Goal: Task Accomplishment & Management: Manage account settings

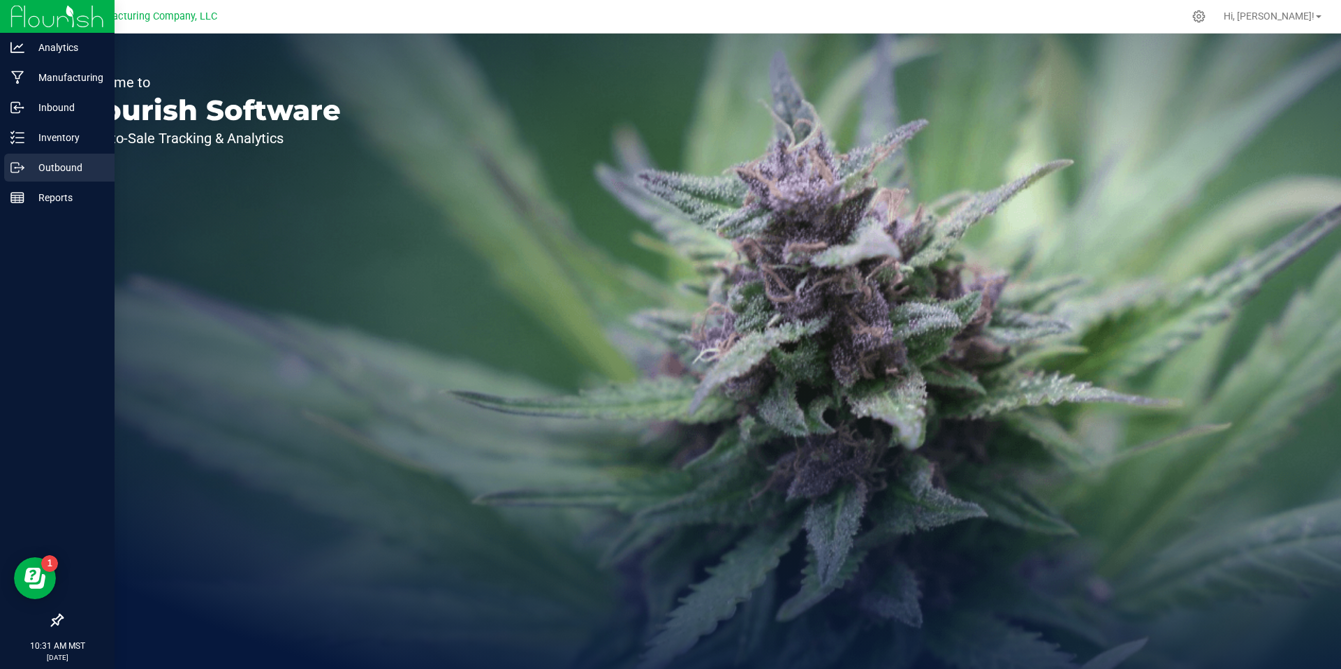
click at [20, 170] on icon at bounding box center [17, 168] width 14 height 14
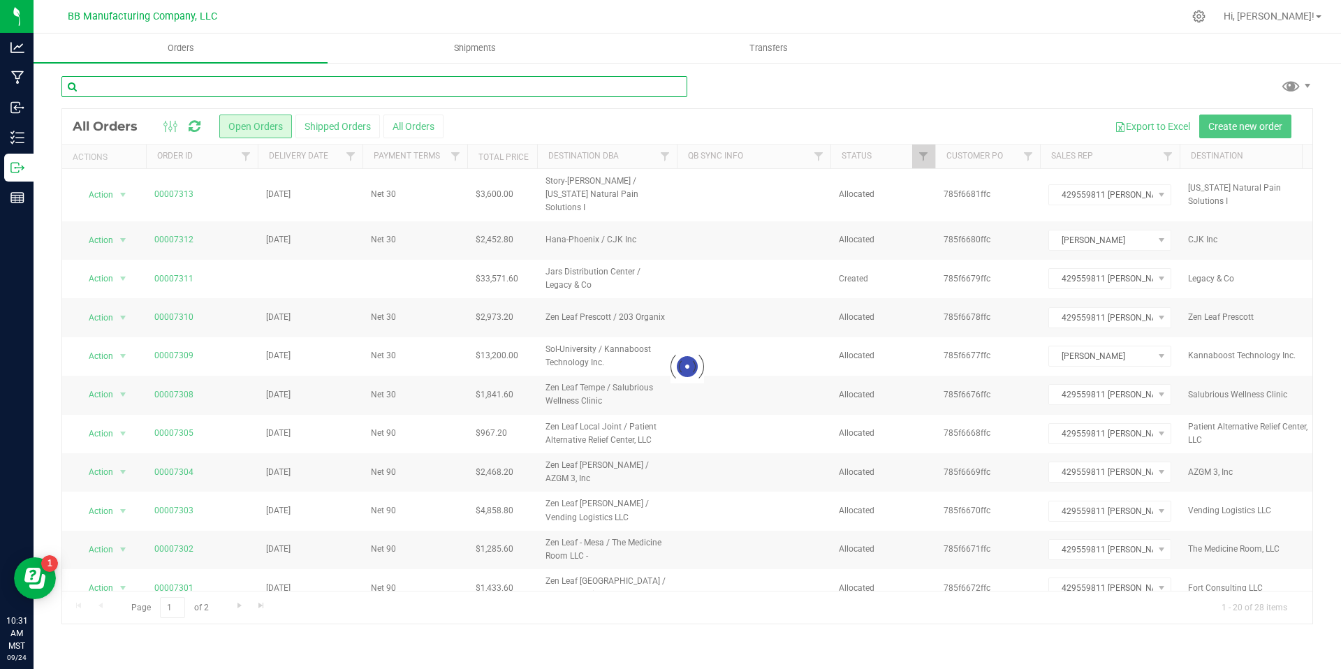
click at [216, 87] on input "text" at bounding box center [374, 86] width 626 height 21
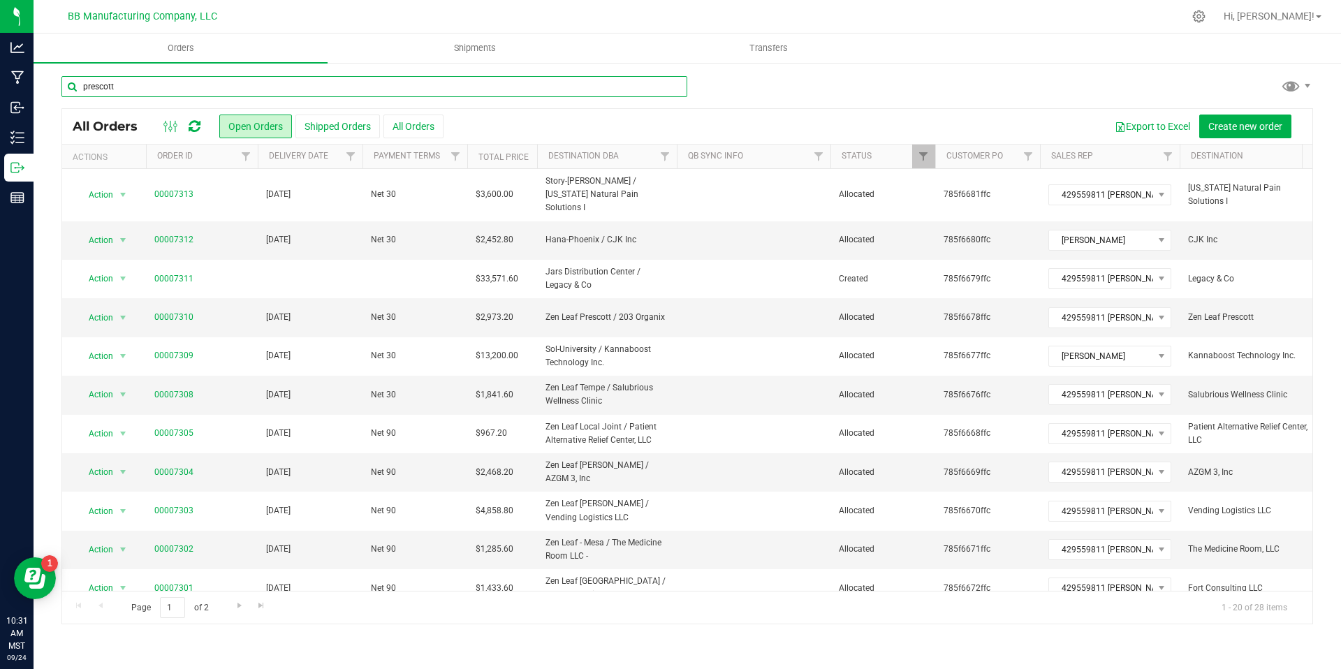
type input "prescott"
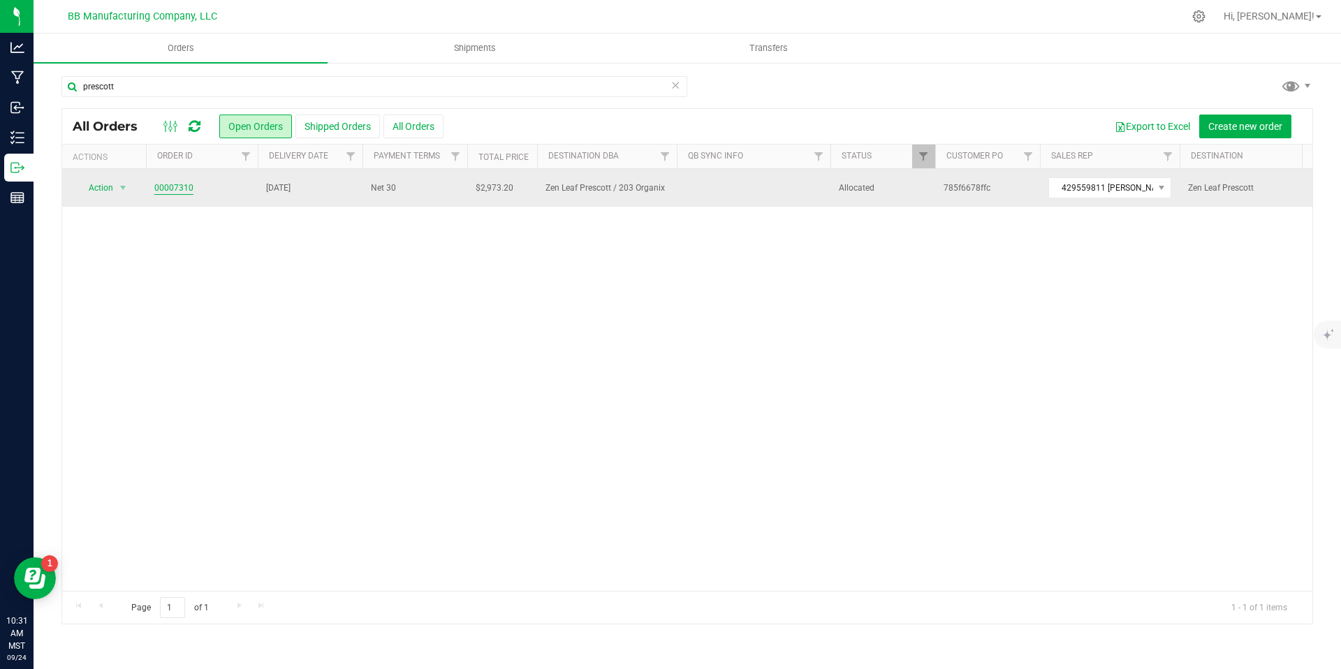
click at [175, 192] on link "00007310" at bounding box center [173, 188] width 39 height 13
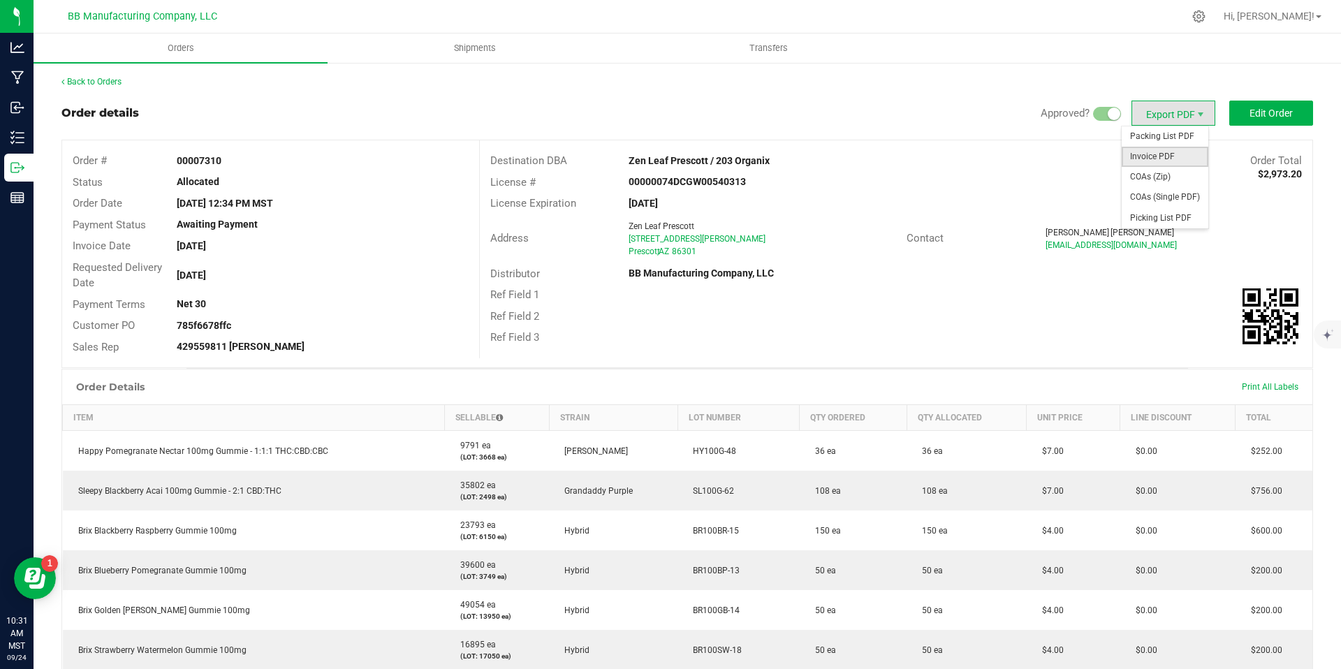
click at [1160, 161] on span "Invoice PDF" at bounding box center [1164, 157] width 87 height 20
click at [1166, 178] on span "COAs (Zip)" at bounding box center [1164, 177] width 87 height 20
click at [120, 82] on link "Back to Orders" at bounding box center [91, 82] width 60 height 10
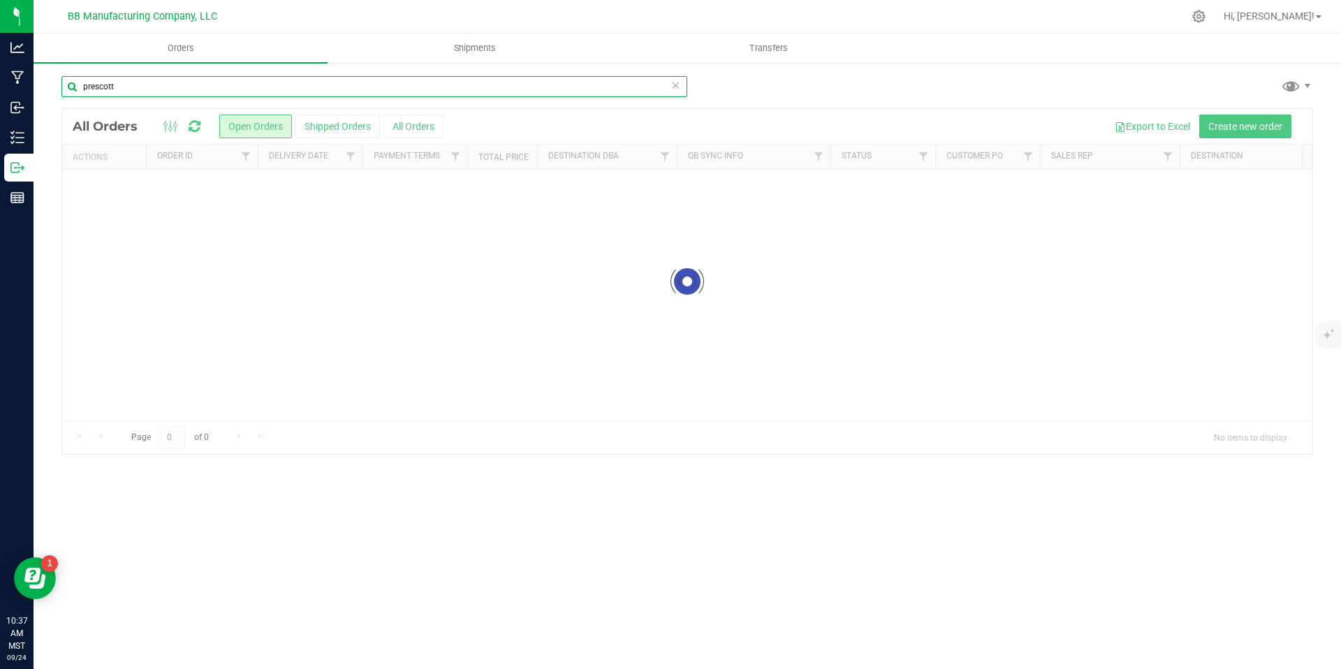
click at [344, 90] on input "prescott" at bounding box center [374, 86] width 626 height 21
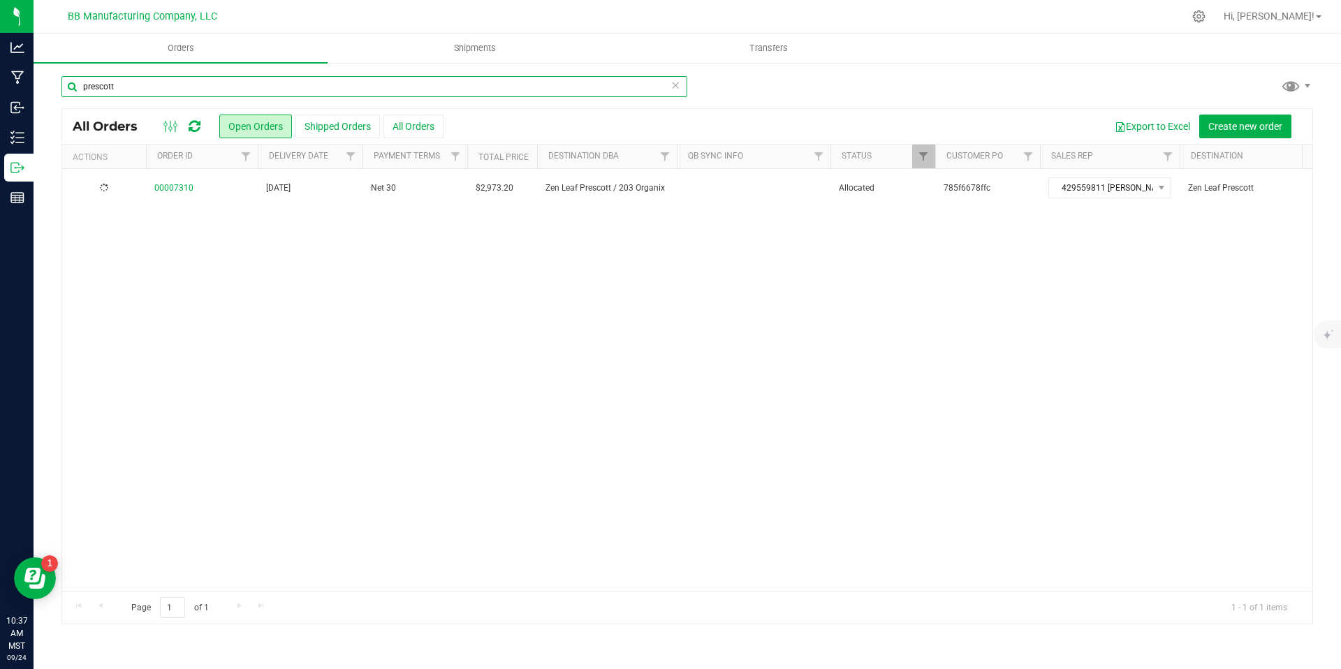
click at [344, 90] on input "prescott" at bounding box center [374, 86] width 626 height 21
type input "tolleson"
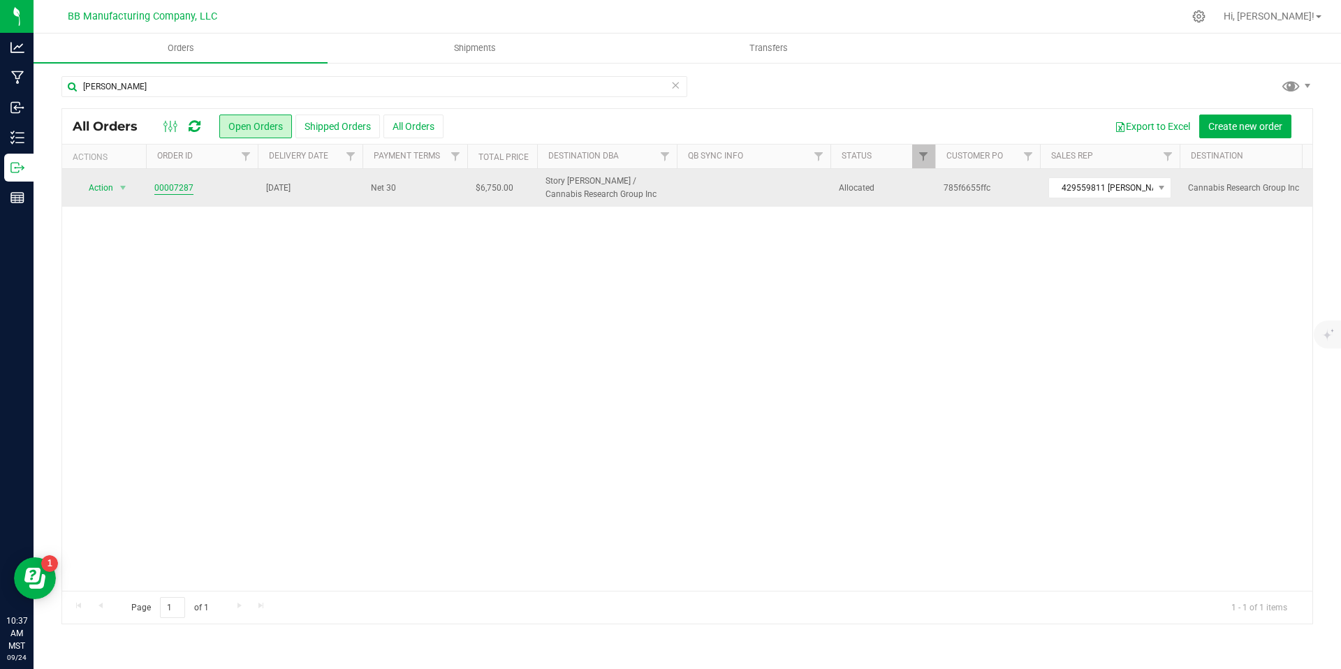
click at [182, 183] on link "00007287" at bounding box center [173, 188] width 39 height 13
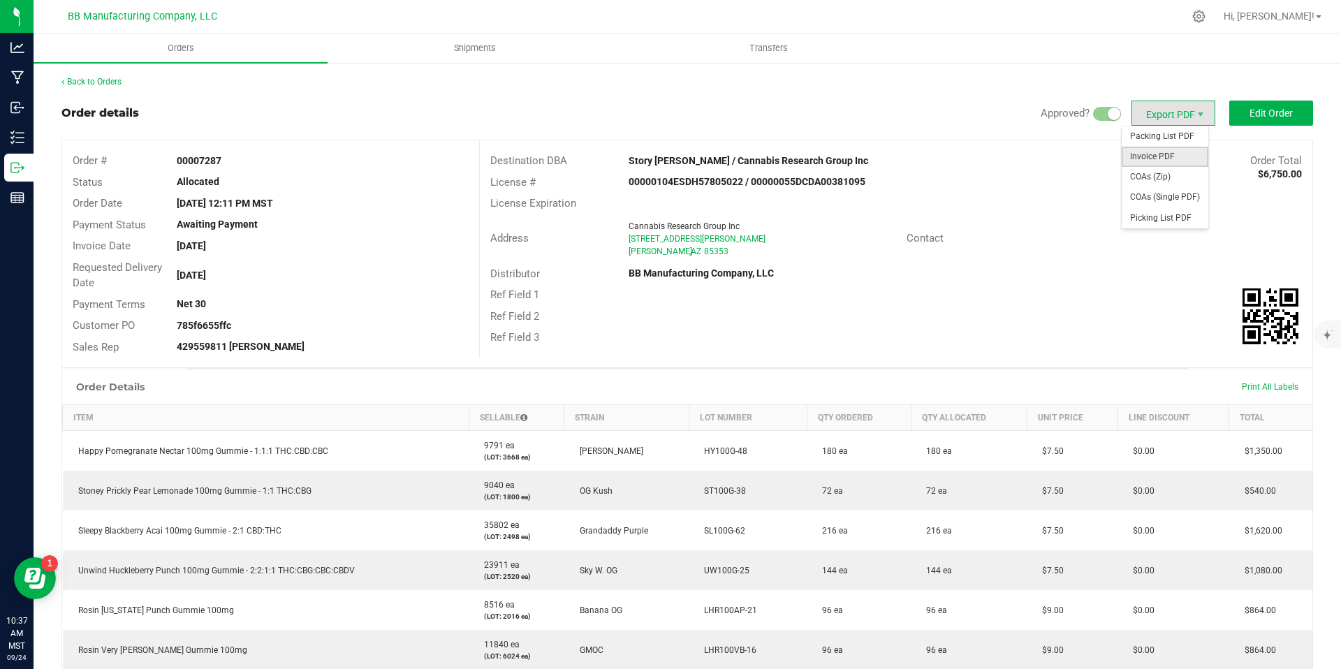
click at [1168, 152] on span "Invoice PDF" at bounding box center [1164, 157] width 87 height 20
click at [1160, 170] on span "COAs (Zip)" at bounding box center [1164, 177] width 87 height 20
click at [126, 73] on div "Back to Orders Order details Approved? Export PDF Edit Order Order # 00007287 S…" at bounding box center [687, 507] width 1307 height 892
click at [119, 79] on link "Back to Orders" at bounding box center [91, 82] width 60 height 10
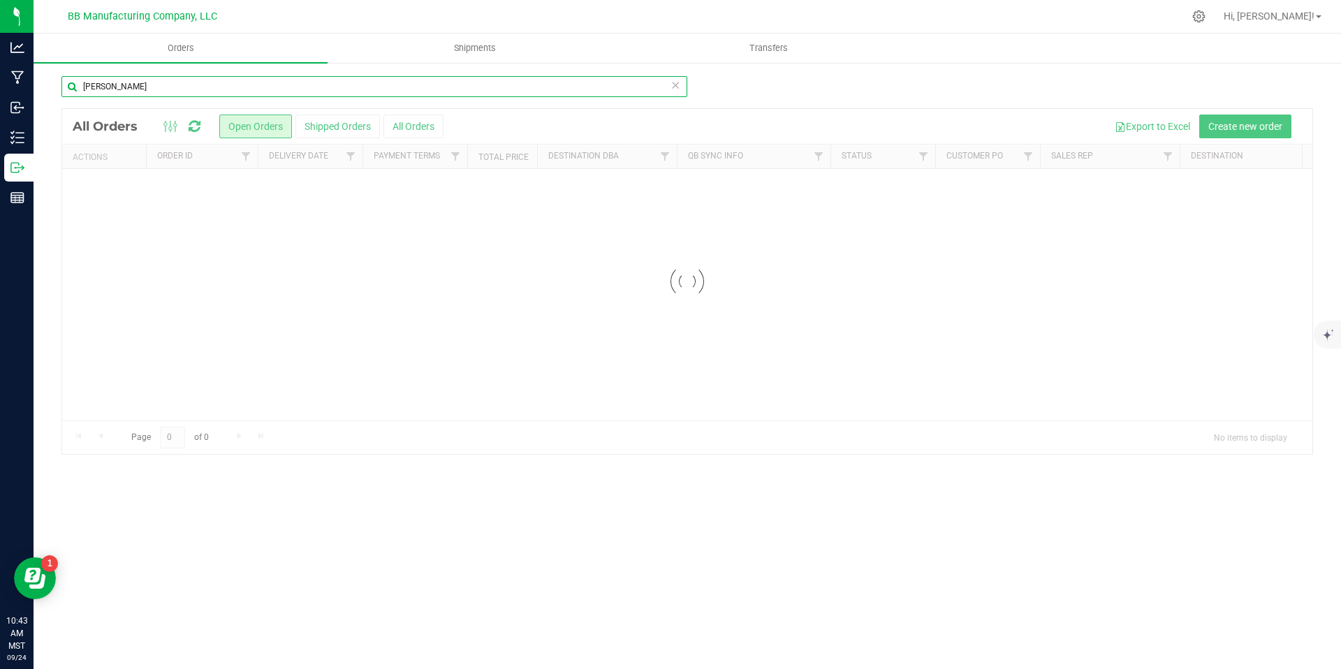
click at [276, 84] on input "tolleson" at bounding box center [374, 86] width 626 height 21
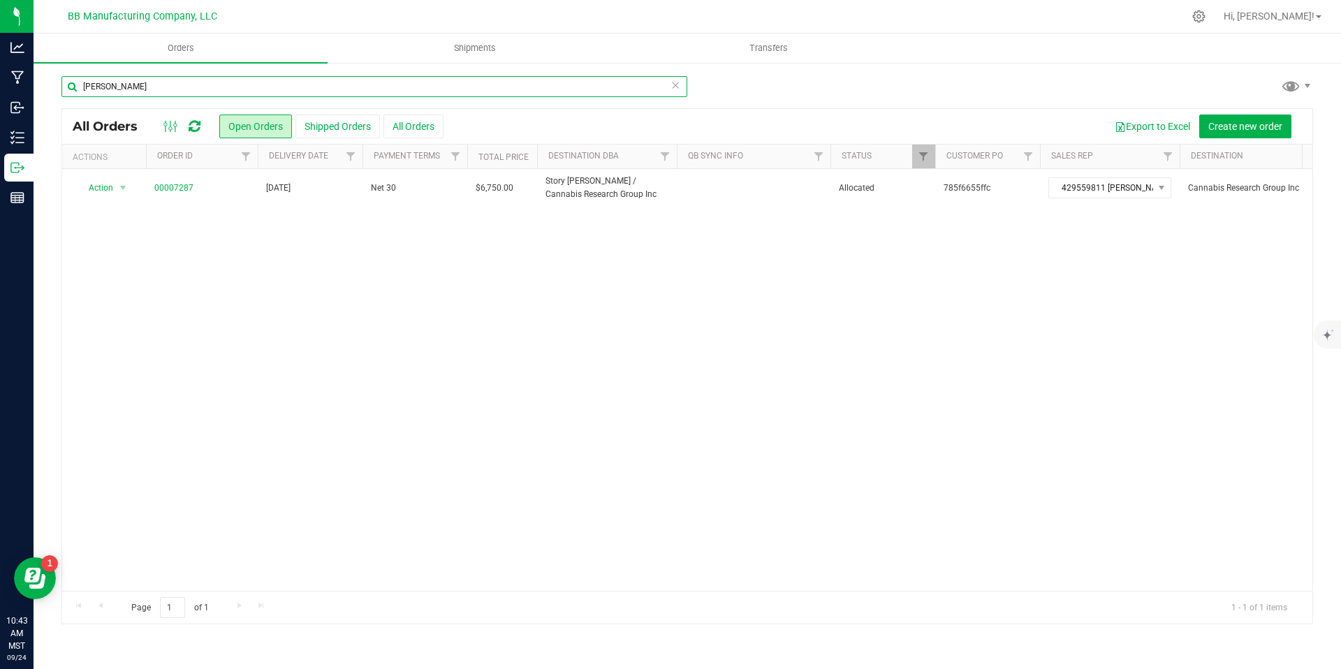
click at [276, 84] on input "tolleson" at bounding box center [374, 86] width 626 height 21
type input "local joint"
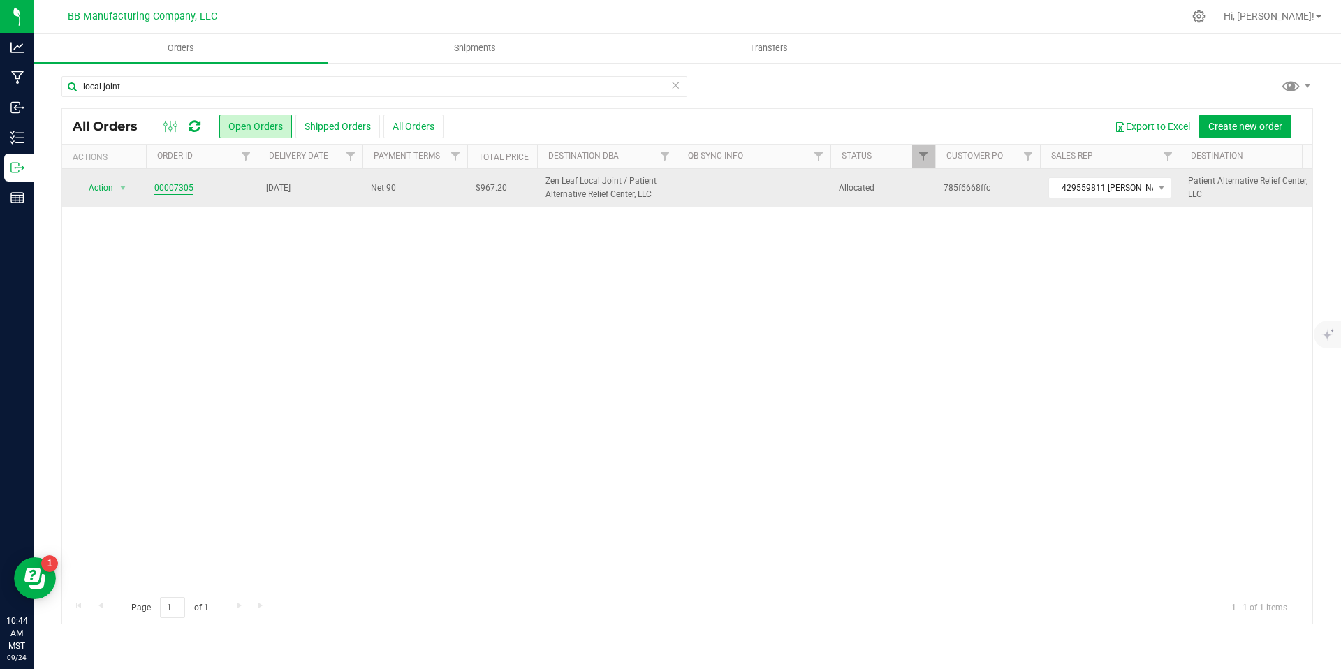
click at [190, 185] on link "00007305" at bounding box center [173, 188] width 39 height 13
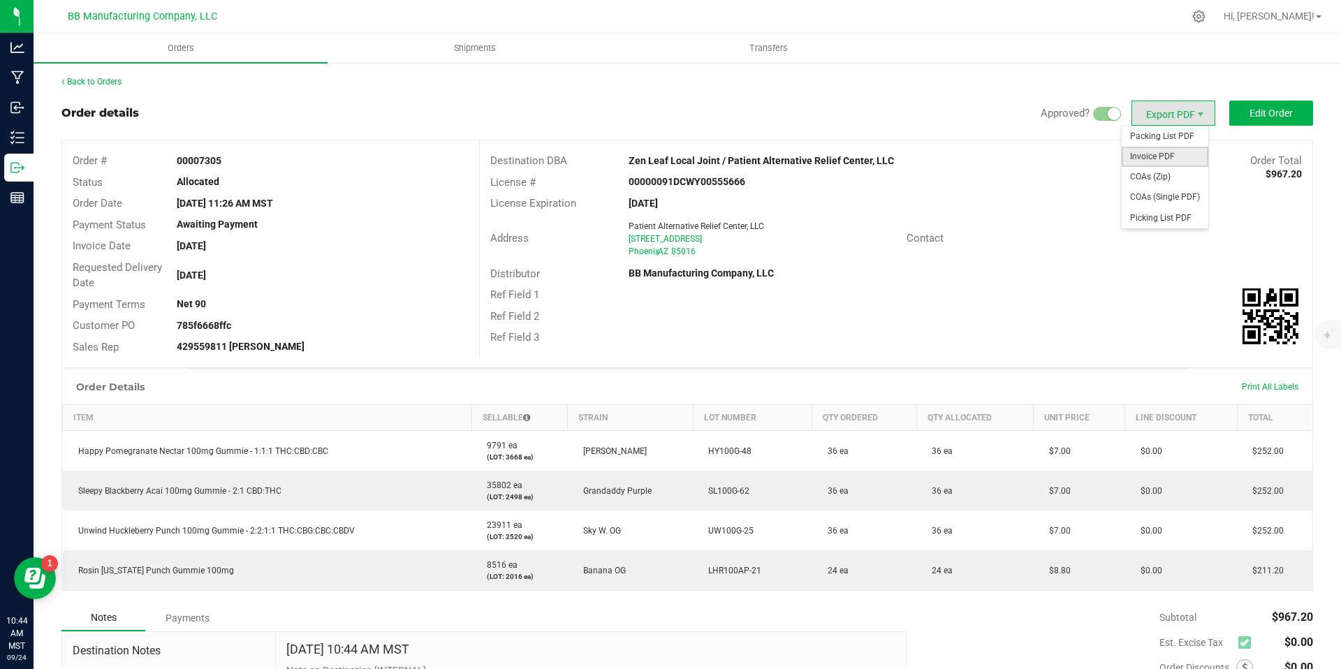
click at [1161, 153] on span "Invoice PDF" at bounding box center [1164, 157] width 87 height 20
click at [1162, 178] on span "COAs (Zip)" at bounding box center [1164, 177] width 87 height 20
click at [103, 84] on link "Back to Orders" at bounding box center [91, 82] width 60 height 10
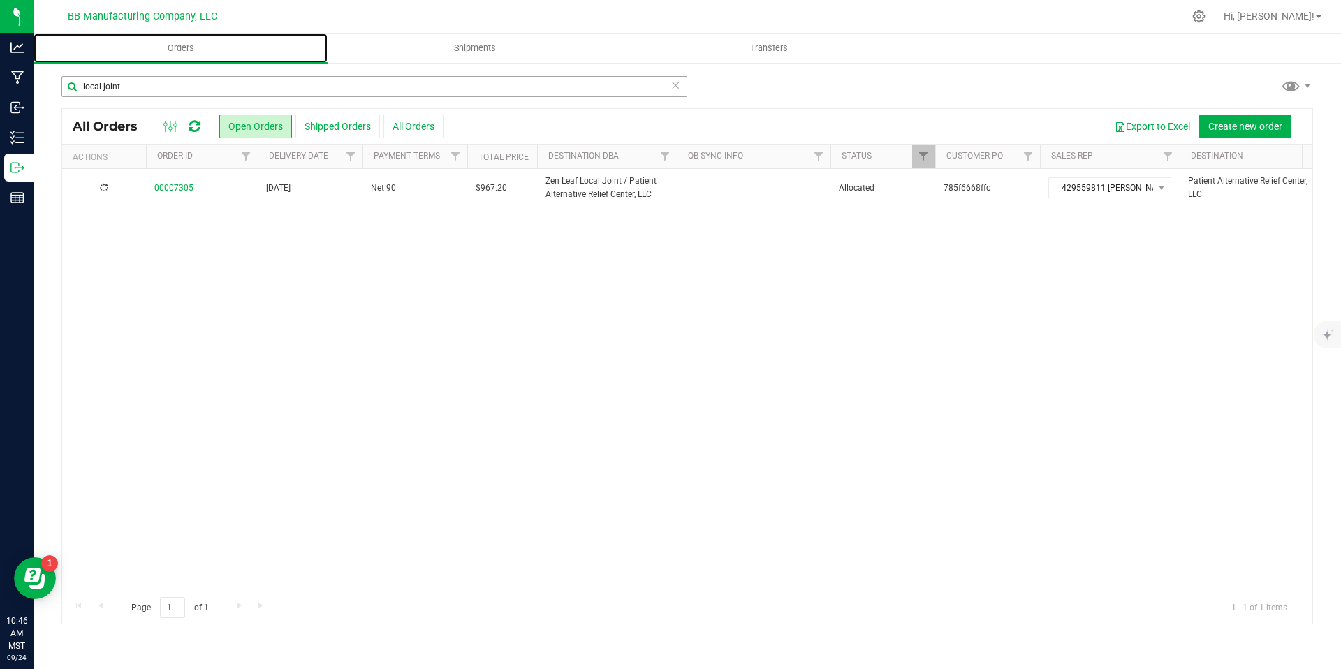
drag, startPoint x: 296, startPoint y: 58, endPoint x: 291, endPoint y: 80, distance: 22.2
click at [295, 58] on uib-tab-heading "Orders" at bounding box center [181, 48] width 294 height 29
click at [288, 88] on input "local joint" at bounding box center [374, 86] width 626 height 21
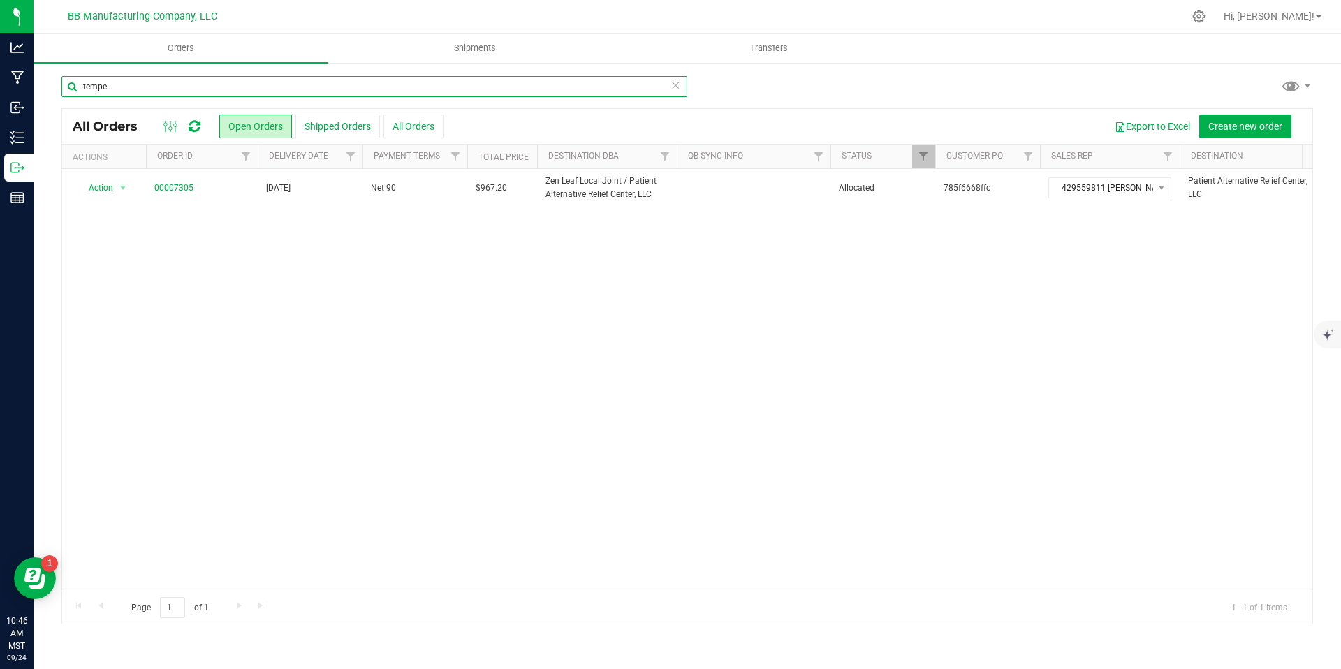
type input "tempe"
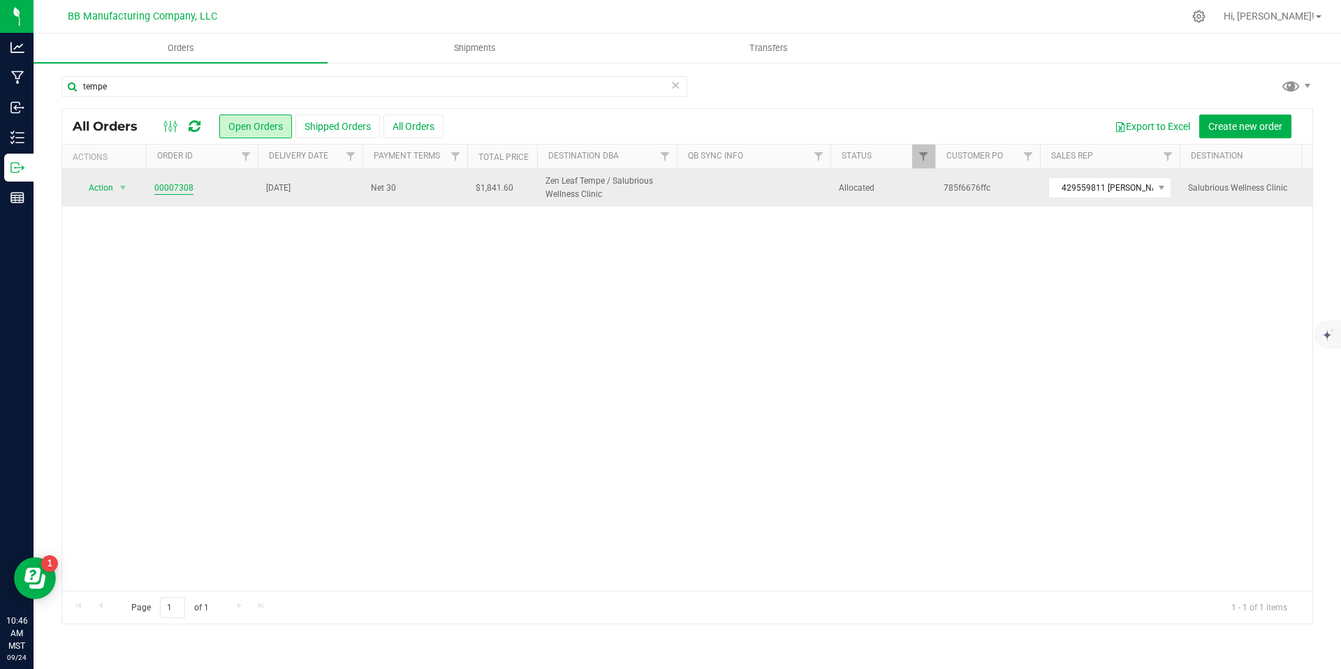
click at [182, 190] on link "00007308" at bounding box center [173, 188] width 39 height 13
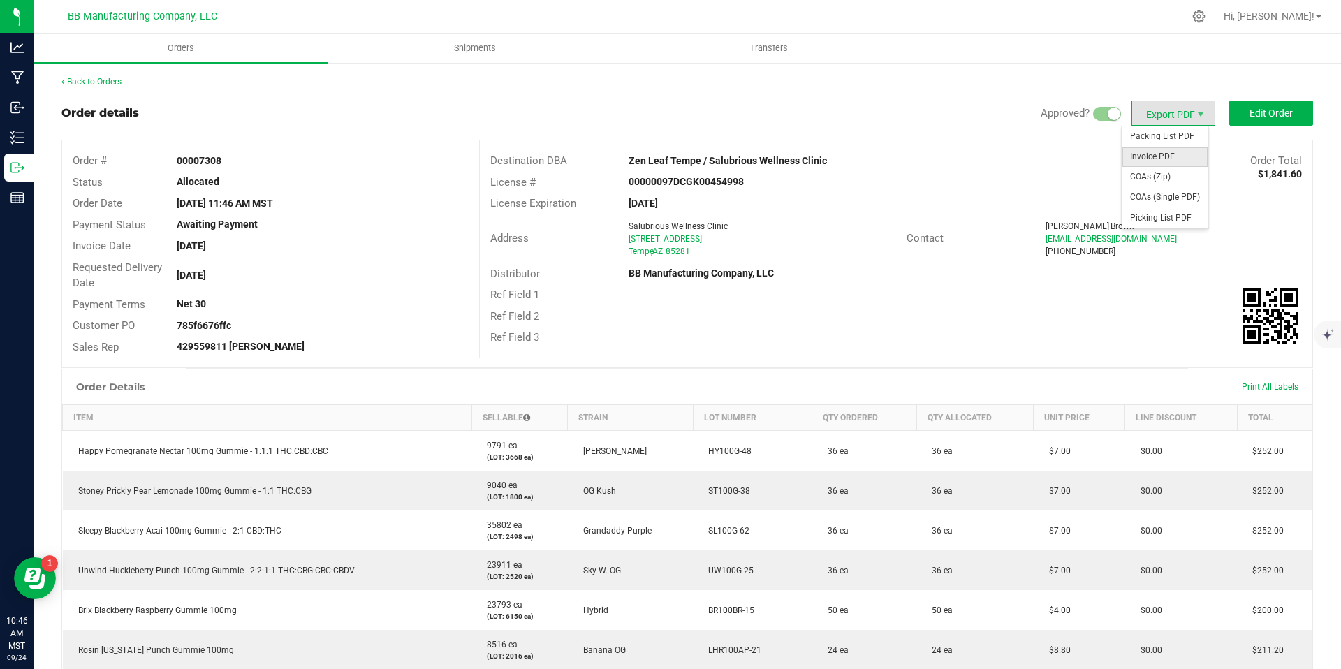
click at [1164, 152] on span "Invoice PDF" at bounding box center [1164, 157] width 87 height 20
click at [1159, 182] on span "COAs (Zip)" at bounding box center [1164, 177] width 87 height 20
click at [73, 89] on div "Back to Orders Order details Approved? Export PDF Edit Order Order # 00007308 S…" at bounding box center [686, 527] width 1251 height 904
click at [85, 80] on link "Back to Orders" at bounding box center [91, 82] width 60 height 10
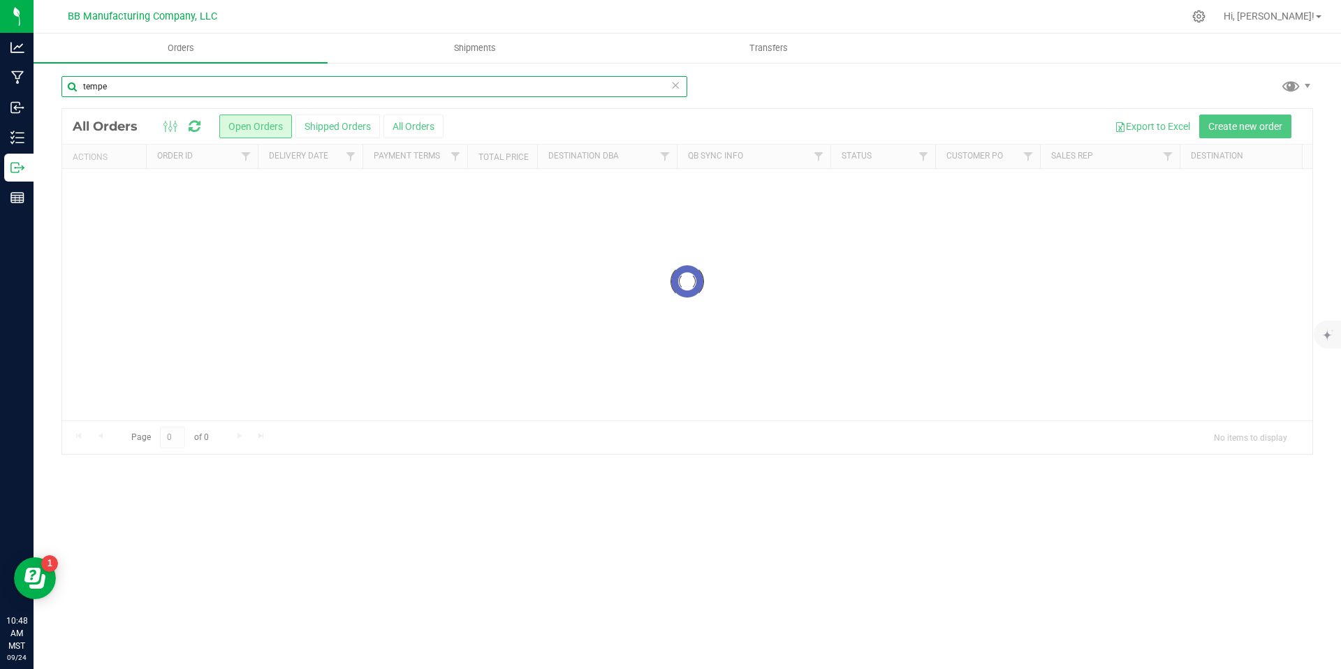
click at [226, 88] on input "tempe" at bounding box center [374, 86] width 626 height 21
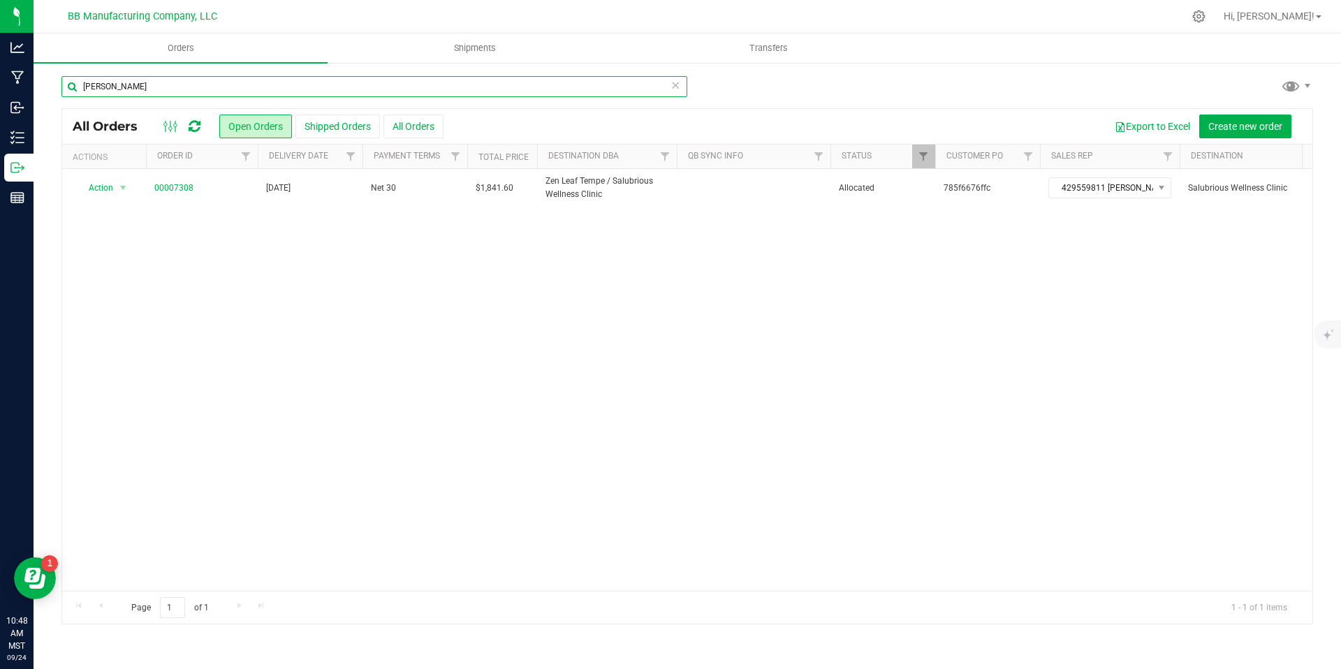
type input "chandler"
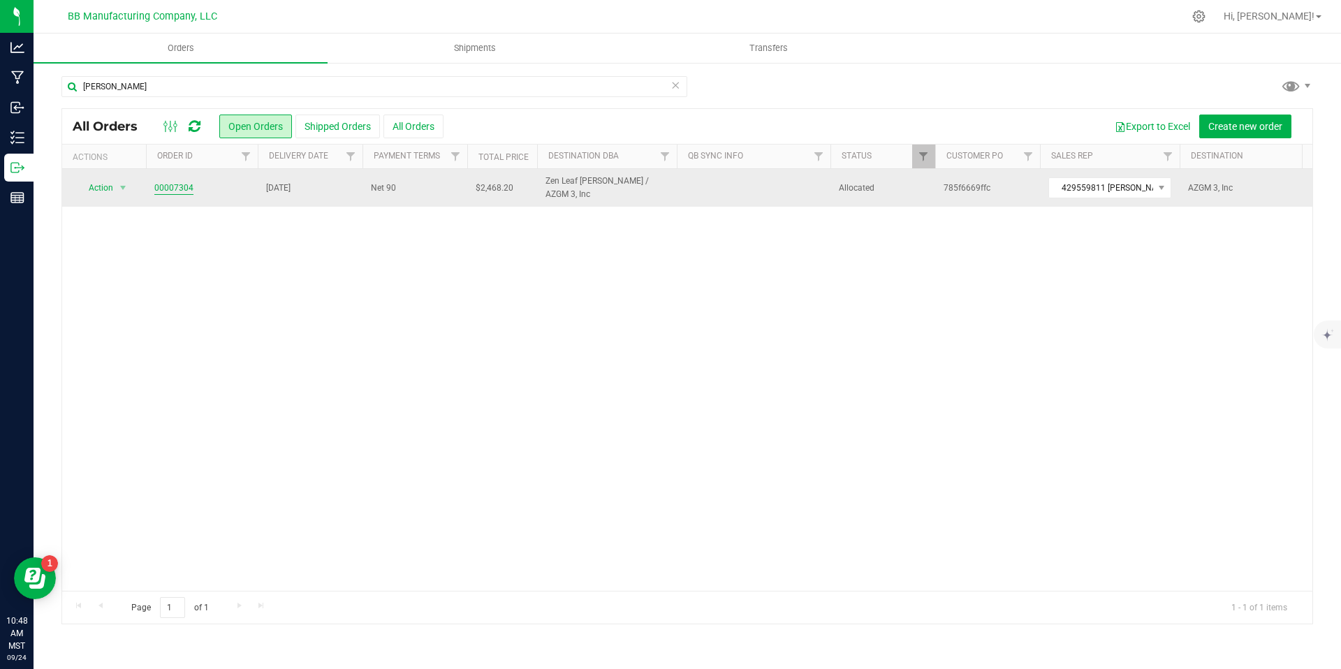
click at [187, 194] on link "00007304" at bounding box center [173, 188] width 39 height 13
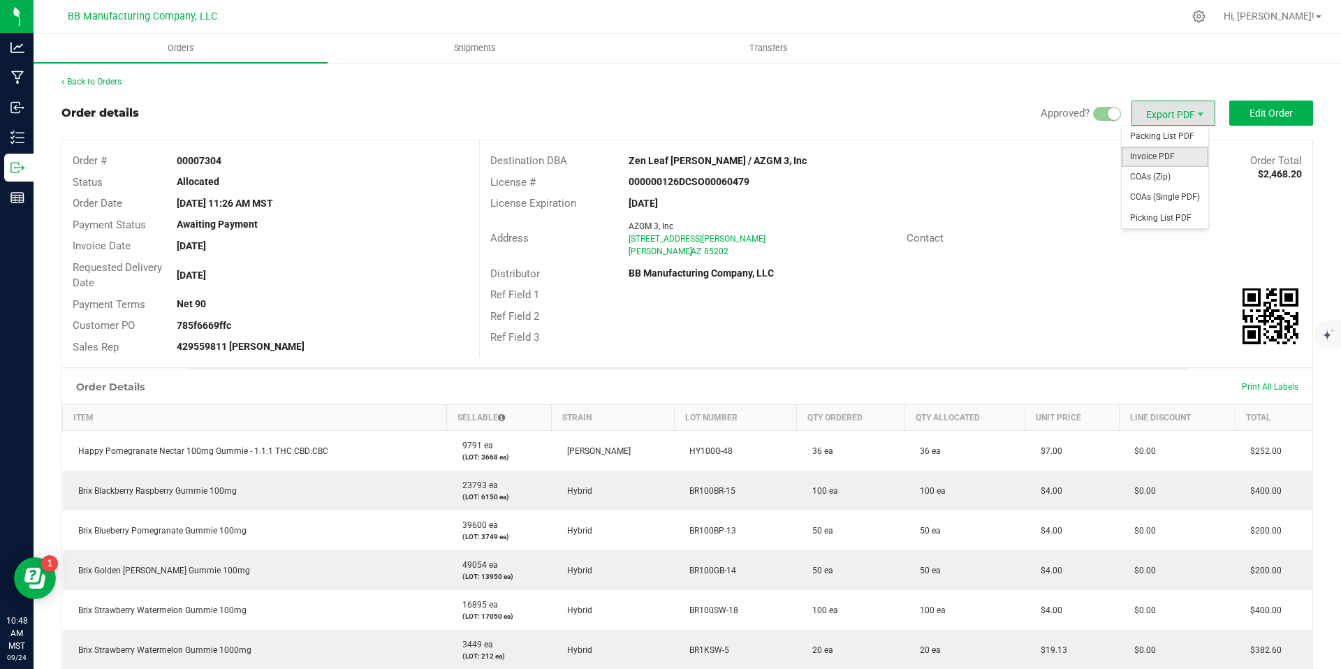
click at [1158, 149] on span "Invoice PDF" at bounding box center [1164, 157] width 87 height 20
click at [1168, 167] on span "COAs (Zip)" at bounding box center [1164, 177] width 87 height 20
click at [121, 84] on link "Back to Orders" at bounding box center [91, 82] width 60 height 10
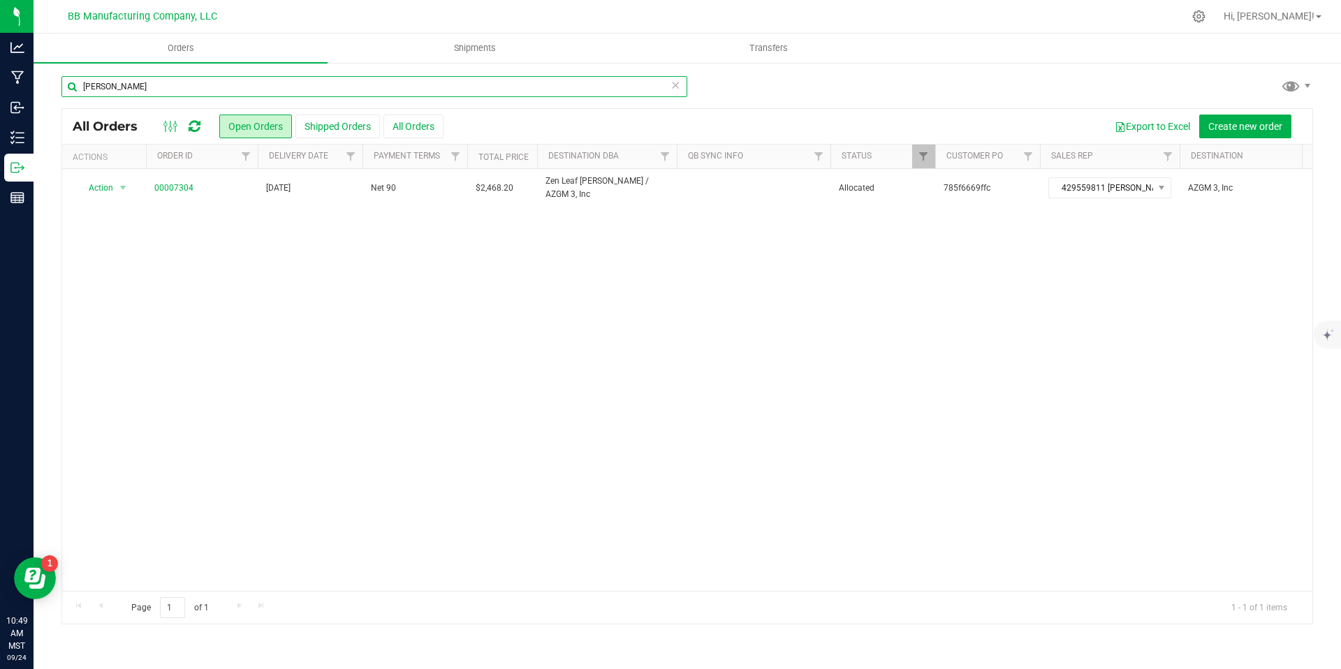
click at [233, 94] on input "chandler" at bounding box center [374, 86] width 626 height 21
type input "dunlap"
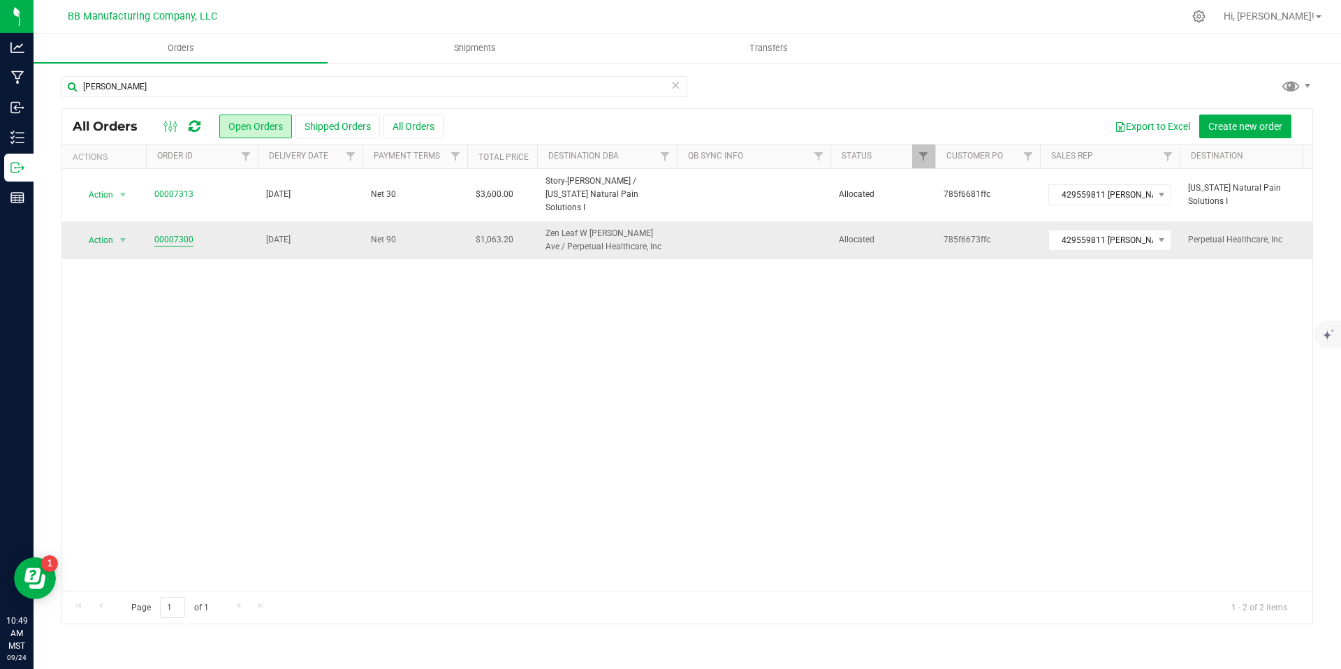
click at [161, 233] on link "00007300" at bounding box center [173, 239] width 39 height 13
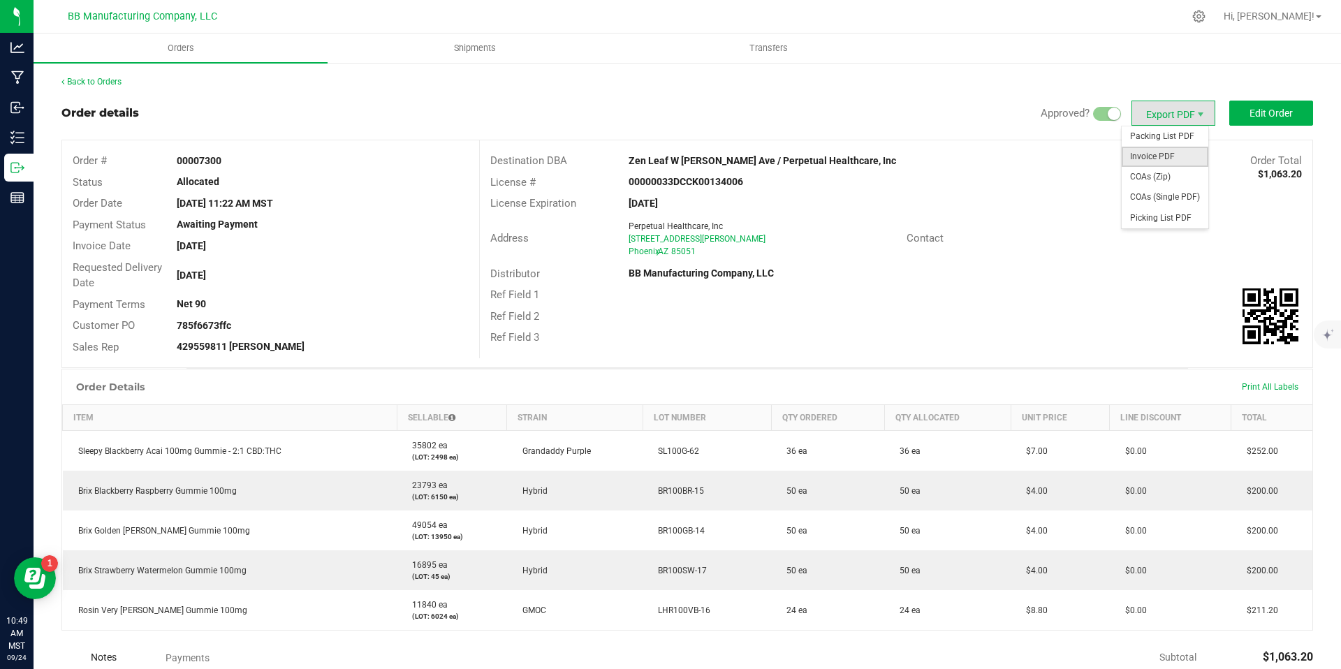
click at [1158, 157] on span "Invoice PDF" at bounding box center [1164, 157] width 87 height 20
click at [1165, 170] on span "COAs (Zip)" at bounding box center [1164, 177] width 87 height 20
click at [84, 77] on link "Back to Orders" at bounding box center [91, 82] width 60 height 10
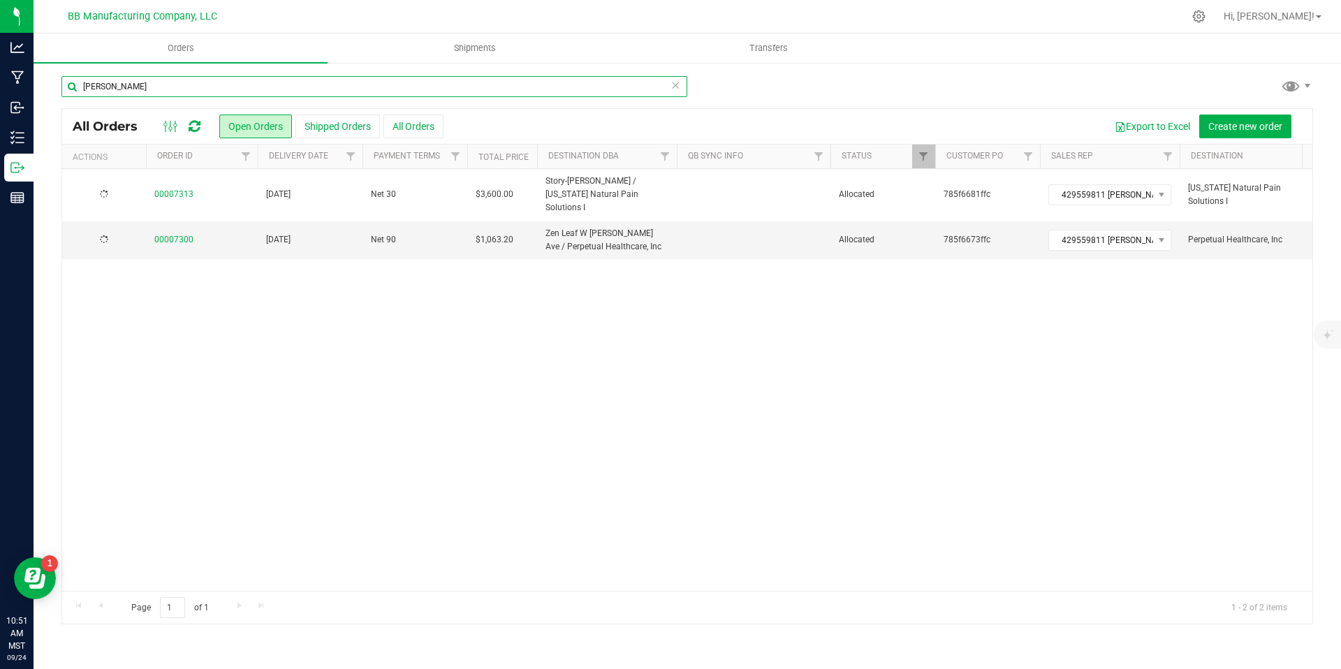
click at [262, 81] on input "dunlap" at bounding box center [374, 86] width 626 height 21
type input "hana"
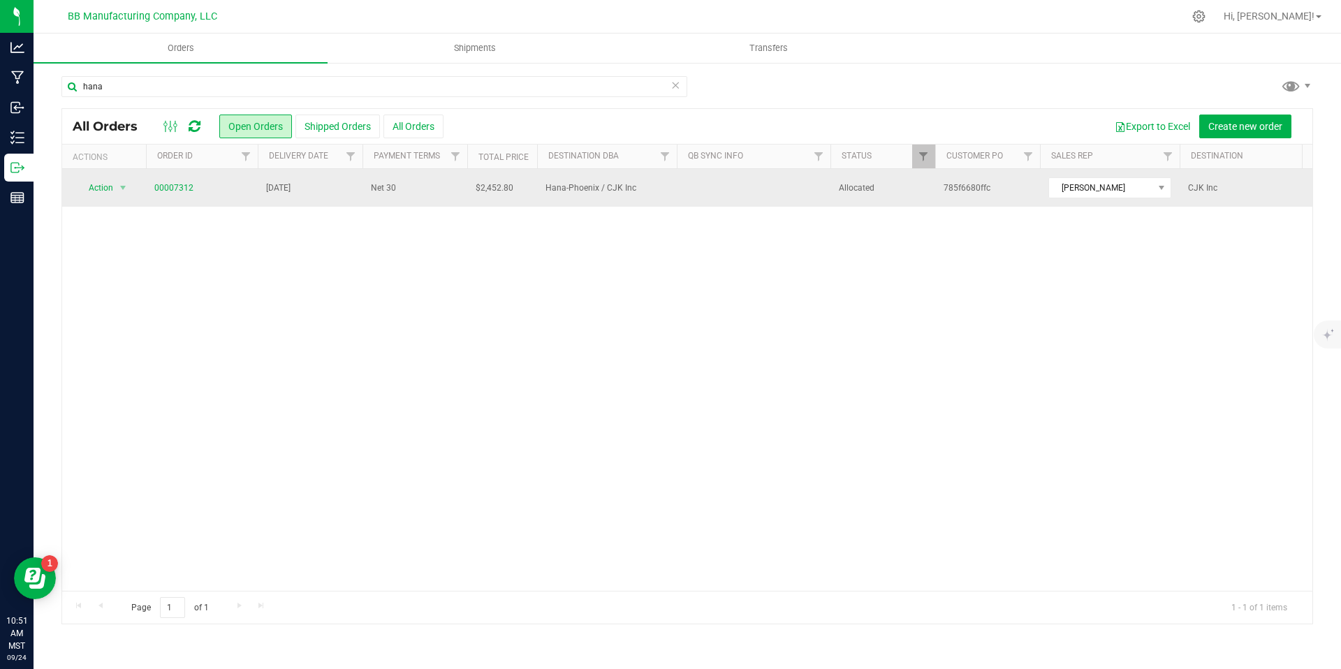
drag, startPoint x: 235, startPoint y: 194, endPoint x: 149, endPoint y: 178, distance: 87.4
click at [148, 178] on td "00007312" at bounding box center [202, 188] width 112 height 38
click at [216, 193] on span "00007312" at bounding box center [201, 188] width 95 height 13
click at [179, 187] on link "00007312" at bounding box center [173, 188] width 39 height 13
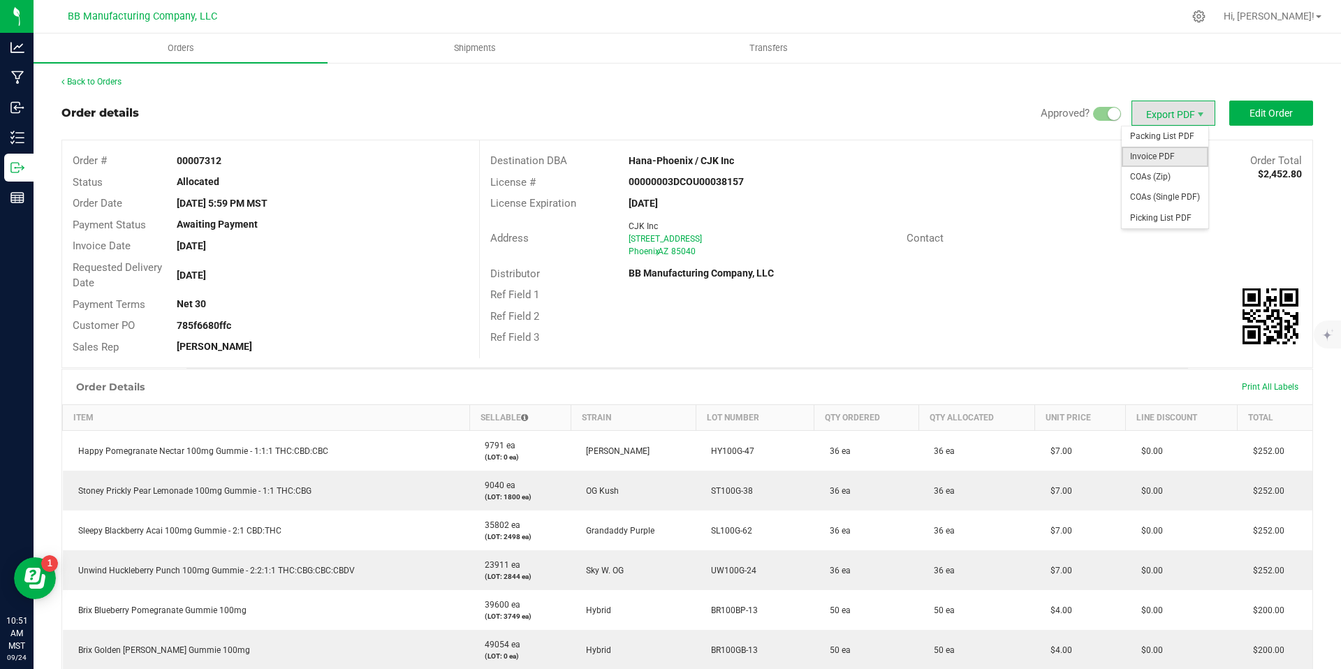
click at [1172, 154] on span "Invoice PDF" at bounding box center [1164, 157] width 87 height 20
click at [1156, 170] on span "COAs (Zip)" at bounding box center [1164, 177] width 87 height 20
click at [119, 81] on link "Back to Orders" at bounding box center [91, 82] width 60 height 10
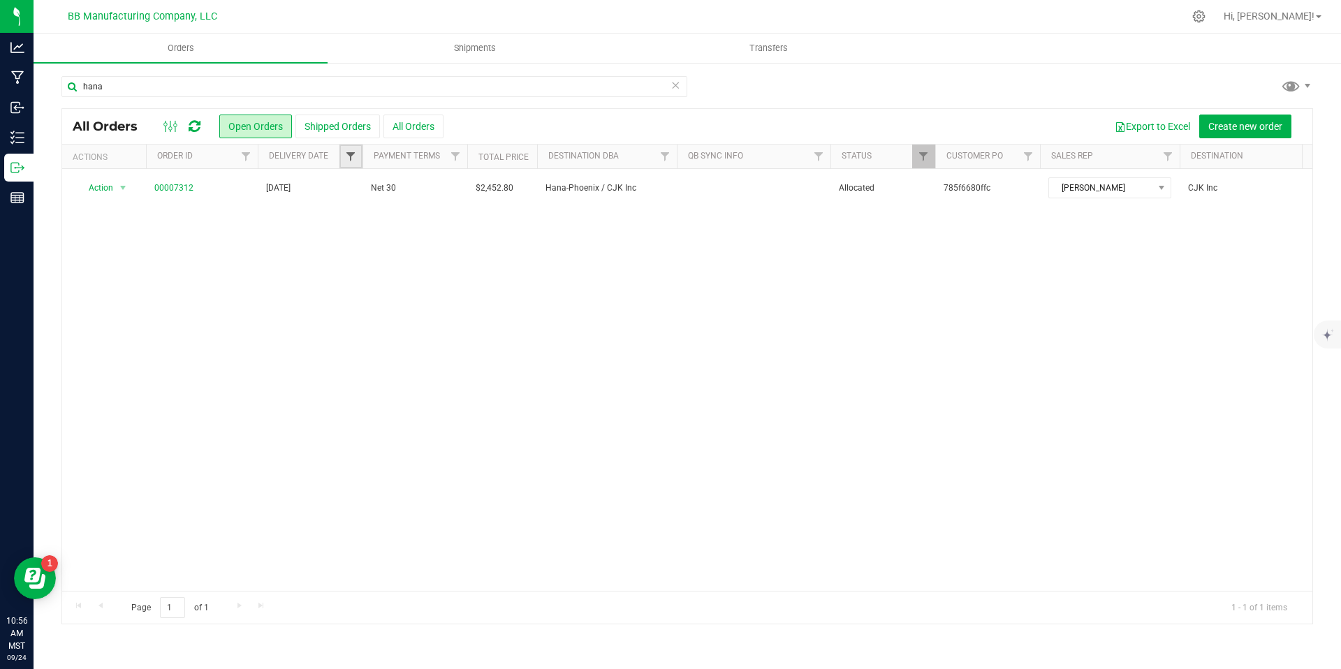
click at [354, 161] on span "Filter" at bounding box center [350, 156] width 11 height 11
click at [676, 88] on icon at bounding box center [675, 84] width 10 height 17
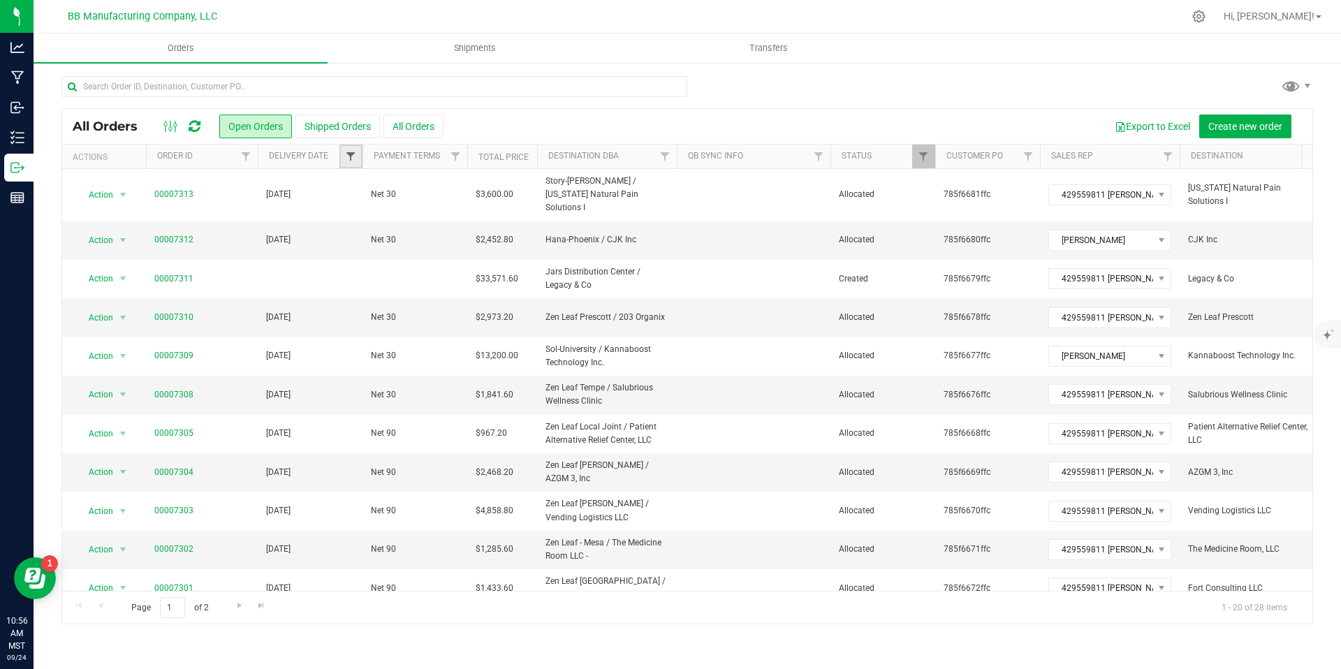
click at [354, 158] on span "Filter" at bounding box center [350, 156] width 11 height 11
click at [473, 234] on span "select" at bounding box center [481, 241] width 20 height 20
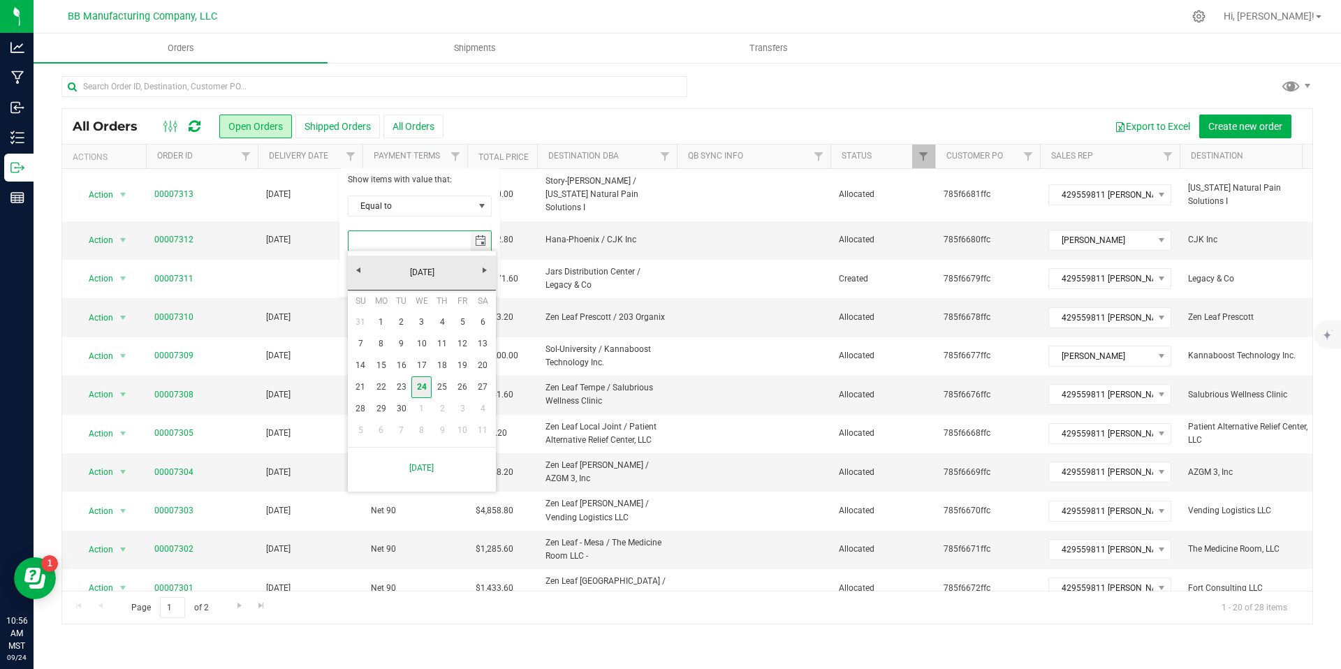
click at [429, 385] on link "24" at bounding box center [421, 387] width 20 height 22
type input "9/24/2025"
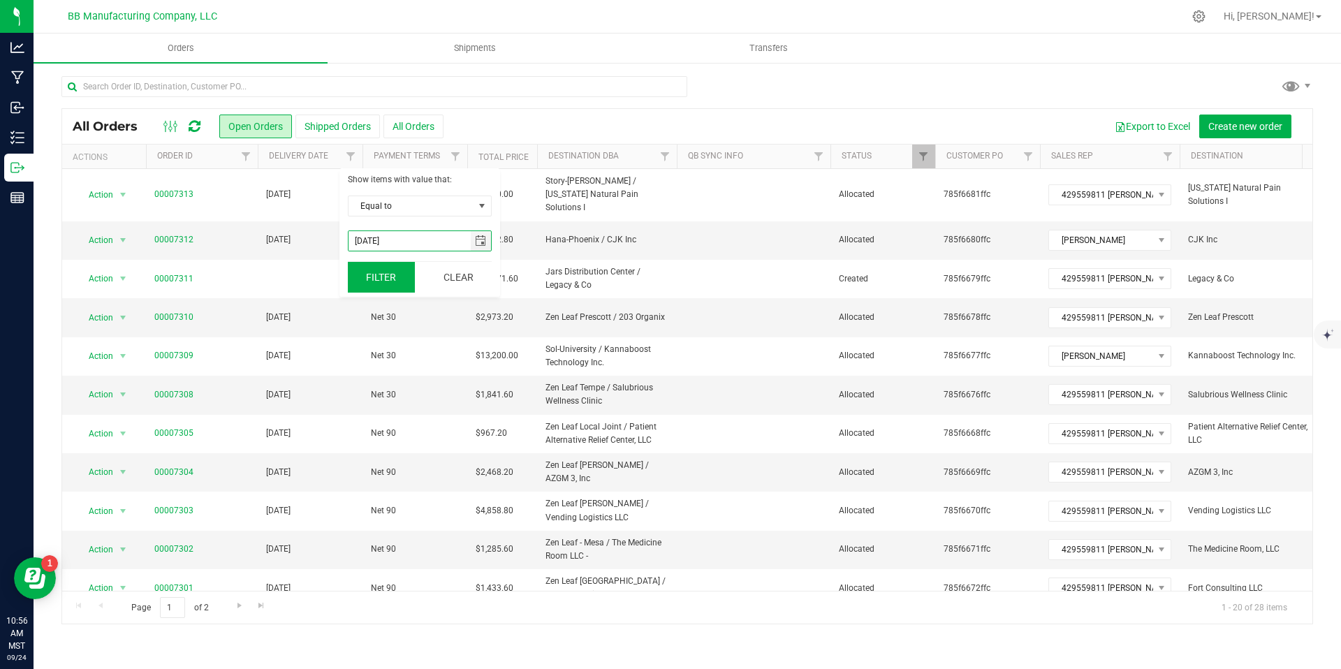
click at [409, 276] on button "Filter" at bounding box center [381, 277] width 67 height 31
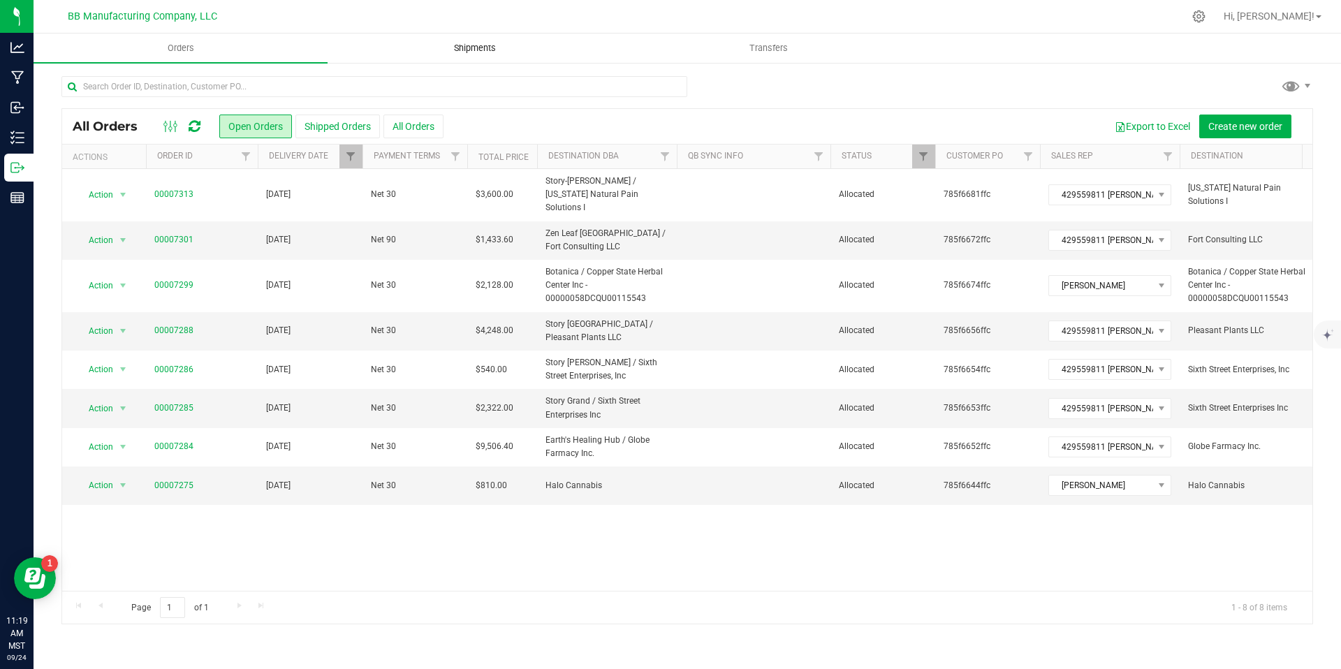
click at [491, 60] on uib-tab-heading "Shipments" at bounding box center [474, 48] width 293 height 28
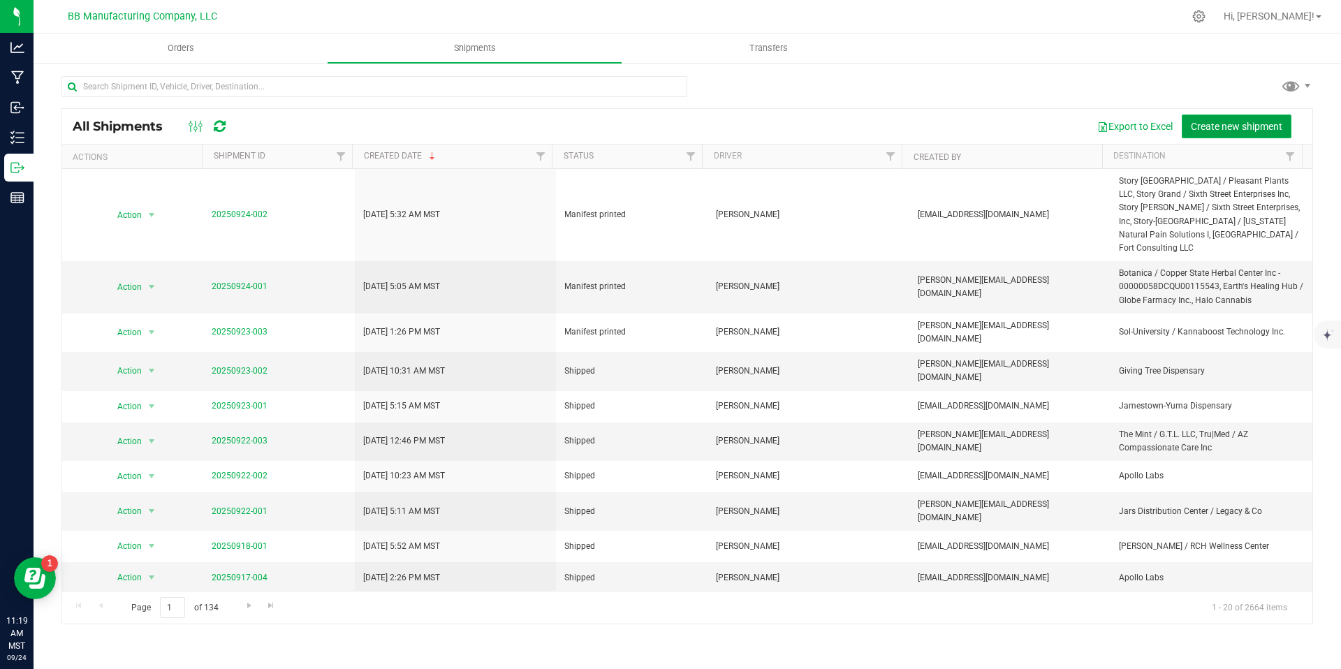
click at [1222, 115] on button "Create new shipment" at bounding box center [1236, 127] width 110 height 24
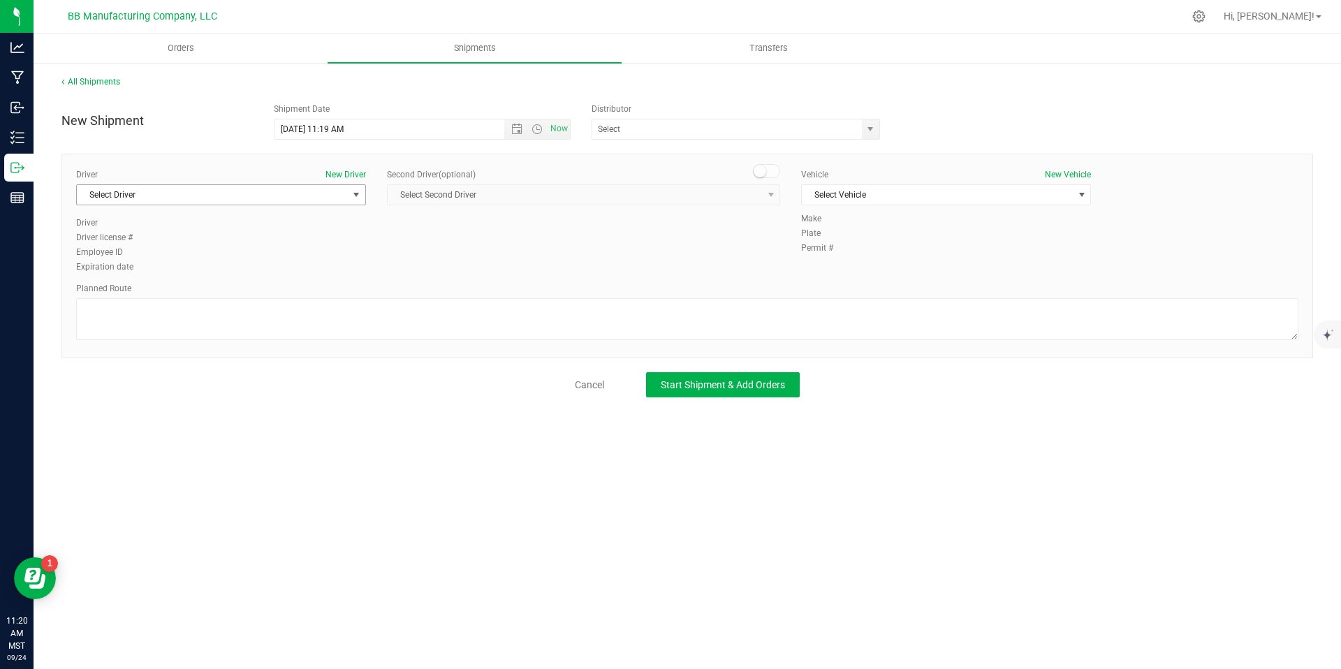
click at [272, 190] on span "Select Driver" at bounding box center [212, 195] width 271 height 20
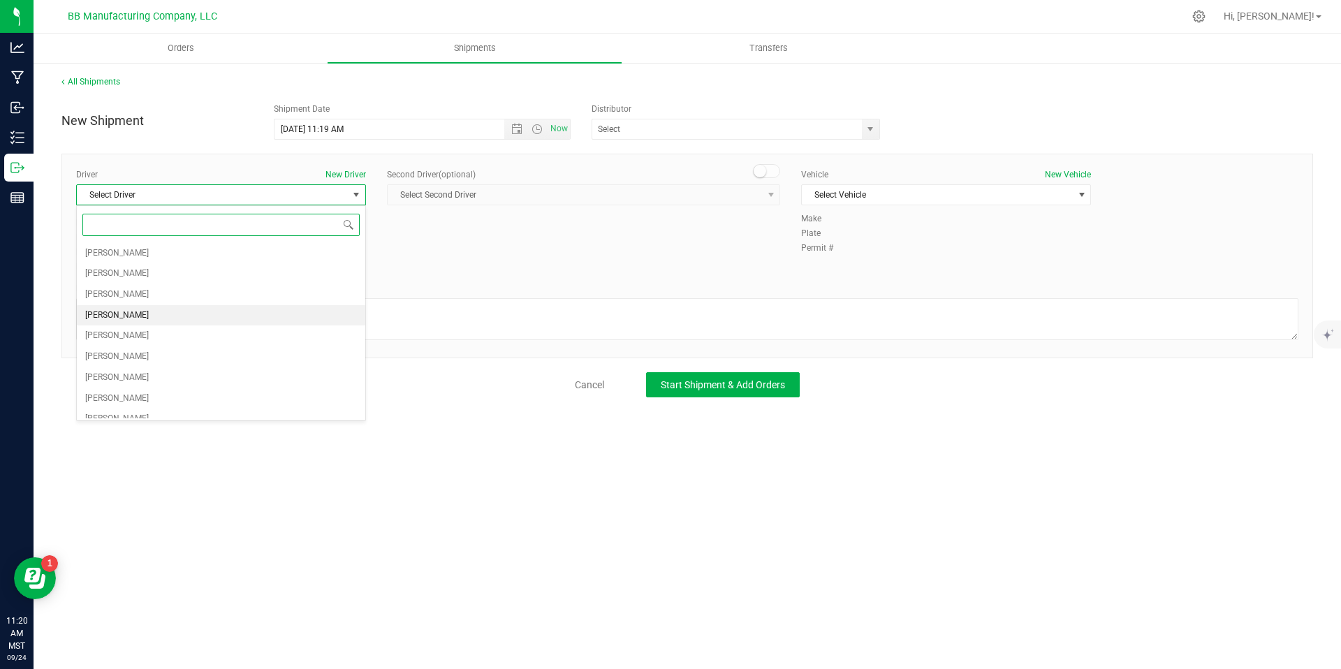
click at [172, 310] on li "[PERSON_NAME]" at bounding box center [221, 315] width 288 height 21
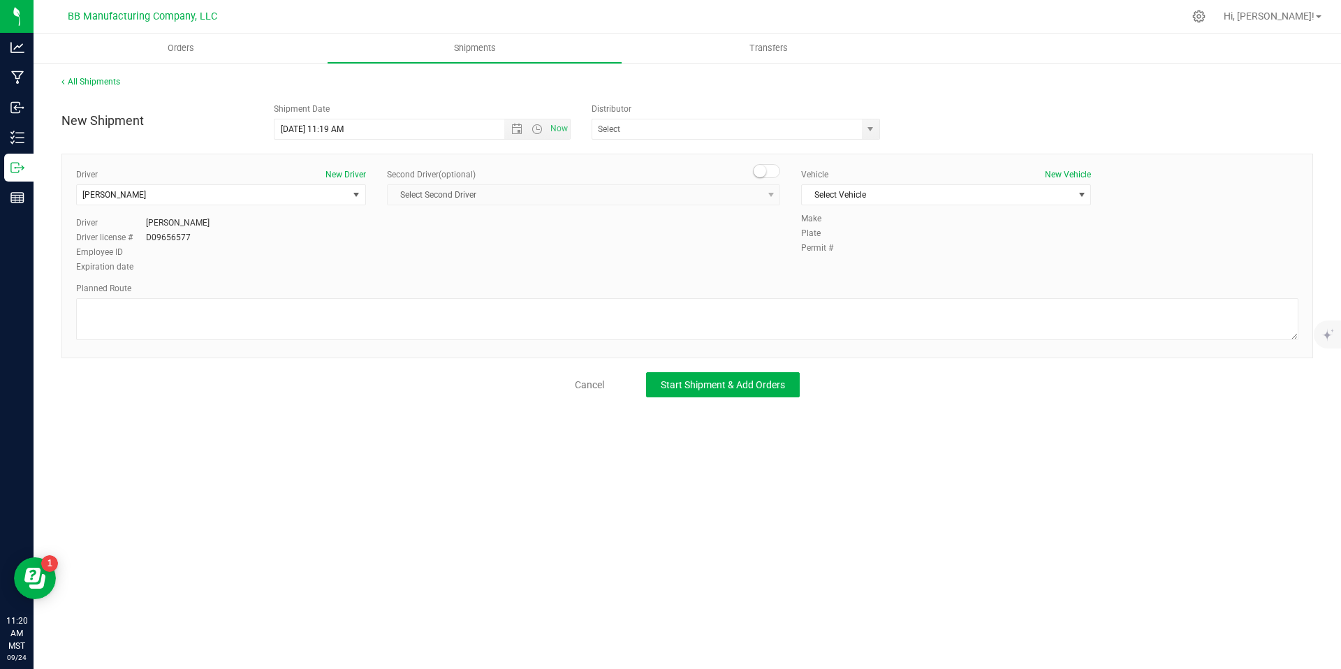
click at [930, 183] on div "Vehicle New Vehicle Select Vehicle Select Vehicle 2019 Ford Transit Connect 000…" at bounding box center [945, 190] width 311 height 44
click at [924, 199] on span "Select Vehicle" at bounding box center [937, 195] width 271 height 20
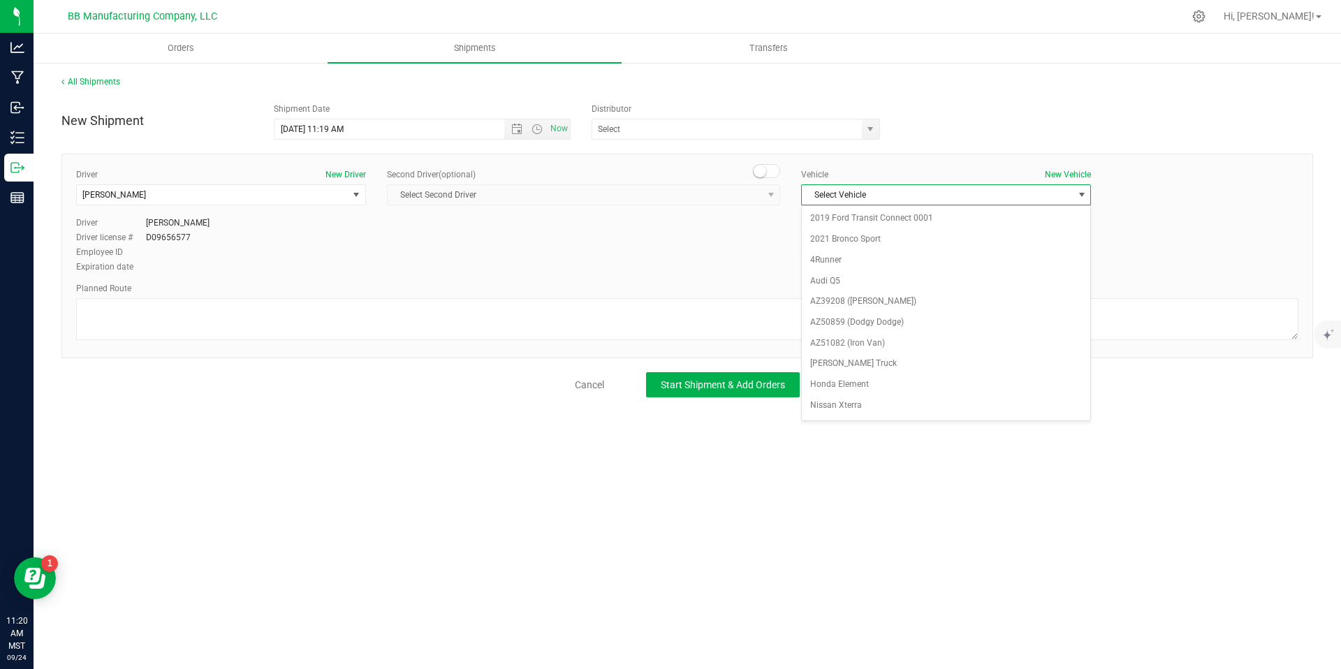
click at [706, 265] on div "Driver New Driver Chris Garcia Select Driver Ramiro Bojorquez Michelle Calvo Ma…" at bounding box center [687, 221] width 1243 height 107
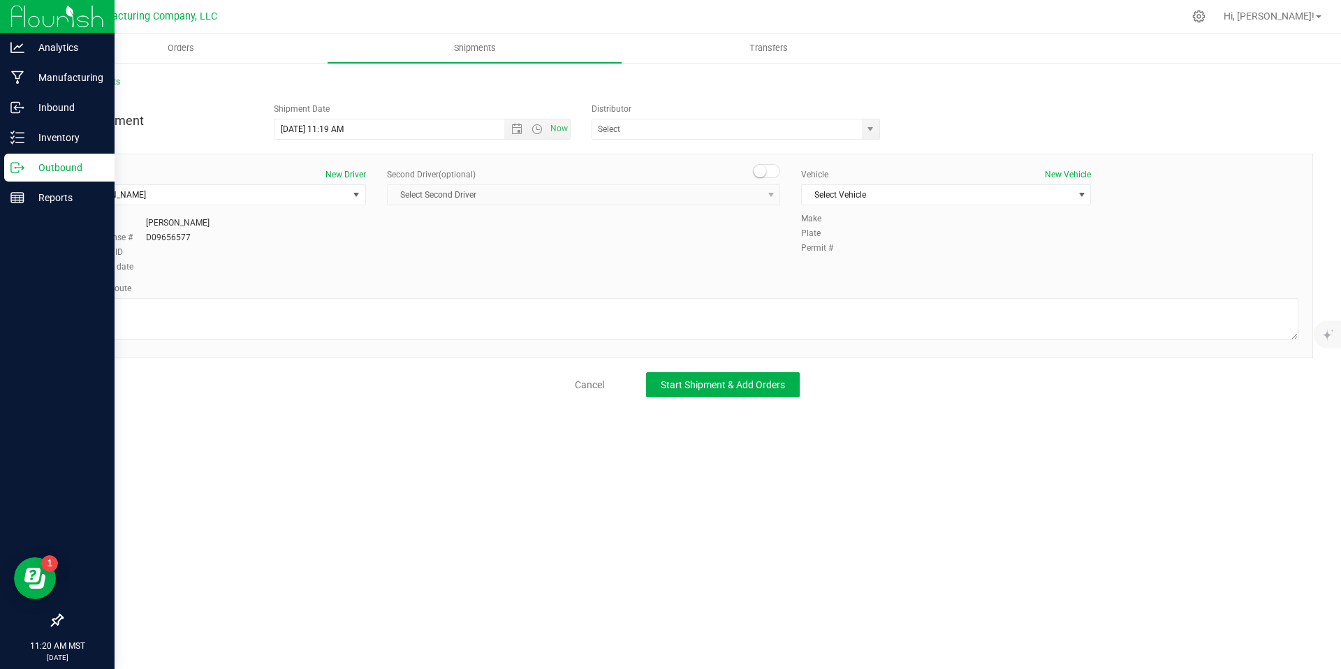
click at [40, 164] on p "Outbound" at bounding box center [66, 167] width 84 height 17
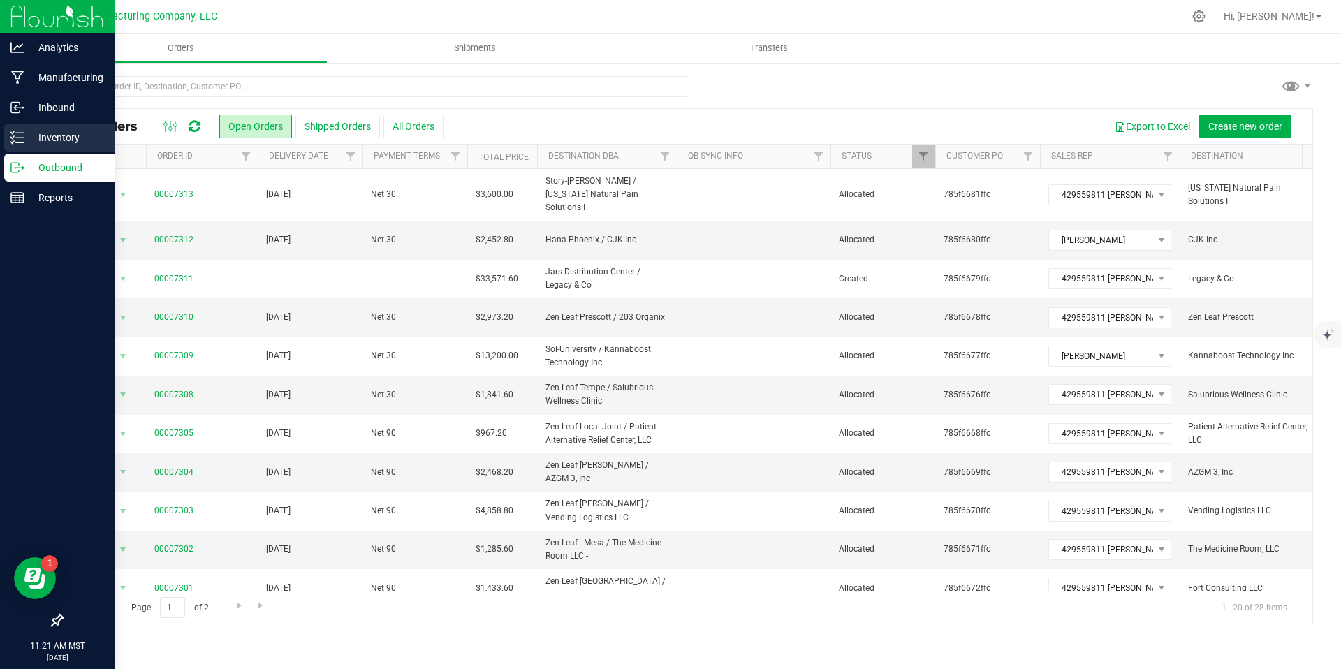
click at [27, 150] on div "Inventory" at bounding box center [59, 138] width 110 height 28
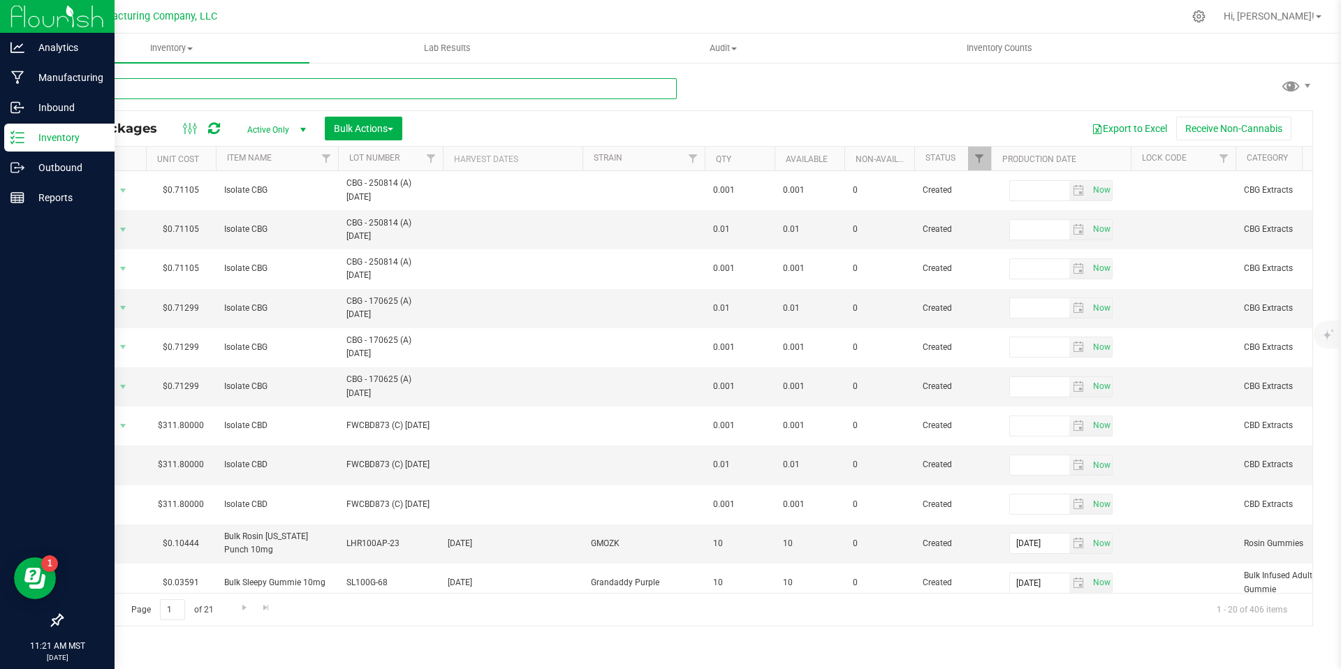
click at [184, 84] on input "text" at bounding box center [368, 88] width 615 height 21
click at [29, 159] on p "Outbound" at bounding box center [66, 167] width 84 height 17
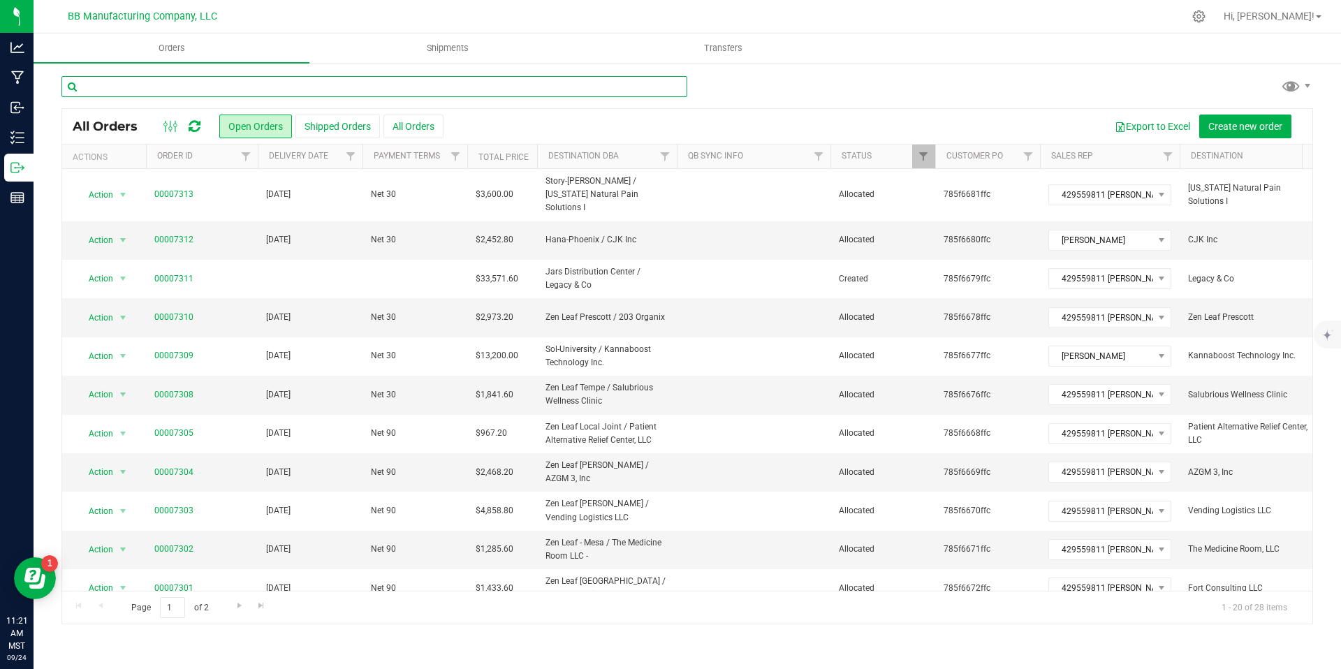
click at [668, 87] on input "text" at bounding box center [374, 86] width 626 height 21
click at [652, 107] on div at bounding box center [374, 92] width 626 height 32
click at [451, 54] on uib-tab-heading "Shipments" at bounding box center [447, 48] width 274 height 28
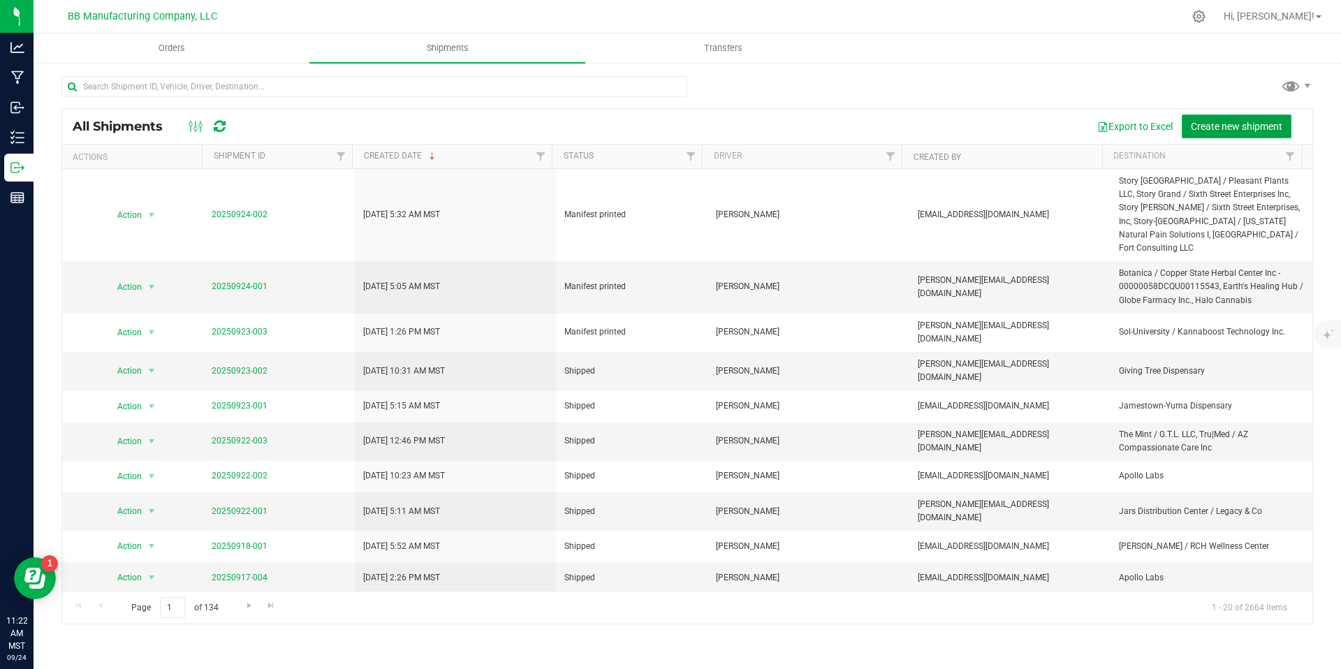
click at [1237, 131] on span "Create new shipment" at bounding box center [1235, 126] width 91 height 11
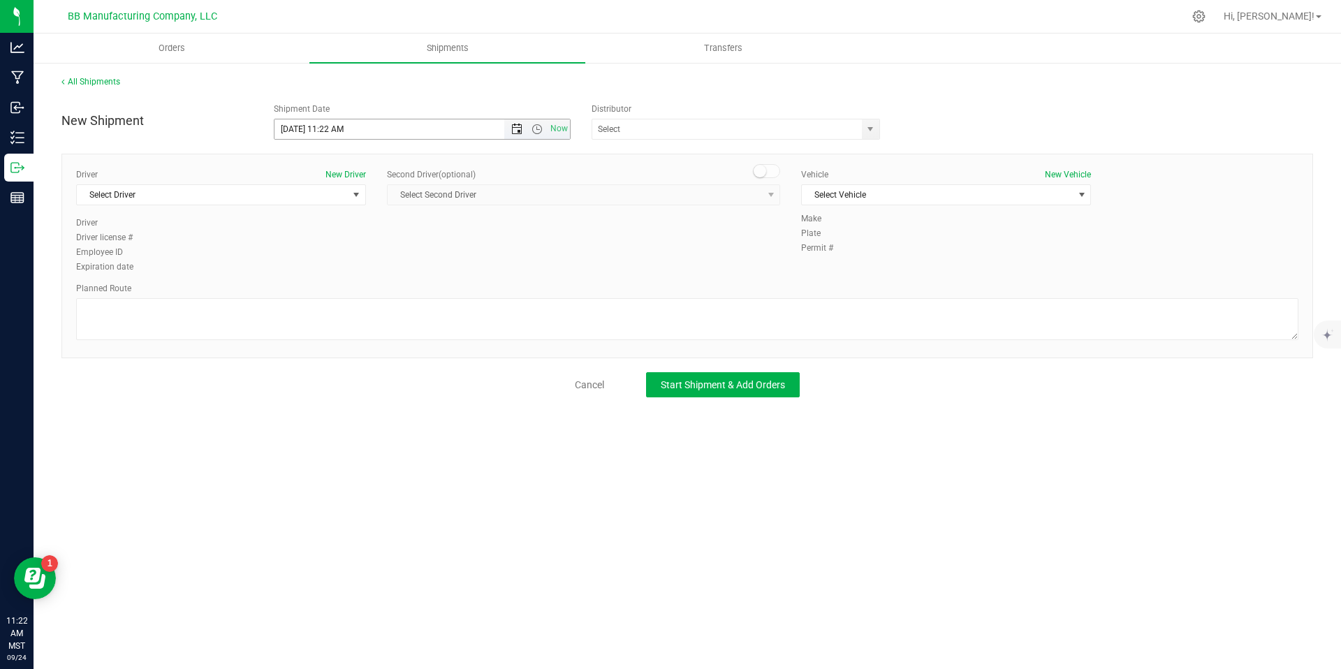
click at [520, 125] on span "Open the date view" at bounding box center [516, 129] width 11 height 11
click at [364, 268] on link "25" at bounding box center [367, 271] width 20 height 22
click at [543, 132] on span "Open the time view" at bounding box center [537, 129] width 24 height 11
click at [337, 248] on li "9:30 AM" at bounding box center [421, 255] width 295 height 18
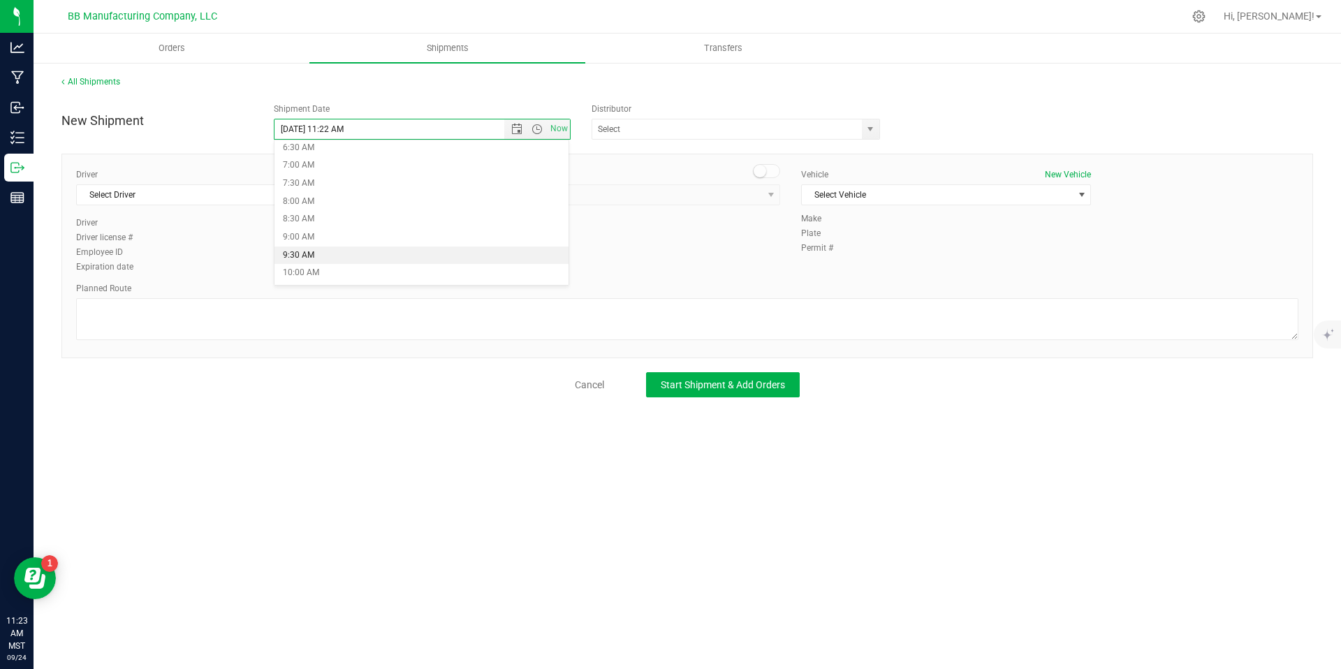
type input "9/25/2025 9:30 AM"
click at [867, 132] on span "select" at bounding box center [869, 129] width 11 height 11
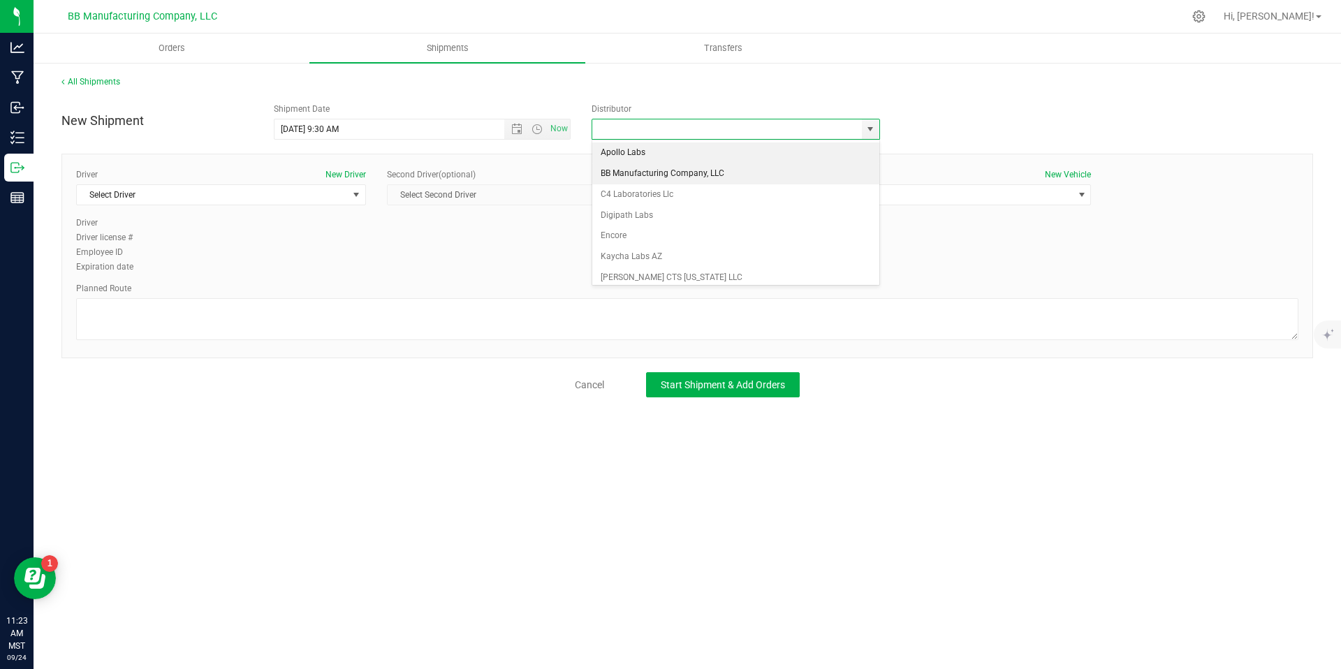
click at [659, 170] on li "BB Manufacturing Company, LLC" at bounding box center [735, 173] width 287 height 21
type input "BB Manufacturing Company, LLC"
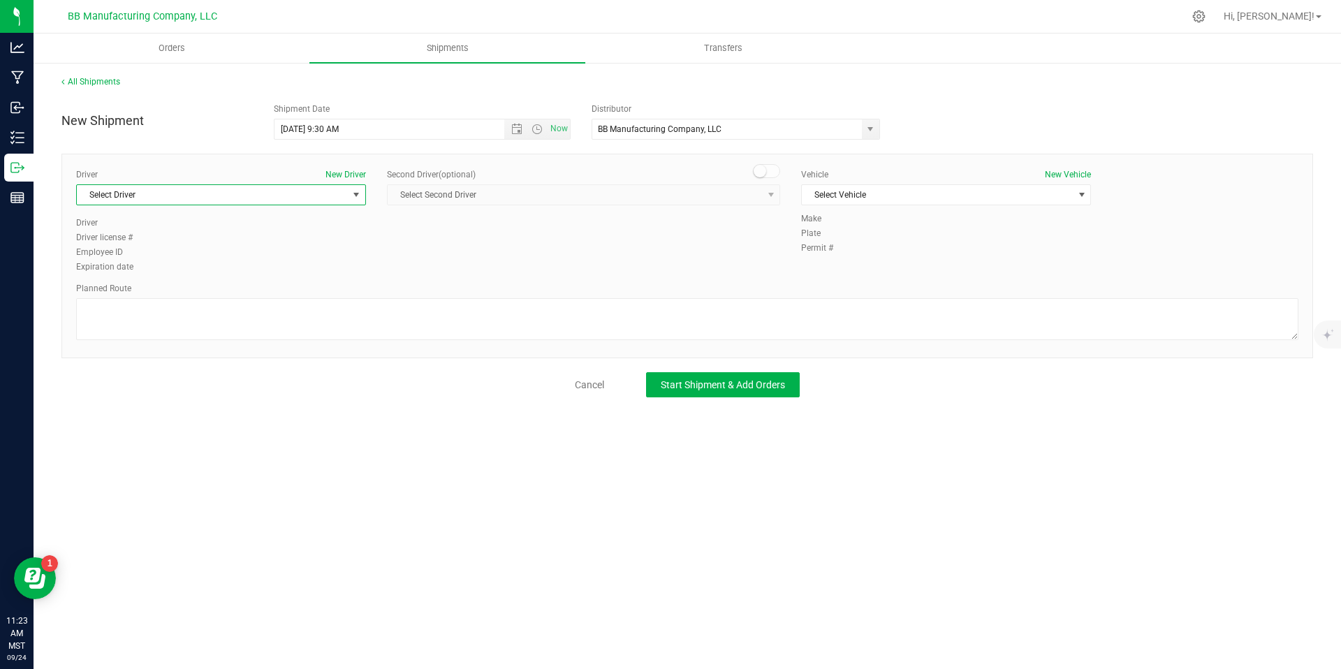
click at [308, 195] on span "Select Driver" at bounding box center [212, 195] width 271 height 20
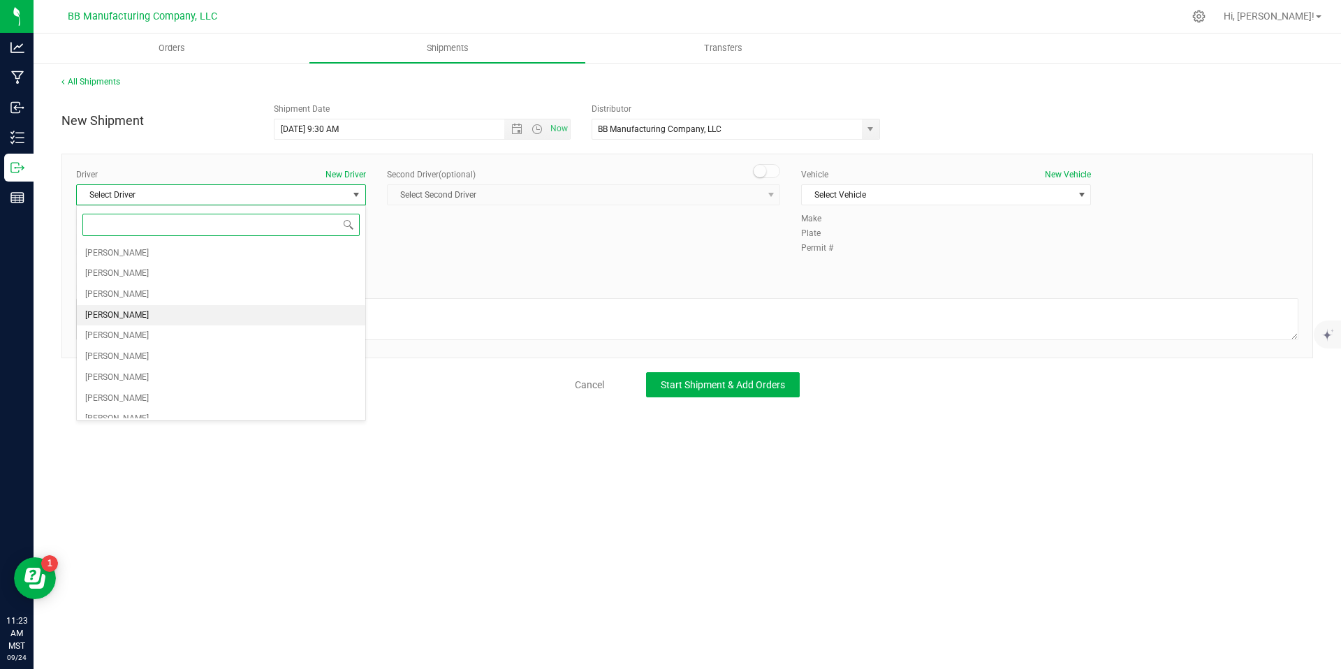
click at [133, 319] on li "[PERSON_NAME]" at bounding box center [221, 315] width 288 height 21
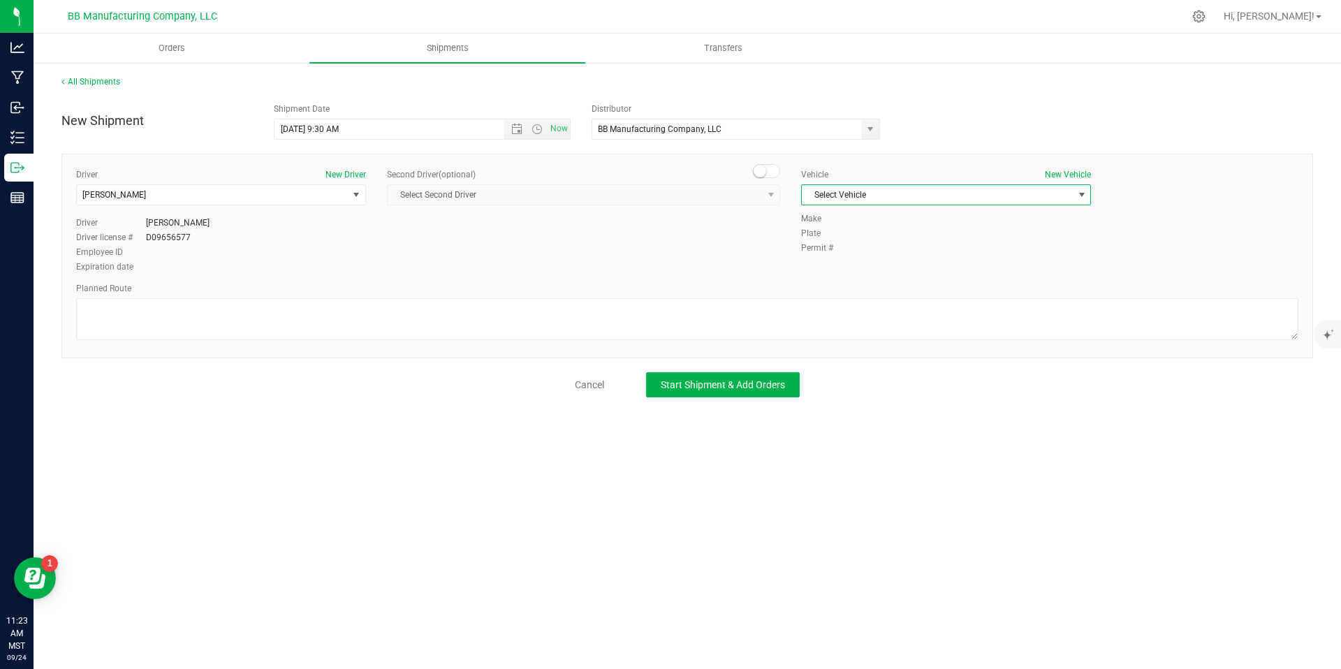
click at [877, 198] on span "Select Vehicle" at bounding box center [937, 195] width 271 height 20
click at [849, 321] on li "AZ50859 (Dodgy Dodge)" at bounding box center [946, 322] width 288 height 21
click at [762, 387] on span "Start Shipment & Add Orders" at bounding box center [723, 384] width 124 height 11
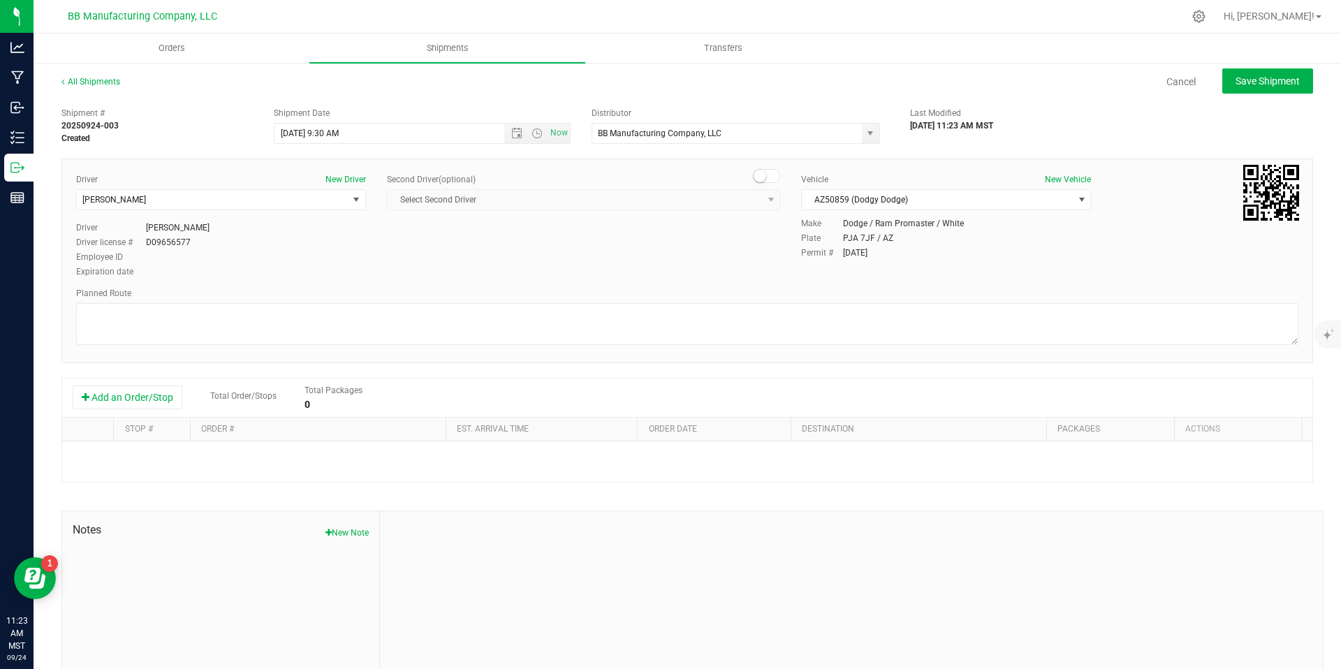
click at [146, 409] on div "Add an Order/Stop Total Order/Stops Total Packages 0" at bounding box center [687, 397] width 1229 height 24
click at [145, 404] on button "Add an Order/Stop" at bounding box center [128, 397] width 110 height 24
click at [152, 408] on button "Add an Order/Stop" at bounding box center [128, 397] width 110 height 24
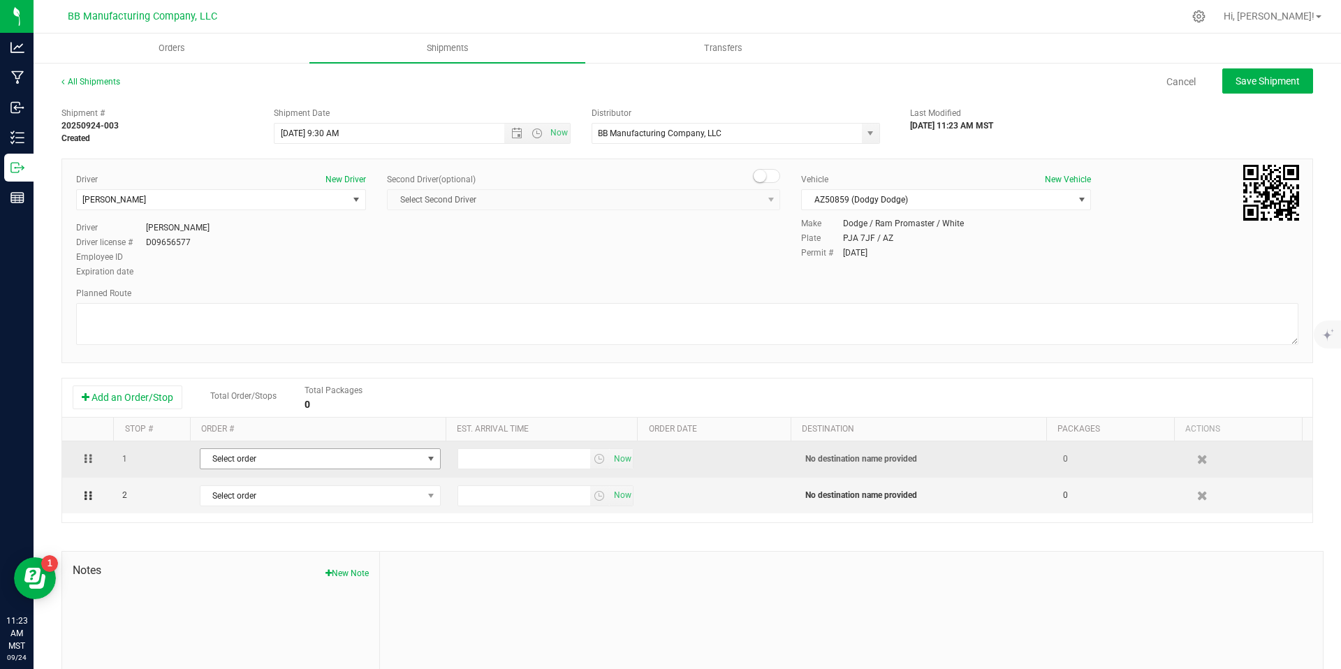
click at [274, 461] on span "Select order" at bounding box center [311, 459] width 222 height 20
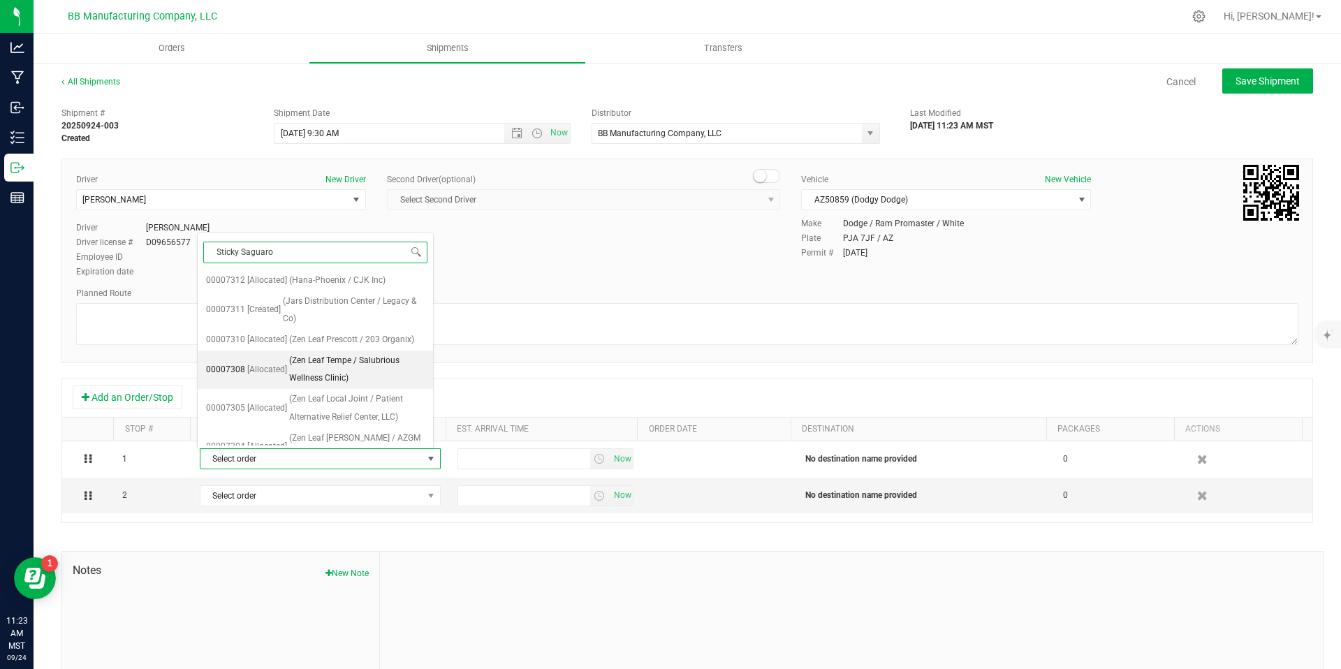
type input "Sticky Saguaro"
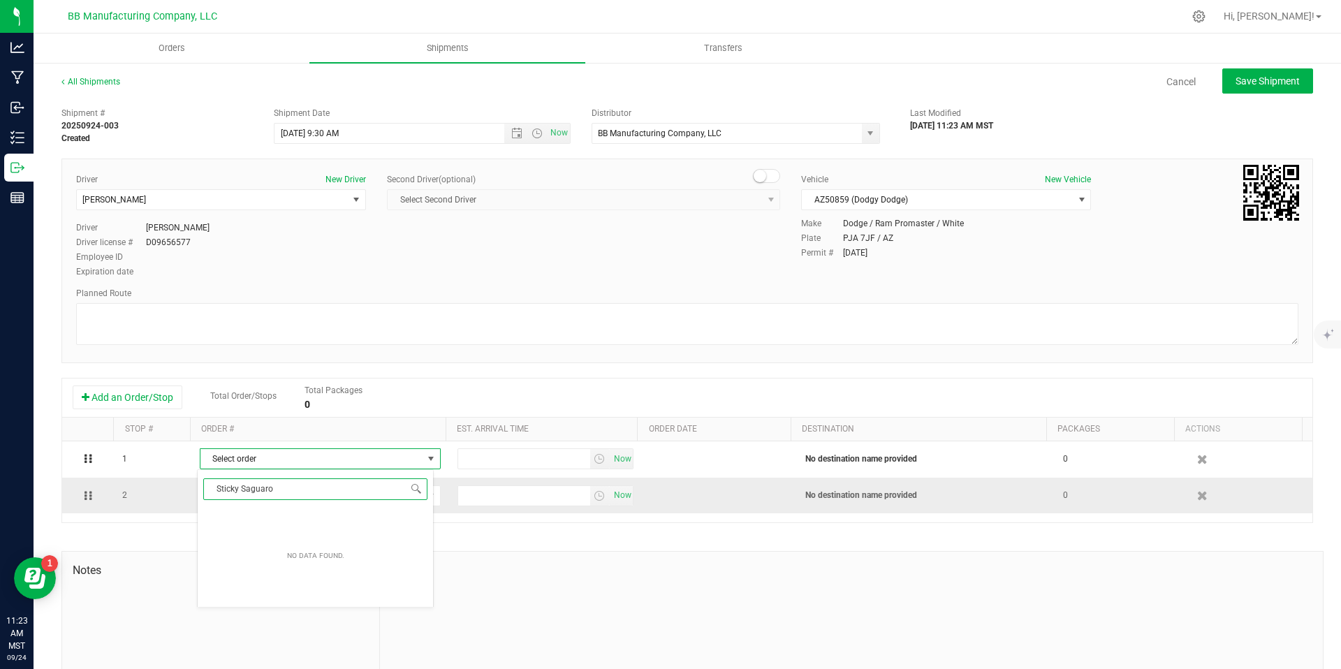
drag, startPoint x: 315, startPoint y: 489, endPoint x: 161, endPoint y: 485, distance: 153.7
click at [161, 485] on body "Analytics Manufacturing Inbound Inventory Outbound Reports 11:23 AM MST 09/24/2…" at bounding box center [670, 334] width 1341 height 669
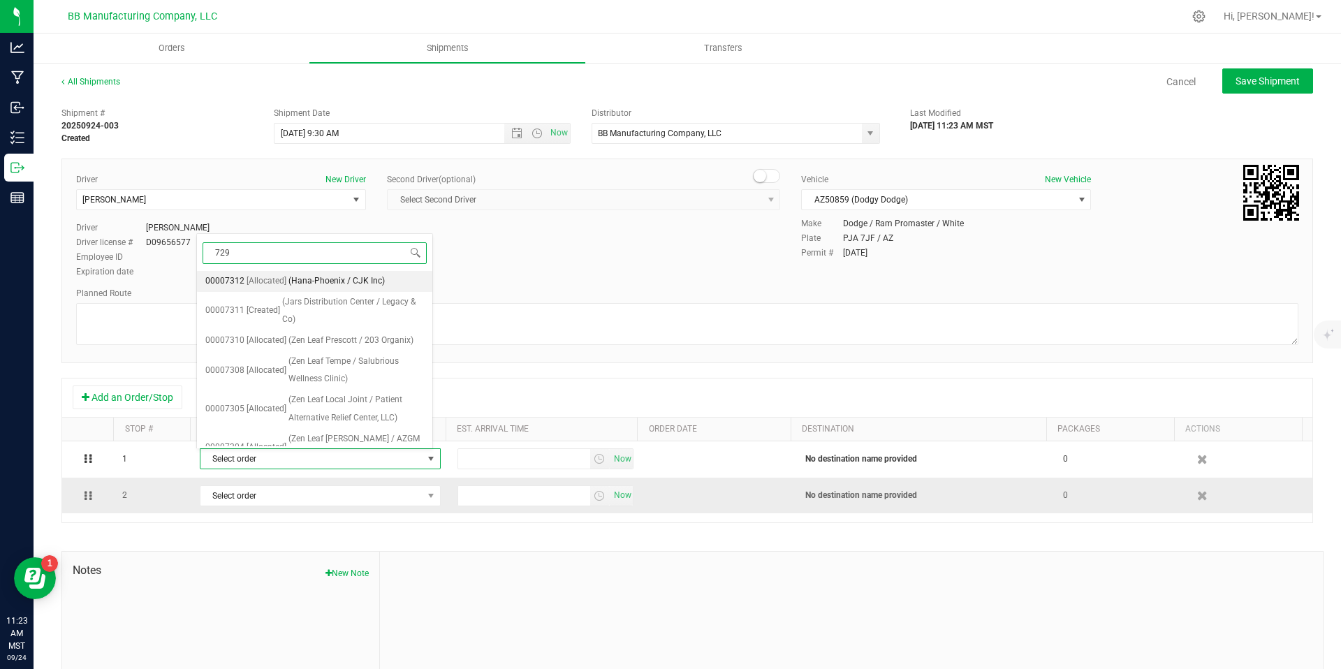
type input "7295"
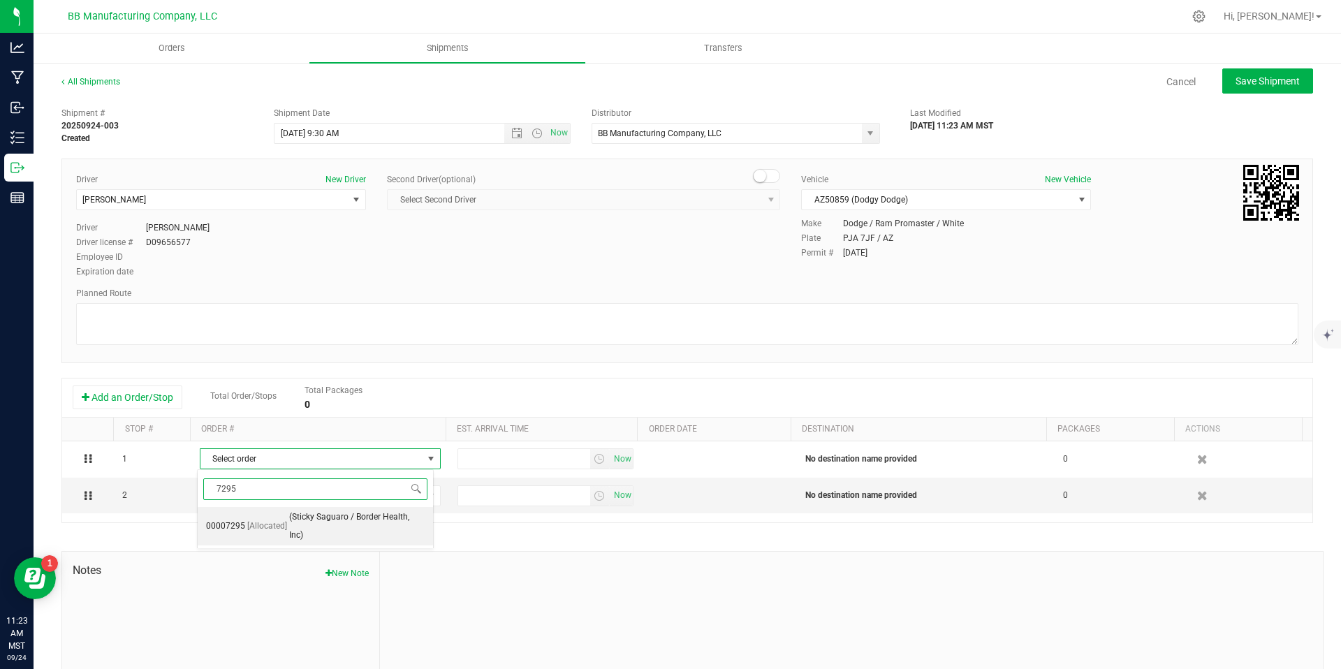
click at [323, 519] on span "(Sticky Saguaro / Border Health, Inc)" at bounding box center [356, 526] width 135 height 36
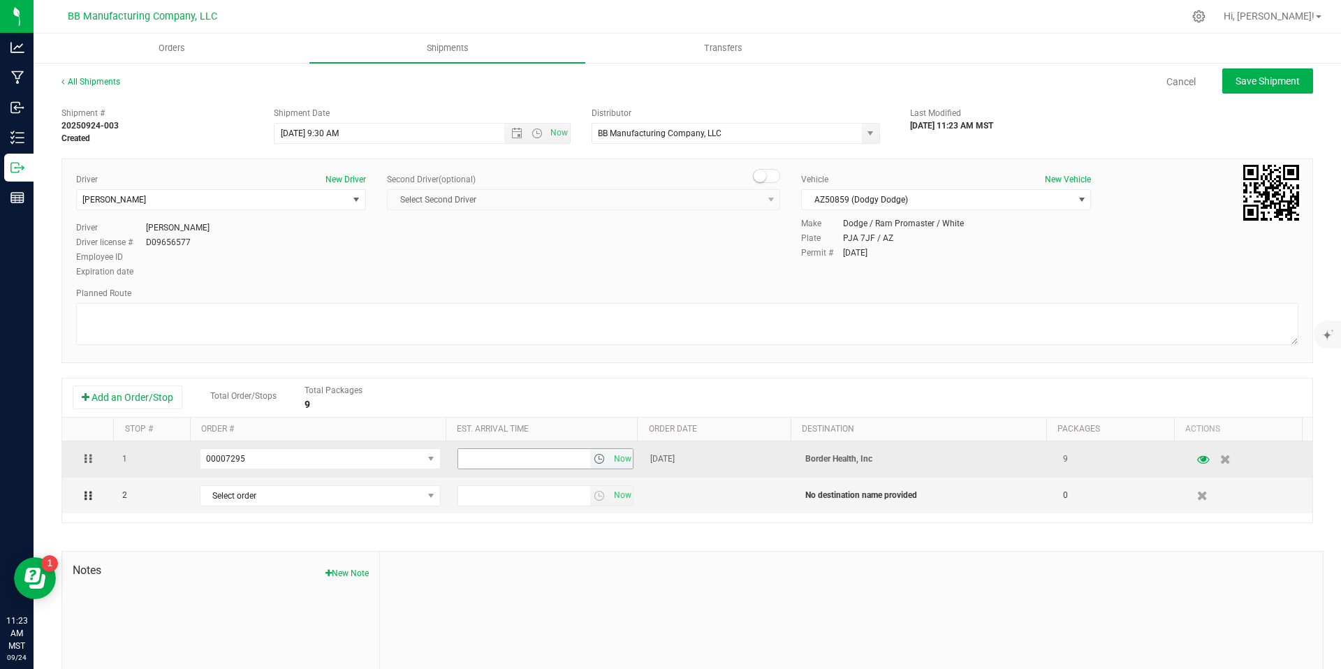
click at [593, 459] on span "select" at bounding box center [598, 458] width 11 height 11
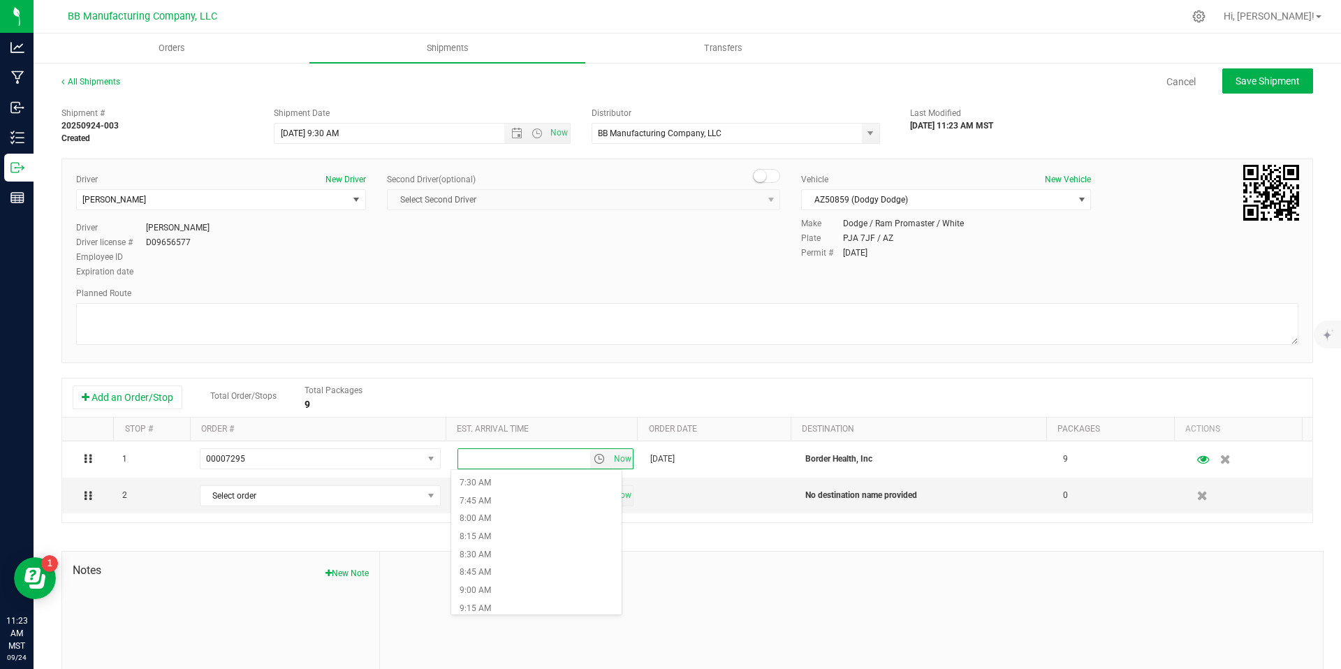
scroll to position [639, 0]
click at [492, 593] on li "10:30 AM" at bounding box center [536, 596] width 170 height 18
click at [330, 506] on span "Select order" at bounding box center [320, 495] width 241 height 21
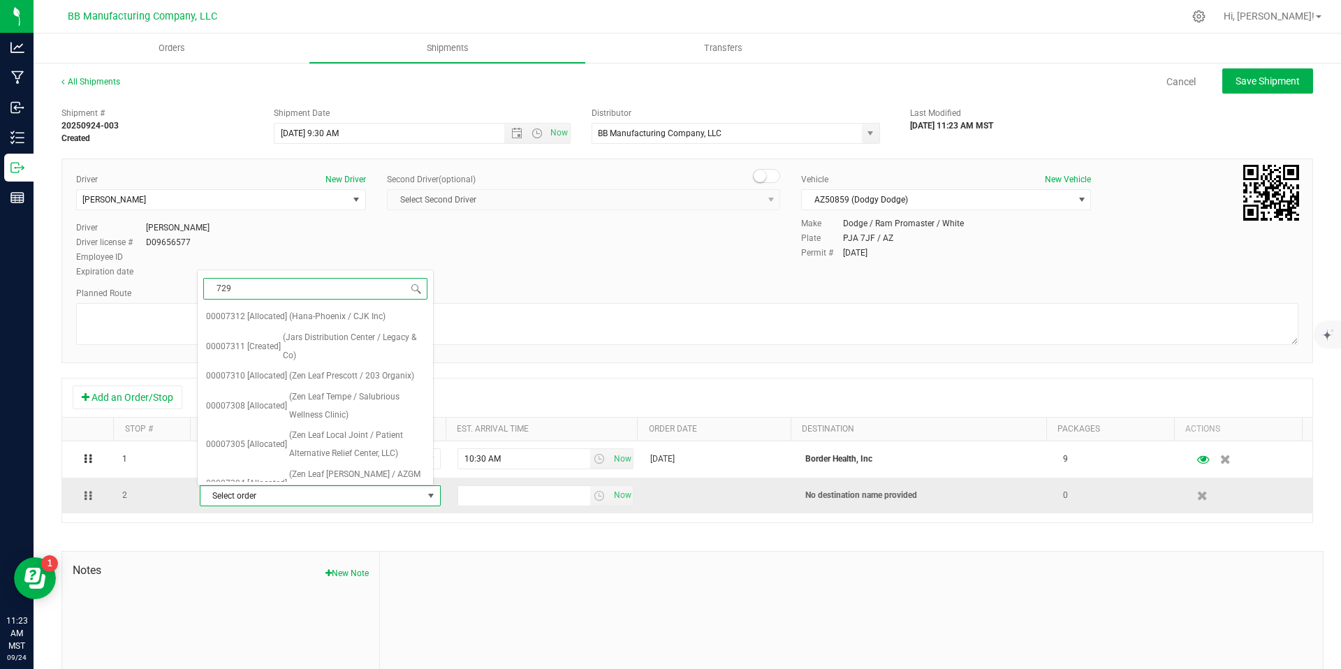
type input "7298"
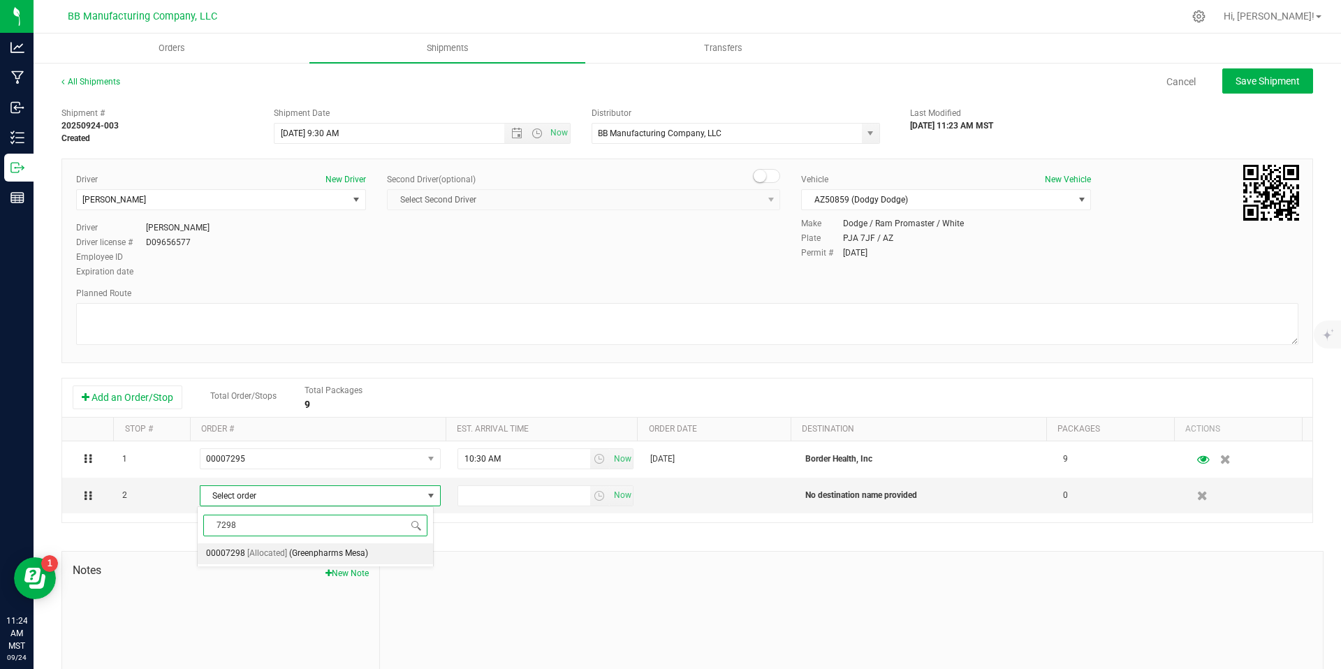
click at [374, 556] on li "00007298 [Allocated] (Greenpharms Mesa)" at bounding box center [315, 553] width 235 height 21
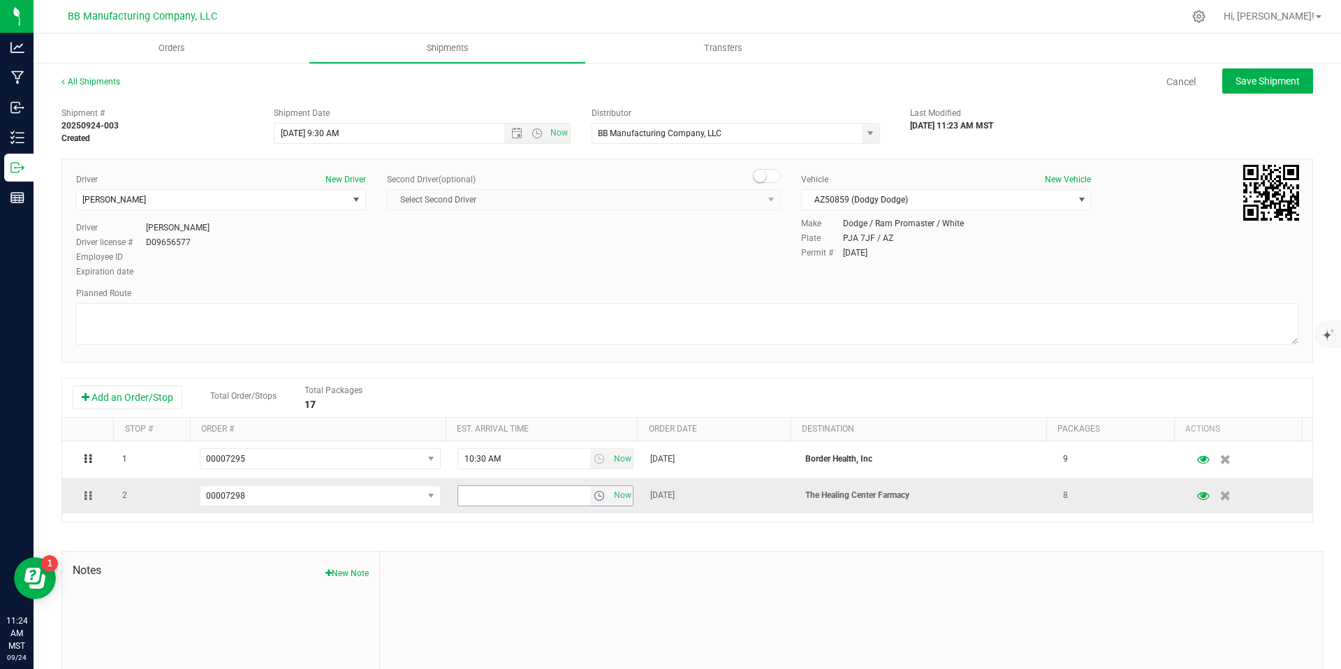
click at [593, 493] on span "select" at bounding box center [598, 495] width 11 height 11
click at [510, 538] on li "11:30 AM" at bounding box center [536, 537] width 170 height 18
click at [1255, 85] on span "Save Shipment" at bounding box center [1267, 80] width 64 height 11
type input "9/25/2025 4:30 PM"
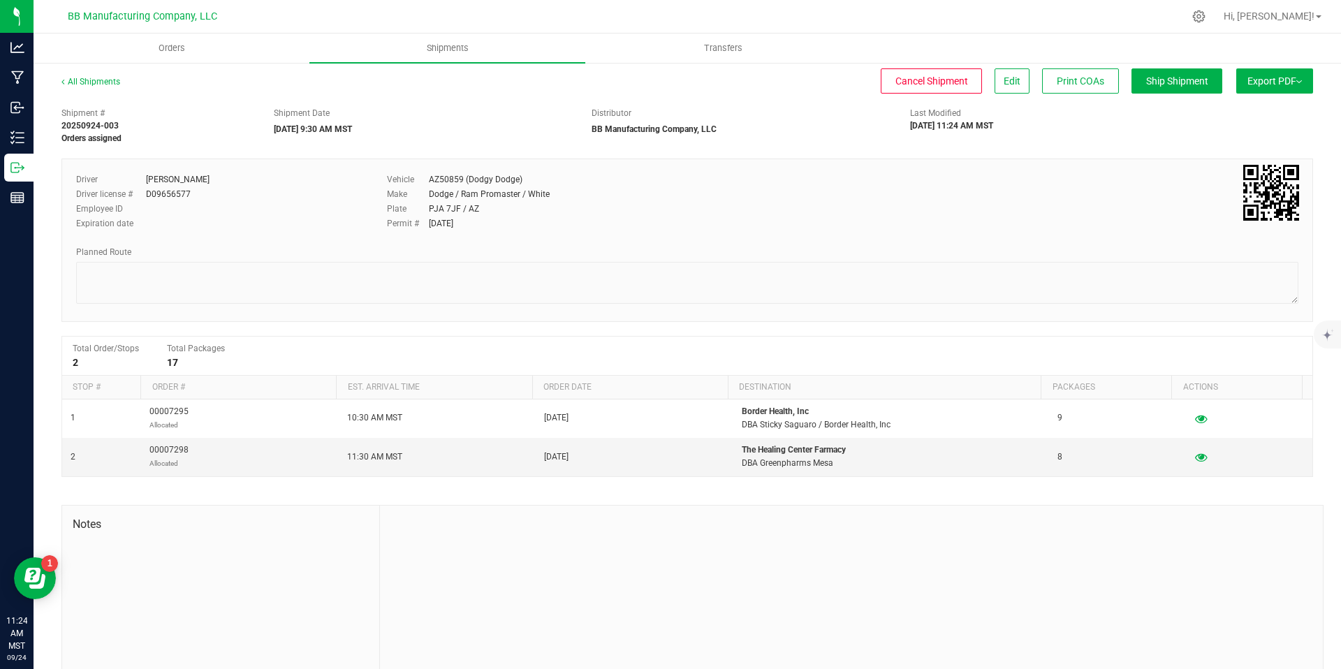
click at [1299, 76] on button "Export PDF" at bounding box center [1274, 80] width 77 height 25
click at [1256, 107] on span "Manifest by Package ID" at bounding box center [1253, 112] width 89 height 10
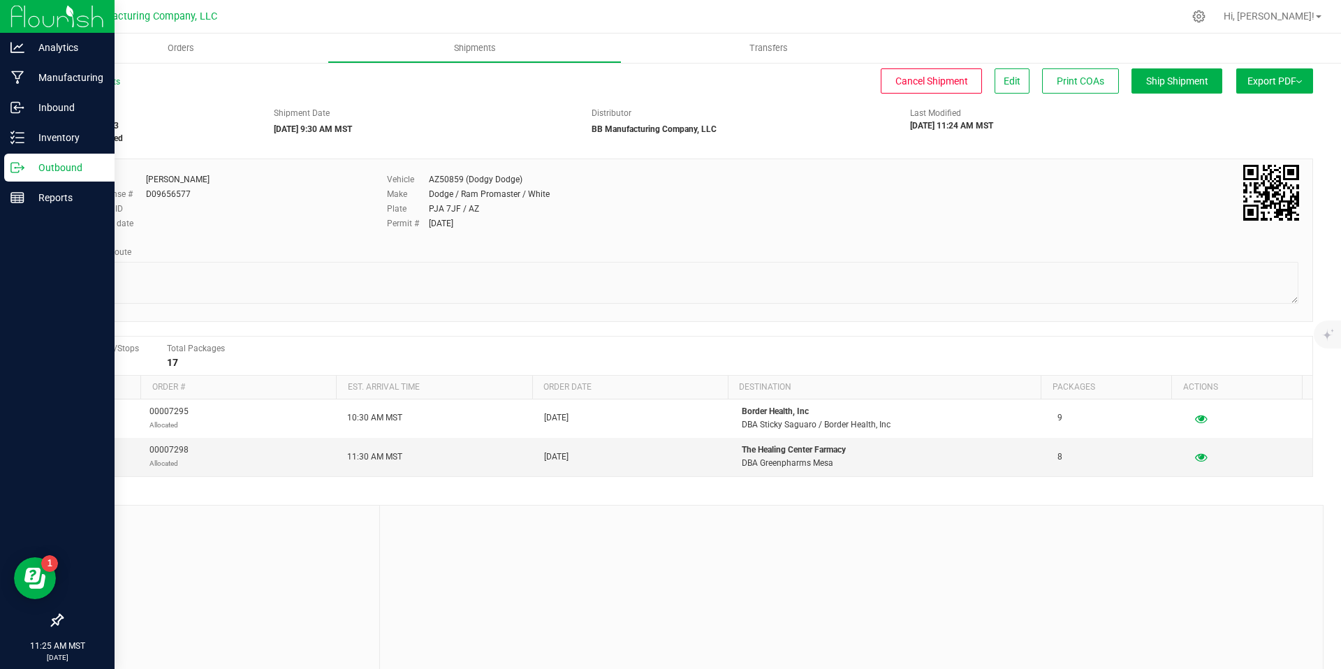
click at [26, 168] on p "Outbound" at bounding box center [66, 167] width 84 height 17
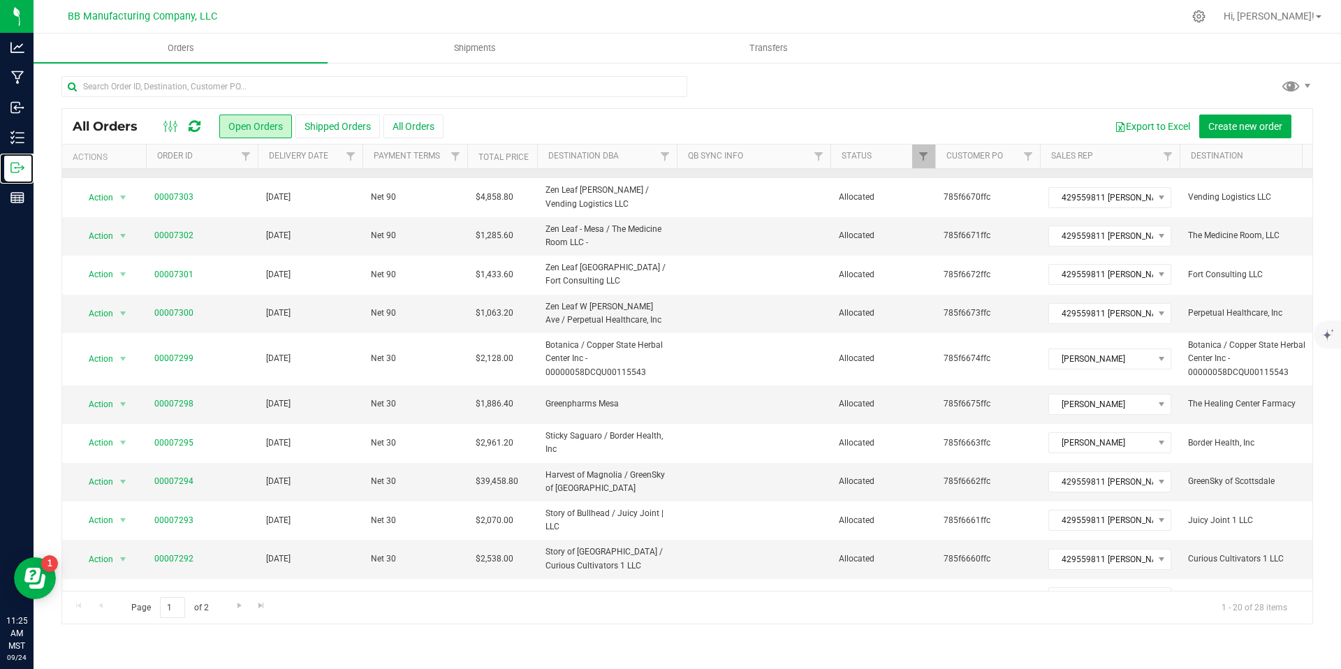
scroll to position [375, 0]
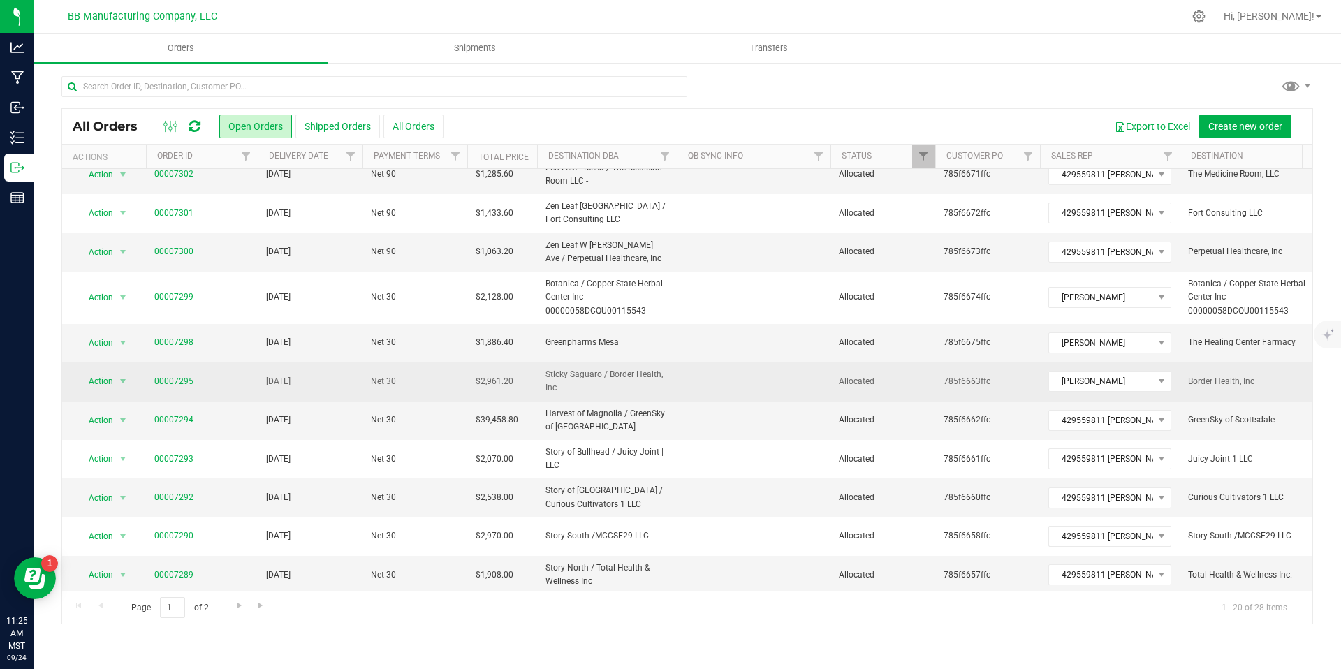
click at [172, 375] on link "00007295" at bounding box center [173, 381] width 39 height 13
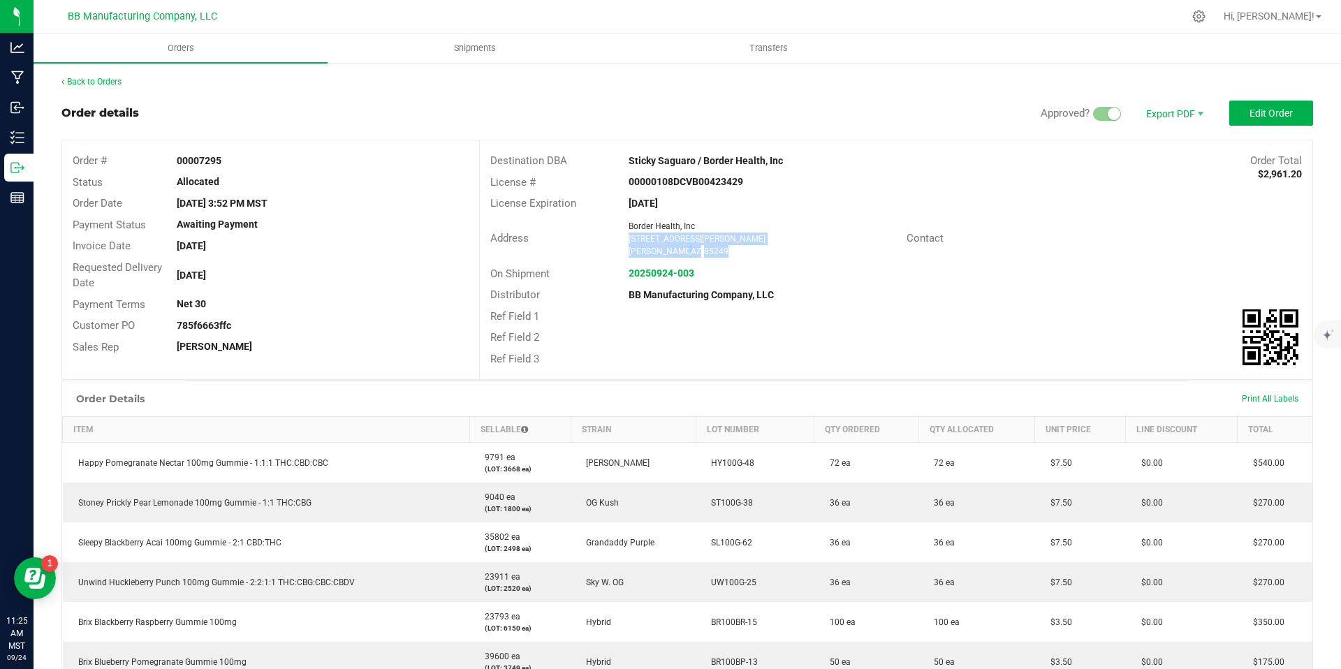
drag, startPoint x: 699, startPoint y: 256, endPoint x: 624, endPoint y: 239, distance: 77.2
click at [628, 239] on ngx-name-and-address "Border Health, Inc 12338 E Riggs Rd Chandler , AZ 85249" at bounding box center [761, 239] width 267 height 38
copy ngx-name-and-address "12338 E Riggs Rd Chandler , AZ 85249"
click at [120, 89] on div "Back to Orders Order details Approved? Export PDF Edit Order Order # 00007295 S…" at bounding box center [686, 552] width 1251 height 955
click at [99, 77] on link "Back to Orders" at bounding box center [91, 82] width 60 height 10
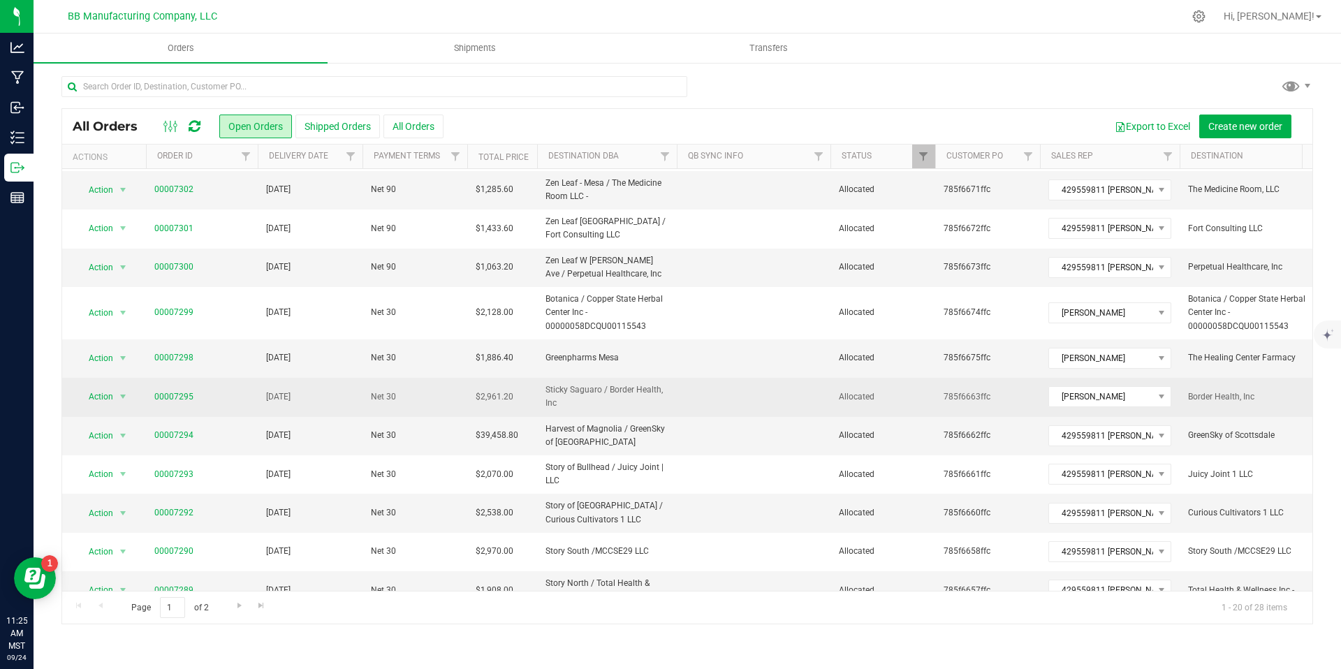
scroll to position [375, 0]
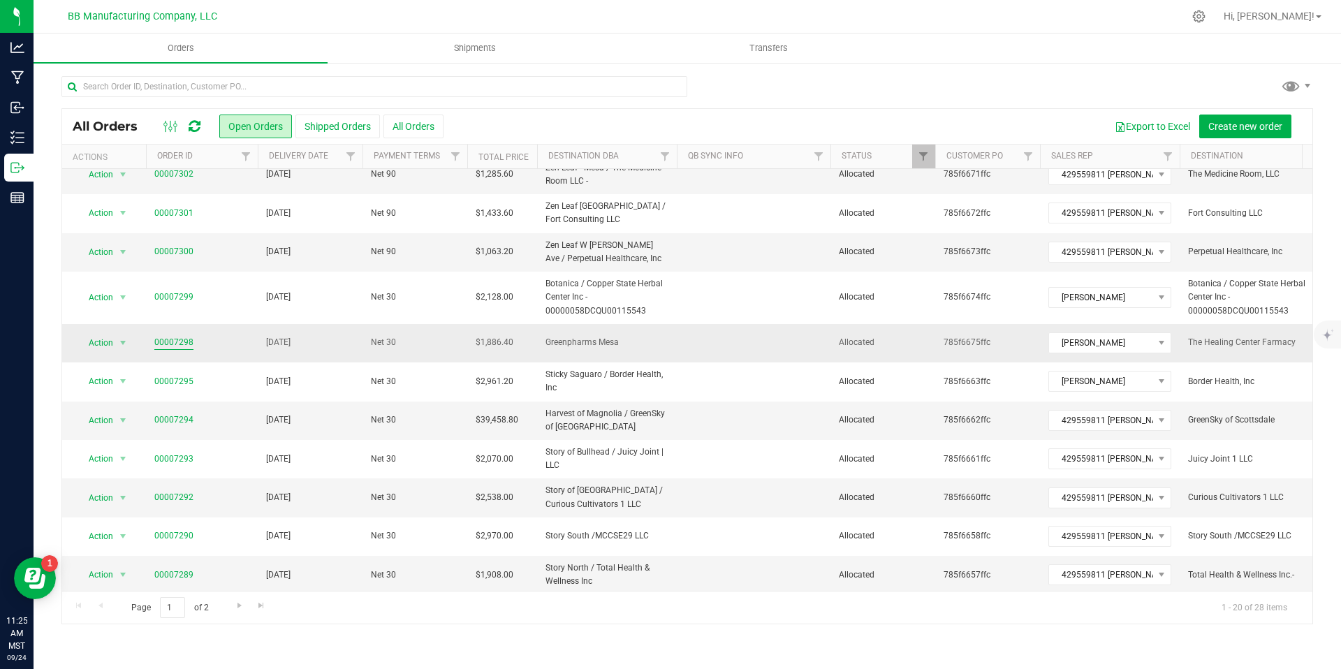
click at [165, 336] on link "00007298" at bounding box center [173, 342] width 39 height 13
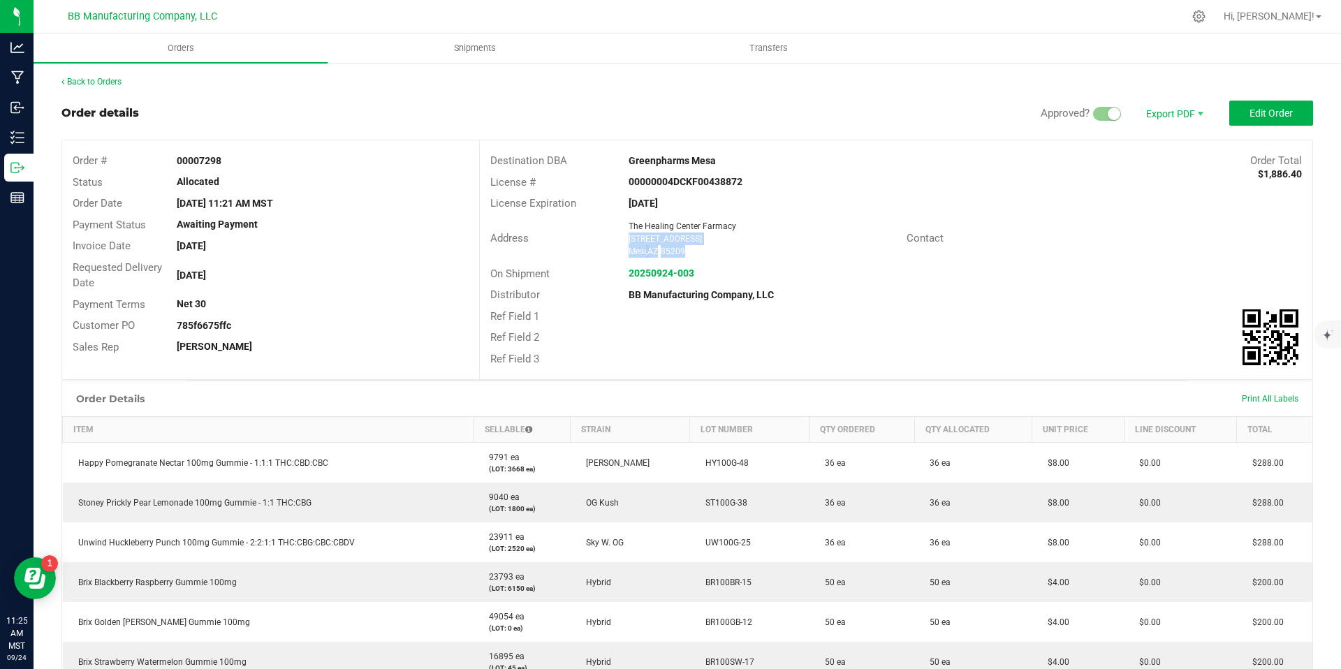
drag, startPoint x: 649, startPoint y: 249, endPoint x: 624, endPoint y: 239, distance: 27.0
click at [628, 239] on ngx-name-and-address "The Healing Center Farmacy 7235 E Hampton Ave #115 Mesa , AZ 85209" at bounding box center [761, 239] width 267 height 38
click at [489, 62] on link "Shipments" at bounding box center [474, 48] width 294 height 29
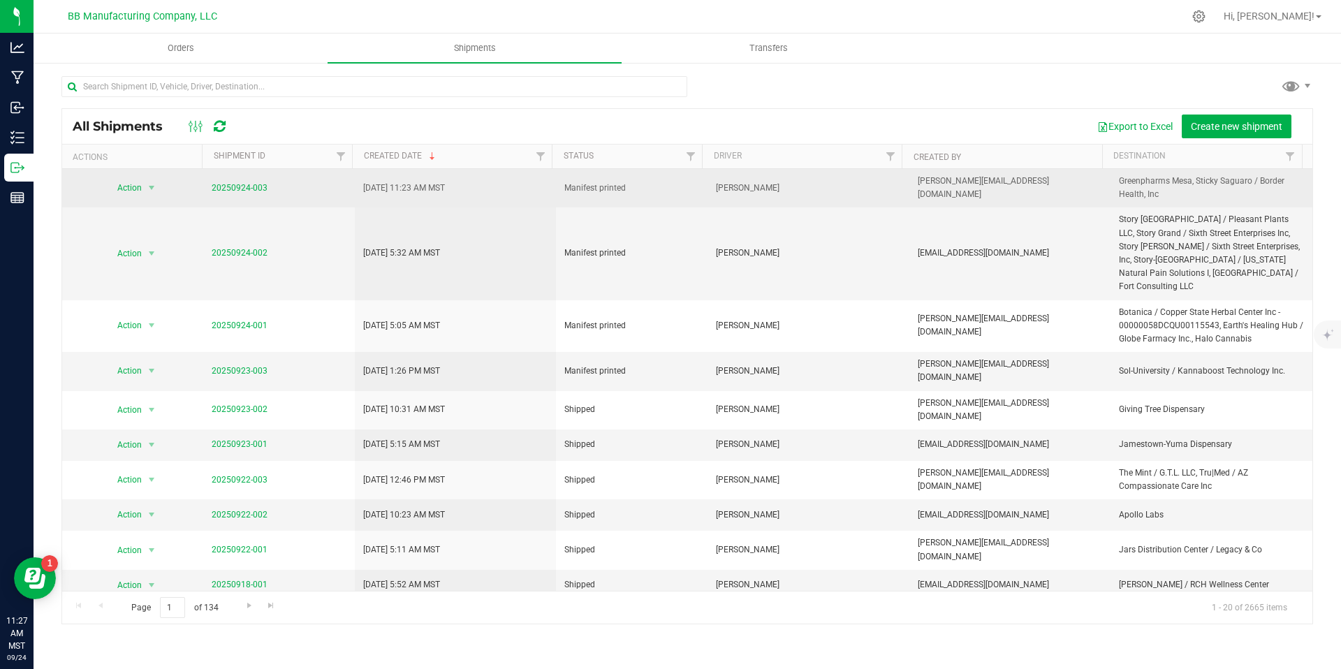
click at [242, 193] on span "20250924-003" at bounding box center [240, 188] width 56 height 13
click at [245, 189] on link "20250924-003" at bounding box center [240, 188] width 56 height 10
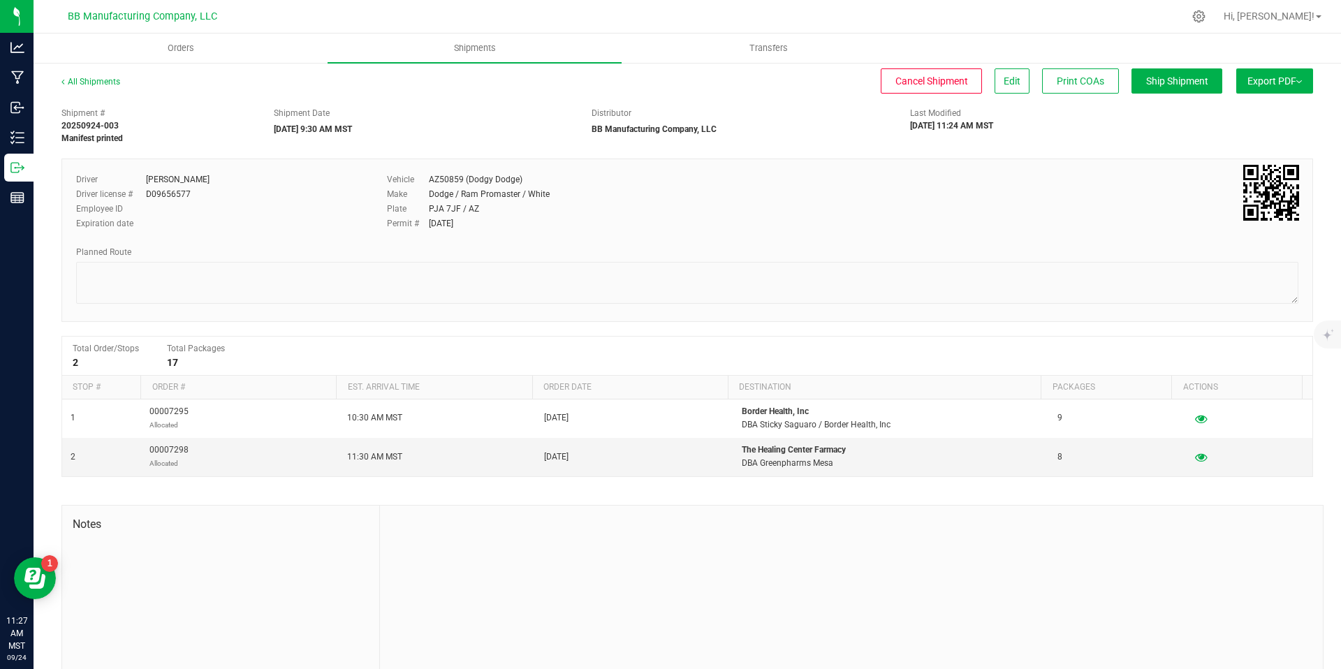
click at [1272, 76] on span "Export PDF" at bounding box center [1274, 80] width 54 height 11
click at [1243, 107] on span "Manifest by Package ID" at bounding box center [1253, 112] width 89 height 10
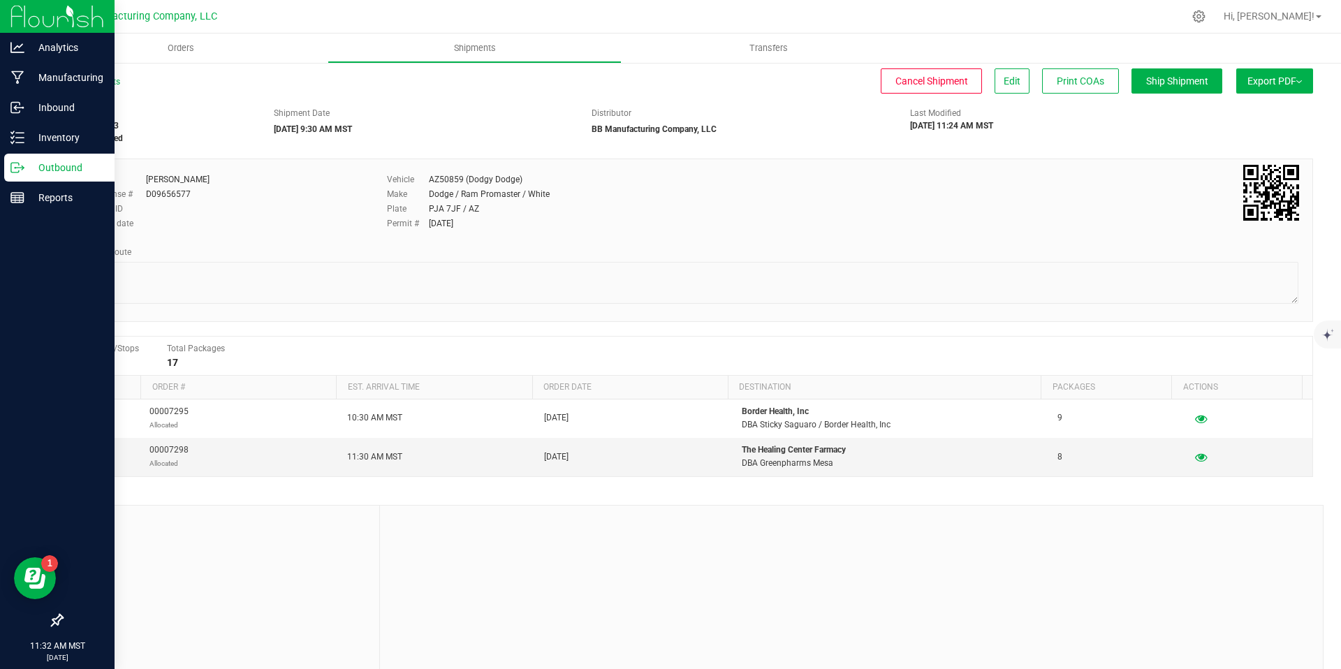
click at [28, 163] on p "Outbound" at bounding box center [66, 167] width 84 height 17
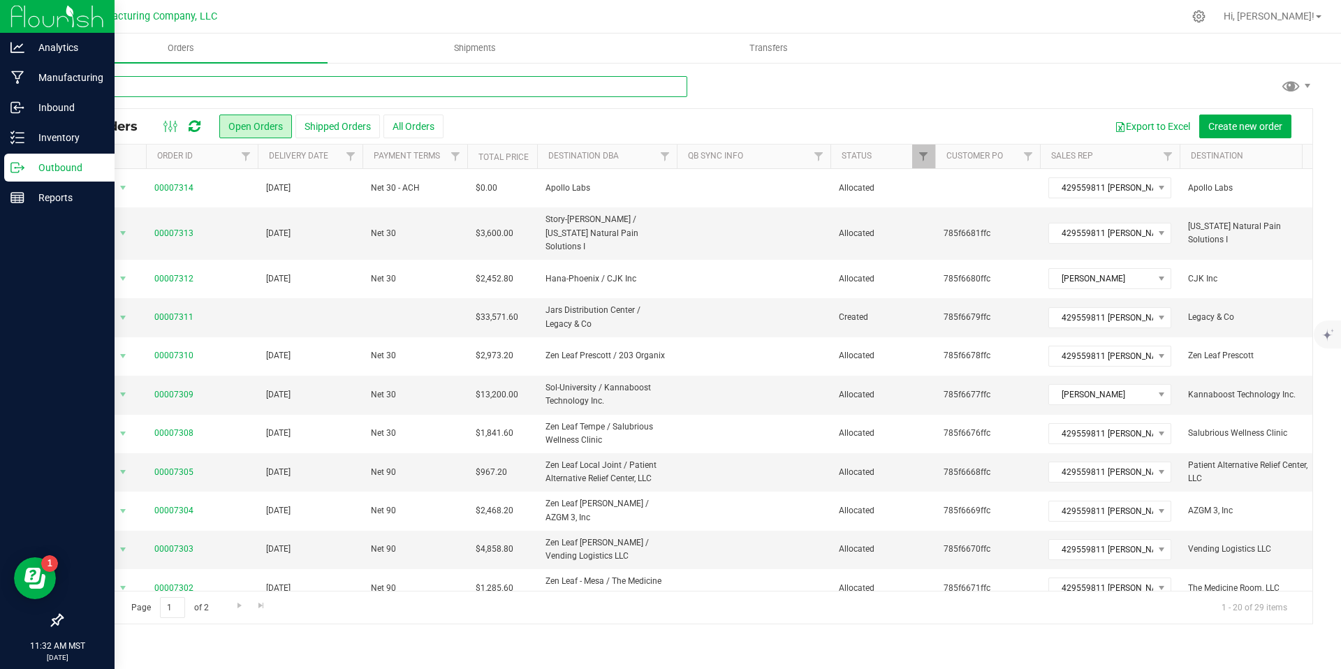
click at [249, 94] on input "text" at bounding box center [374, 86] width 626 height 21
click at [32, 147] on div "Inventory" at bounding box center [59, 138] width 110 height 28
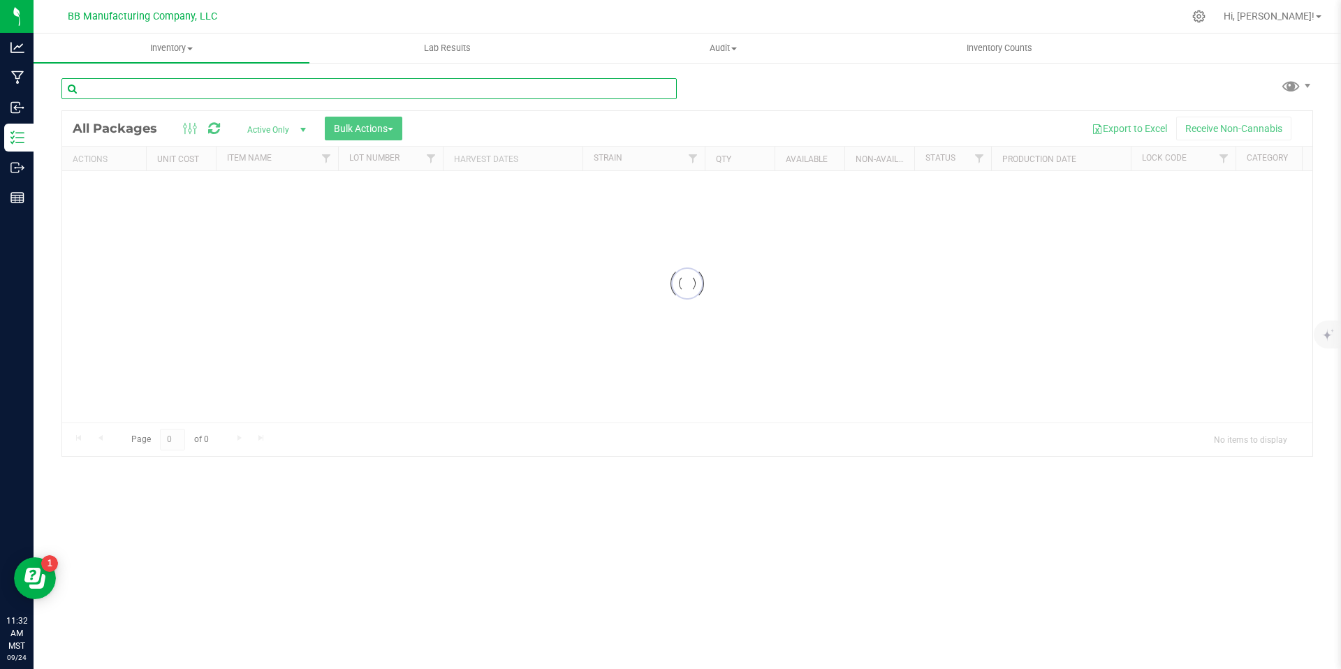
click at [205, 83] on input "text" at bounding box center [368, 88] width 615 height 21
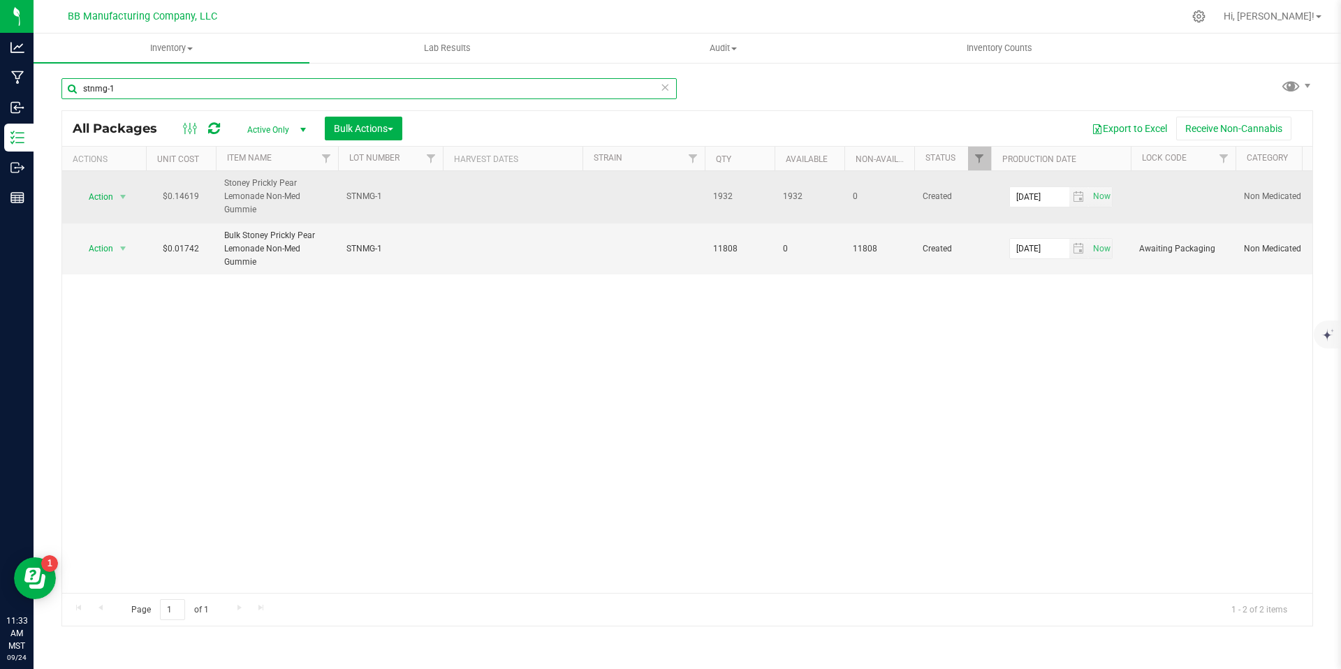
type input "stnmg-1"
drag, startPoint x: 727, startPoint y: 193, endPoint x: 704, endPoint y: 196, distance: 23.2
click at [705, 196] on td "1932" at bounding box center [740, 197] width 70 height 52
copy tr "1932"
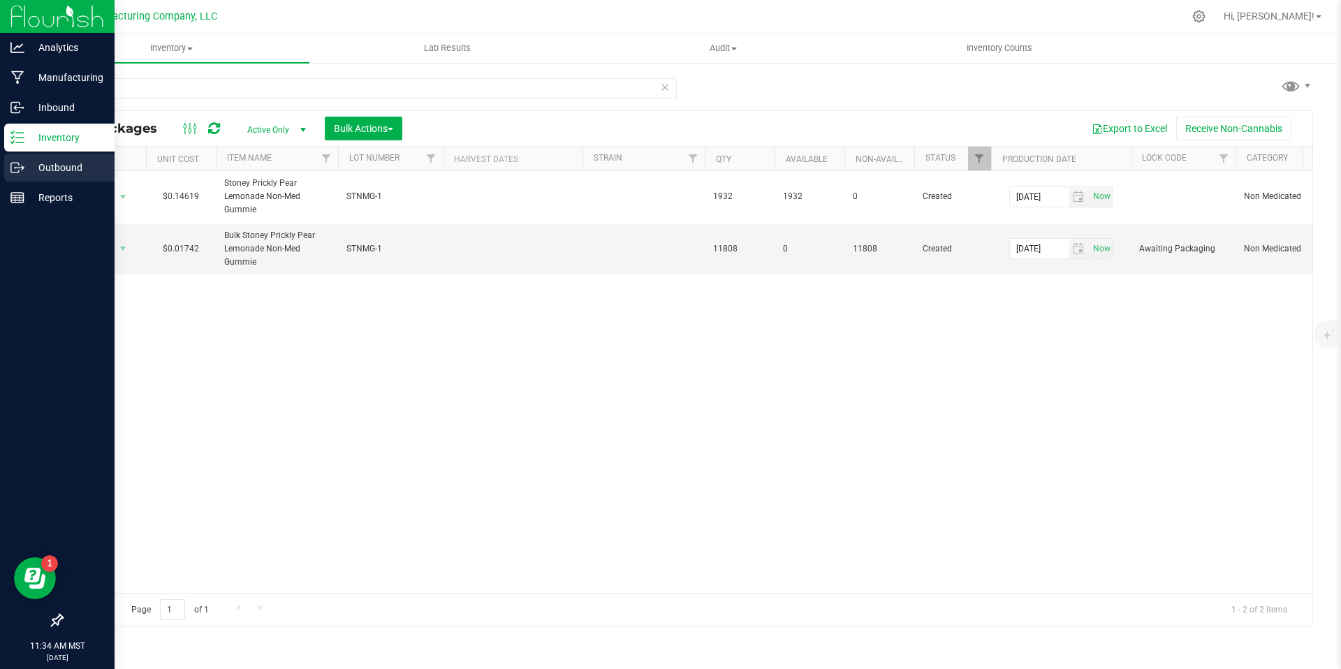
click at [31, 165] on p "Outbound" at bounding box center [66, 167] width 84 height 17
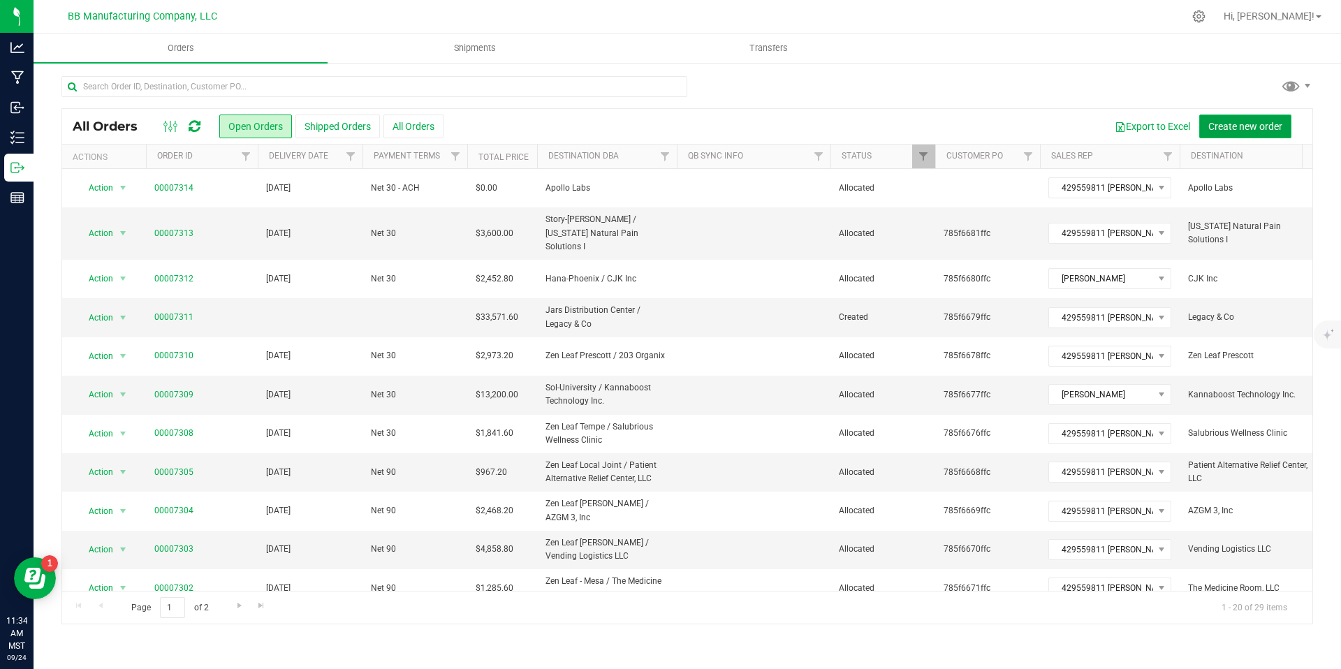
click at [1268, 124] on span "Create new order" at bounding box center [1245, 126] width 74 height 11
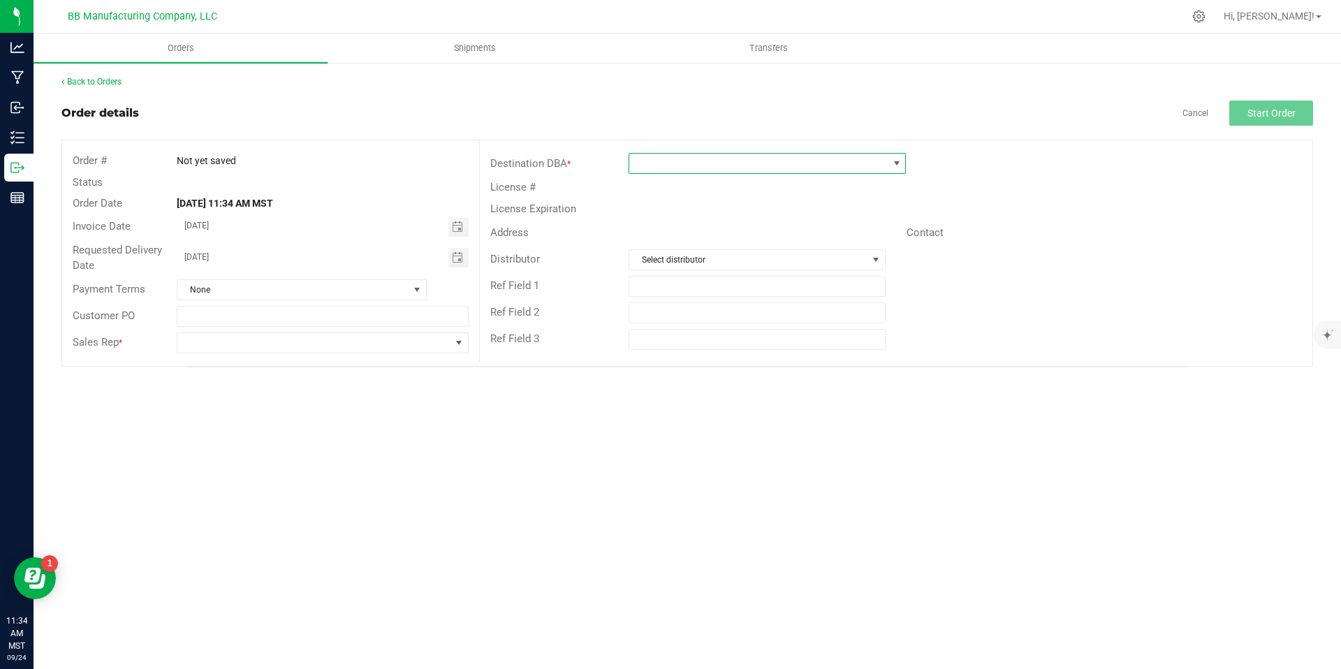
click at [705, 168] on span at bounding box center [758, 164] width 258 height 20
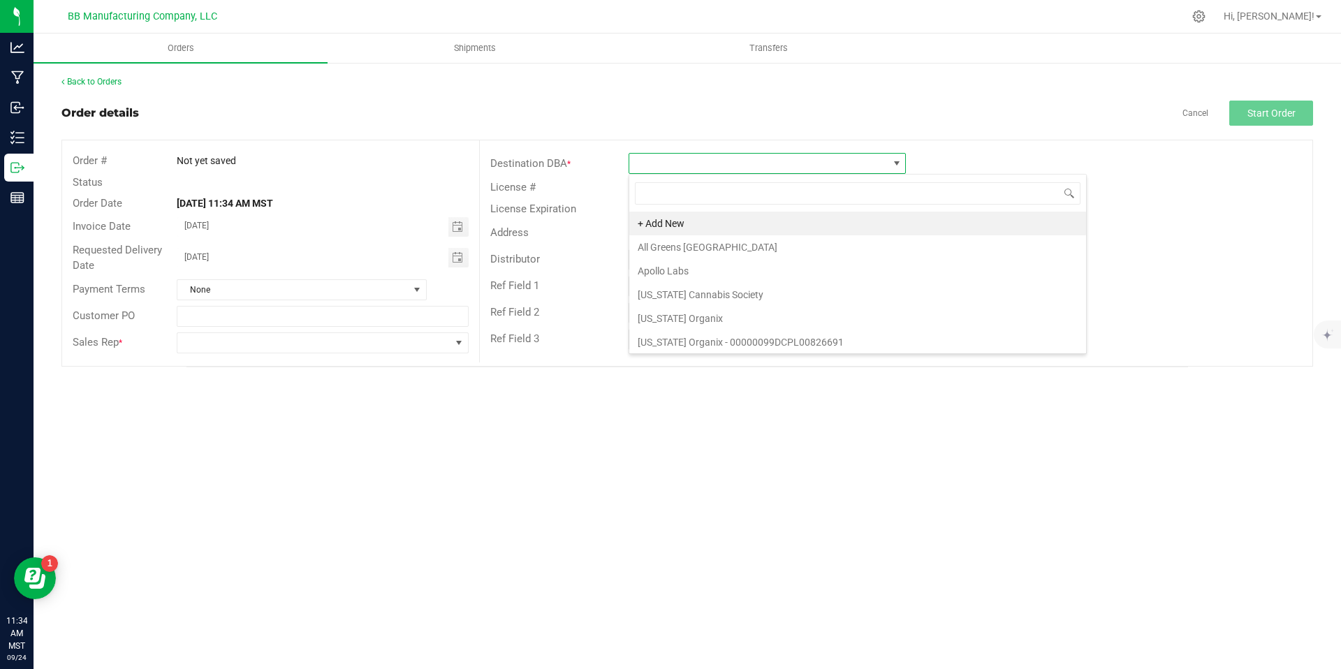
scroll to position [21, 277]
type input "sales"
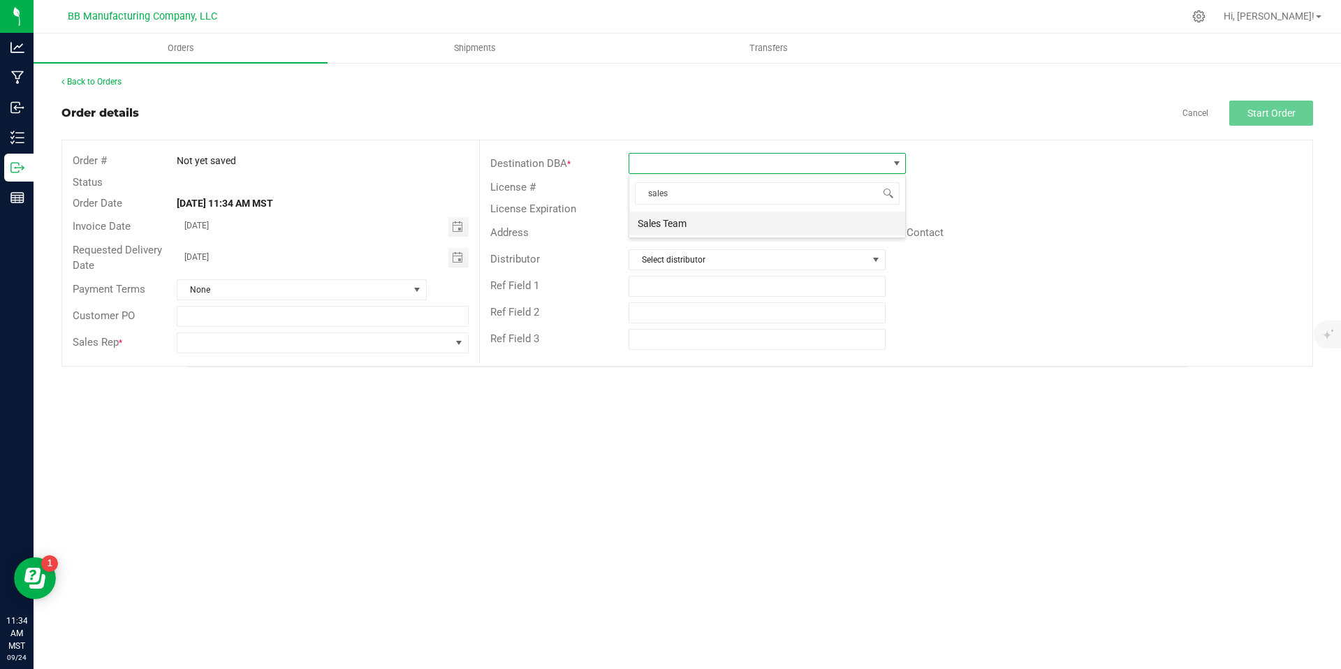
click at [685, 220] on li "Sales Team" at bounding box center [767, 224] width 276 height 24
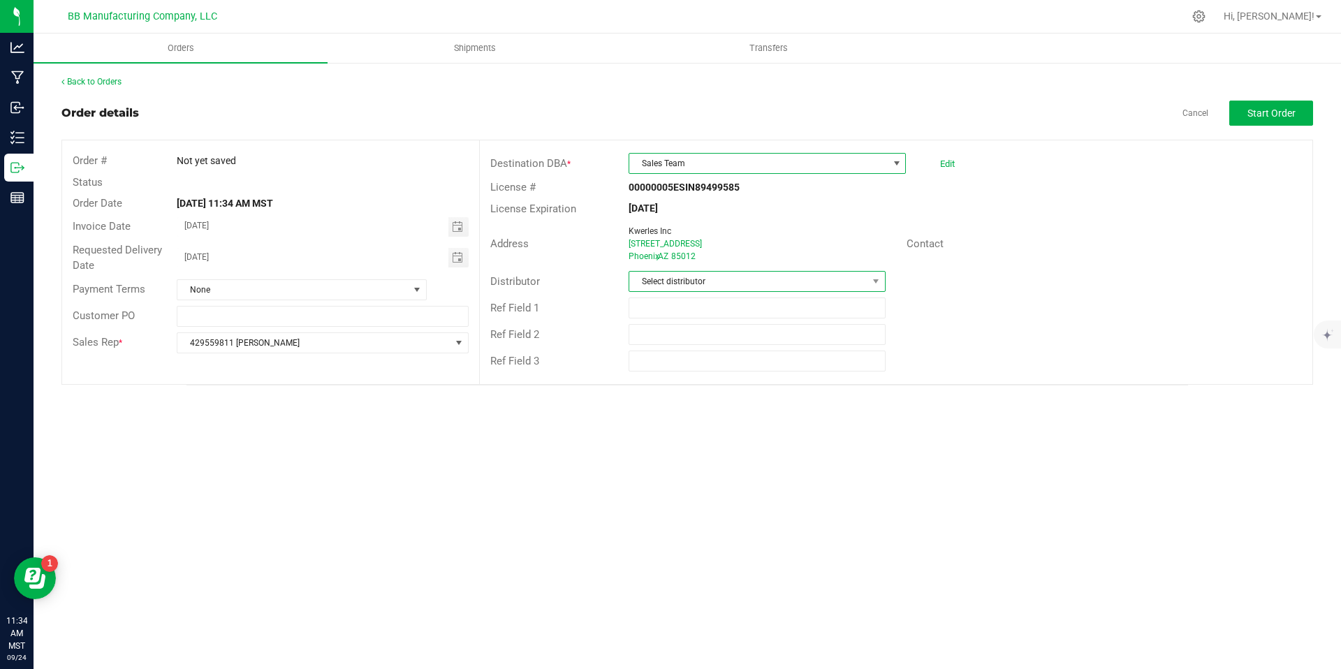
click at [684, 274] on span "Select distributor" at bounding box center [747, 282] width 237 height 20
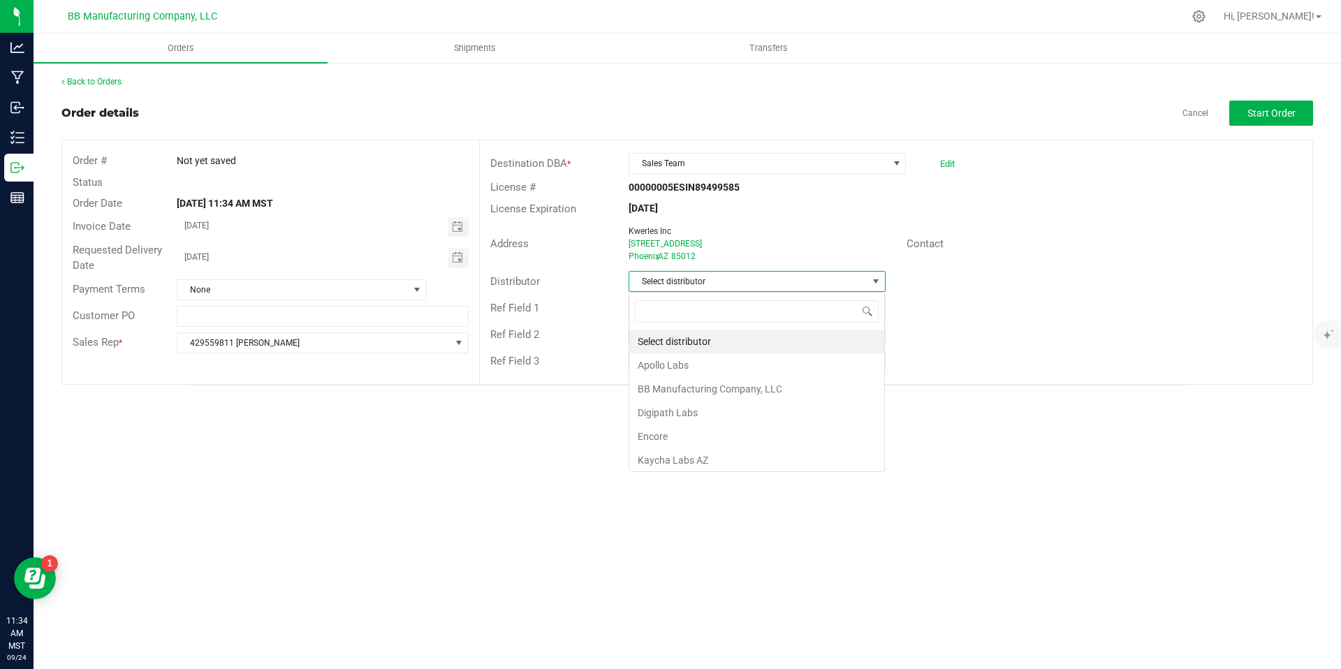
scroll to position [21, 257]
click at [685, 388] on li "BB Manufacturing Company, LLC" at bounding box center [756, 389] width 255 height 24
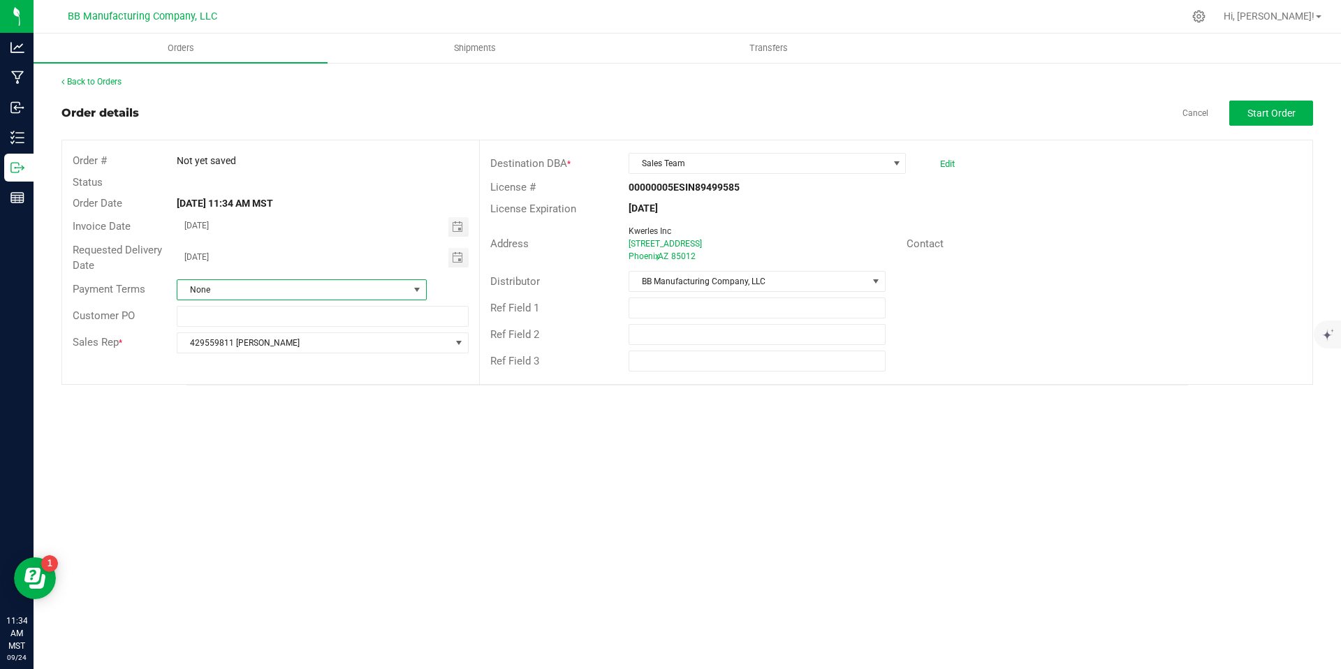
click at [320, 295] on span "None" at bounding box center [292, 290] width 231 height 20
click at [227, 462] on li "None" at bounding box center [301, 465] width 249 height 24
click at [267, 318] on input "text" at bounding box center [322, 316] width 291 height 21
click at [452, 228] on span "Toggle calendar" at bounding box center [457, 226] width 11 height 11
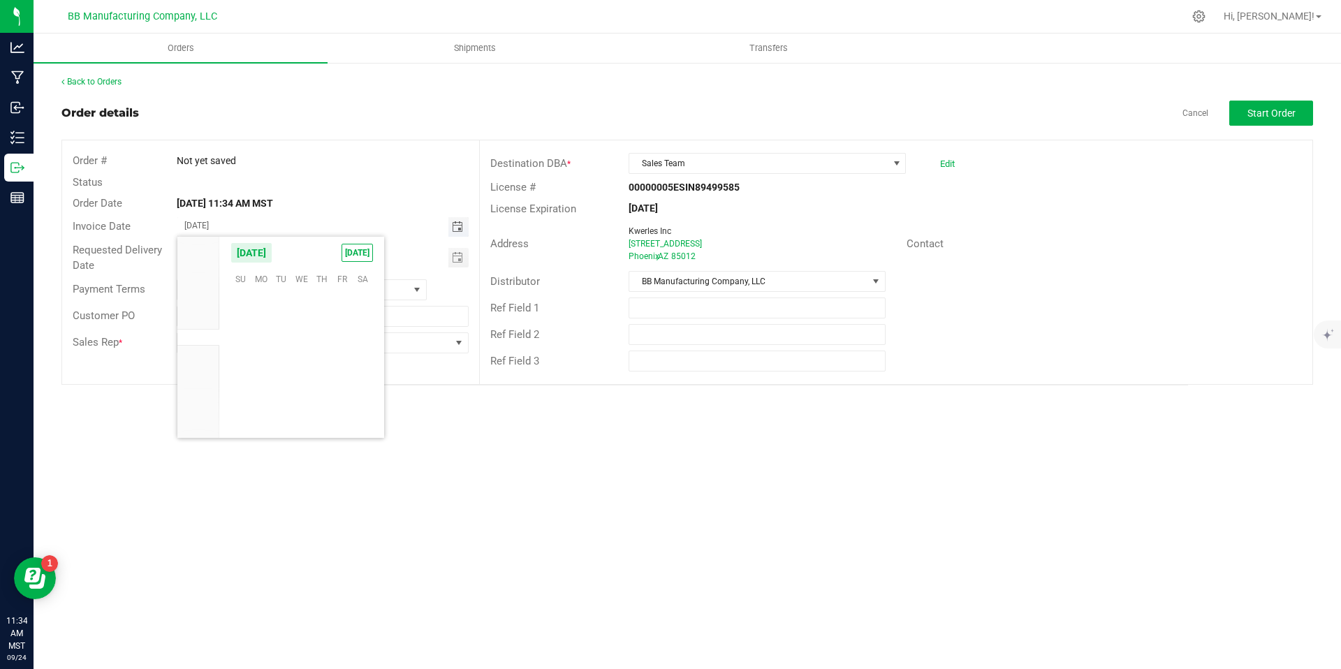
scroll to position [226444, 0]
click at [452, 228] on span "Toggle calendar" at bounding box center [457, 226] width 11 height 11
click at [455, 259] on span "Toggle calendar" at bounding box center [457, 257] width 11 height 11
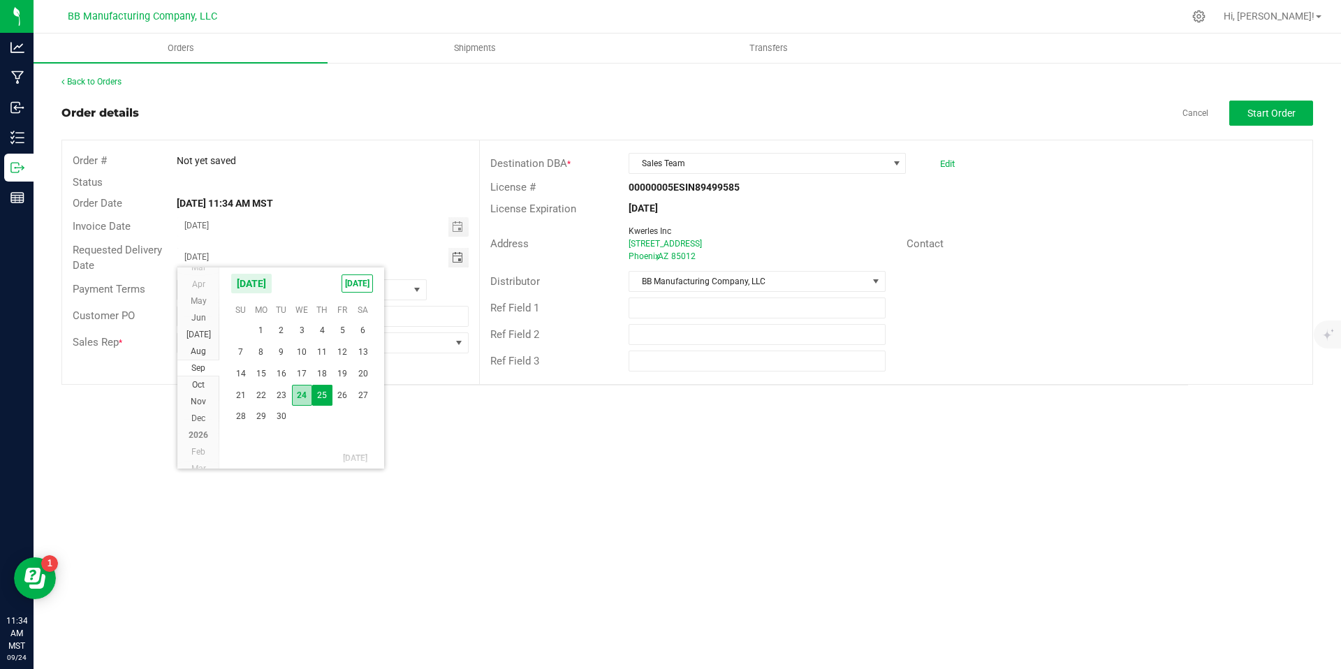
click at [305, 394] on span "24" at bounding box center [302, 396] width 20 height 22
type input "[DATE]"
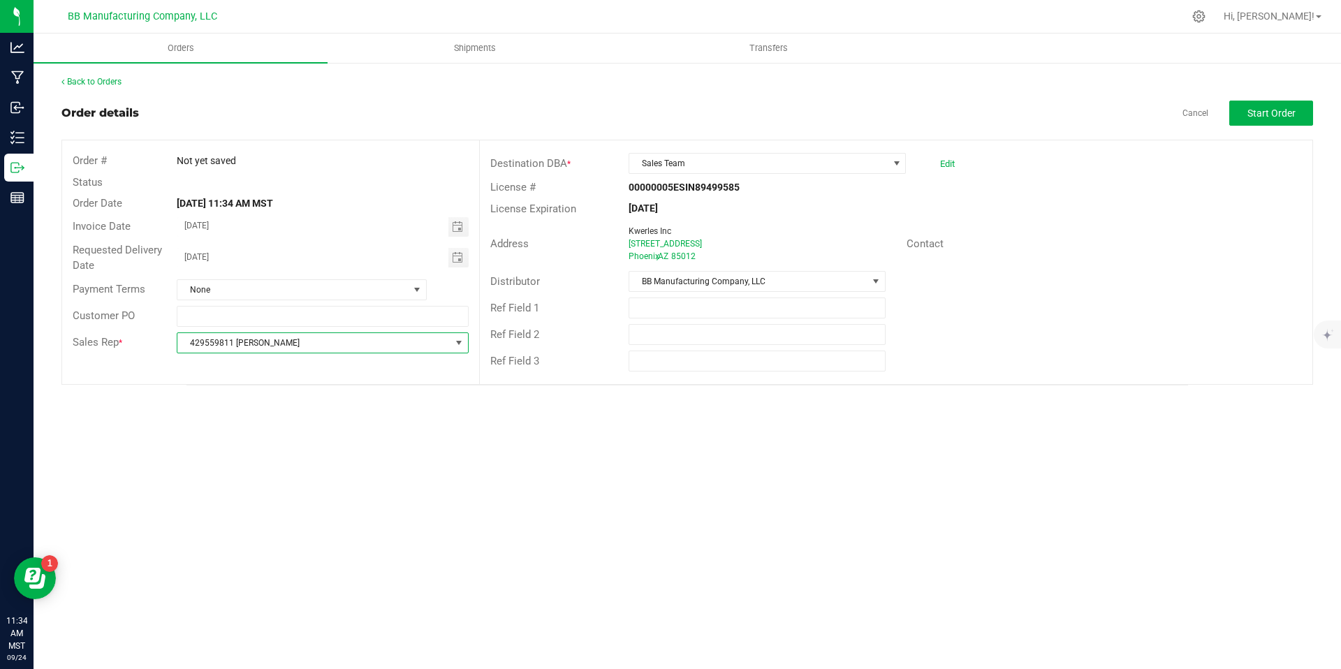
click at [367, 336] on span "429559811 [PERSON_NAME]" at bounding box center [313, 343] width 272 height 20
click at [1273, 126] on outbound-order-header "Order details Cancel Start Order Order # Not yet saved Status Order Date Sep 24…" at bounding box center [686, 243] width 1251 height 284
click at [1260, 91] on div "Back to Orders Order details Cancel Start Order Order # Not yet saved Status Or…" at bounding box center [686, 230] width 1251 height 310
click at [1277, 113] on span "Start Order" at bounding box center [1271, 113] width 48 height 11
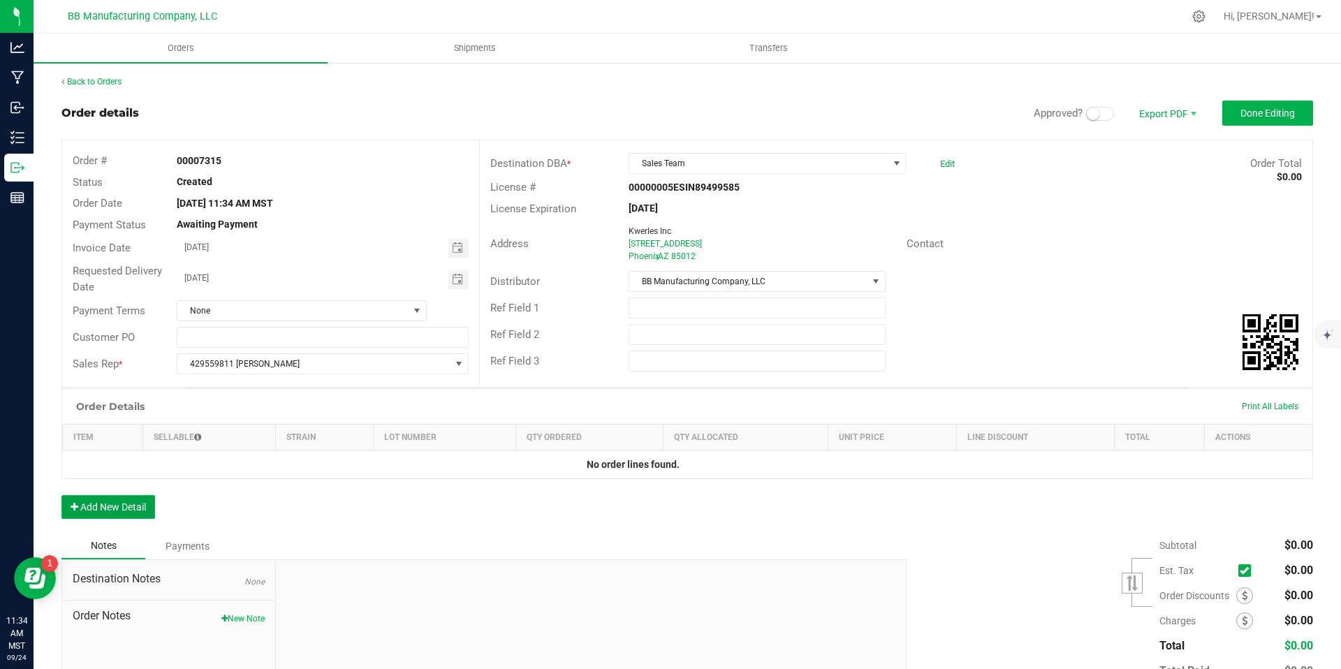
click at [142, 508] on button "Add New Detail" at bounding box center [108, 507] width 94 height 24
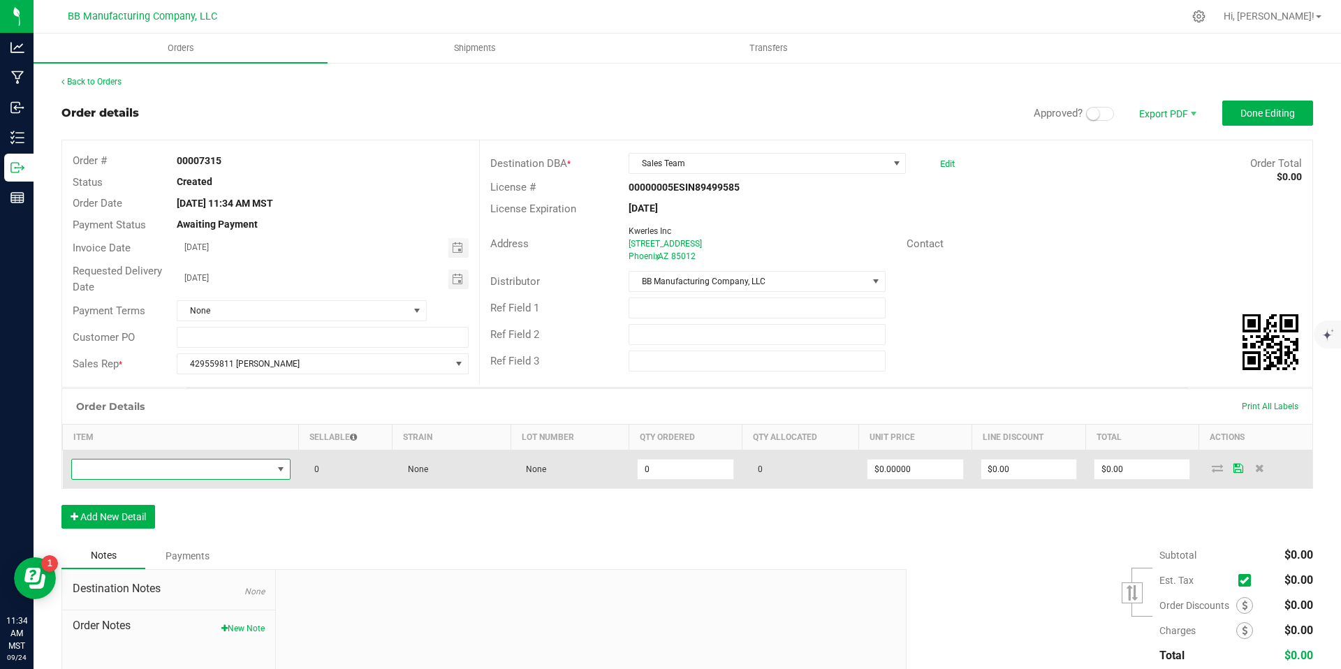
click at [246, 471] on span "NO DATA FOUND" at bounding box center [172, 469] width 200 height 20
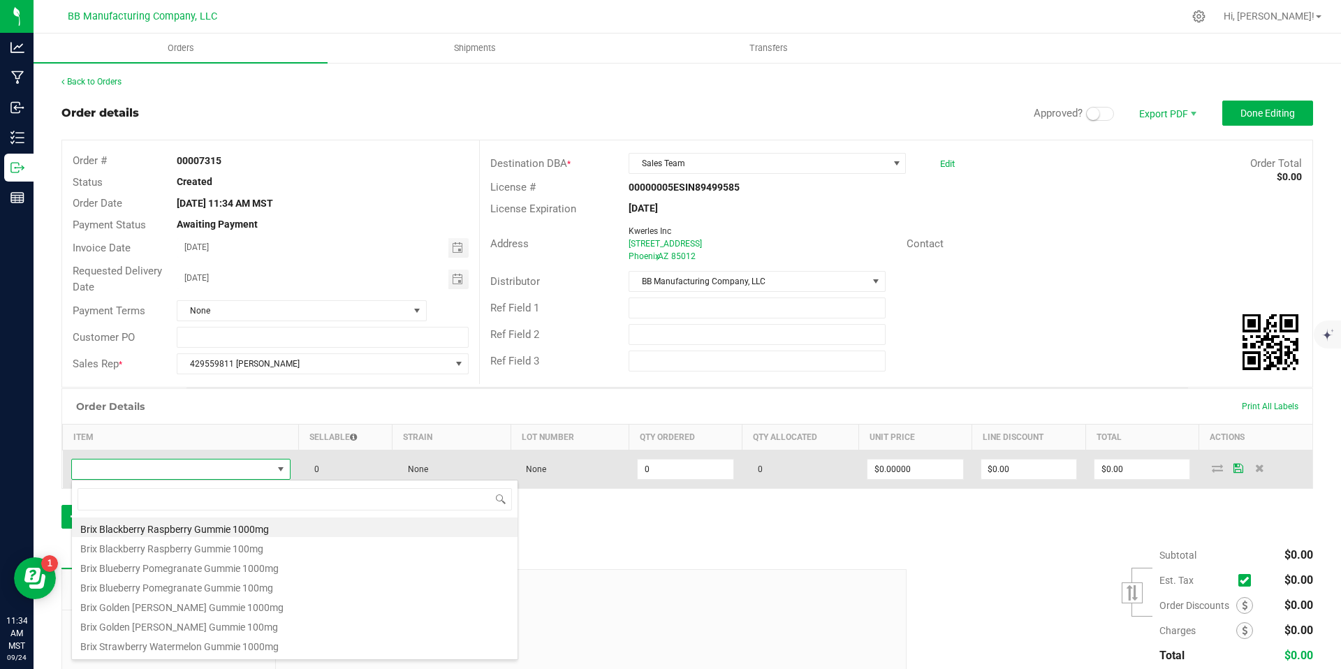
scroll to position [21, 216]
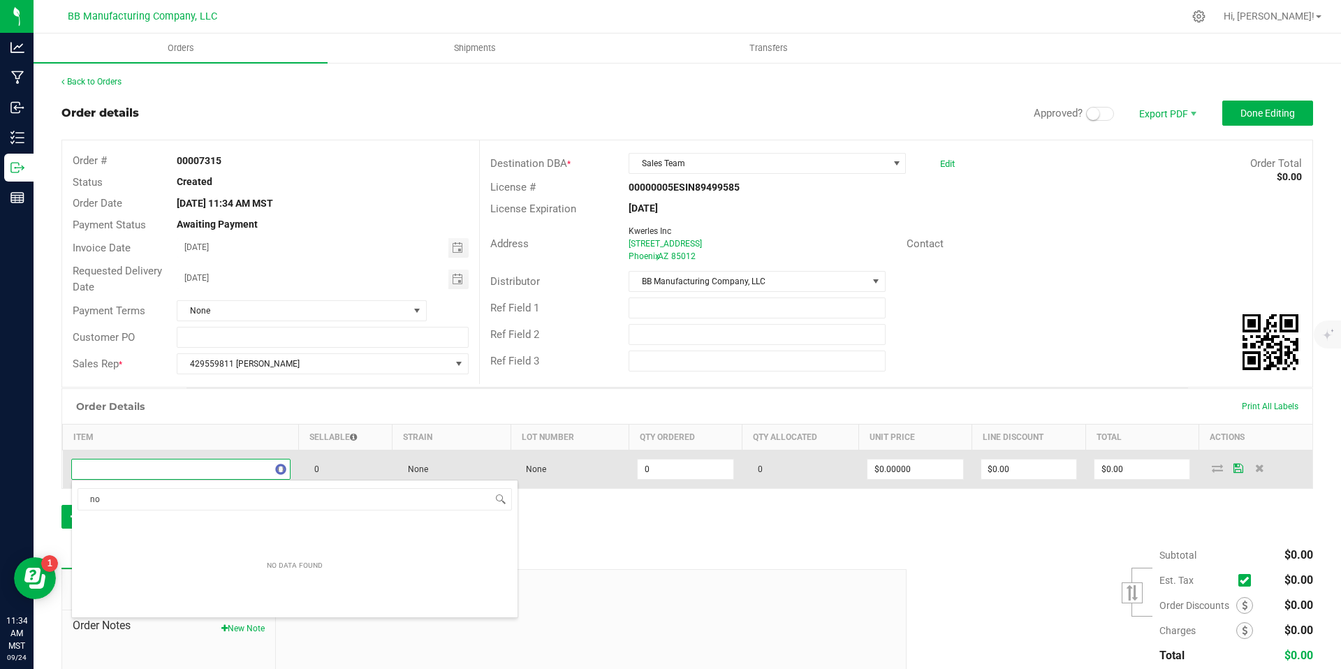
type input "n"
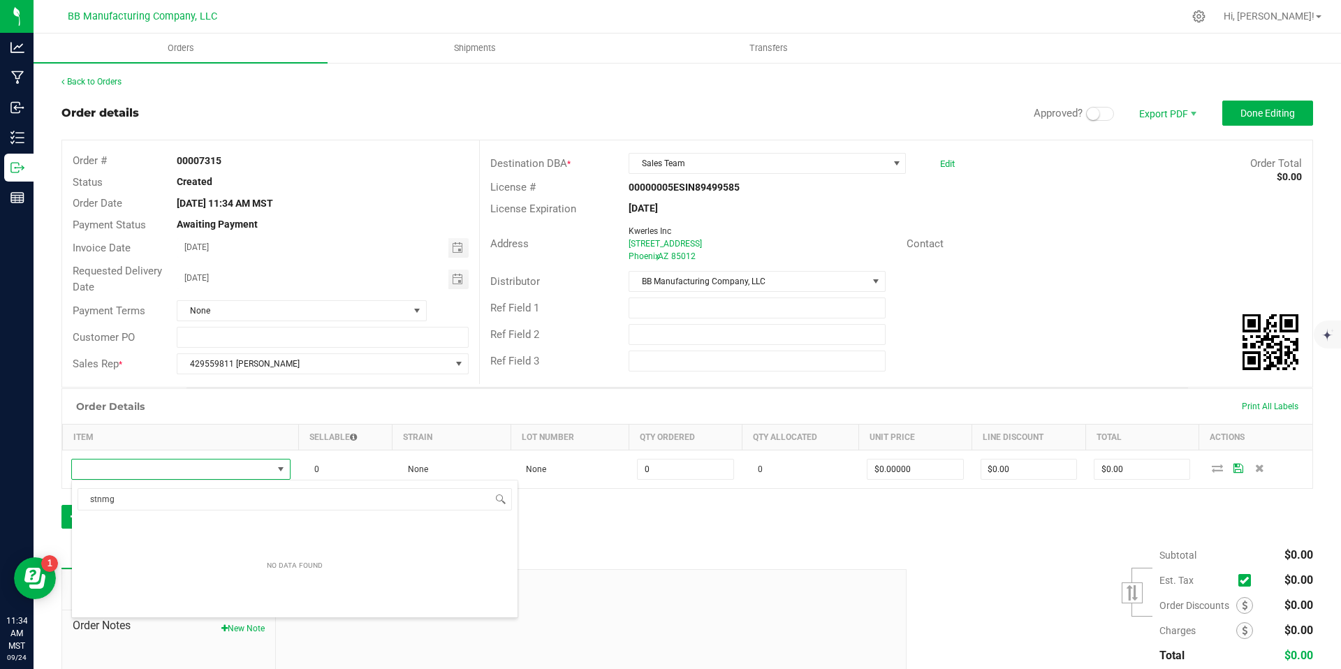
type input "stnmg"
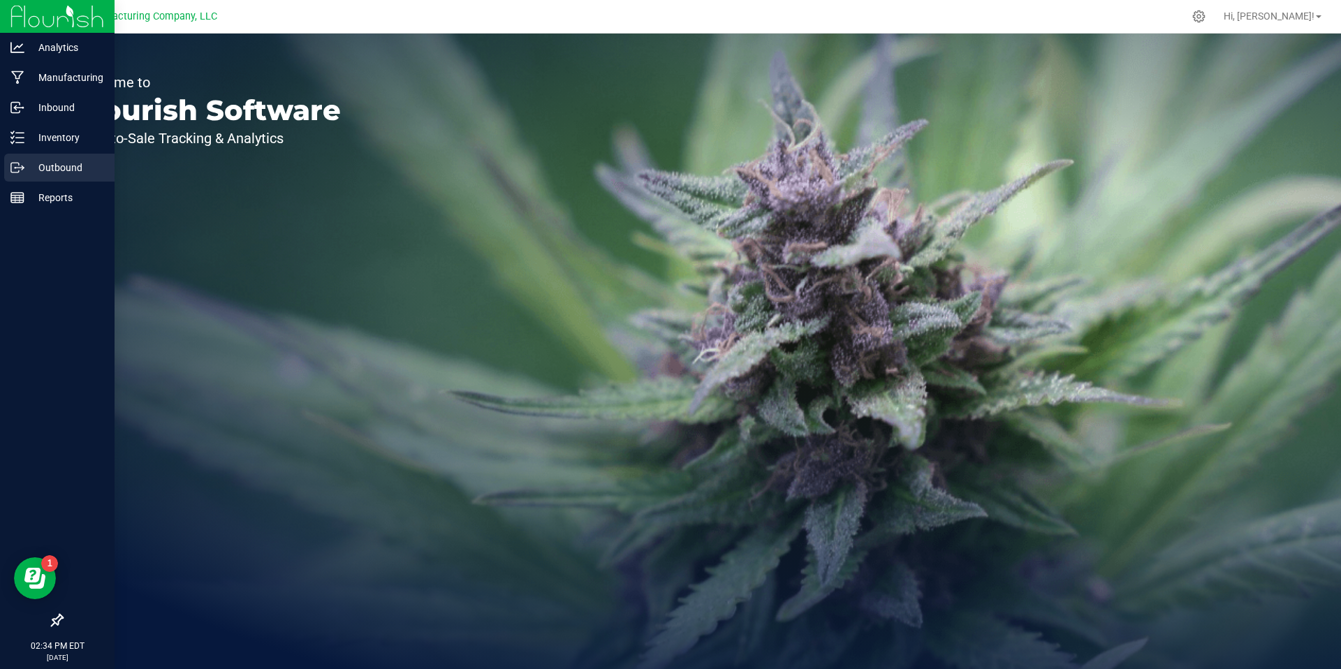
click at [19, 172] on icon at bounding box center [17, 168] width 14 height 14
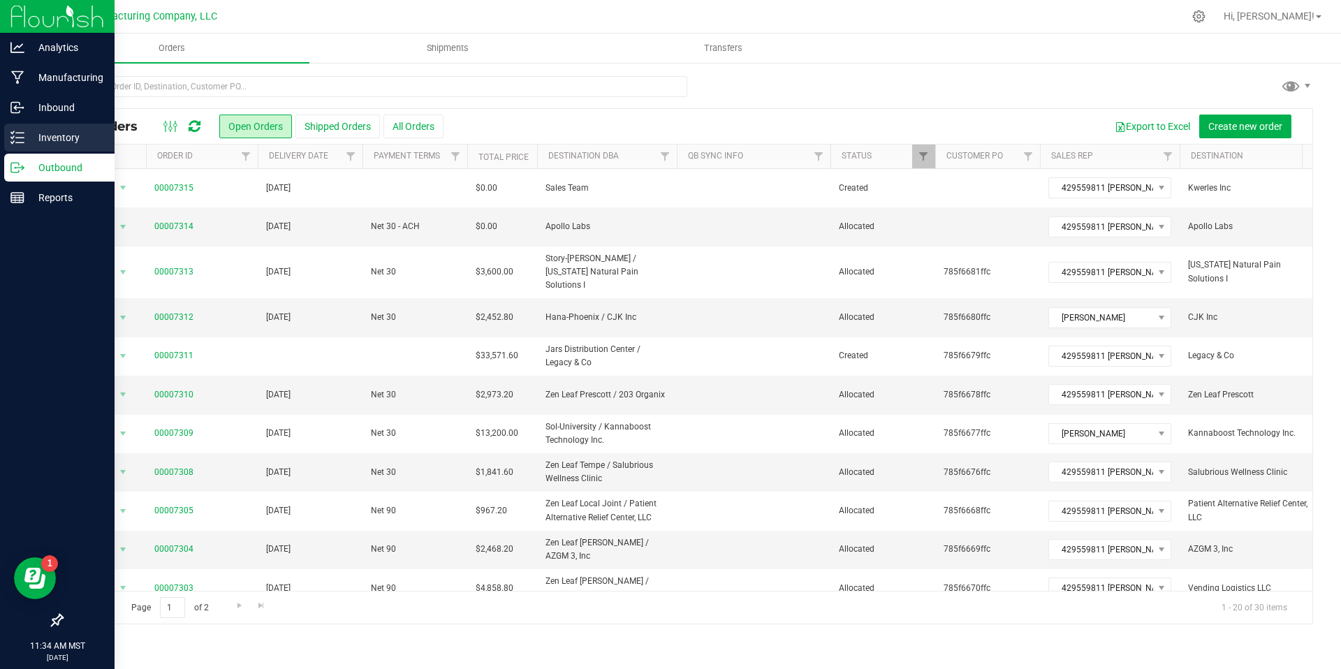
click at [23, 135] on icon at bounding box center [17, 138] width 14 height 14
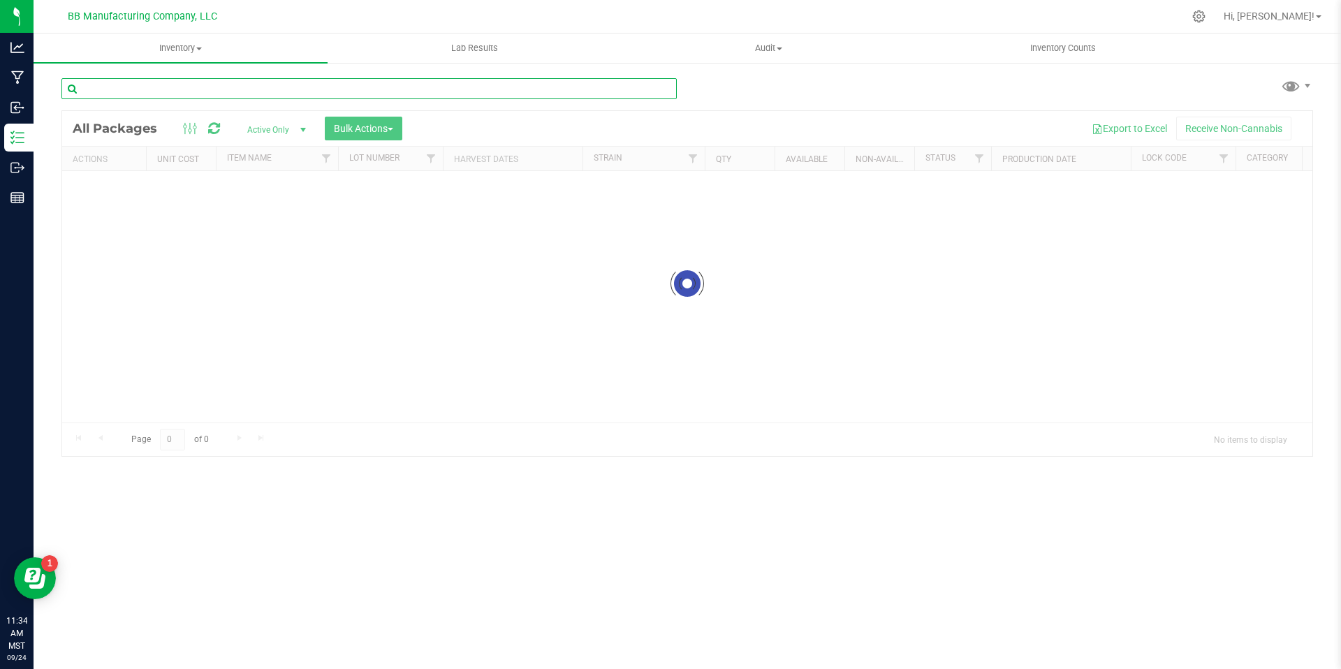
click at [169, 88] on input "text" at bounding box center [368, 88] width 615 height 21
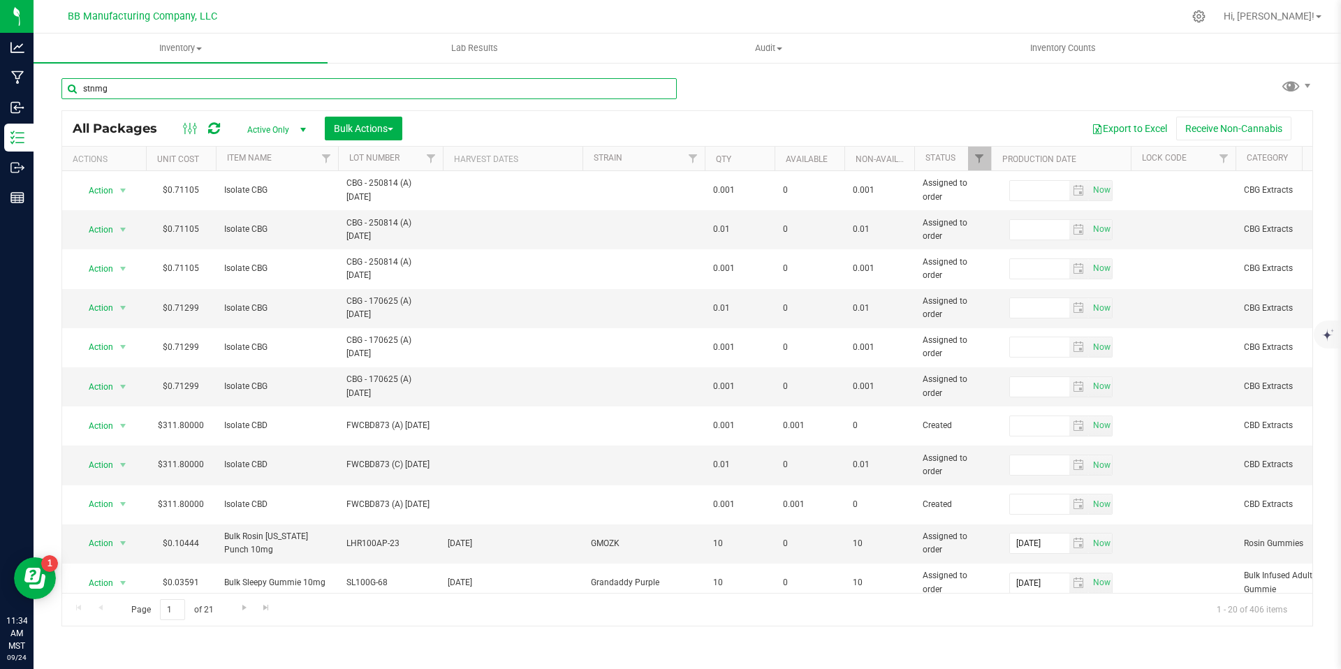
type input "stnmg"
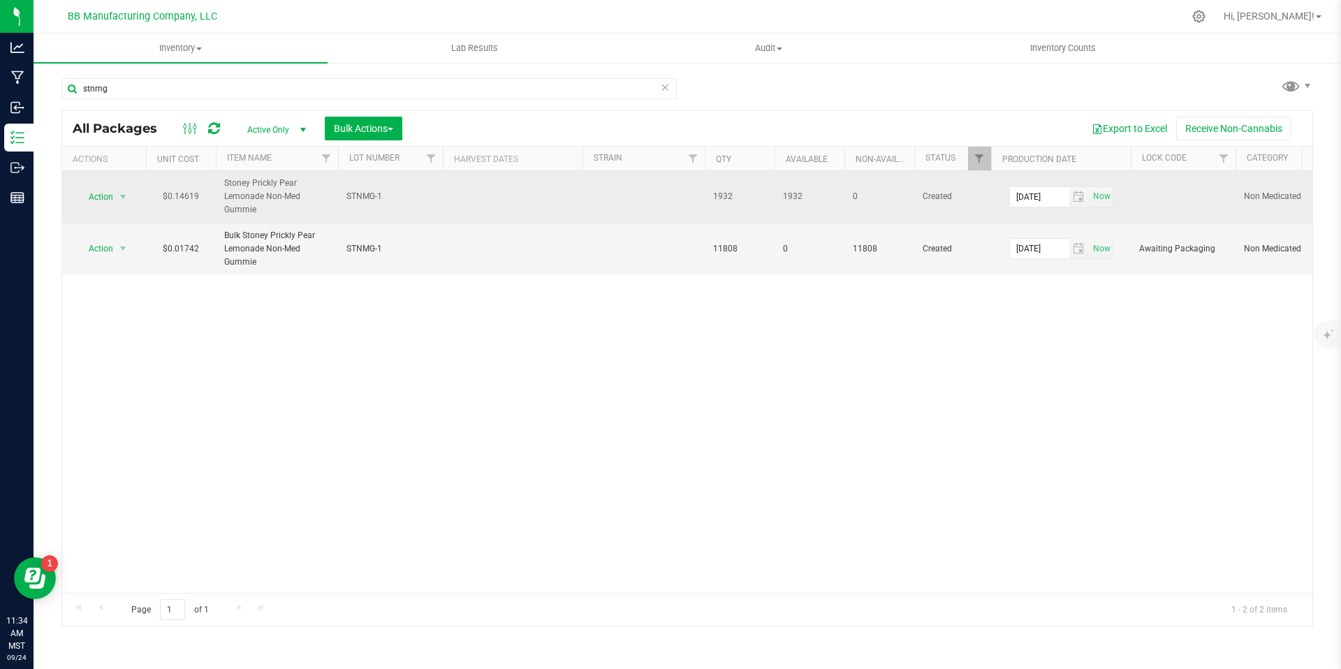
drag, startPoint x: 260, startPoint y: 214, endPoint x: 216, endPoint y: 182, distance: 54.6
click at [216, 182] on td "Stoney Prickly Pear Lemonade Non-Med Gummie" at bounding box center [277, 197] width 122 height 52
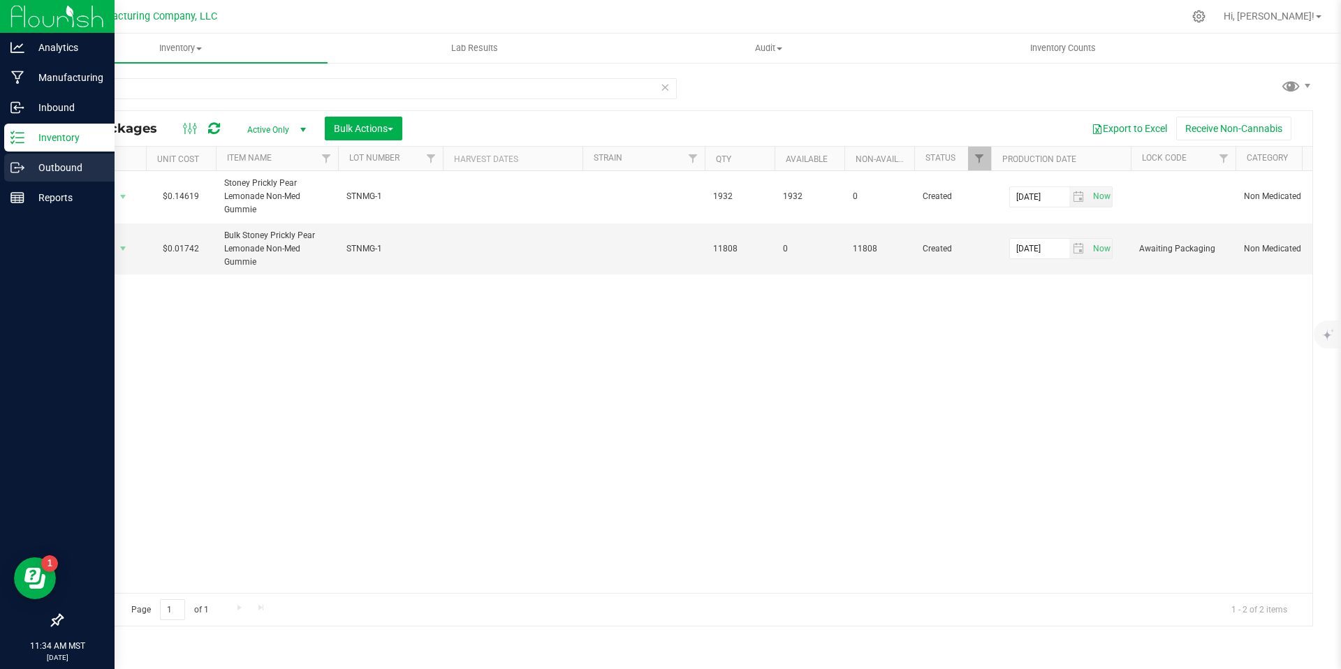
click at [32, 170] on p "Outbound" at bounding box center [66, 167] width 84 height 17
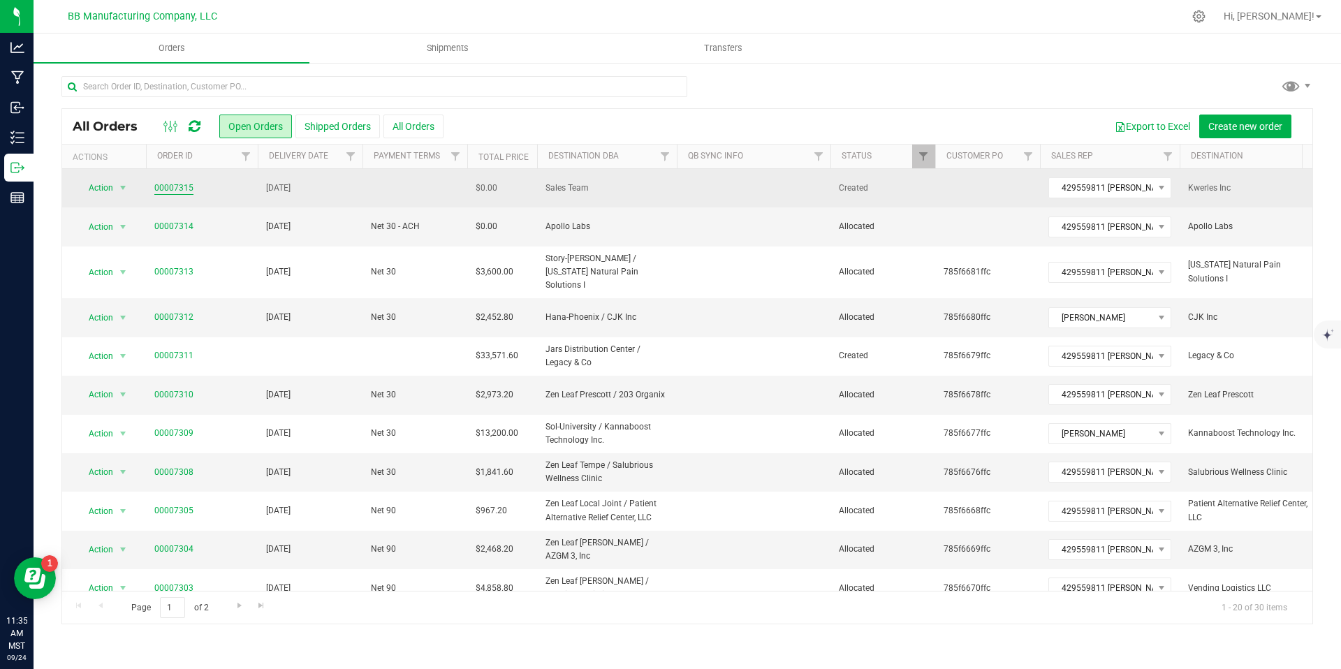
click at [171, 187] on link "00007315" at bounding box center [173, 188] width 39 height 13
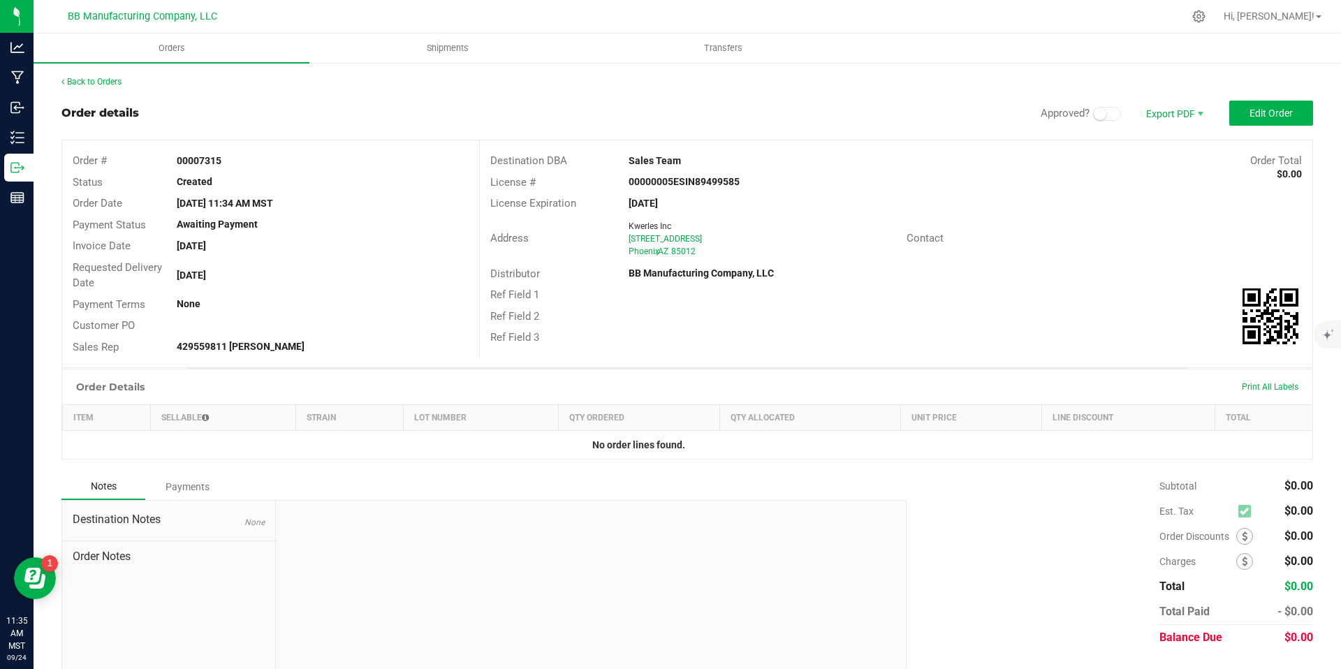
click at [1223, 129] on outbound-order-header "Order details Approved? Export PDF Edit Order Order # 00007315 Status Created O…" at bounding box center [686, 234] width 1251 height 267
click at [1103, 117] on span at bounding box center [1107, 114] width 28 height 14
click at [1250, 101] on button "Edit Order" at bounding box center [1271, 113] width 84 height 25
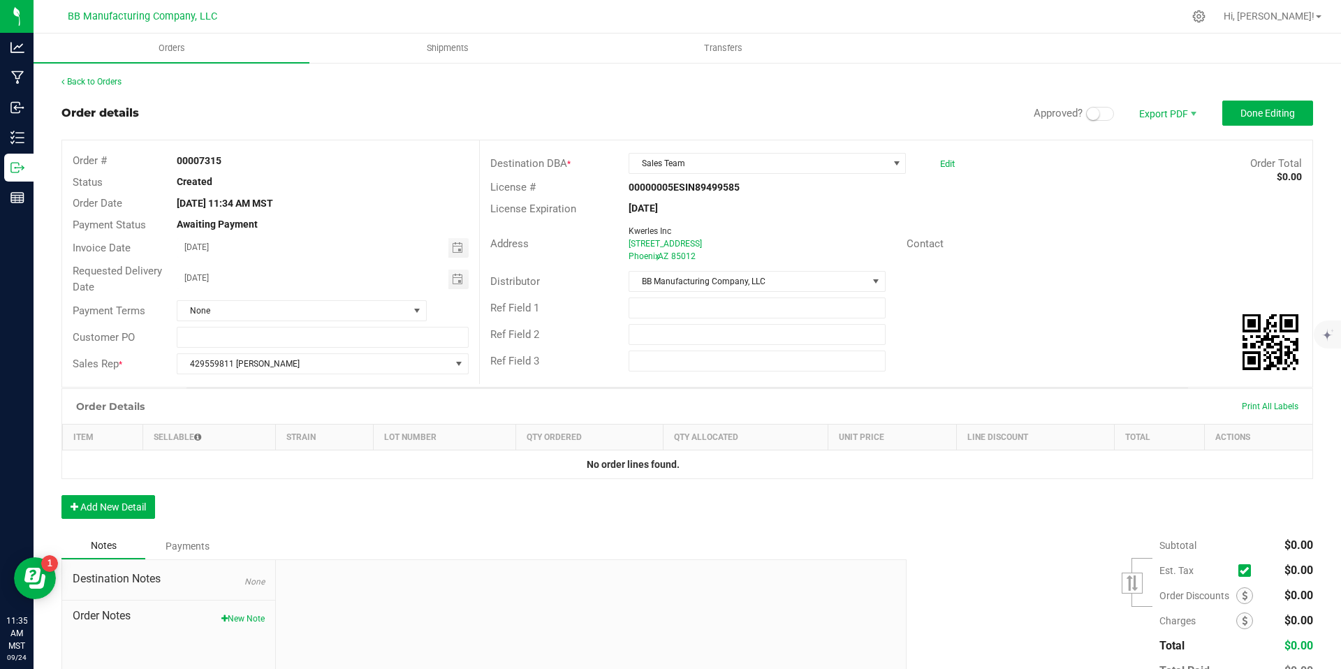
click at [1093, 120] on span at bounding box center [1100, 114] width 28 height 14
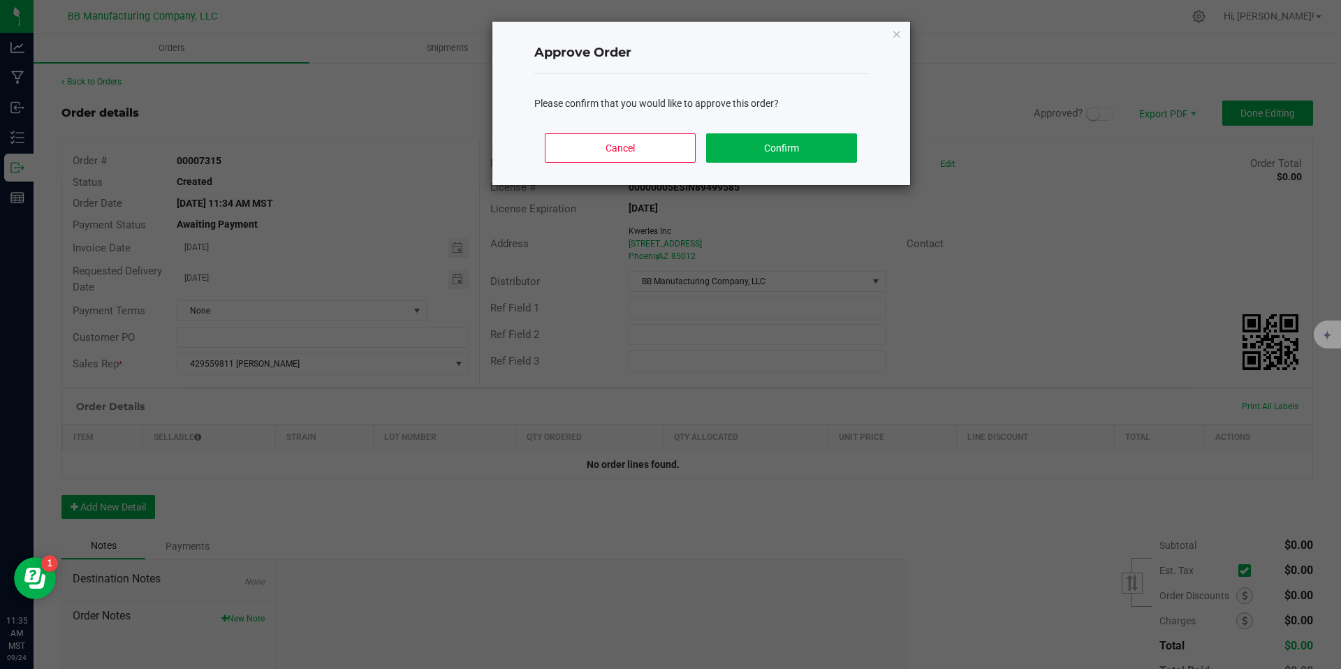
click at [820, 178] on div "Cancel Confirm" at bounding box center [701, 153] width 334 height 63
click at [803, 142] on button "Confirm" at bounding box center [781, 147] width 150 height 29
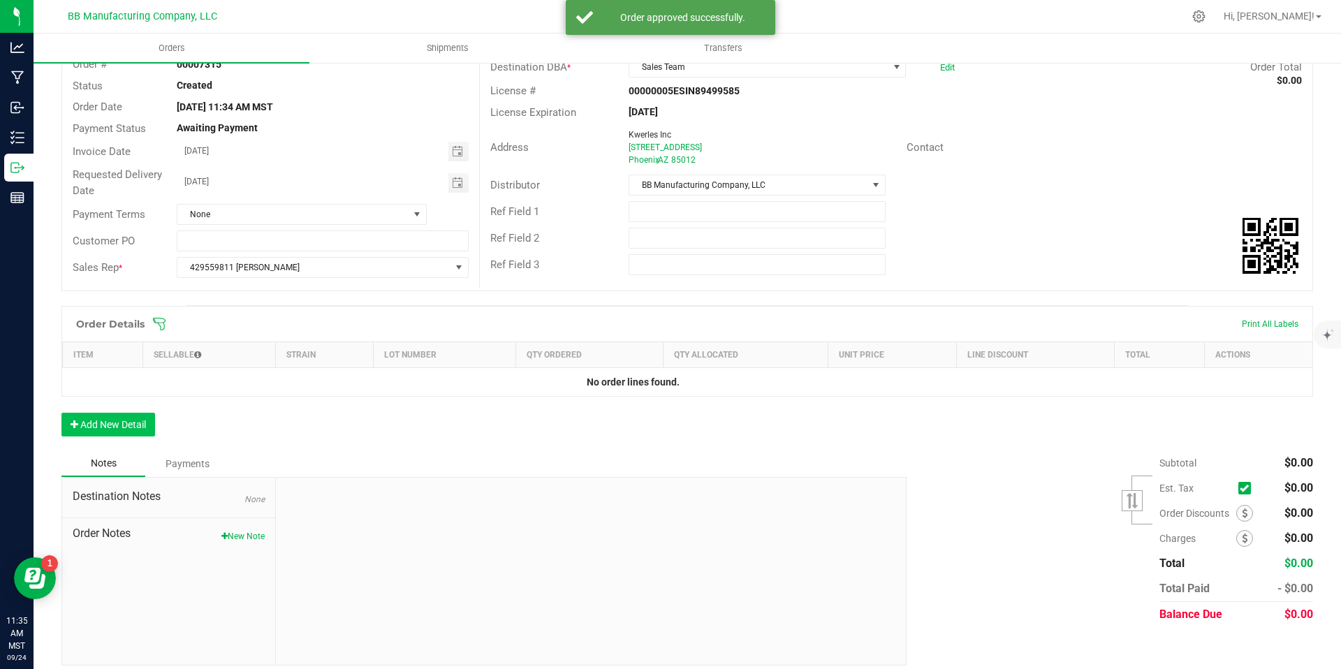
scroll to position [94, 0]
click at [137, 438] on button "Add New Detail" at bounding box center [108, 427] width 94 height 24
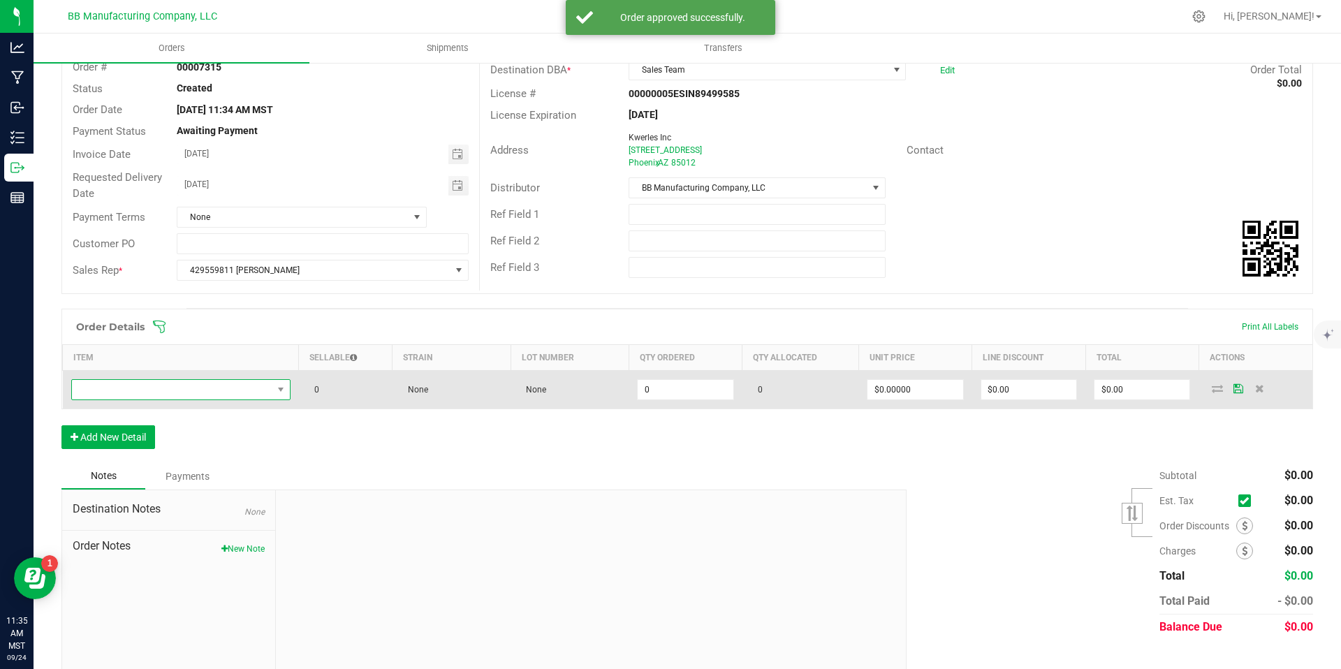
click at [258, 395] on span "NO DATA FOUND" at bounding box center [172, 390] width 200 height 20
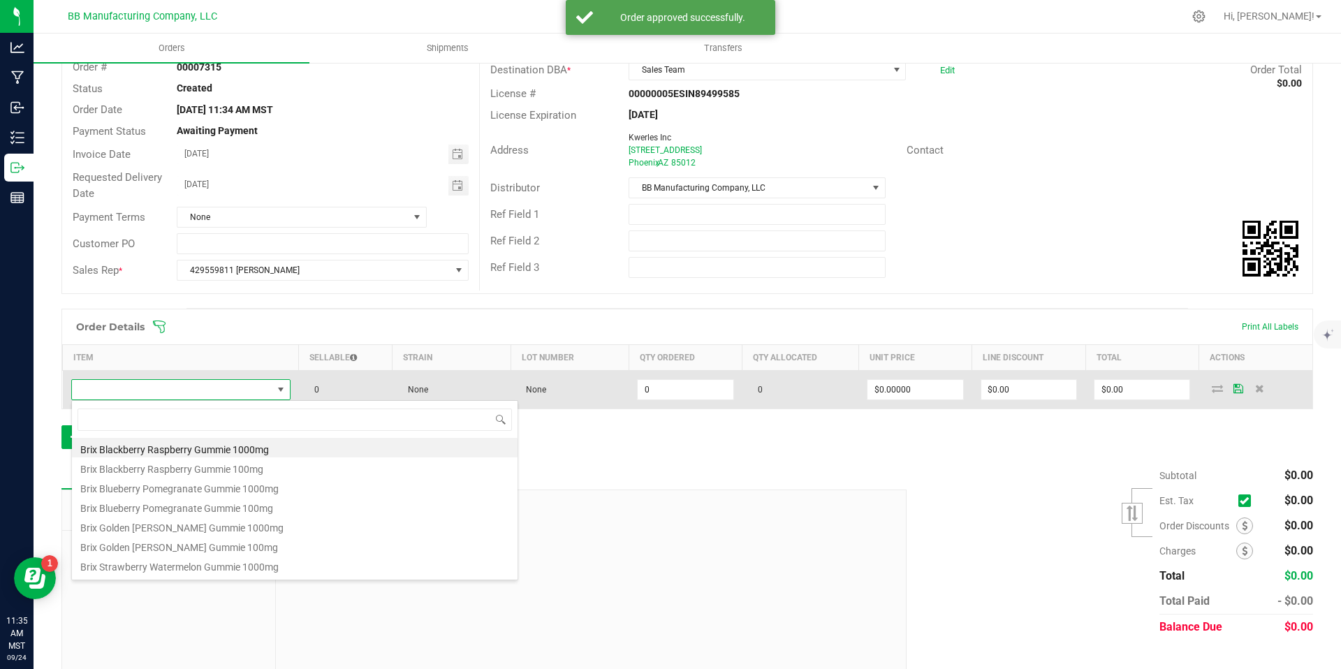
type input "Stoney Prickly Pear Lemonade Non-Med Gummie"
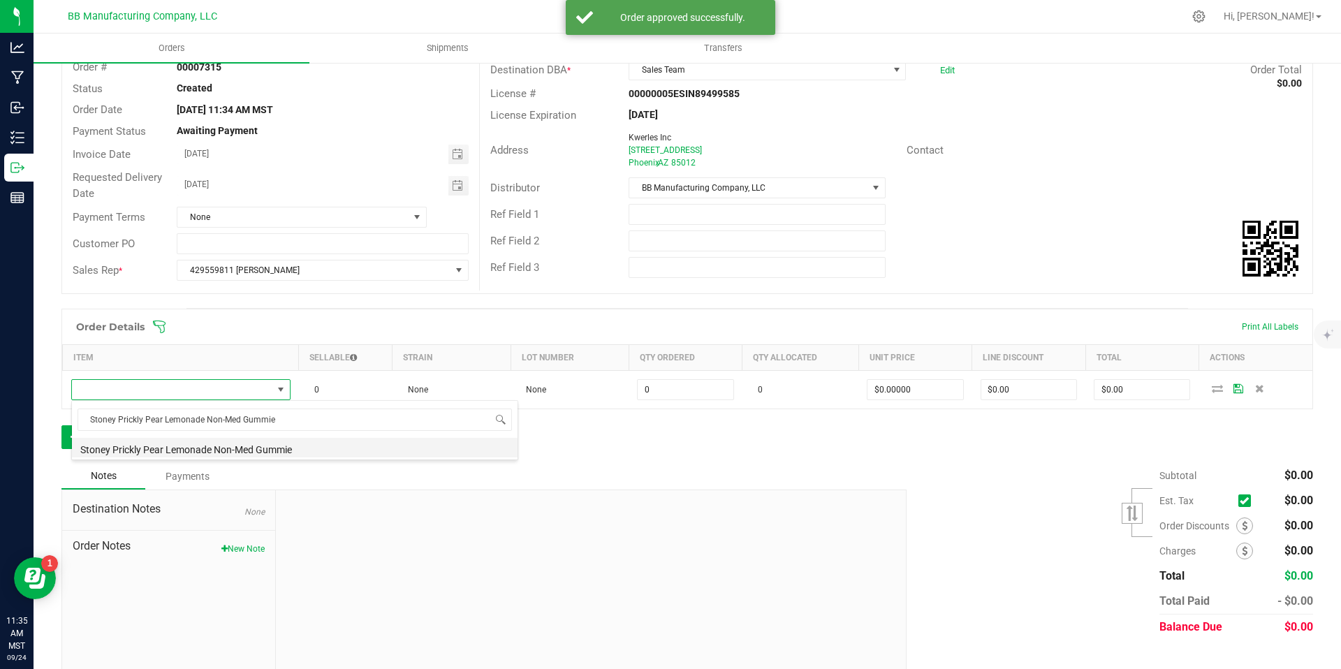
click at [238, 444] on li "Stoney Prickly Pear Lemonade Non-Med Gummie" at bounding box center [294, 448] width 445 height 20
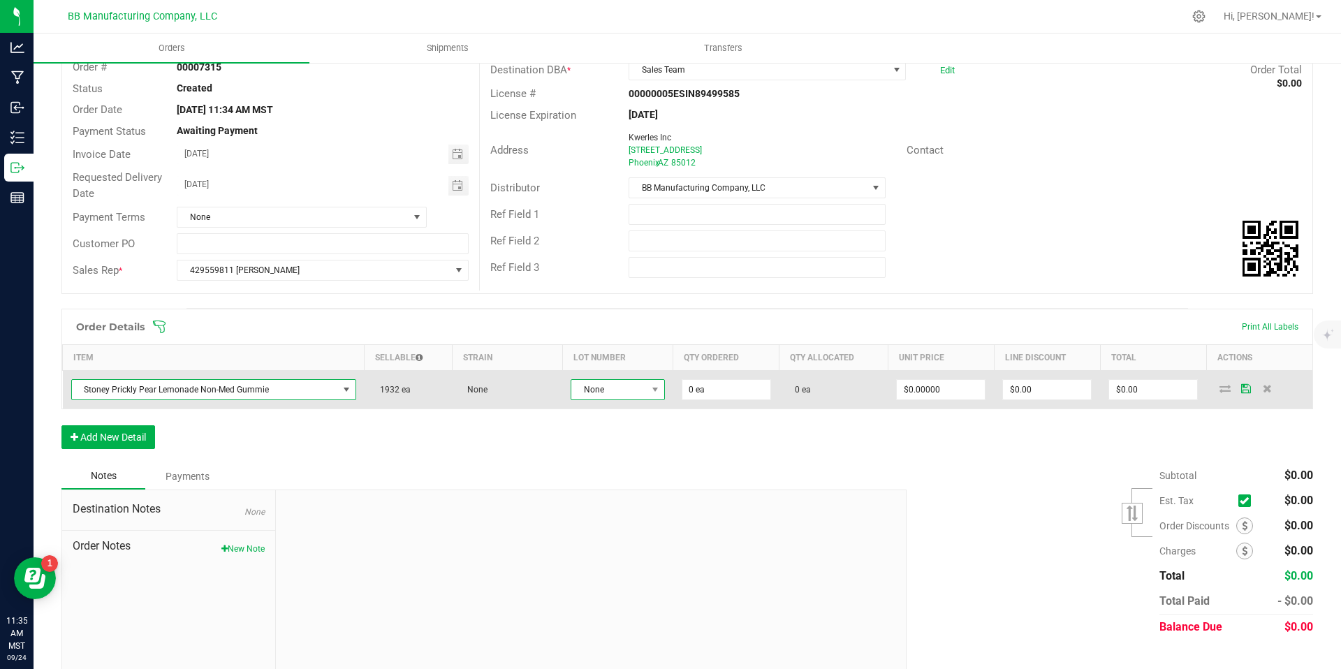
click at [657, 383] on span at bounding box center [655, 390] width 17 height 20
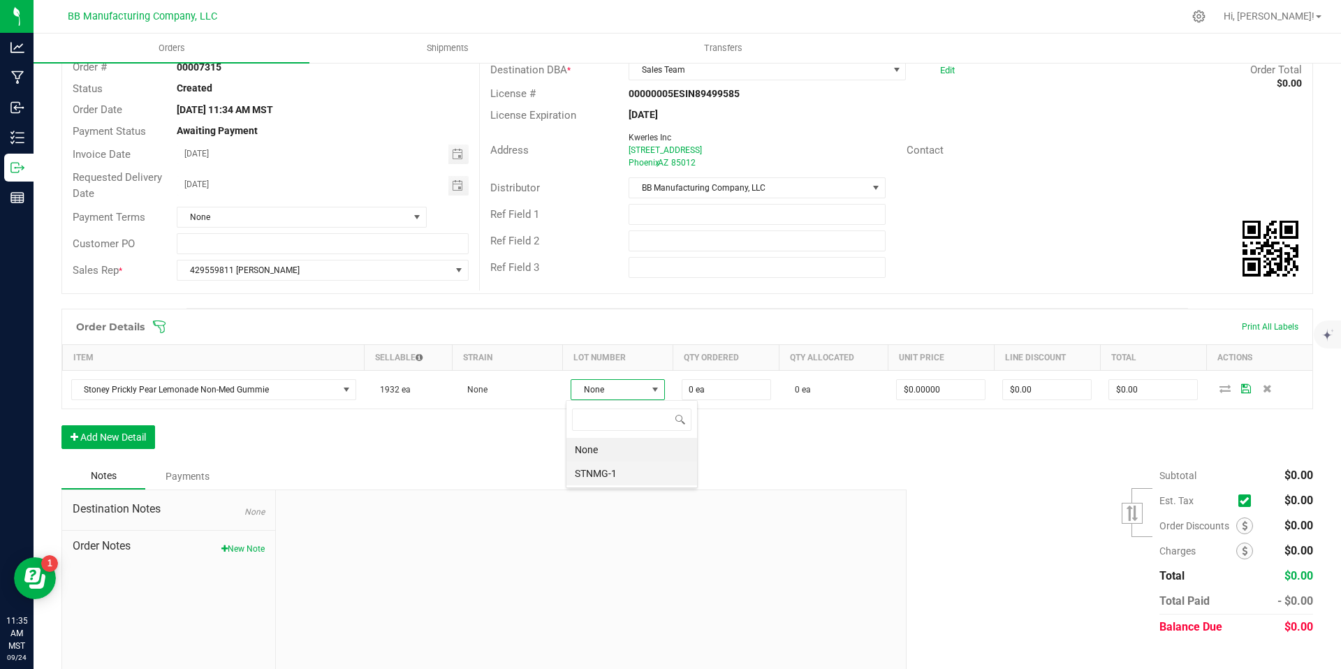
click at [633, 477] on li "STNMG-1" at bounding box center [631, 474] width 131 height 24
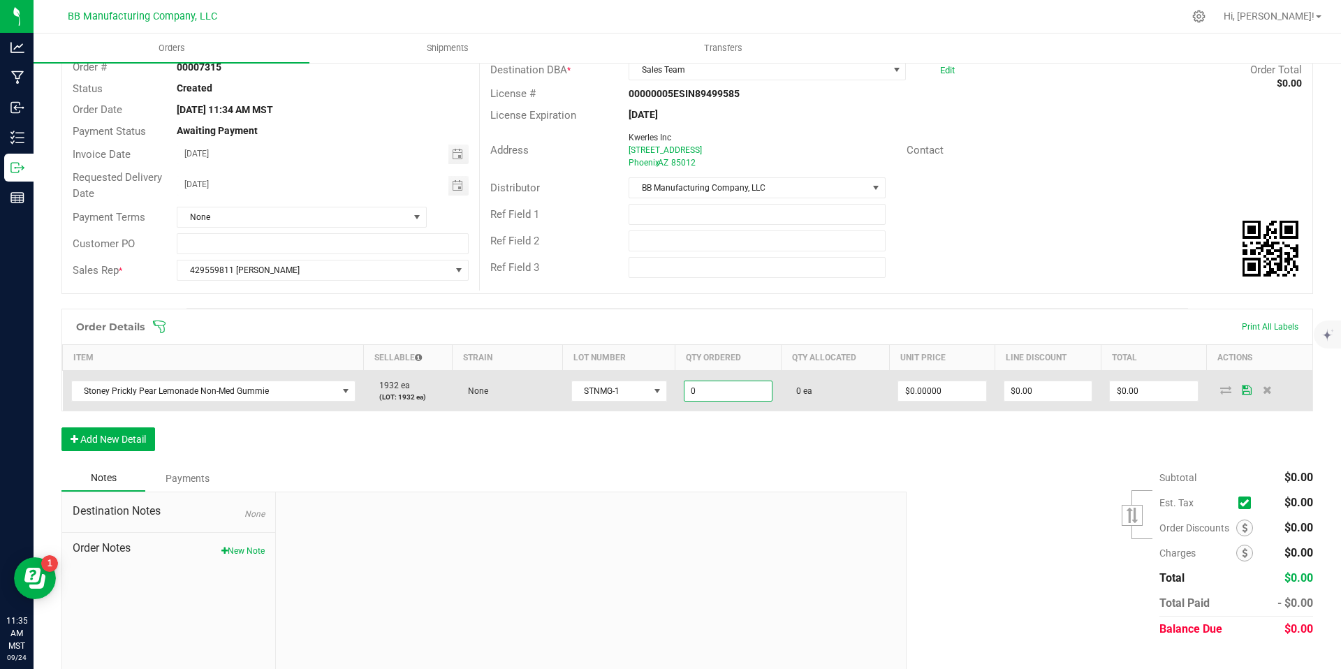
click at [716, 382] on input "0" at bounding box center [727, 391] width 87 height 20
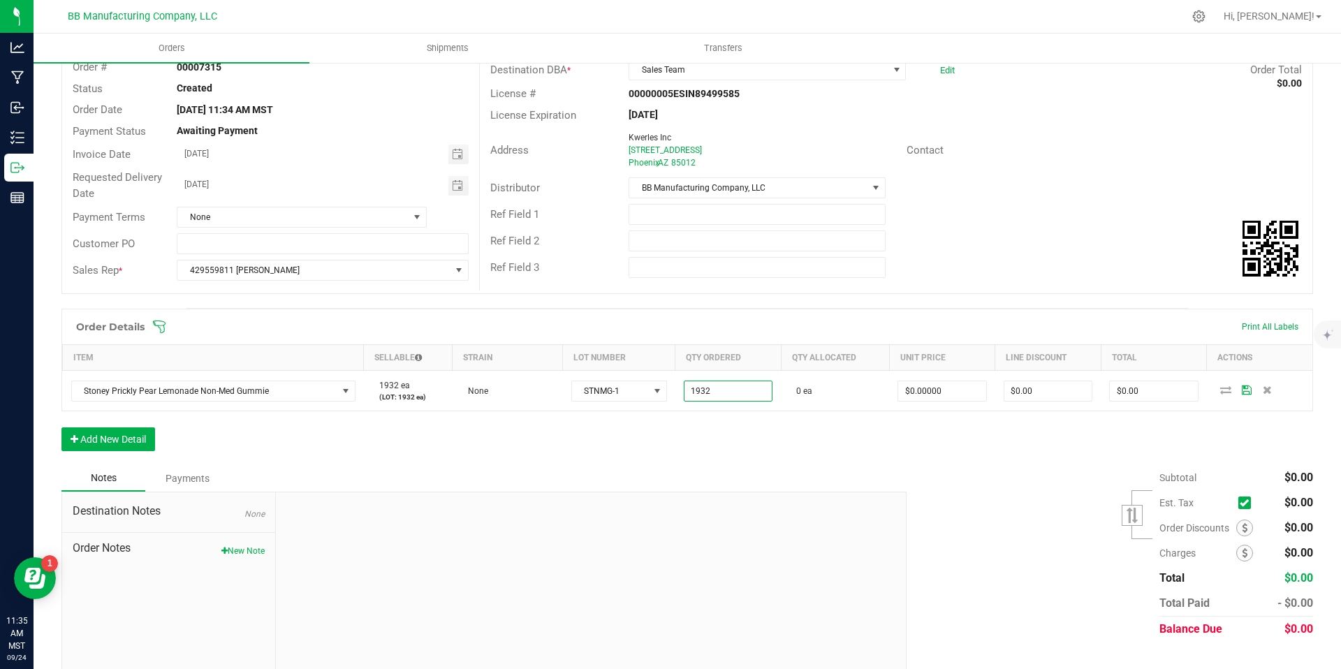
type input "1932 ea"
click at [815, 465] on div "Notes Payments" at bounding box center [478, 478] width 834 height 27
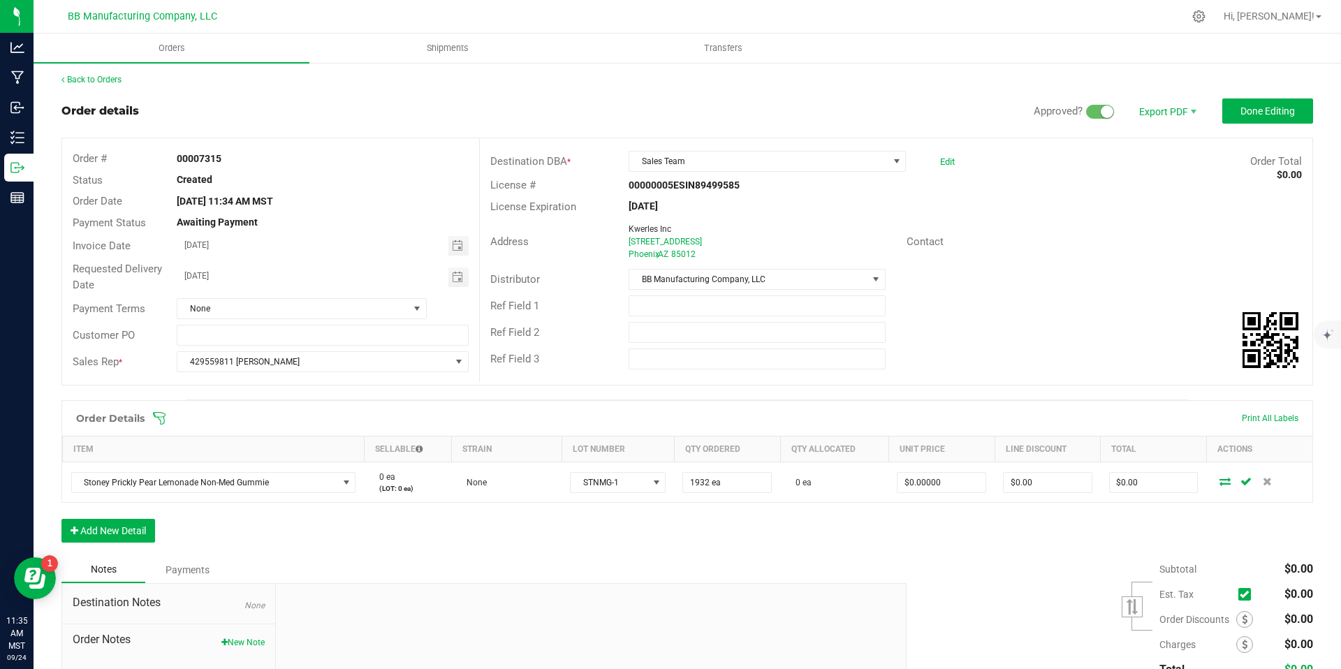
scroll to position [0, 0]
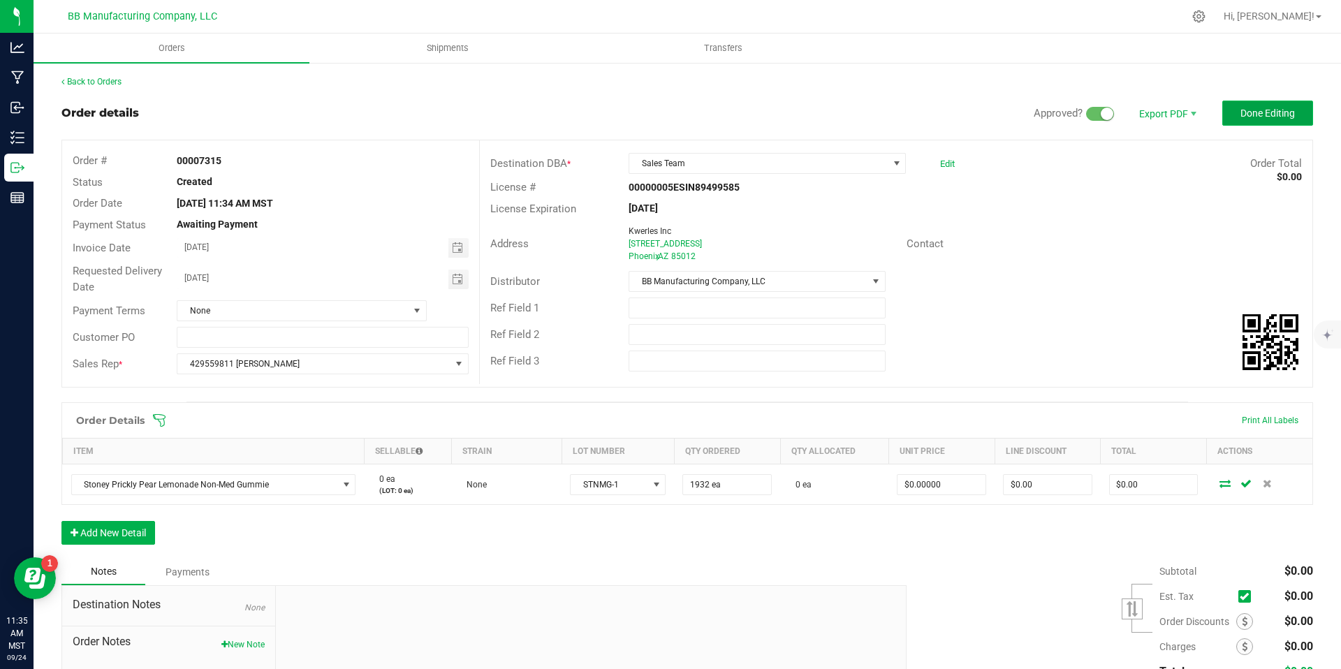
click at [1275, 124] on button "Done Editing" at bounding box center [1267, 113] width 91 height 25
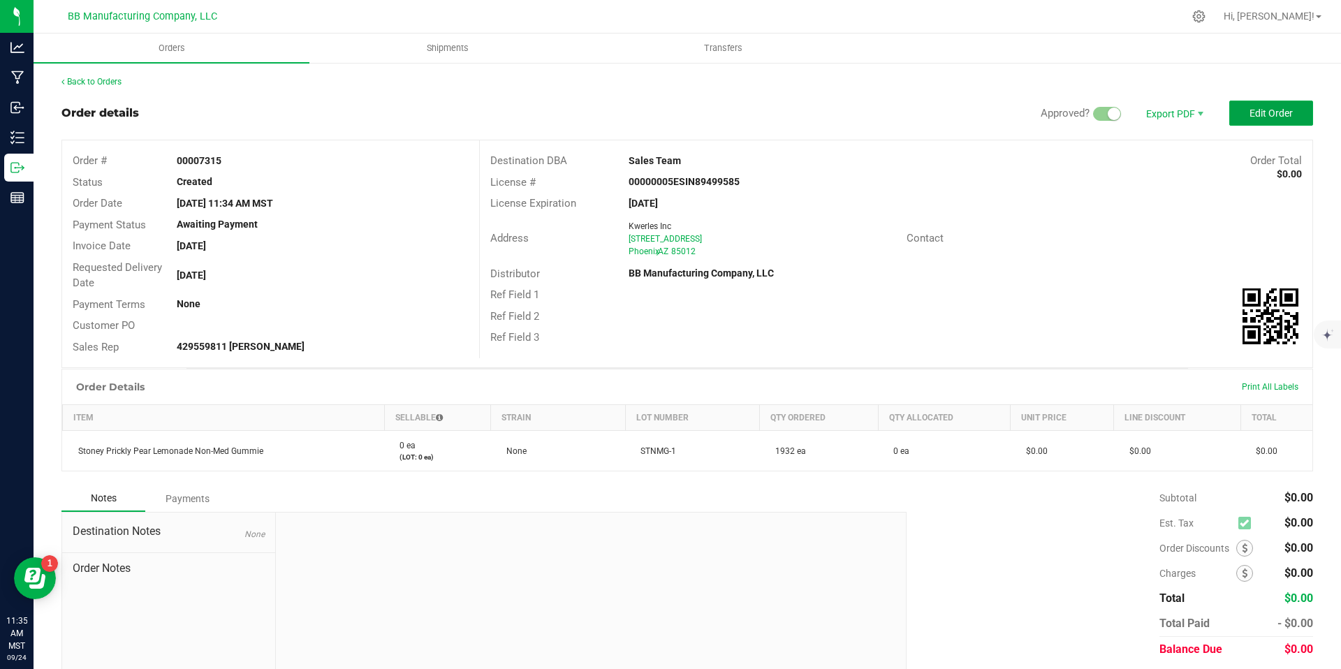
click at [1277, 121] on button "Edit Order" at bounding box center [1271, 113] width 84 height 25
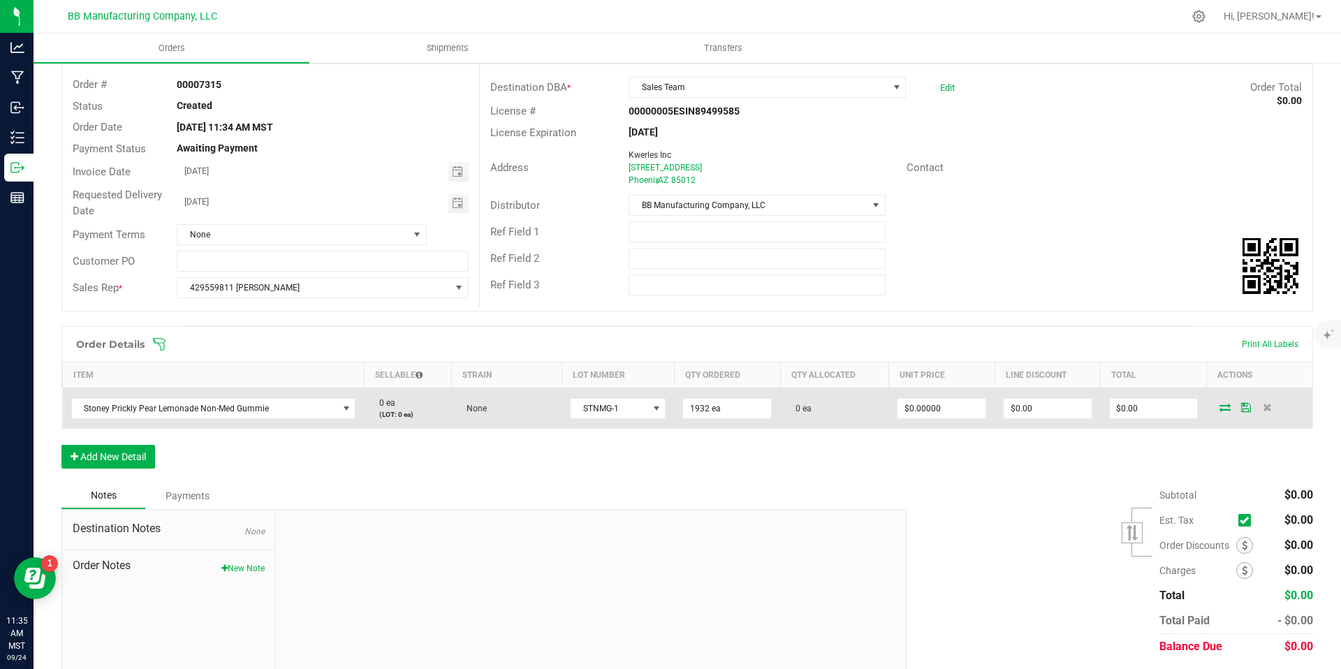
scroll to position [117, 0]
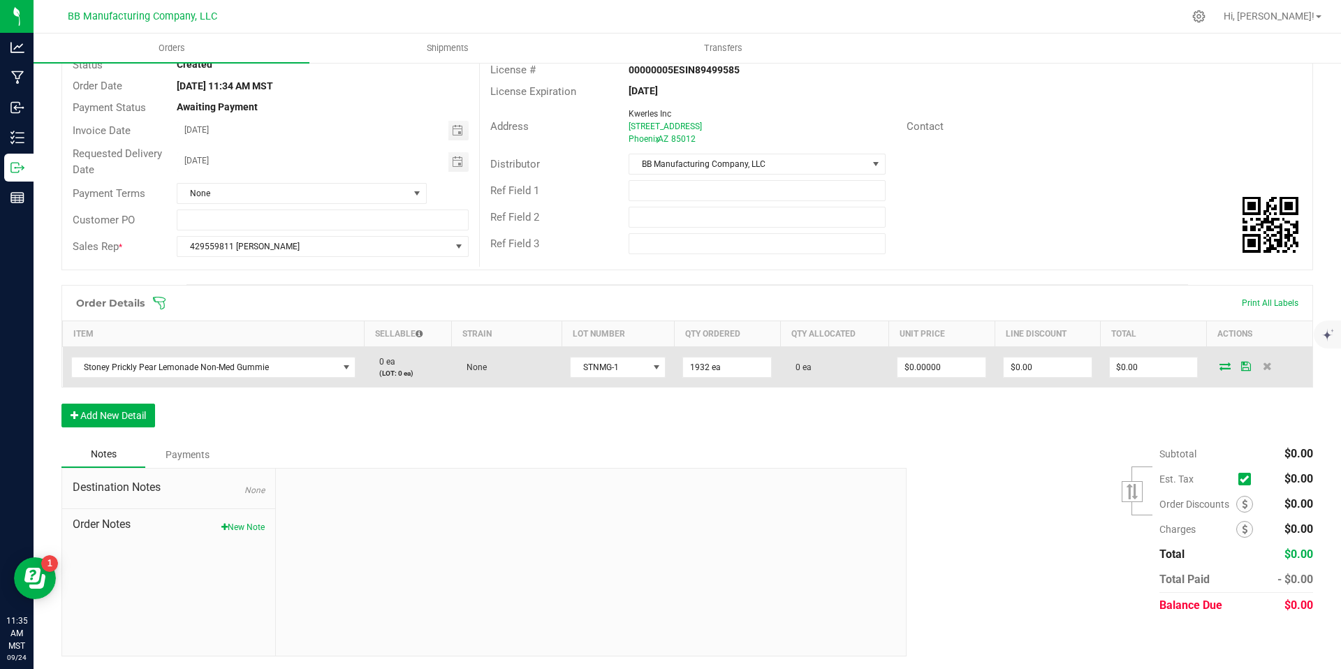
click at [1219, 367] on icon at bounding box center [1224, 366] width 11 height 8
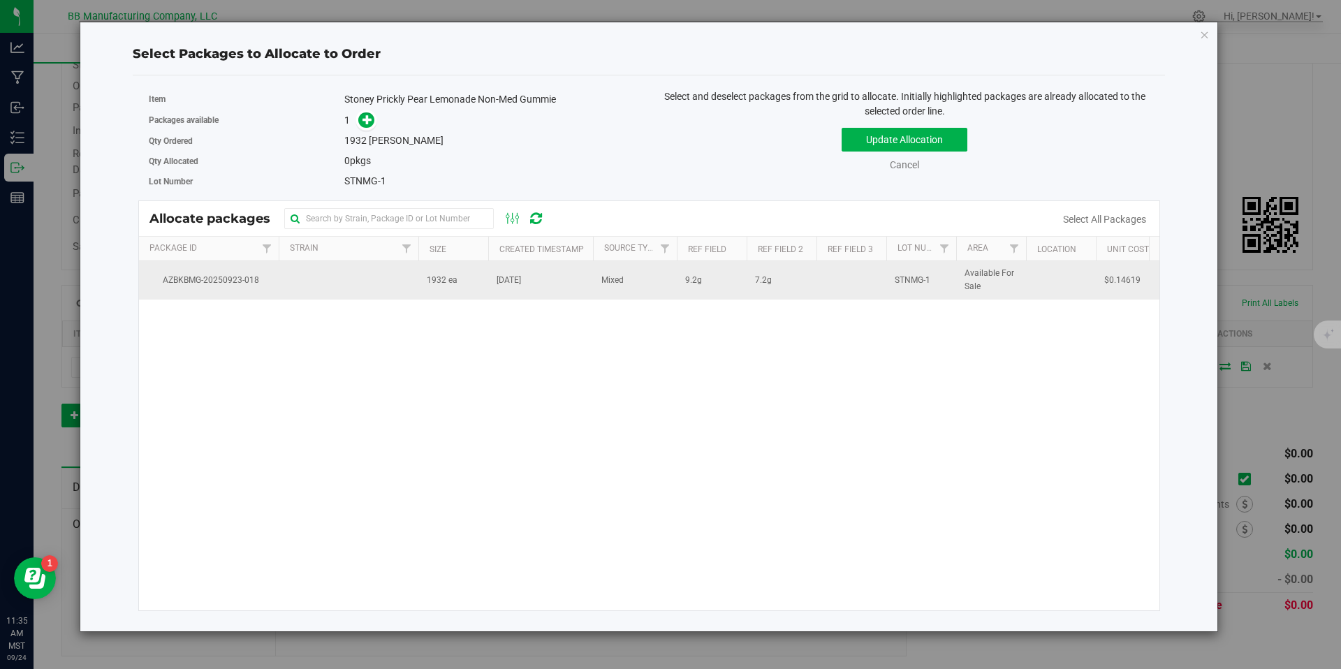
click at [485, 276] on td "1932 ea" at bounding box center [453, 280] width 70 height 38
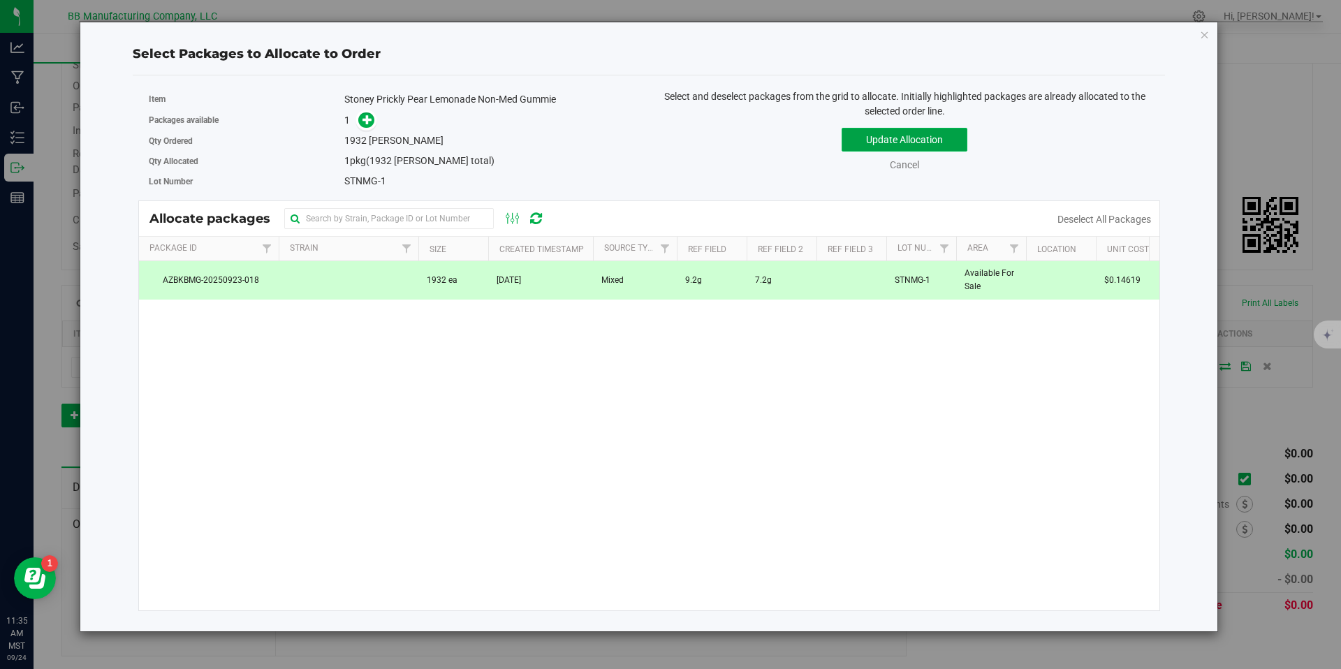
click at [880, 142] on button "Update Allocation" at bounding box center [904, 140] width 126 height 24
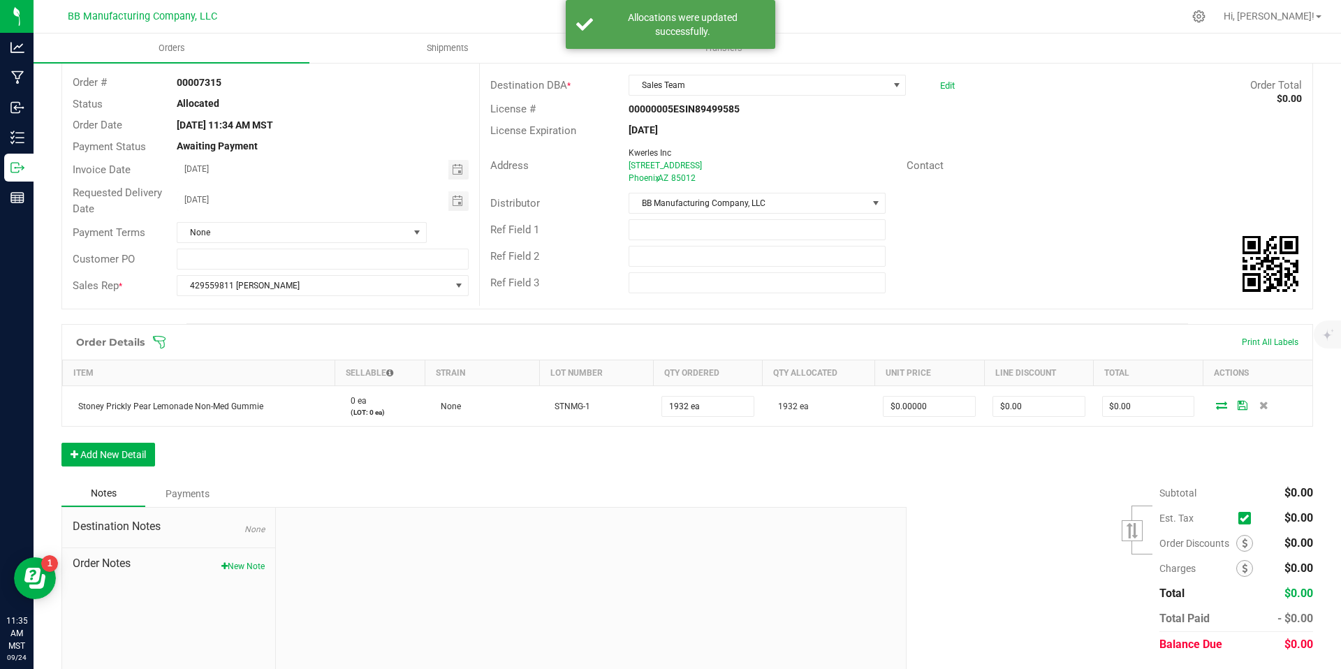
scroll to position [0, 0]
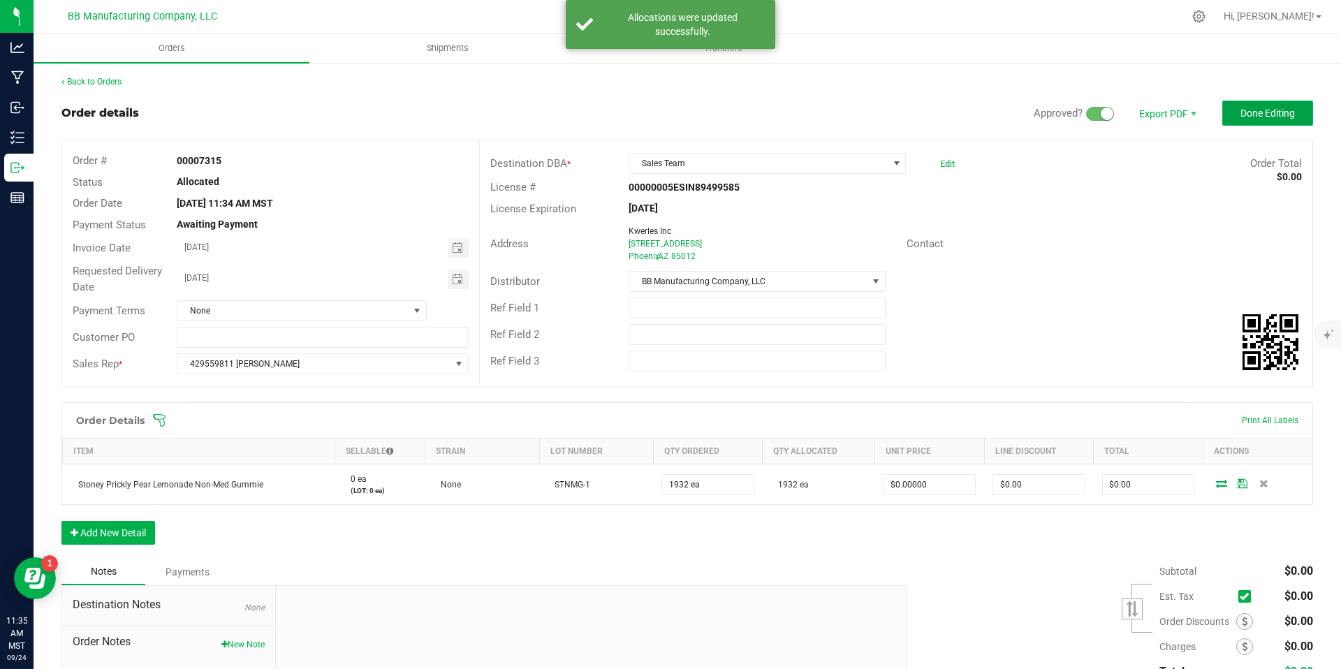
click at [1258, 112] on span "Done Editing" at bounding box center [1267, 113] width 54 height 11
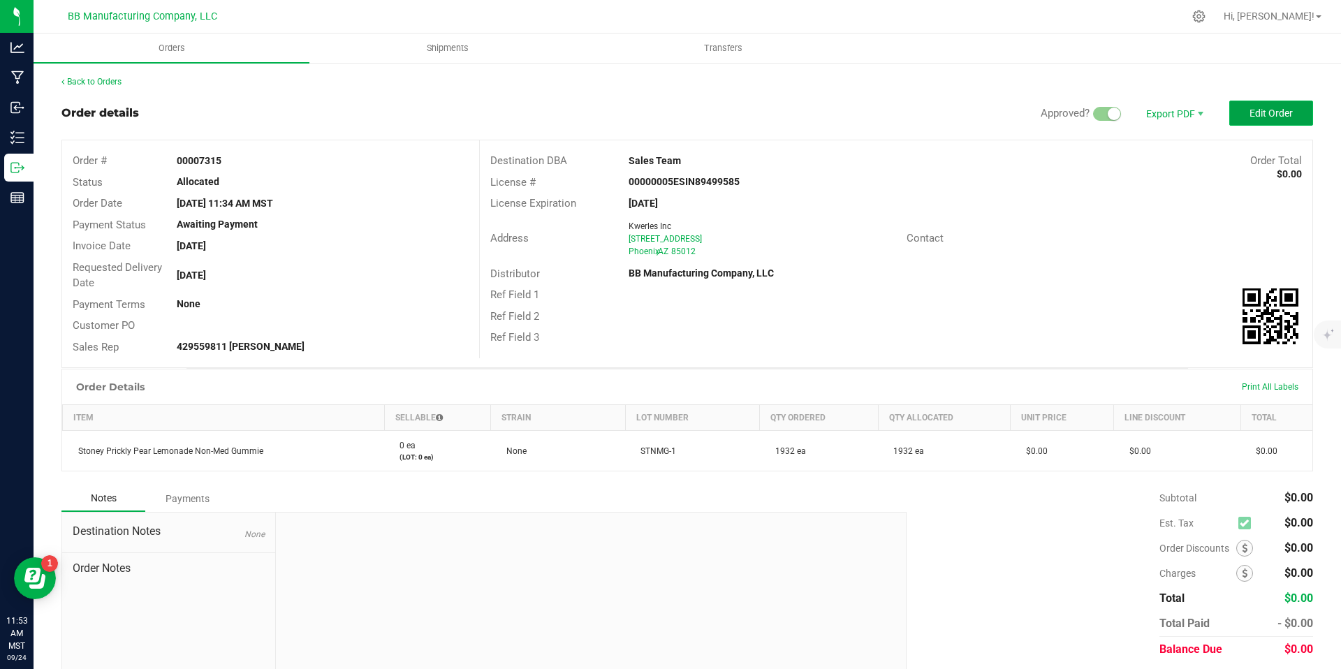
click at [1249, 117] on span "Edit Order" at bounding box center [1270, 113] width 43 height 11
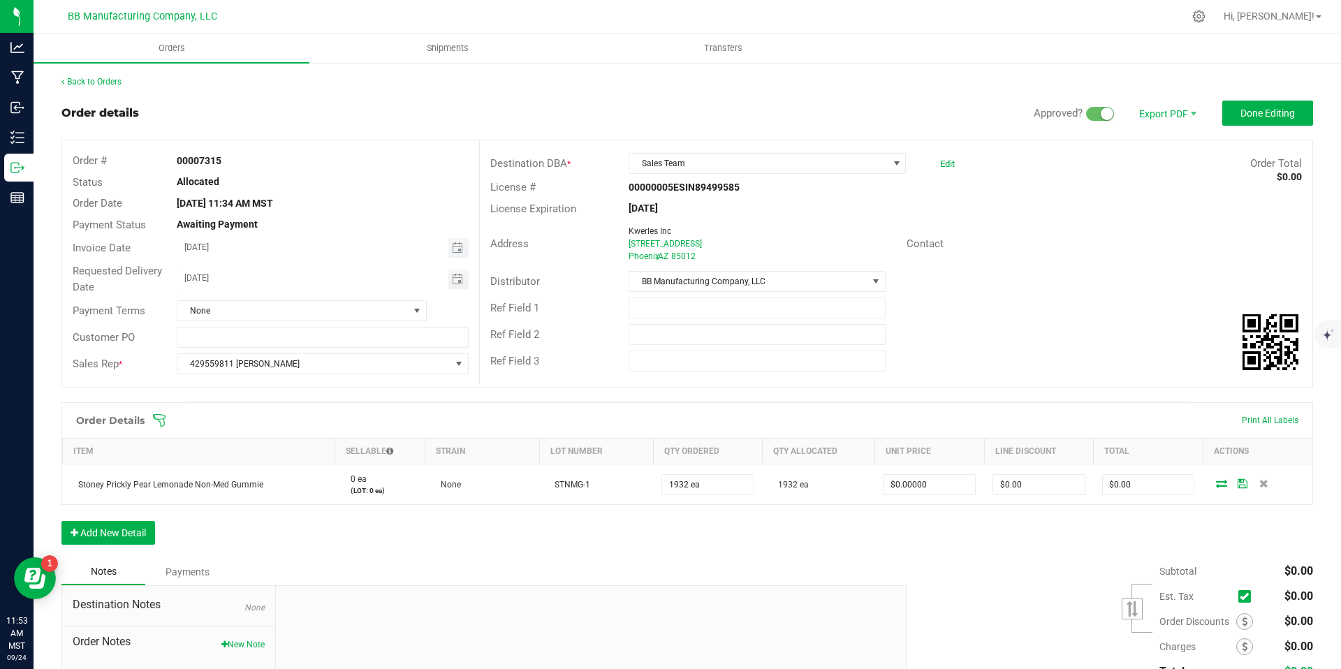
click at [464, 243] on span "Toggle calendar" at bounding box center [458, 248] width 20 height 20
click at [314, 381] on span "25" at bounding box center [321, 386] width 20 height 22
type input "[DATE]"
click at [452, 276] on span "Toggle calendar" at bounding box center [457, 279] width 11 height 11
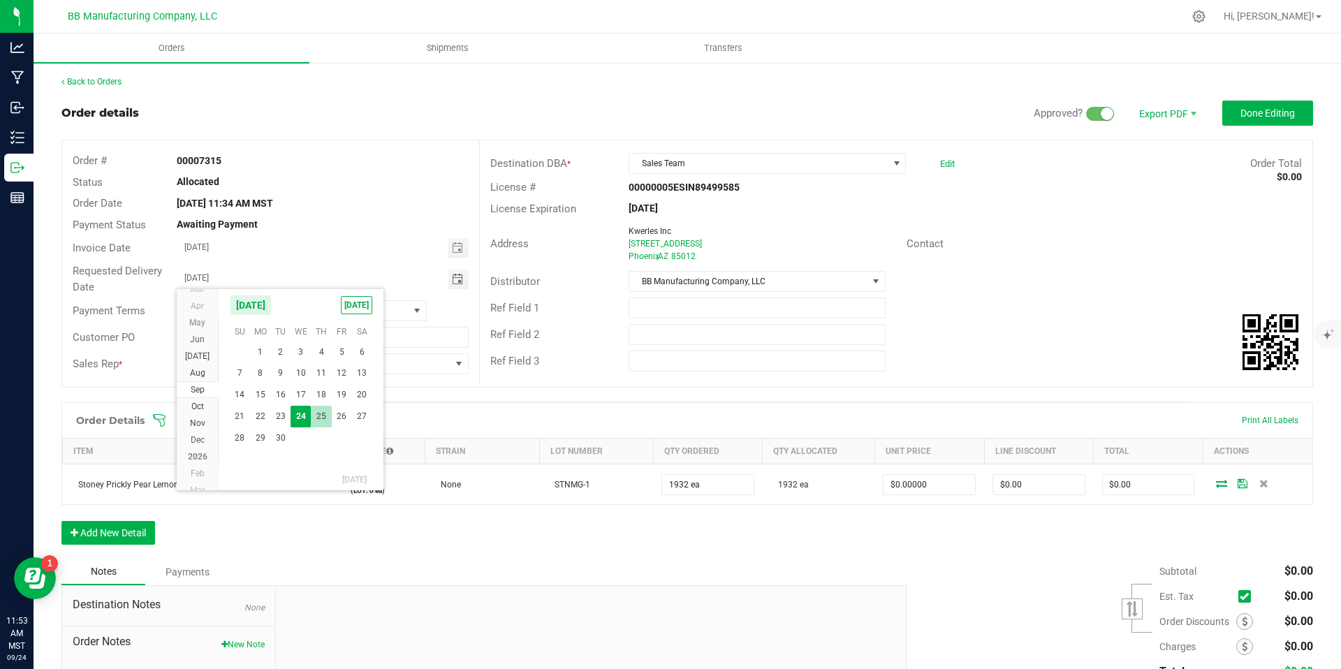
click at [324, 415] on span "25" at bounding box center [321, 417] width 20 height 22
type input "[DATE]"
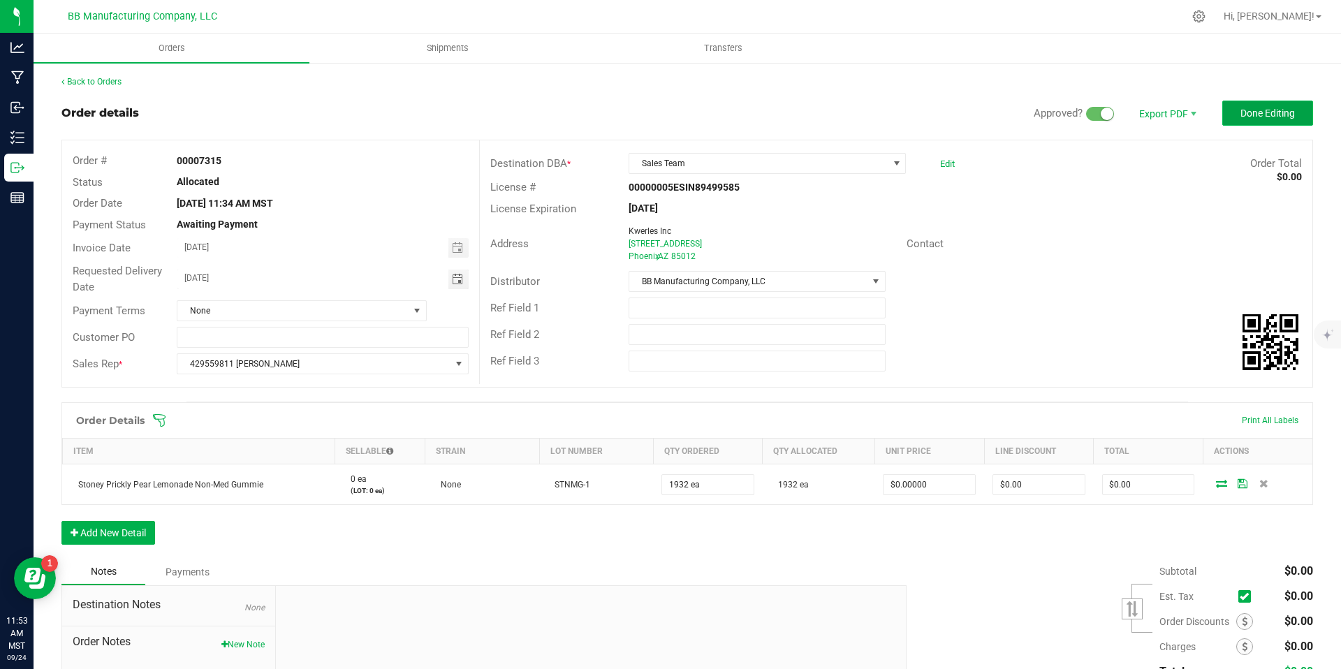
click at [1250, 113] on span "Done Editing" at bounding box center [1267, 113] width 54 height 11
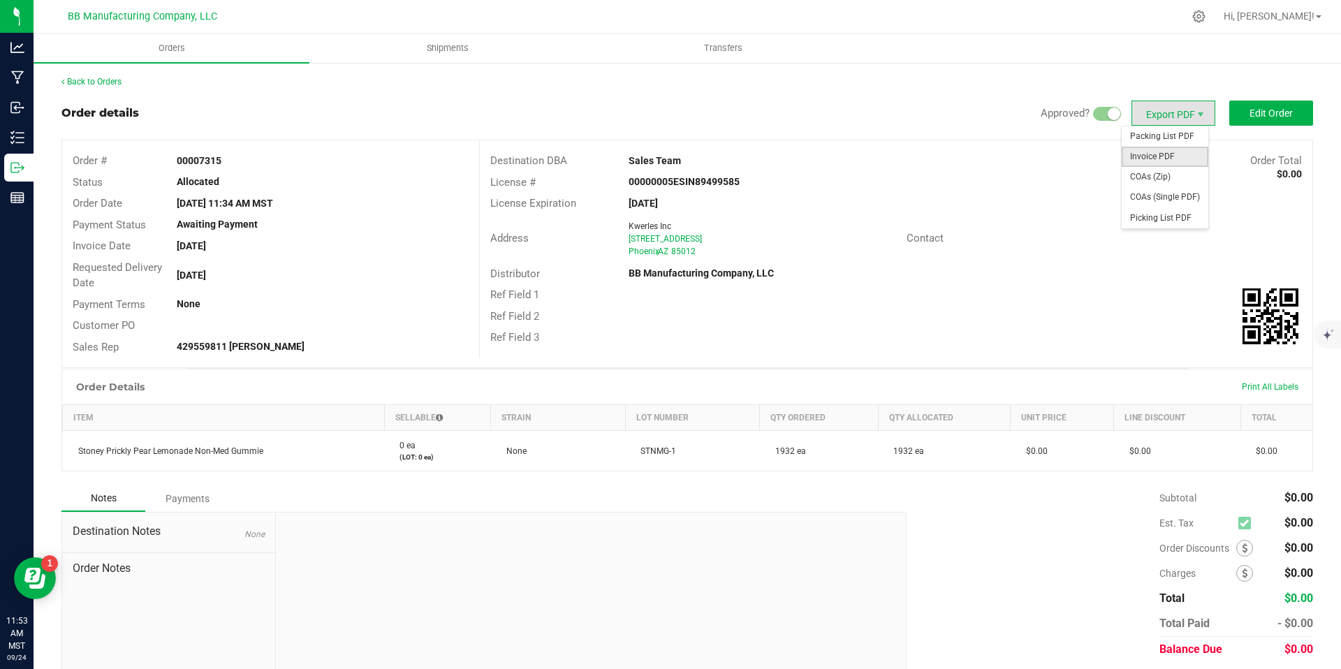
click at [1168, 150] on span "Invoice PDF" at bounding box center [1164, 157] width 87 height 20
click at [1234, 115] on button "Edit Order" at bounding box center [1271, 113] width 84 height 25
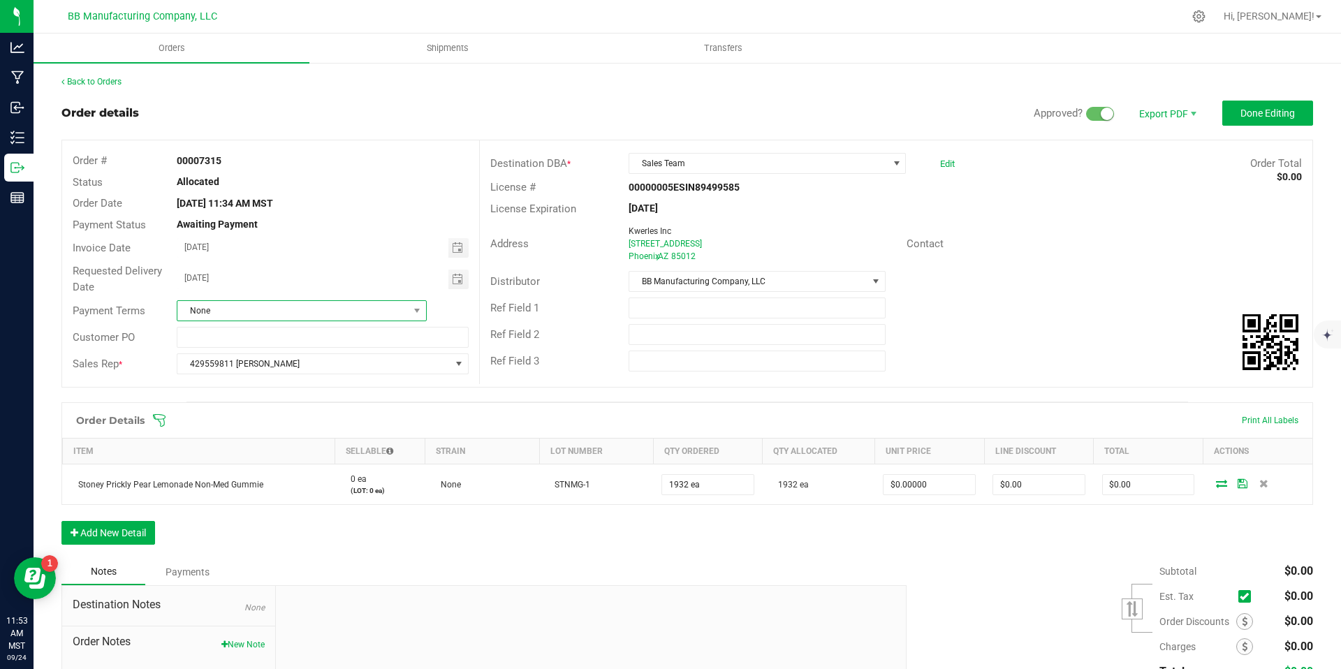
click at [347, 316] on span "None" at bounding box center [292, 311] width 231 height 20
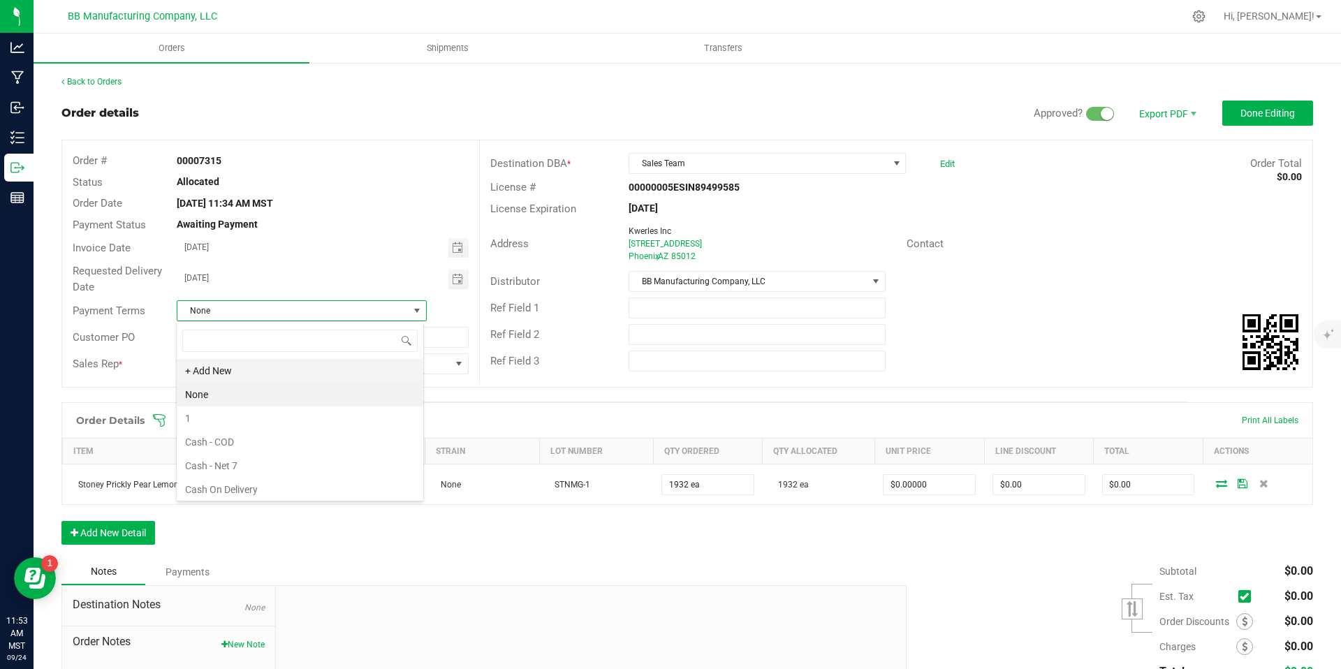
click at [251, 374] on li "+ Add New" at bounding box center [300, 371] width 246 height 24
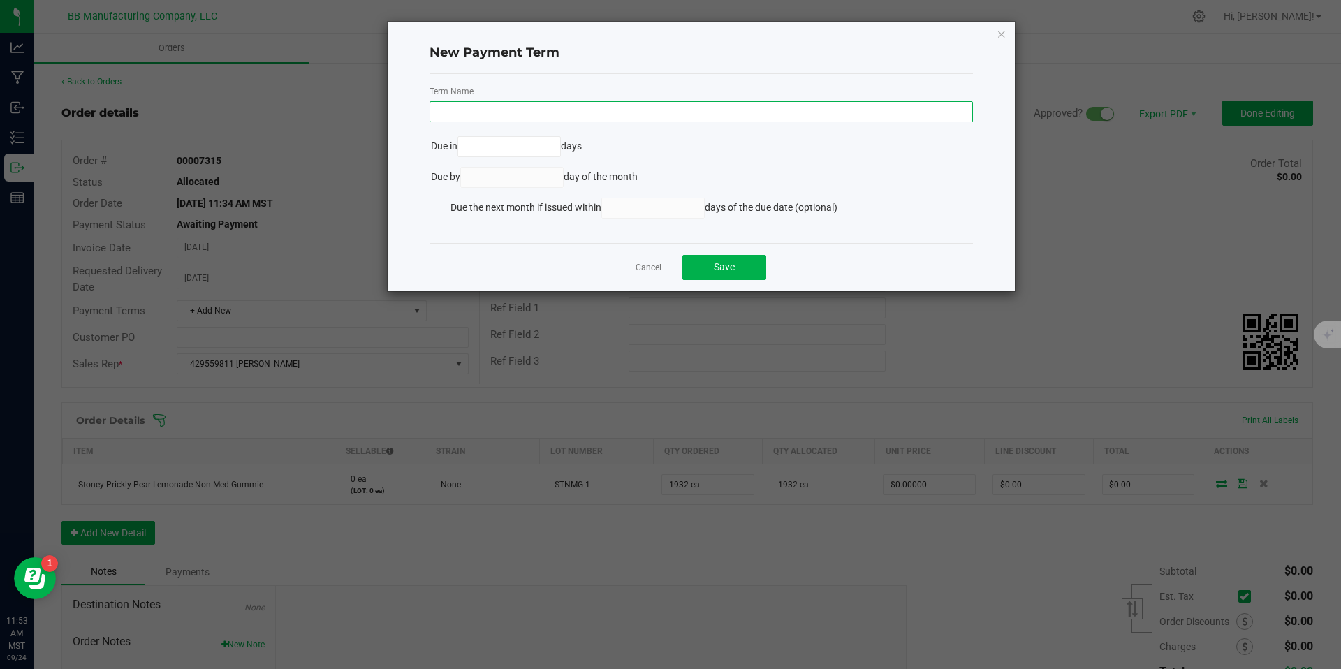
click at [508, 119] on input "text" at bounding box center [700, 111] width 543 height 21
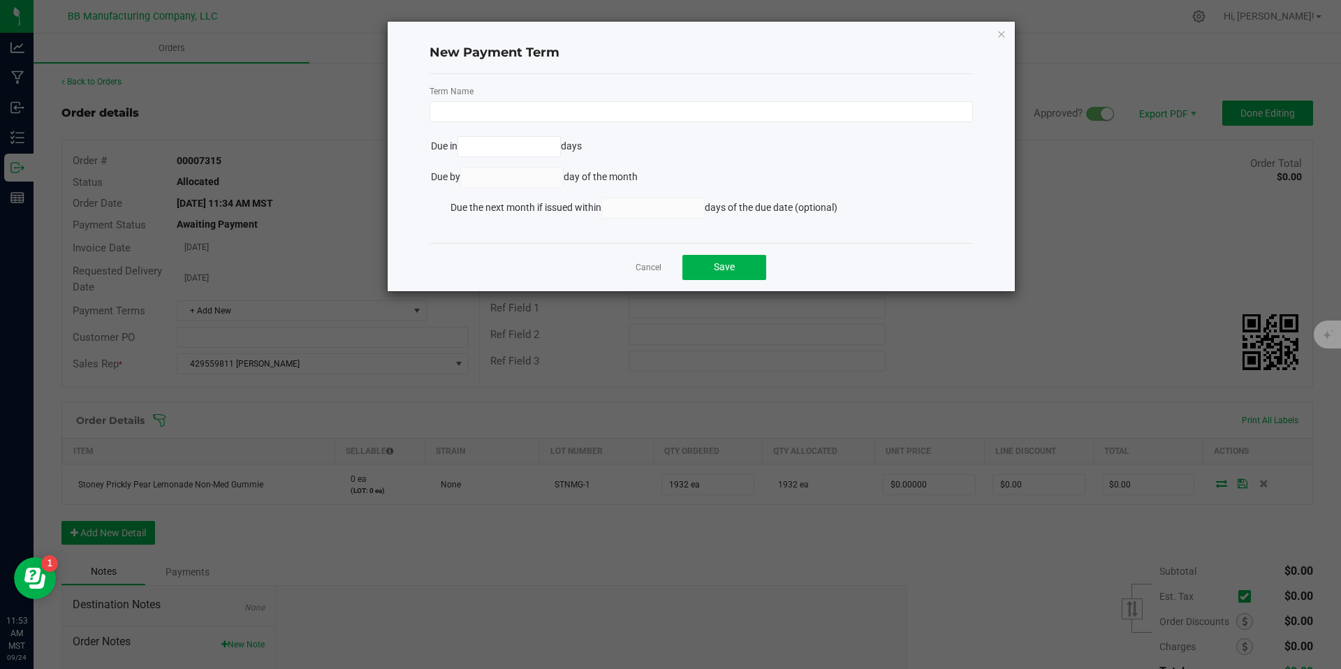
click at [518, 178] on kendo-numerictextbox at bounding box center [512, 177] width 104 height 21
click at [517, 179] on kendo-numerictextbox at bounding box center [512, 177] width 104 height 21
click at [512, 177] on kendo-numerictextbox at bounding box center [512, 177] width 104 height 21
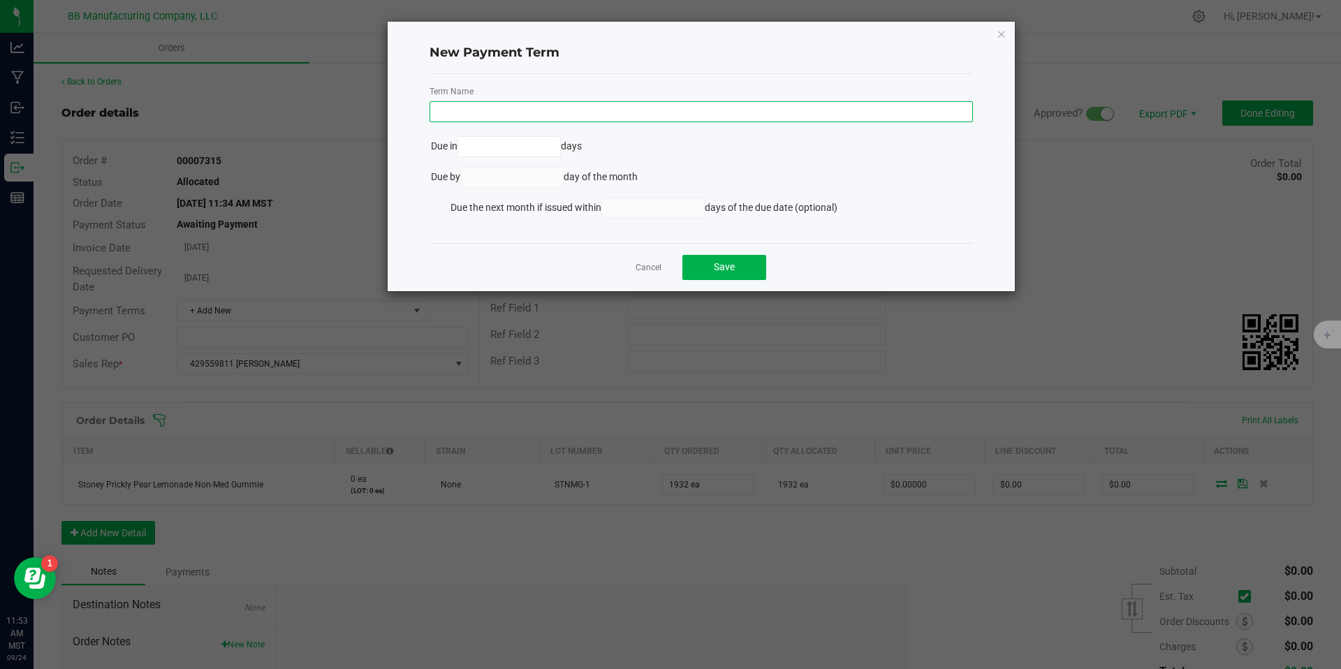
click at [517, 121] on input "text" at bounding box center [700, 111] width 543 height 21
type input "Non Meds"
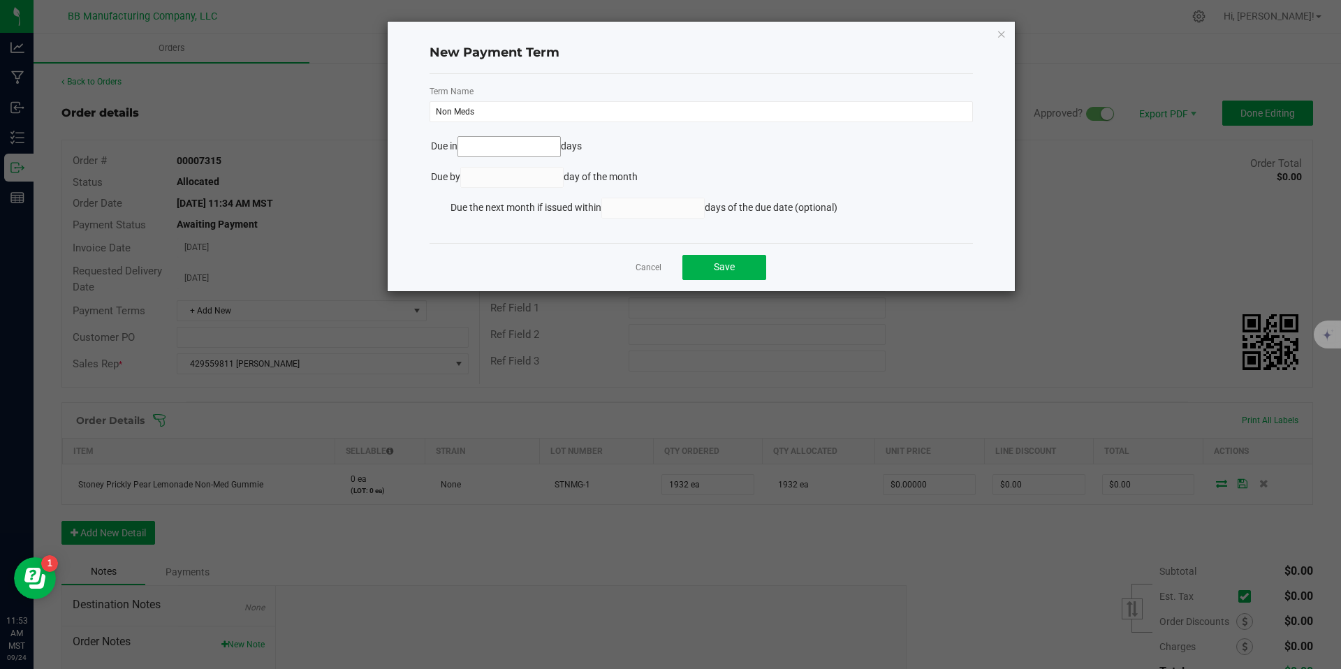
click at [536, 144] on input at bounding box center [509, 147] width 103 height 20
type input "0"
click at [549, 189] on li "Due by day of the month" at bounding box center [700, 182] width 543 height 31
click at [510, 182] on kendo-numerictextbox at bounding box center [512, 177] width 104 height 21
click at [516, 154] on input "0" at bounding box center [509, 147] width 103 height 20
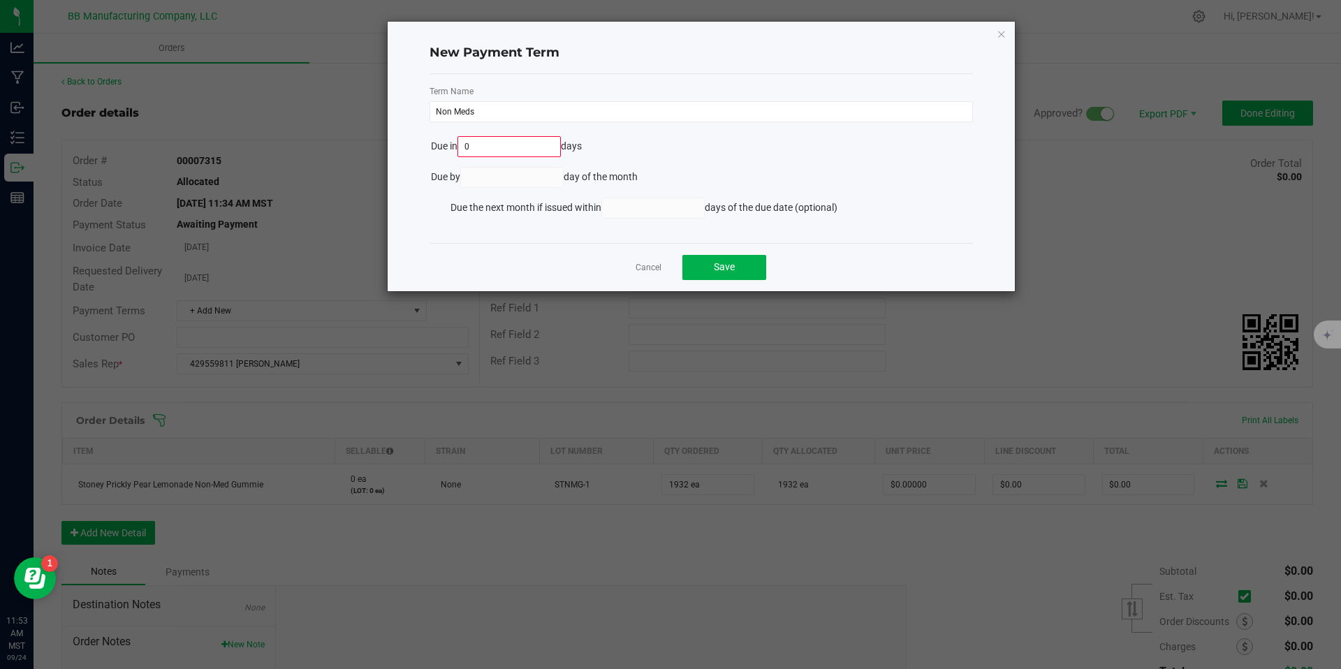
click at [518, 153] on input "0" at bounding box center [509, 147] width 103 height 20
click at [626, 265] on div "Cancel Save" at bounding box center [700, 267] width 543 height 48
click at [637, 263] on link "Cancel" at bounding box center [648, 268] width 26 height 12
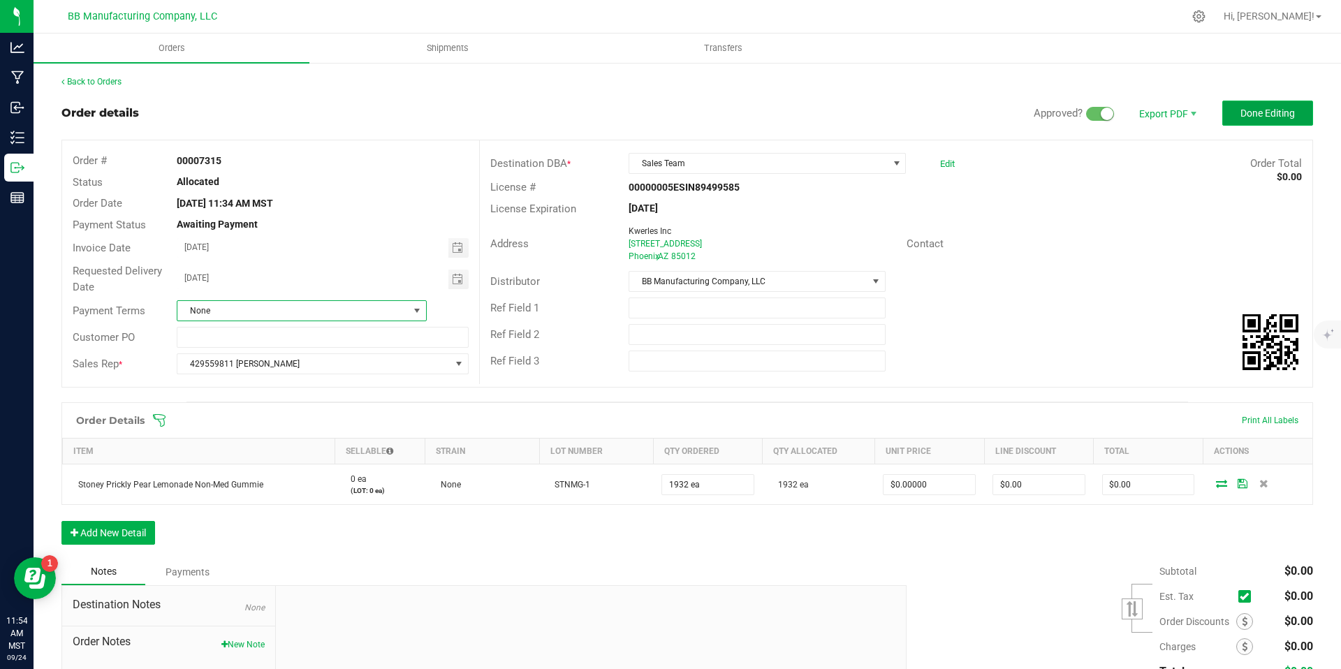
click at [1227, 121] on button "Done Editing" at bounding box center [1267, 113] width 91 height 25
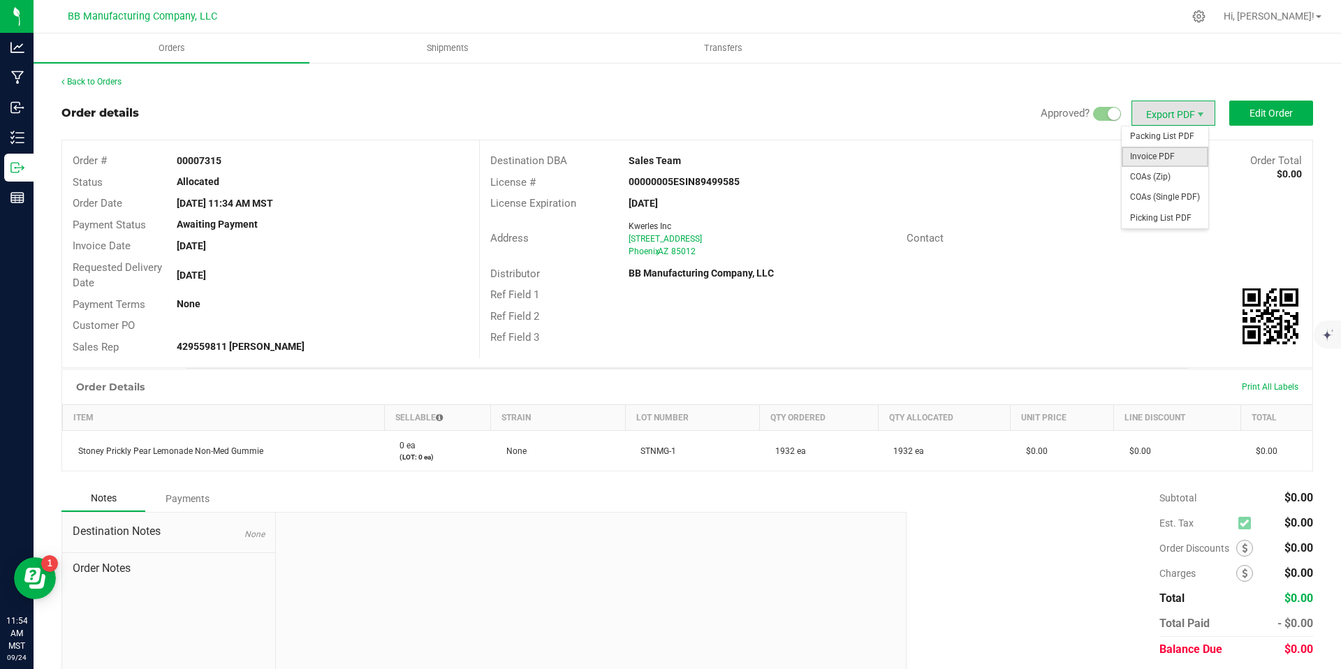
click at [1155, 152] on span "Invoice PDF" at bounding box center [1164, 157] width 87 height 20
click at [440, 52] on span "Shipments" at bounding box center [448, 48] width 80 height 13
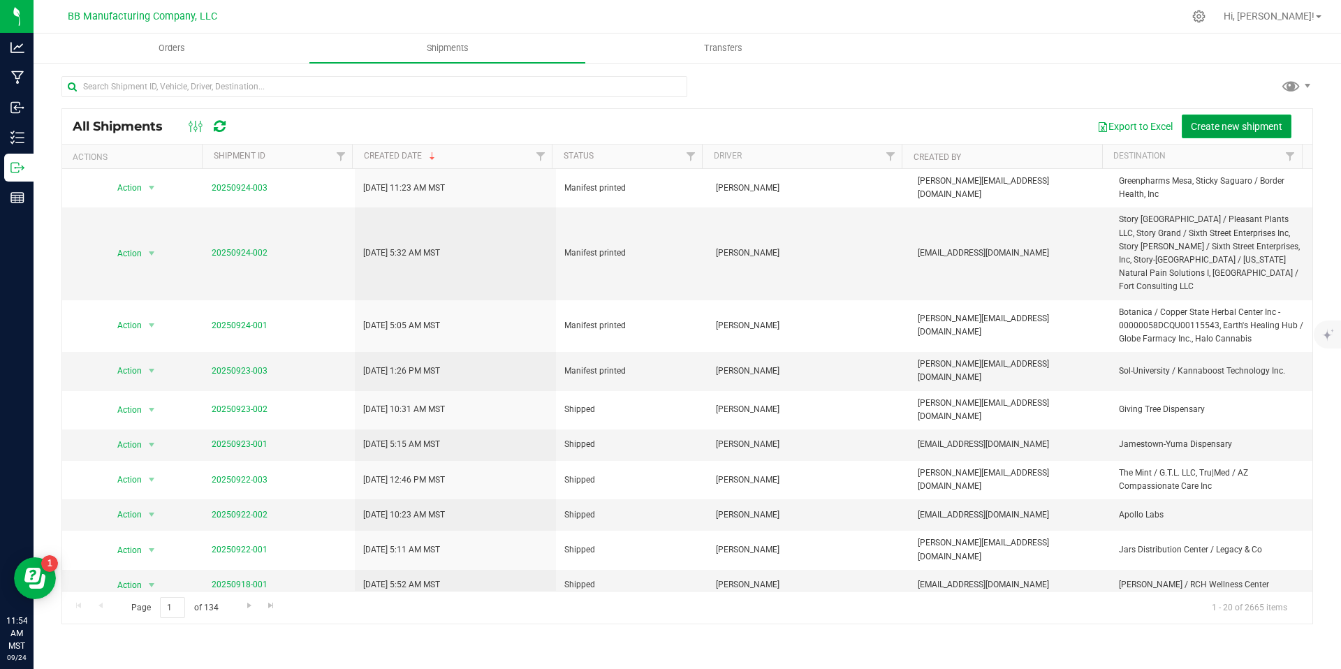
click at [1262, 131] on span "Create new shipment" at bounding box center [1235, 126] width 91 height 11
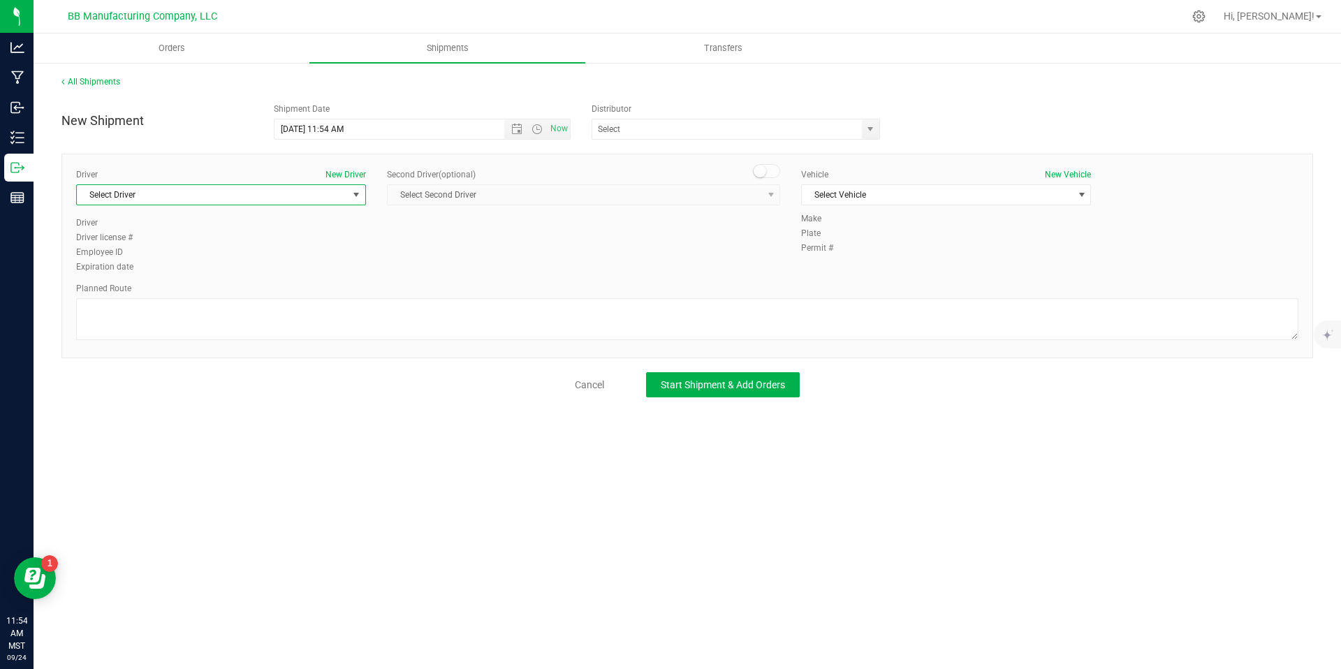
click at [267, 200] on span "Select Driver" at bounding box center [212, 195] width 271 height 20
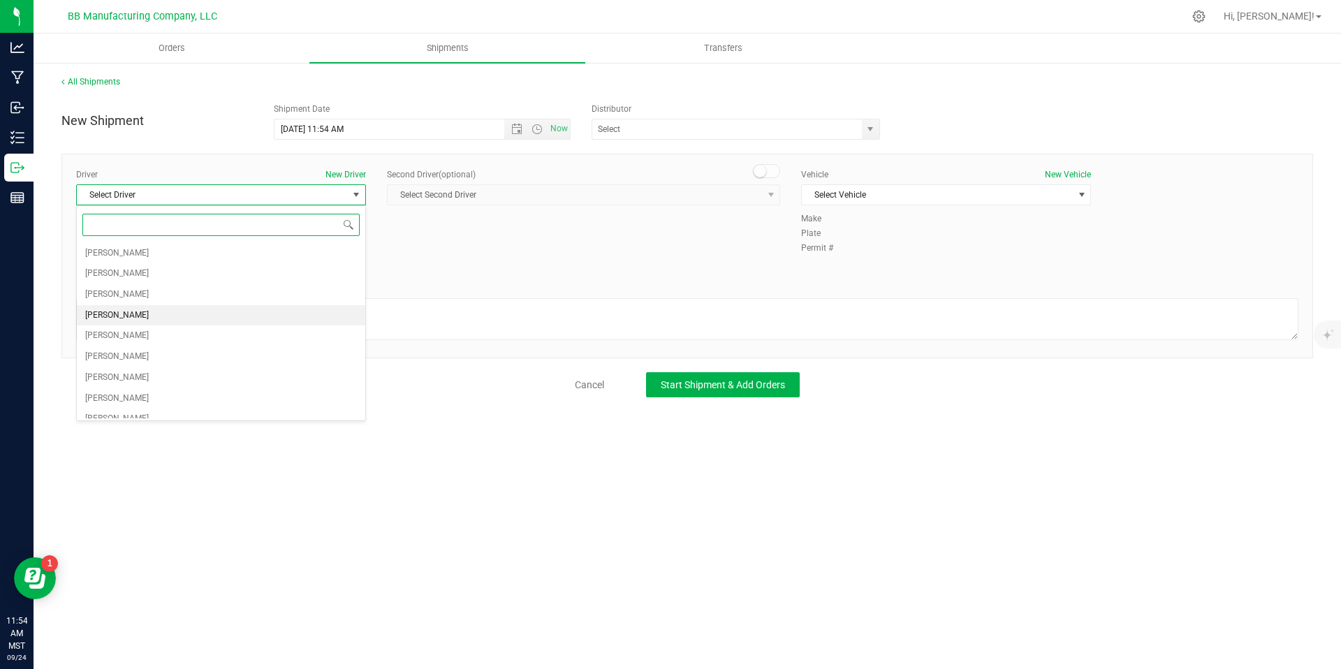
click at [163, 308] on li "[PERSON_NAME]" at bounding box center [221, 315] width 288 height 21
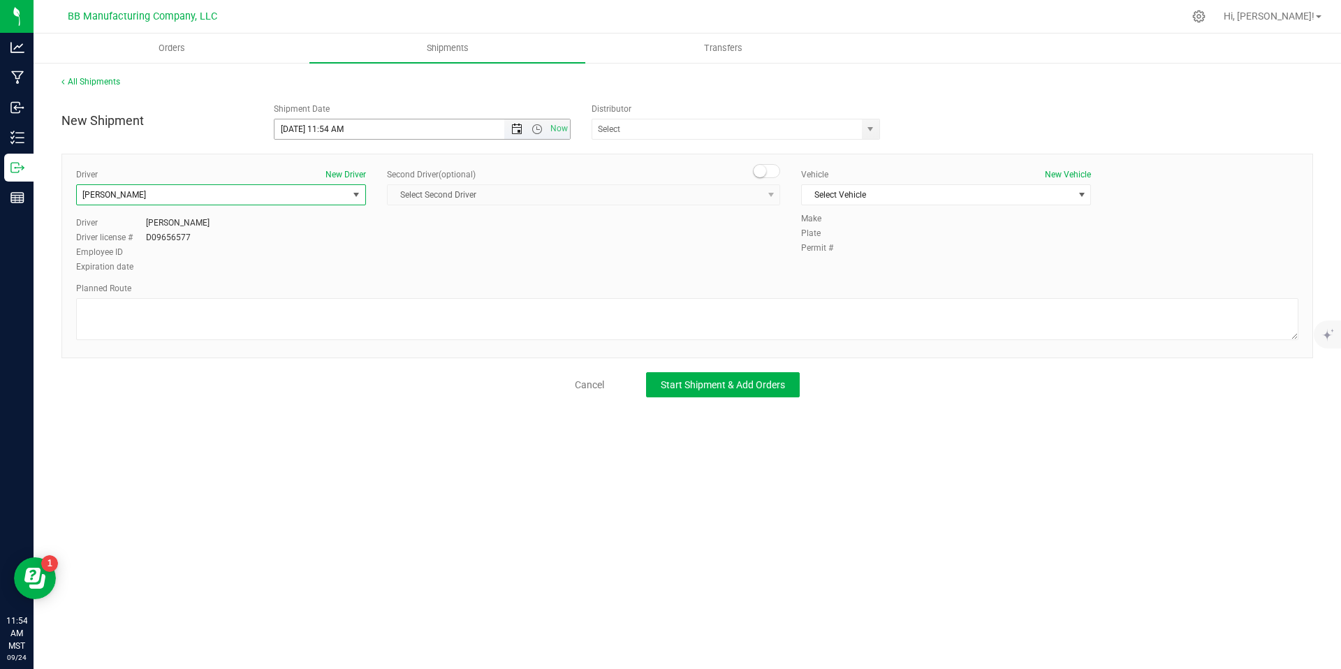
click at [516, 132] on span "Open the date view" at bounding box center [516, 129] width 11 height 11
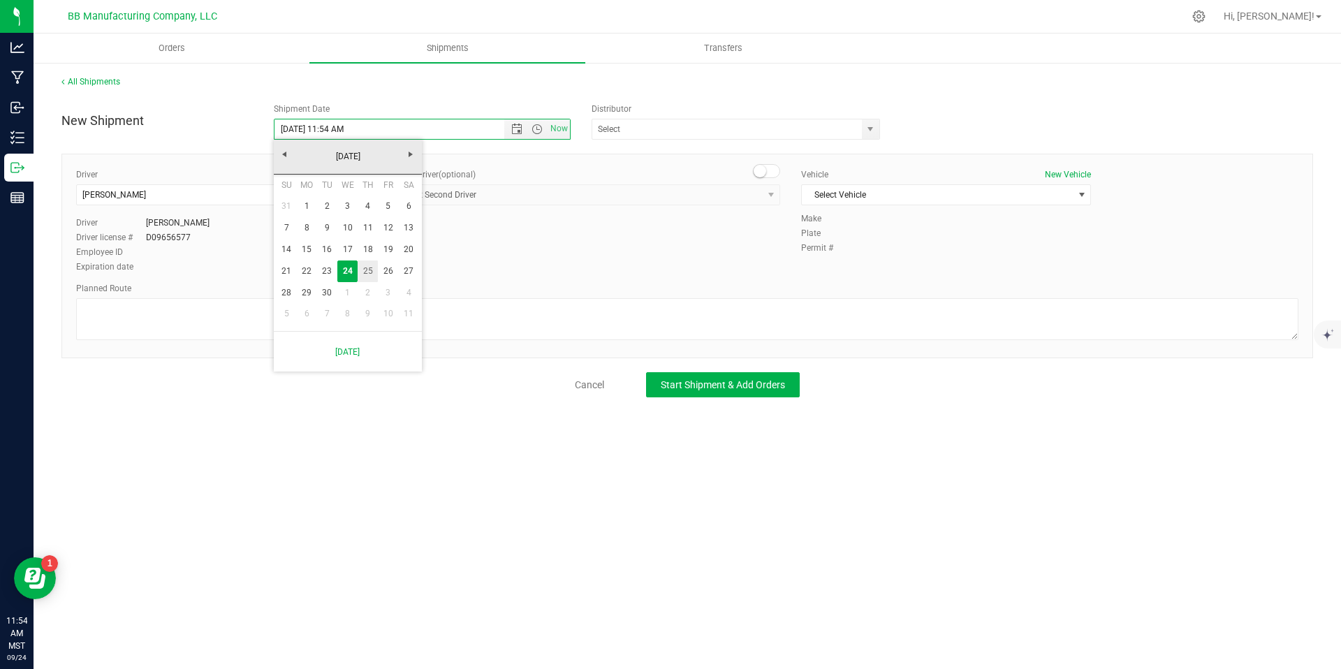
click at [369, 270] on link "25" at bounding box center [367, 271] width 20 height 22
click at [538, 128] on span "Open the time view" at bounding box center [536, 129] width 11 height 11
click at [308, 266] on li "7:00 AM" at bounding box center [421, 272] width 295 height 18
type input "[DATE] 7:00 AM"
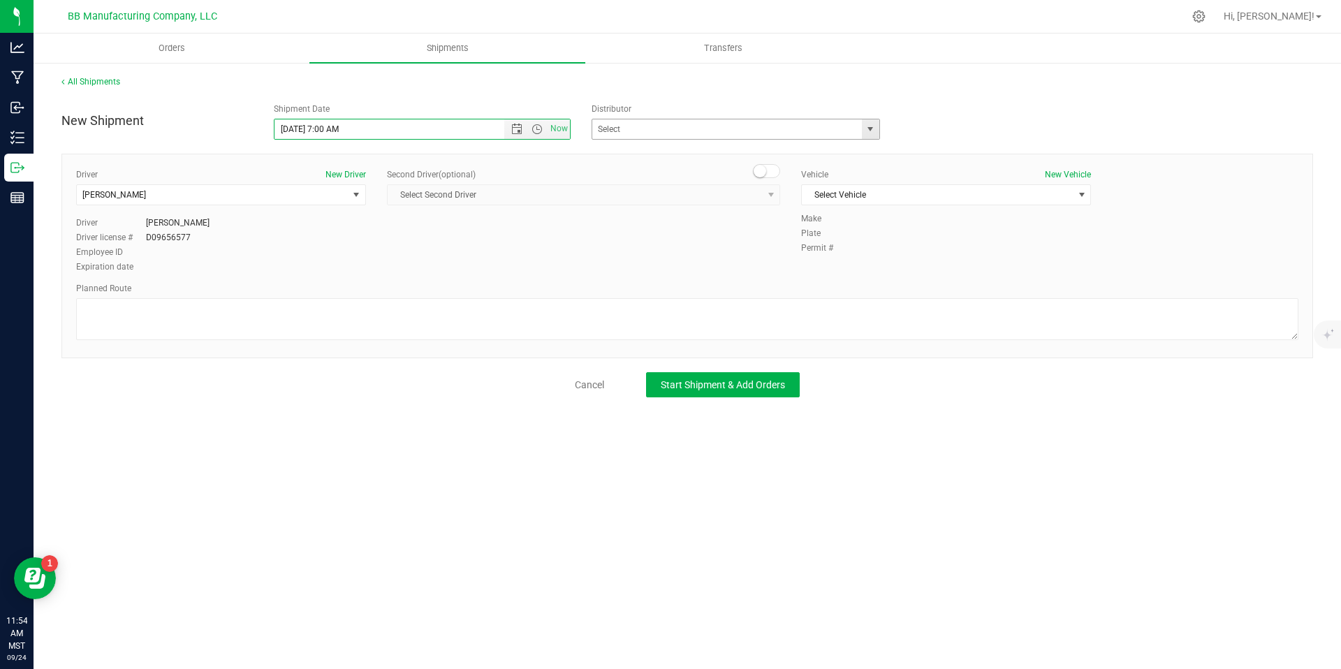
click at [871, 131] on span "select" at bounding box center [869, 129] width 11 height 11
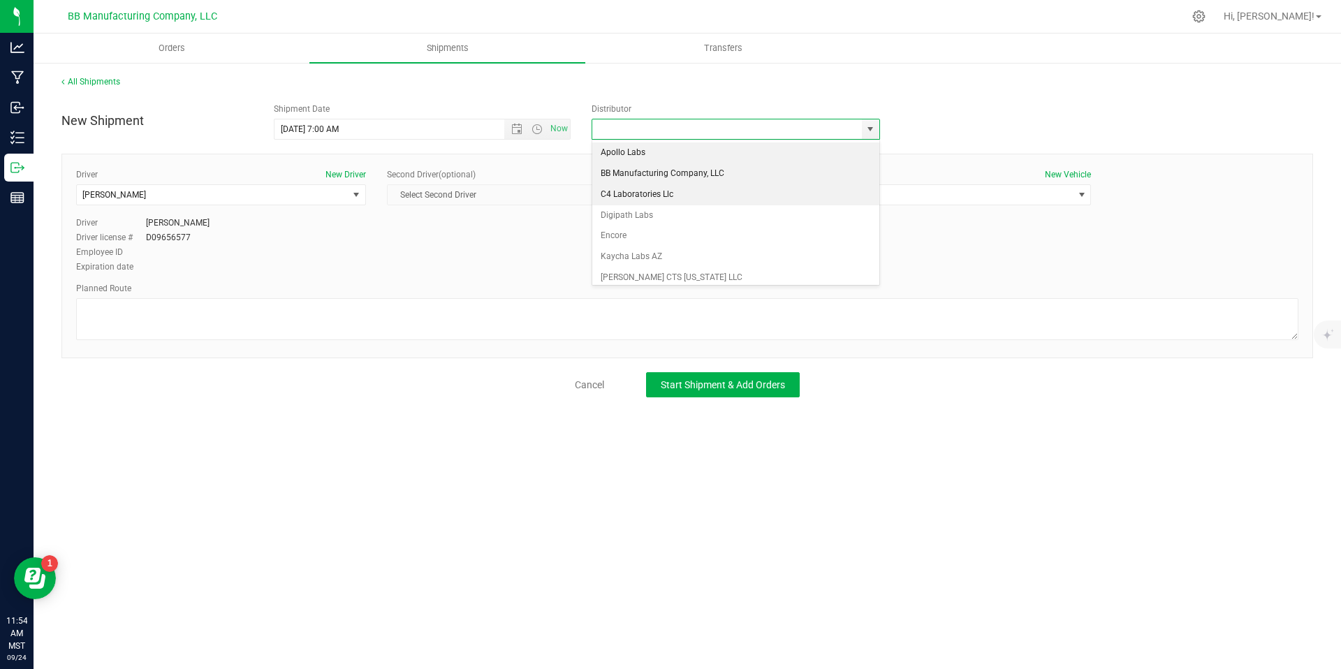
click at [665, 179] on li "BB Manufacturing Company, LLC" at bounding box center [735, 173] width 287 height 21
type input "BB Manufacturing Company, LLC"
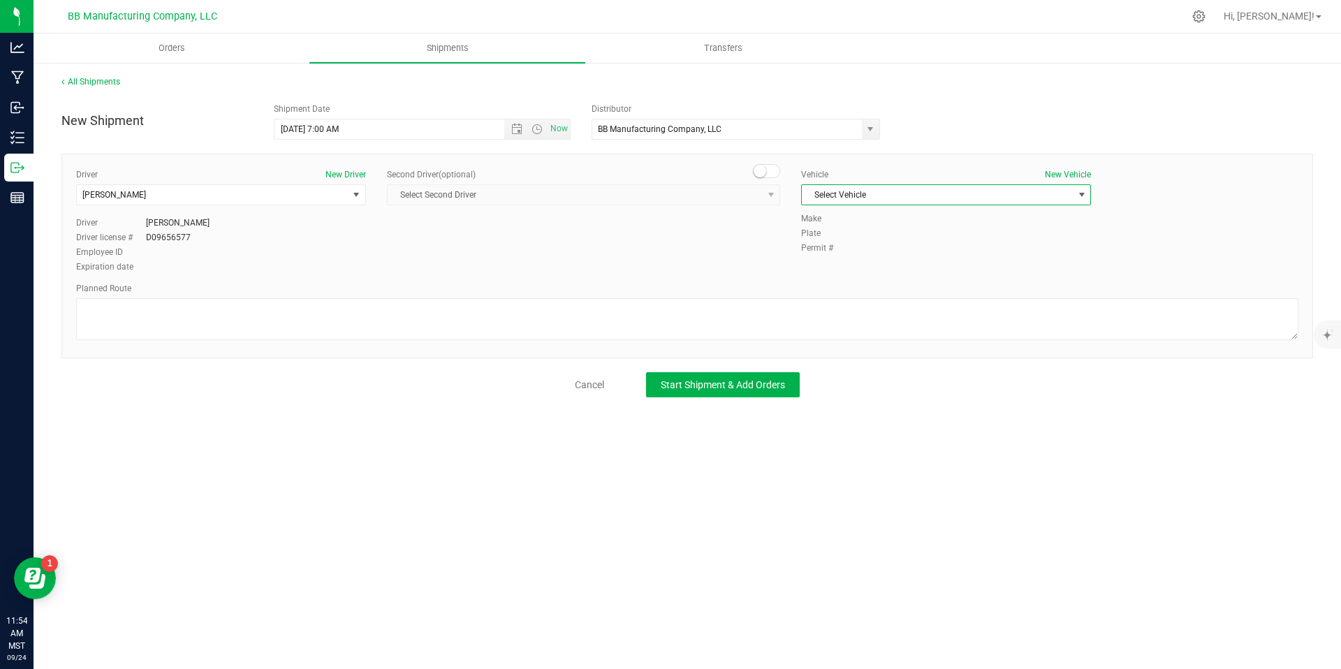
click at [888, 199] on span "Select Vehicle" at bounding box center [937, 195] width 271 height 20
click at [876, 324] on li "AZ50859 (Dodgy Dodge)" at bounding box center [946, 322] width 288 height 21
click at [749, 382] on span "Start Shipment & Add Orders" at bounding box center [723, 384] width 124 height 11
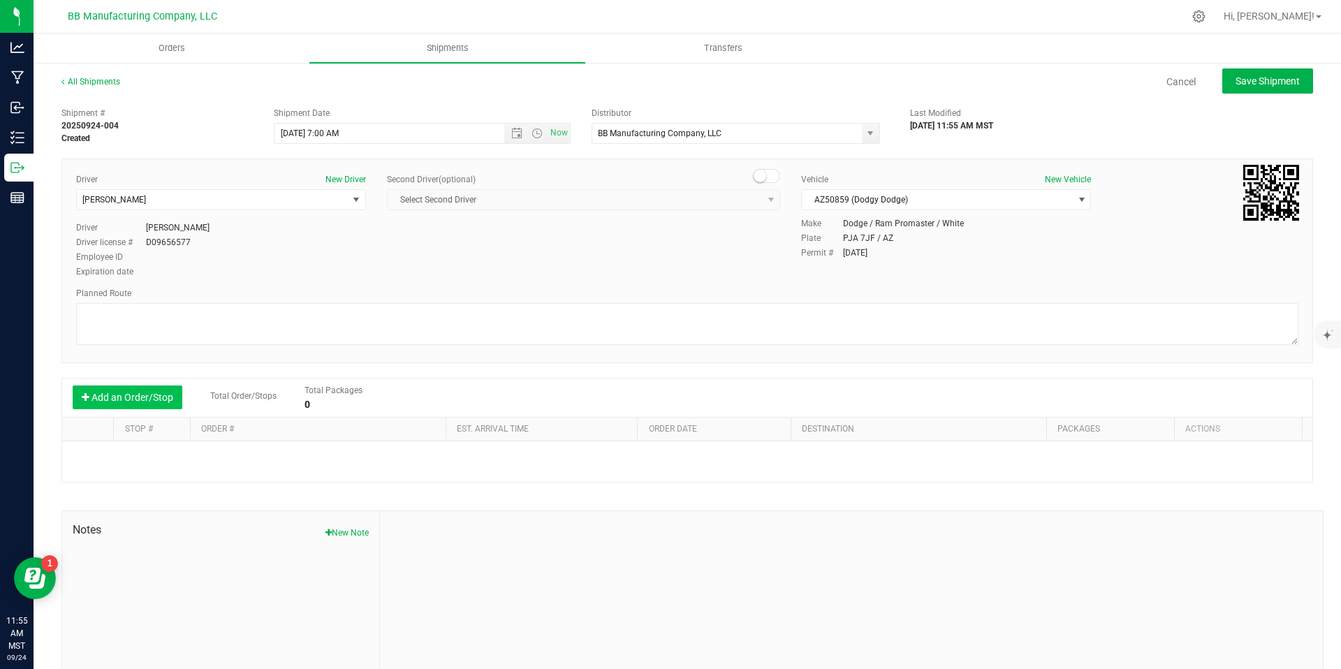
click at [154, 400] on button "Add an Order/Stop" at bounding box center [128, 397] width 110 height 24
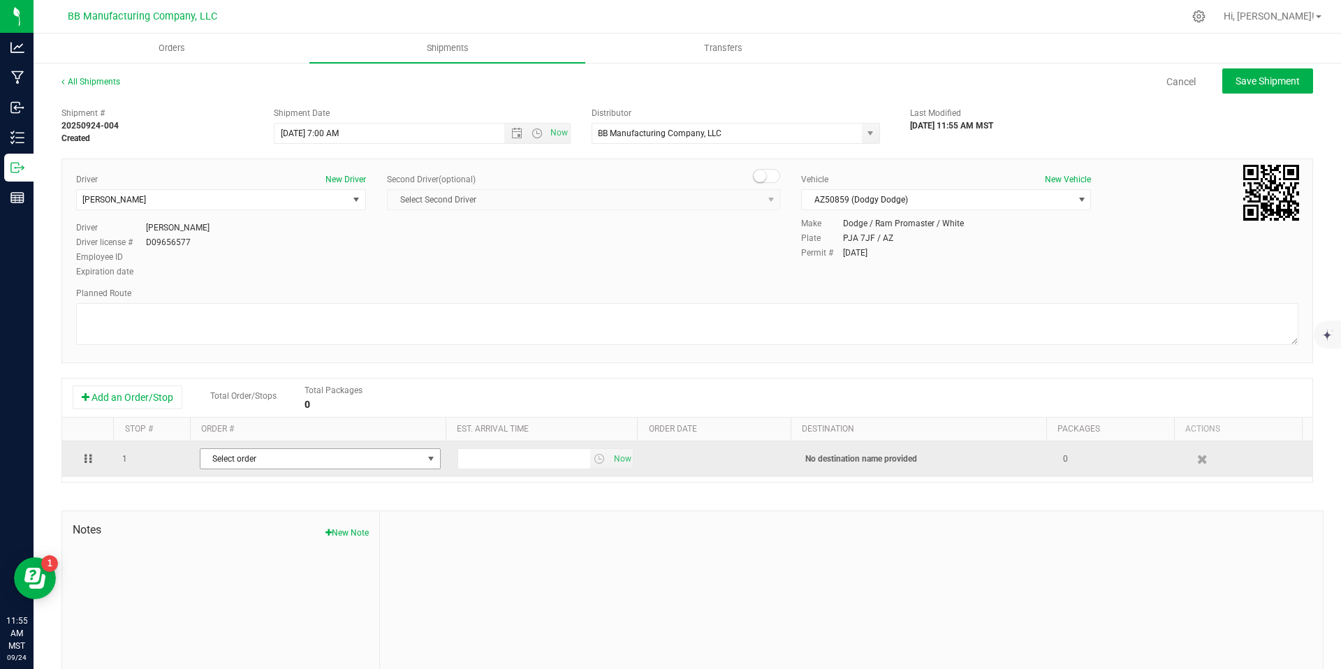
click at [274, 459] on span "Select order" at bounding box center [311, 459] width 222 height 20
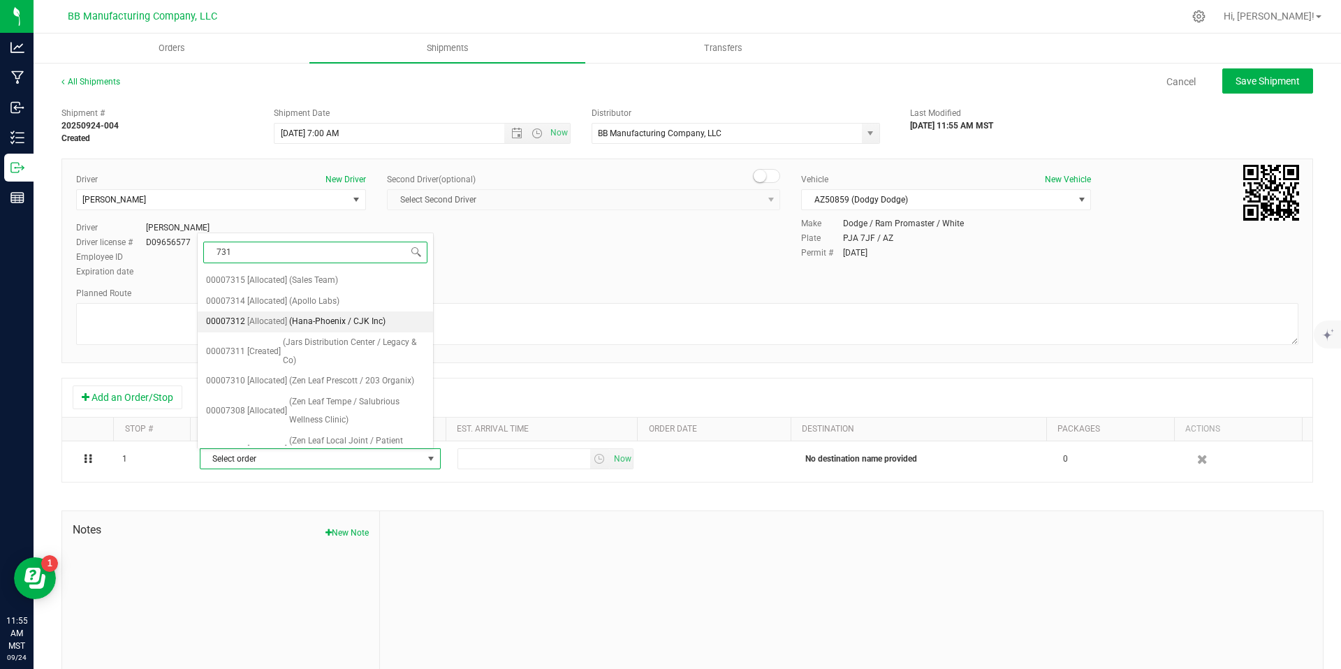
type input "7315"
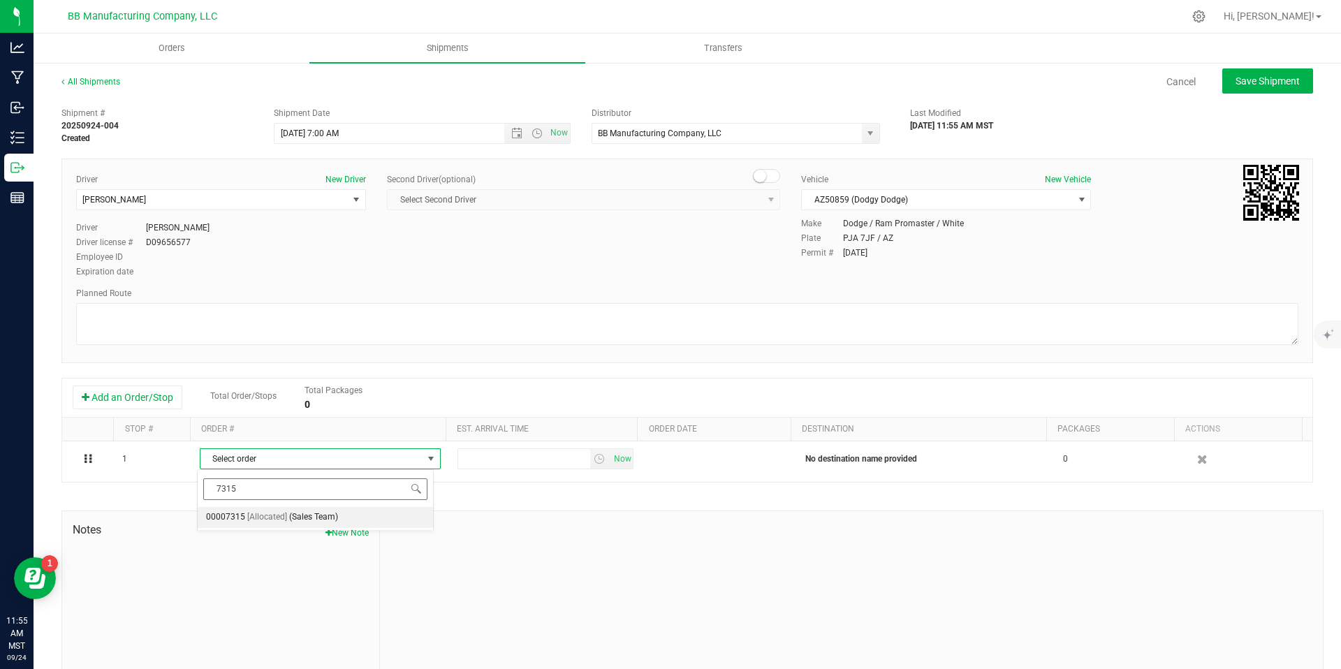
click at [286, 516] on li "00007315 [Allocated] (Sales Team)" at bounding box center [315, 517] width 235 height 21
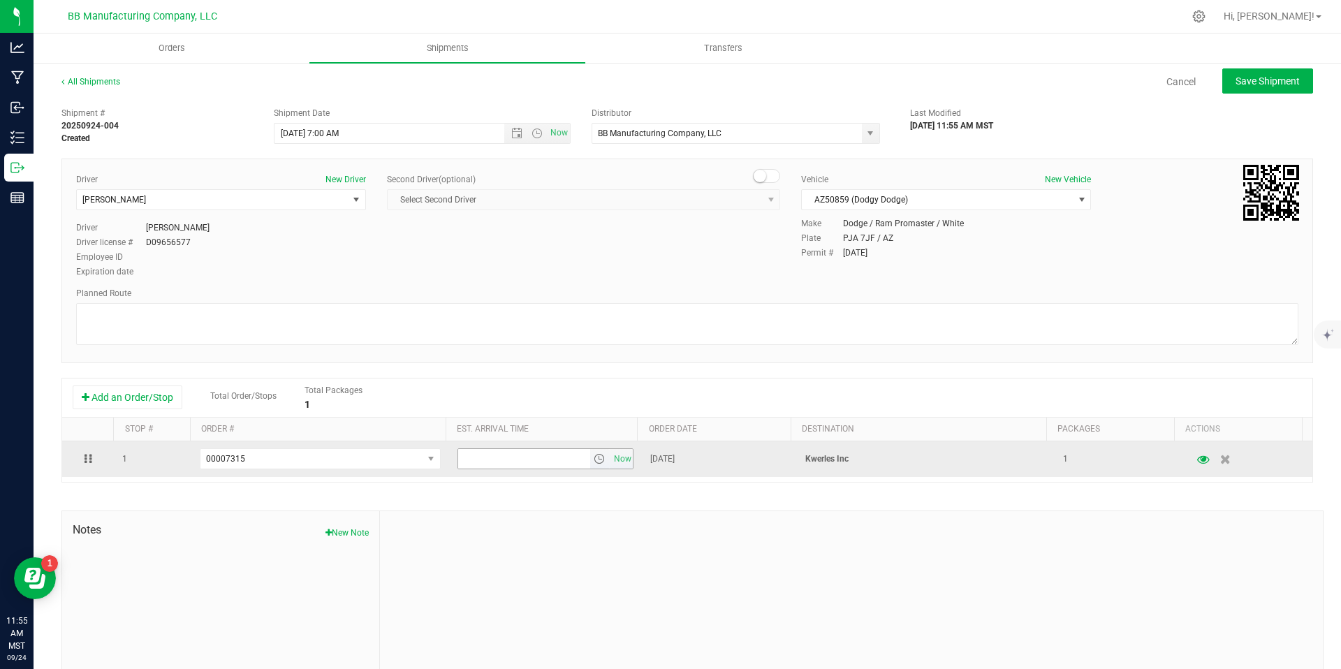
click at [594, 465] on span "select" at bounding box center [600, 459] width 20 height 20
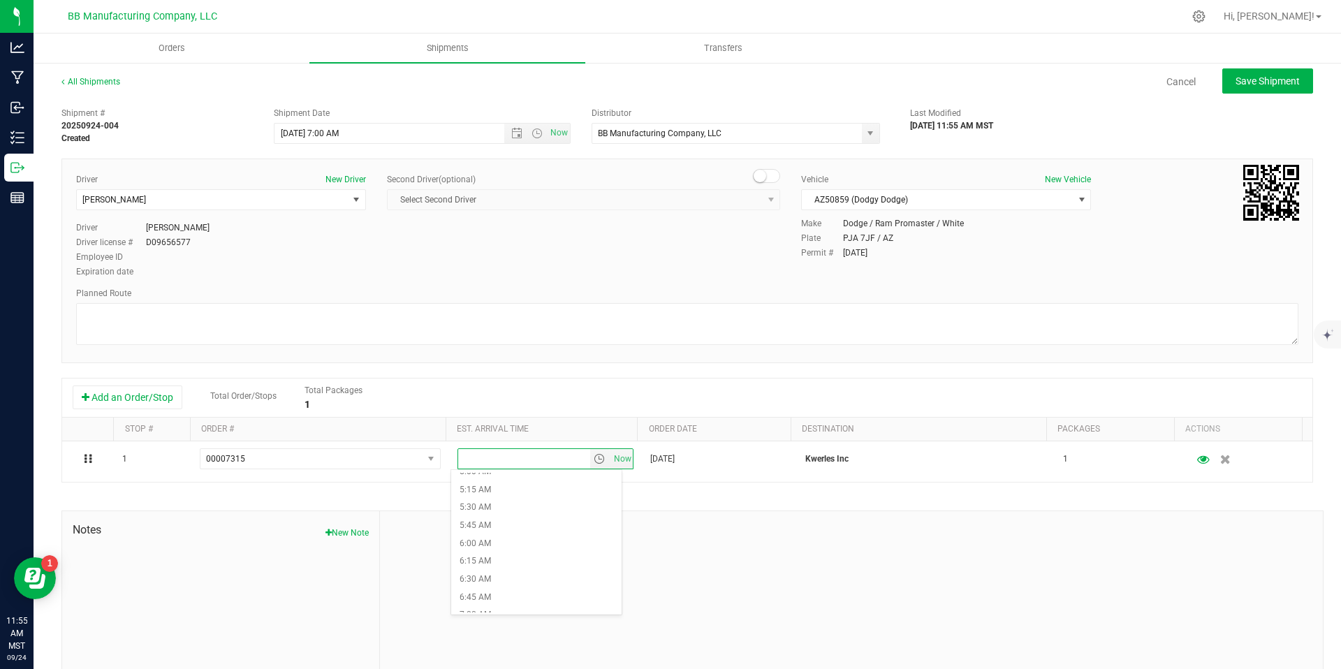
scroll to position [495, 0]
click at [488, 560] on li "8:00 AM" at bounding box center [536, 561] width 170 height 18
click at [1244, 87] on button "Save Shipment" at bounding box center [1267, 80] width 91 height 25
type input "[DATE] 2:00 PM"
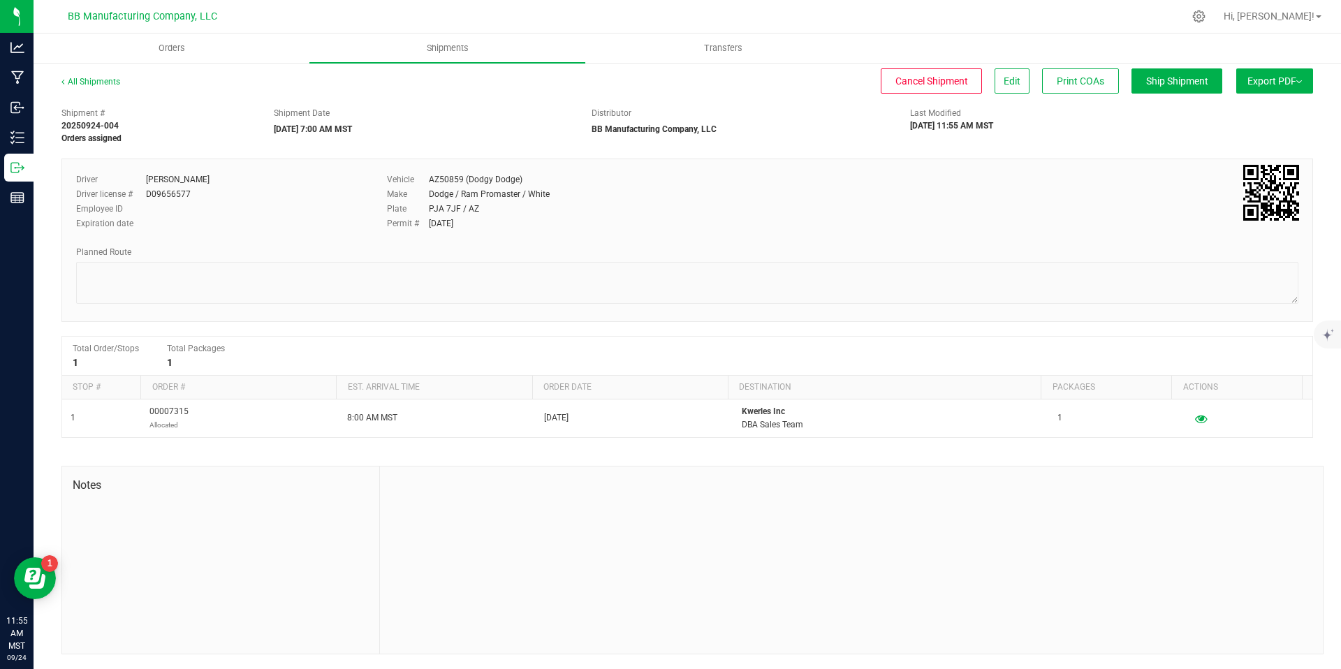
click at [1276, 86] on span "Export PDF" at bounding box center [1274, 80] width 54 height 11
click at [1263, 110] on span "Manifest by Package ID" at bounding box center [1253, 112] width 89 height 10
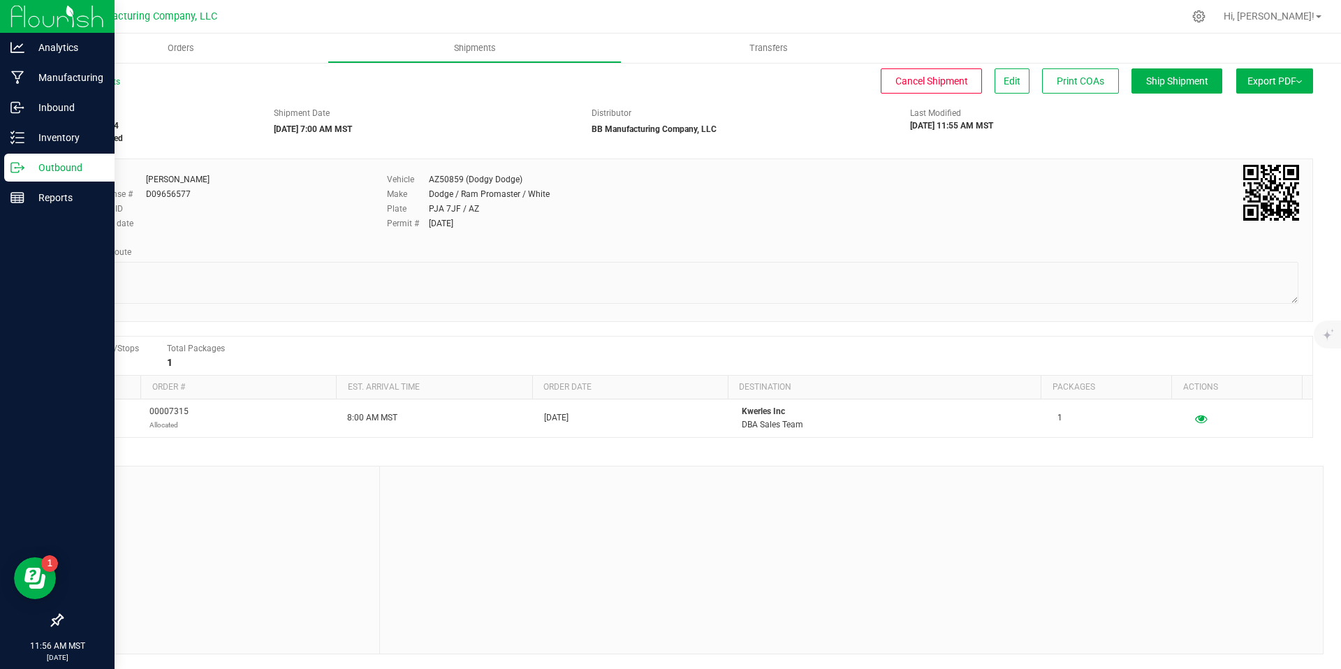
click at [31, 171] on p "Outbound" at bounding box center [66, 167] width 84 height 17
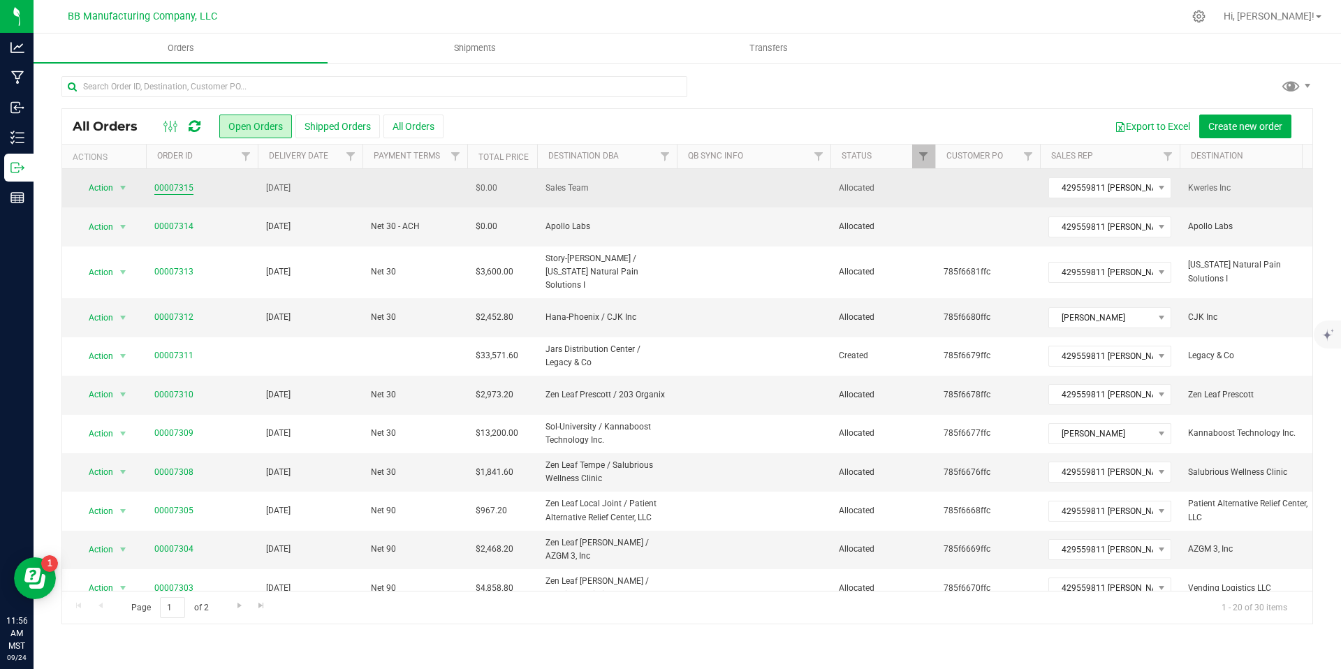
click at [180, 186] on link "00007315" at bounding box center [173, 188] width 39 height 13
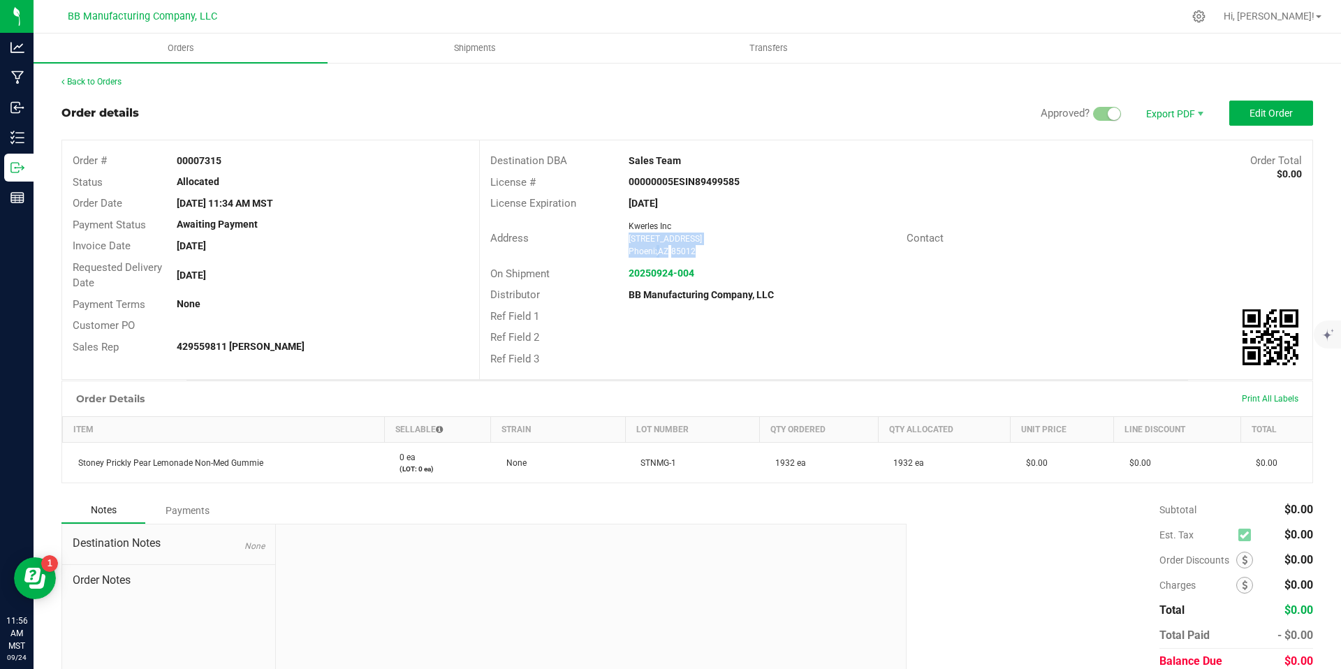
drag, startPoint x: 698, startPoint y: 252, endPoint x: 620, endPoint y: 235, distance: 79.4
click at [621, 236] on div "Kwerles Inc [STREET_ADDRESS]" at bounding box center [763, 239] width 284 height 38
copy ngx-name-and-address "[STREET_ADDRESS]"
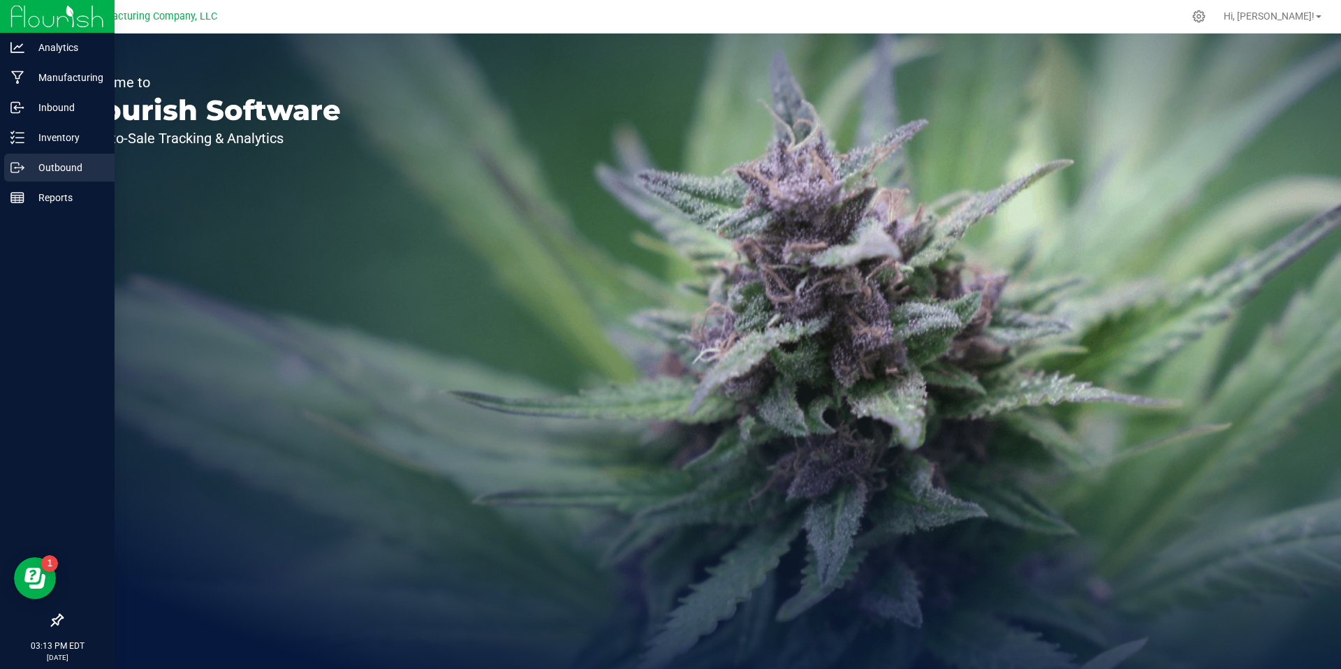
click at [30, 166] on p "Outbound" at bounding box center [66, 167] width 84 height 17
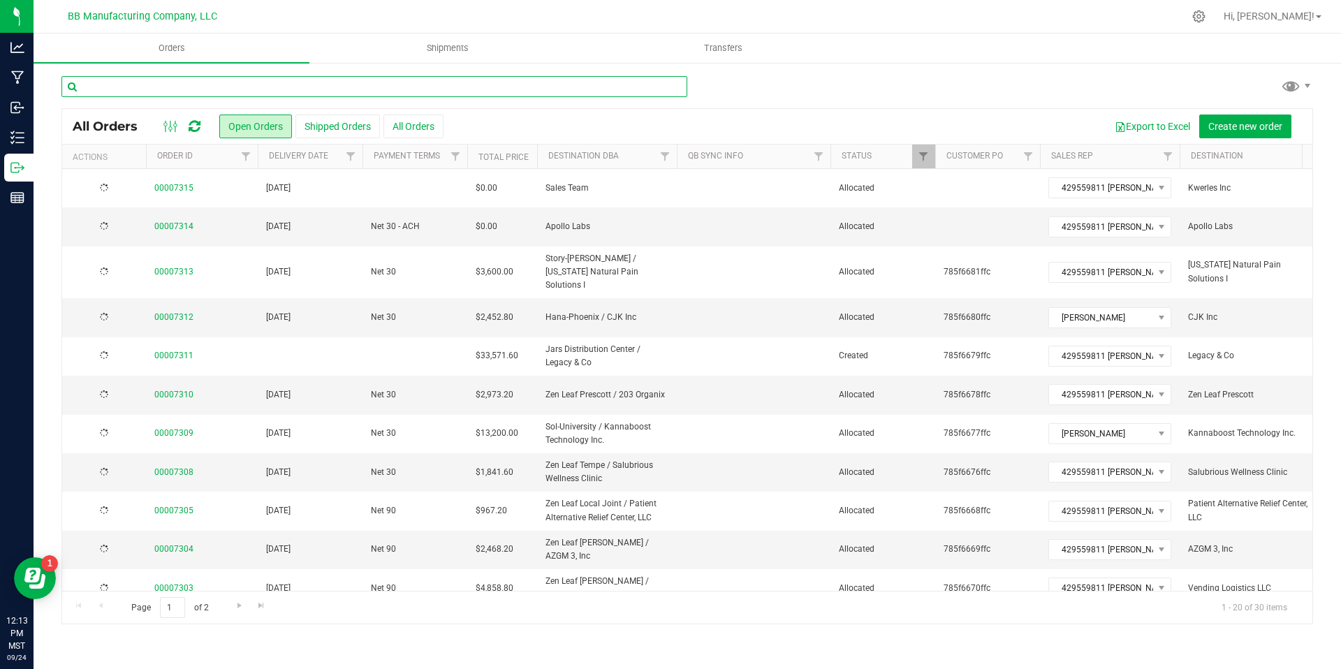
click at [209, 95] on input "text" at bounding box center [374, 86] width 626 height 21
type input "harvest"
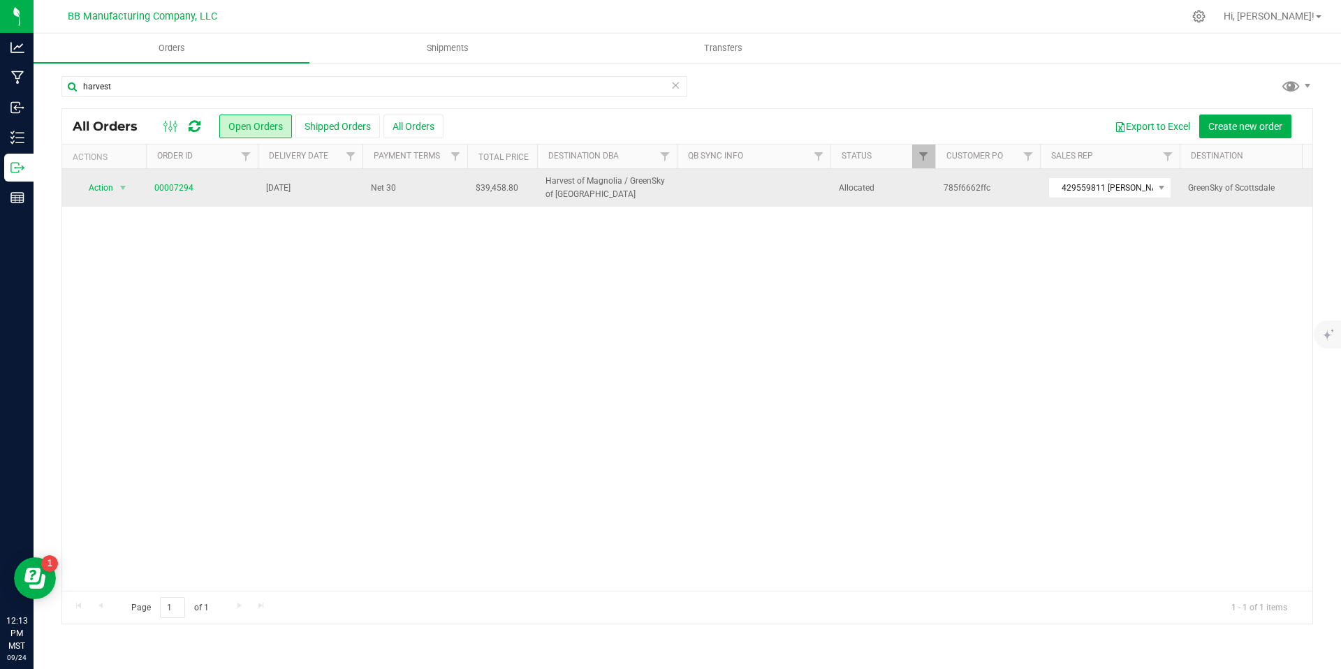
click at [205, 186] on span "00007294" at bounding box center [201, 188] width 95 height 13
click at [193, 190] on span "00007294" at bounding box center [201, 188] width 95 height 13
click at [177, 188] on link "00007294" at bounding box center [173, 188] width 39 height 13
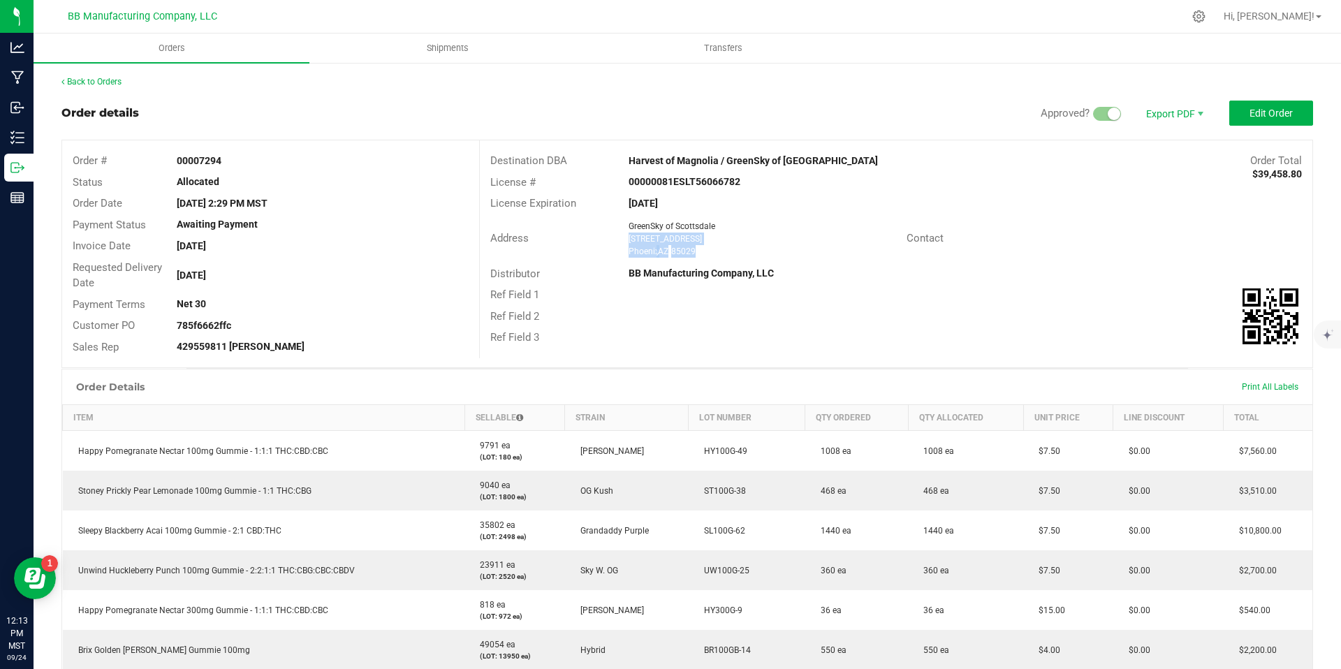
drag, startPoint x: 725, startPoint y: 246, endPoint x: 621, endPoint y: 241, distance: 104.9
click at [621, 241] on div "GreenSky of Scottsdale 2512 East Magnolia St Phoenix , AZ 85029" at bounding box center [763, 239] width 284 height 38
copy ngx-name-and-address "2512 East Magnolia St Phoenix , AZ 85029"
click at [90, 80] on link "Back to Orders" at bounding box center [91, 82] width 60 height 10
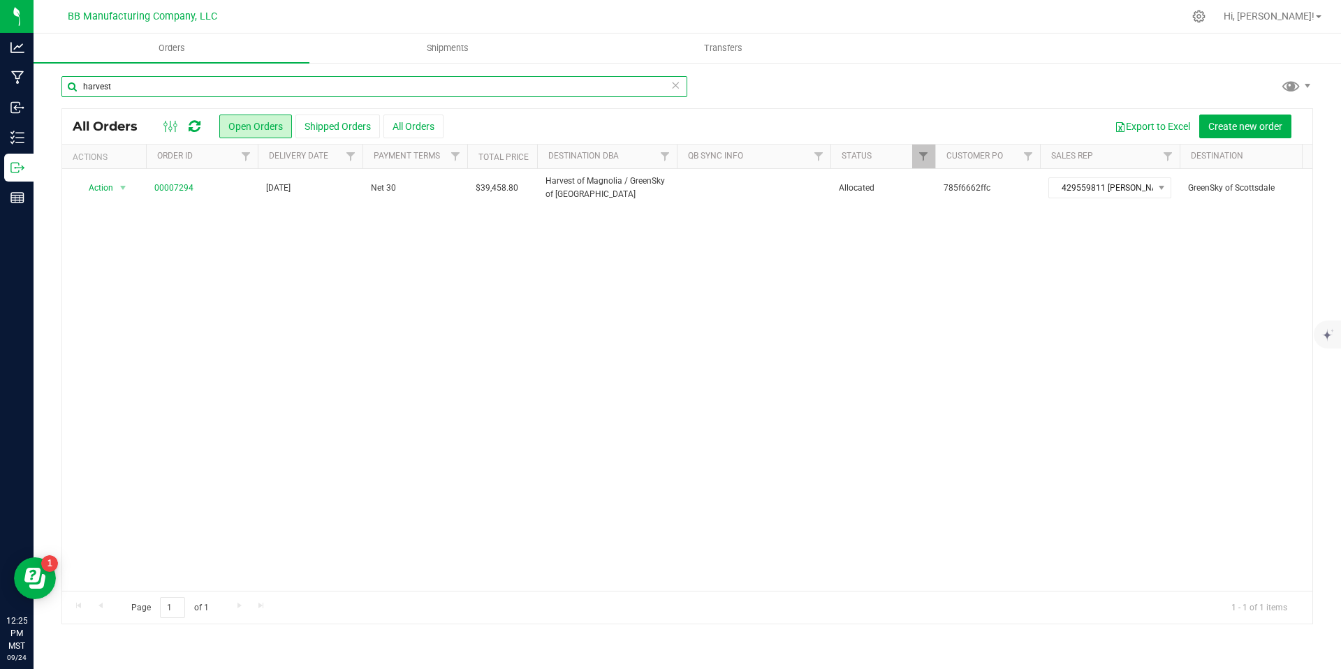
click at [680, 93] on input "harvest" at bounding box center [374, 86] width 626 height 21
click at [680, 89] on input "harvest" at bounding box center [374, 86] width 626 height 21
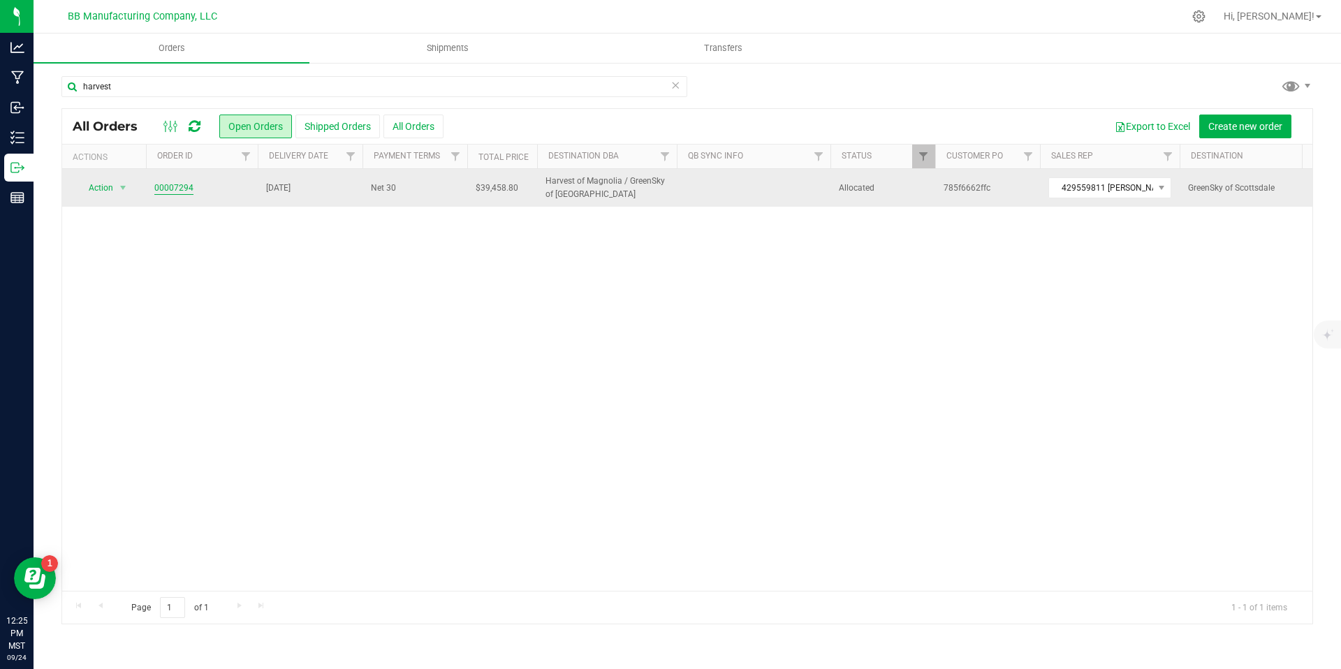
click at [177, 187] on link "00007294" at bounding box center [173, 188] width 39 height 13
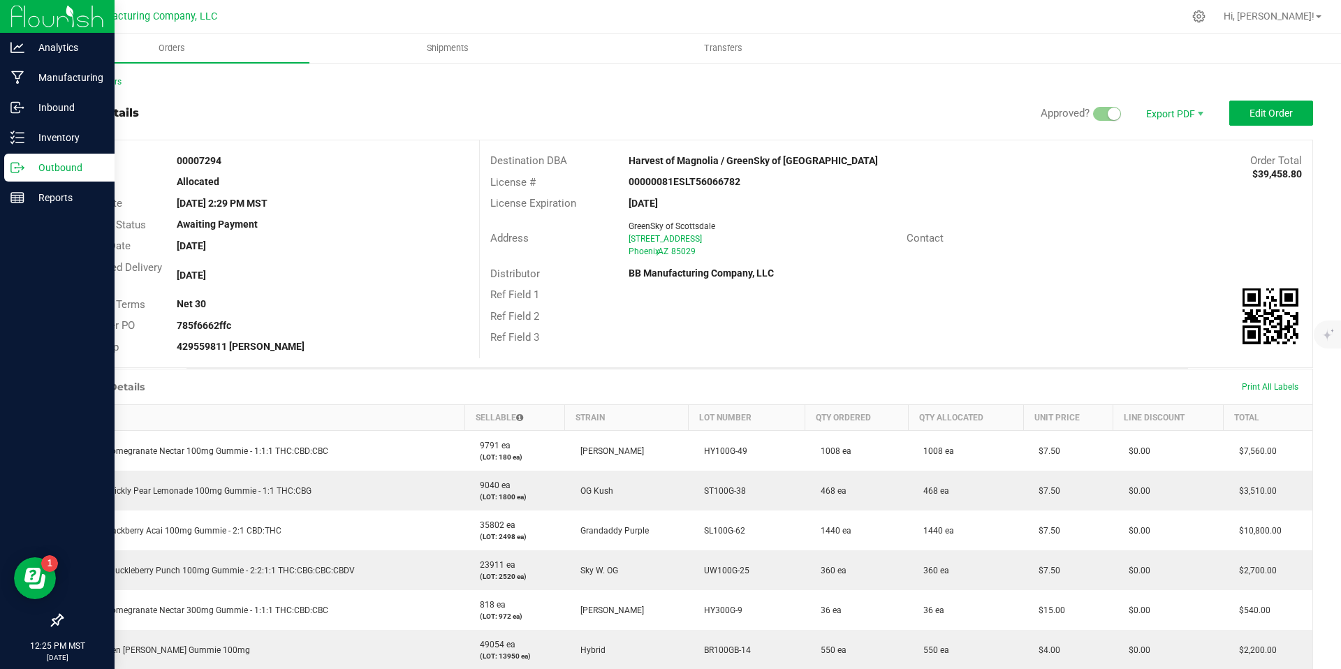
click at [17, 161] on icon at bounding box center [17, 168] width 14 height 14
